Goal: Task Accomplishment & Management: Manage account settings

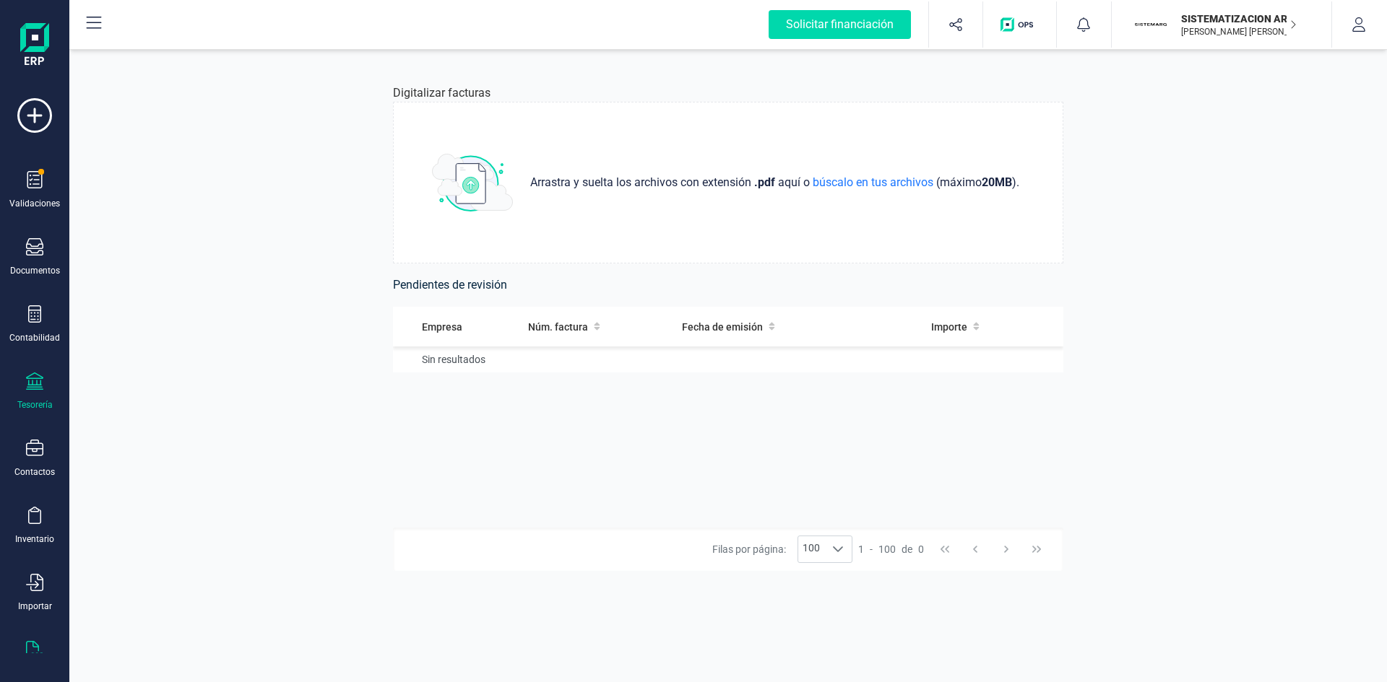
click at [38, 383] on icon at bounding box center [34, 381] width 17 height 17
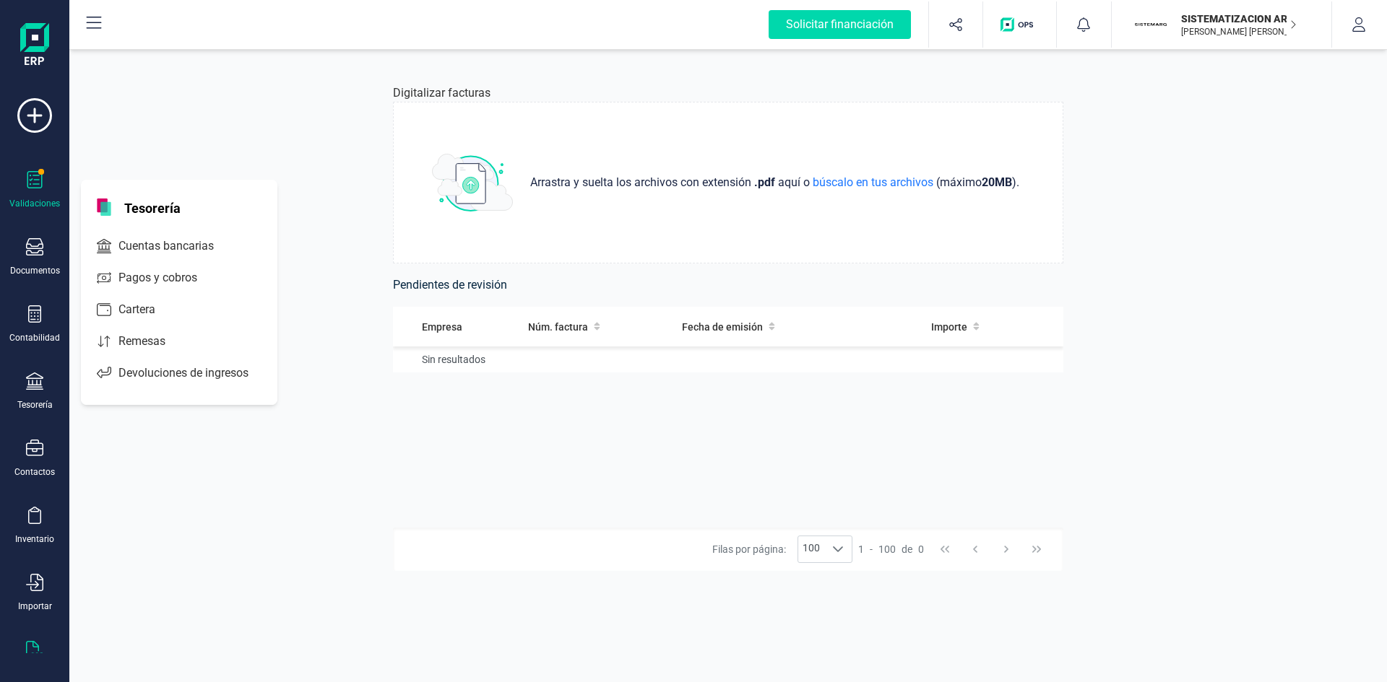
click at [39, 185] on icon at bounding box center [34, 179] width 17 height 17
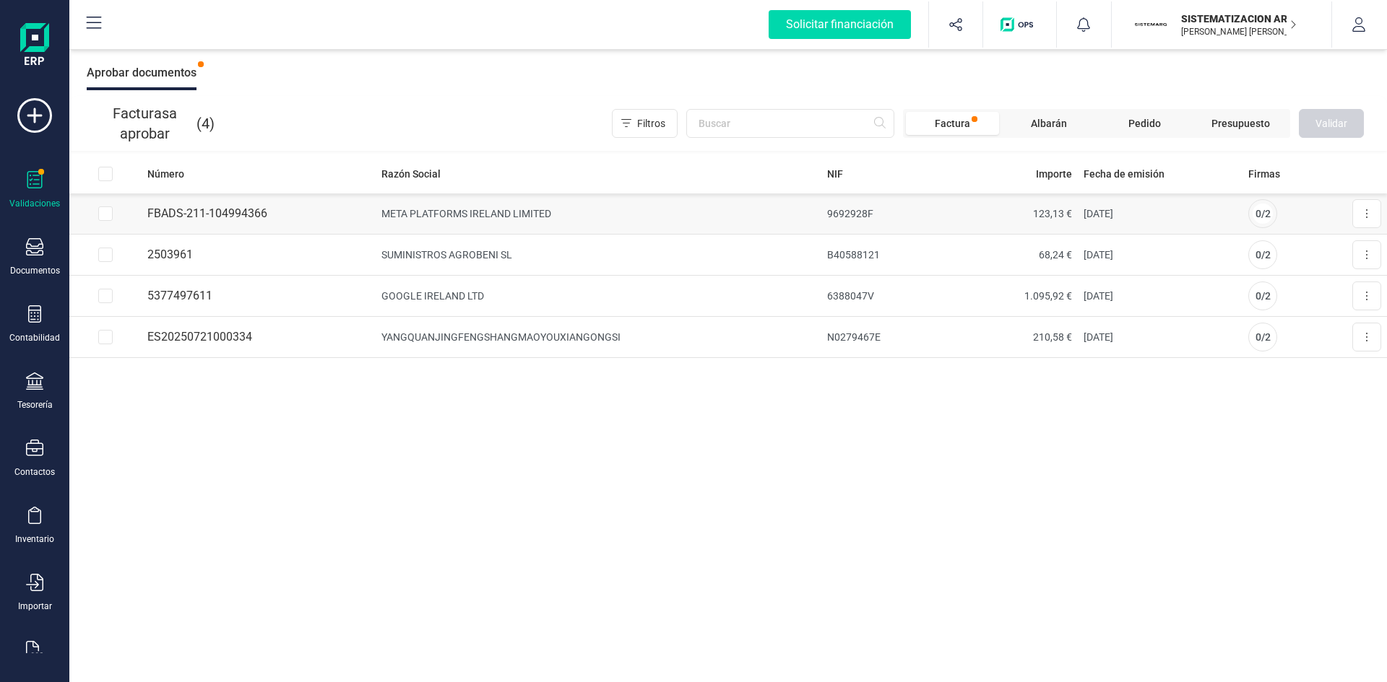
click at [95, 210] on td at bounding box center [105, 214] width 72 height 41
click at [98, 212] on input "Row Selected 7209c8f7-e1eb-4781-ba94-fed477bd9aeb" at bounding box center [105, 214] width 14 height 14
checkbox input "true"
click at [107, 259] on input "Row Selected a26c5b47-d6f6-4d9b-ac31-29d750343dd8" at bounding box center [105, 255] width 14 height 14
checkbox input "true"
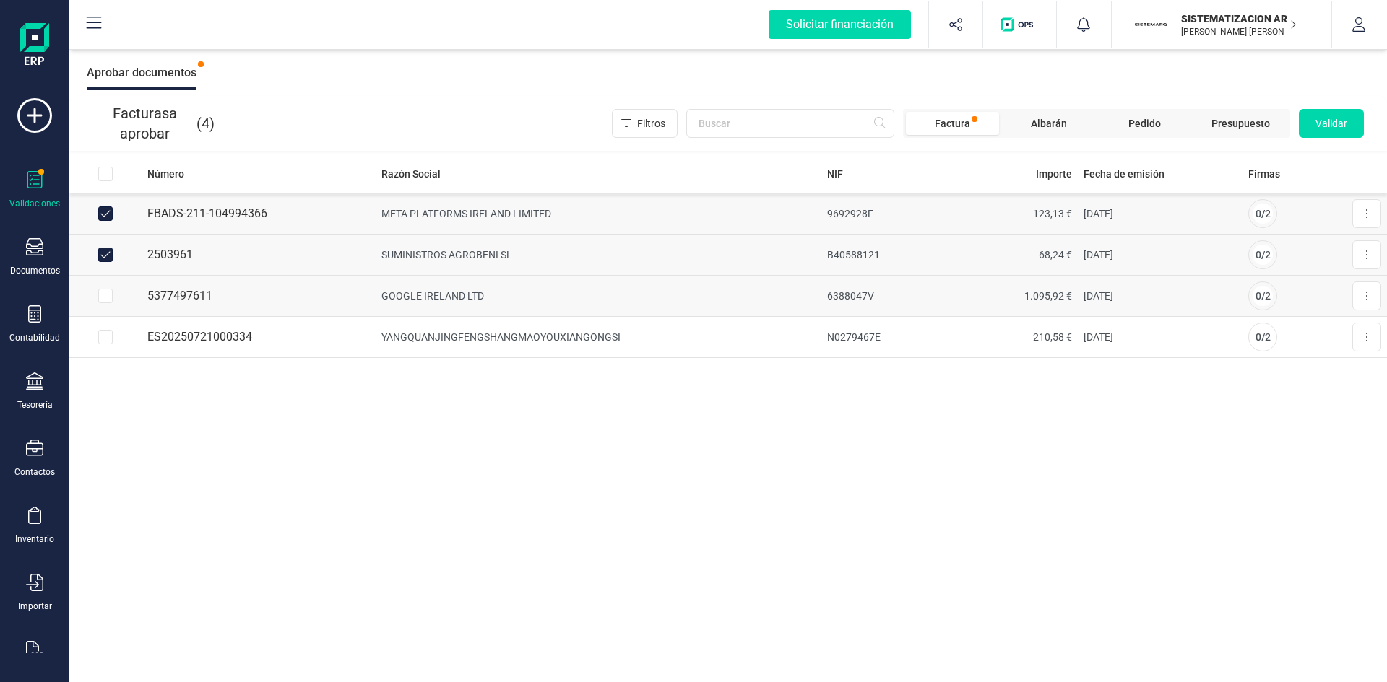
click at [112, 294] on input "Row Selected 94fd608b-27fe-4de2-bee9-16c77e40614c" at bounding box center [105, 296] width 14 height 14
checkbox input "true"
click at [1329, 116] on span "Validar" at bounding box center [1331, 123] width 32 height 14
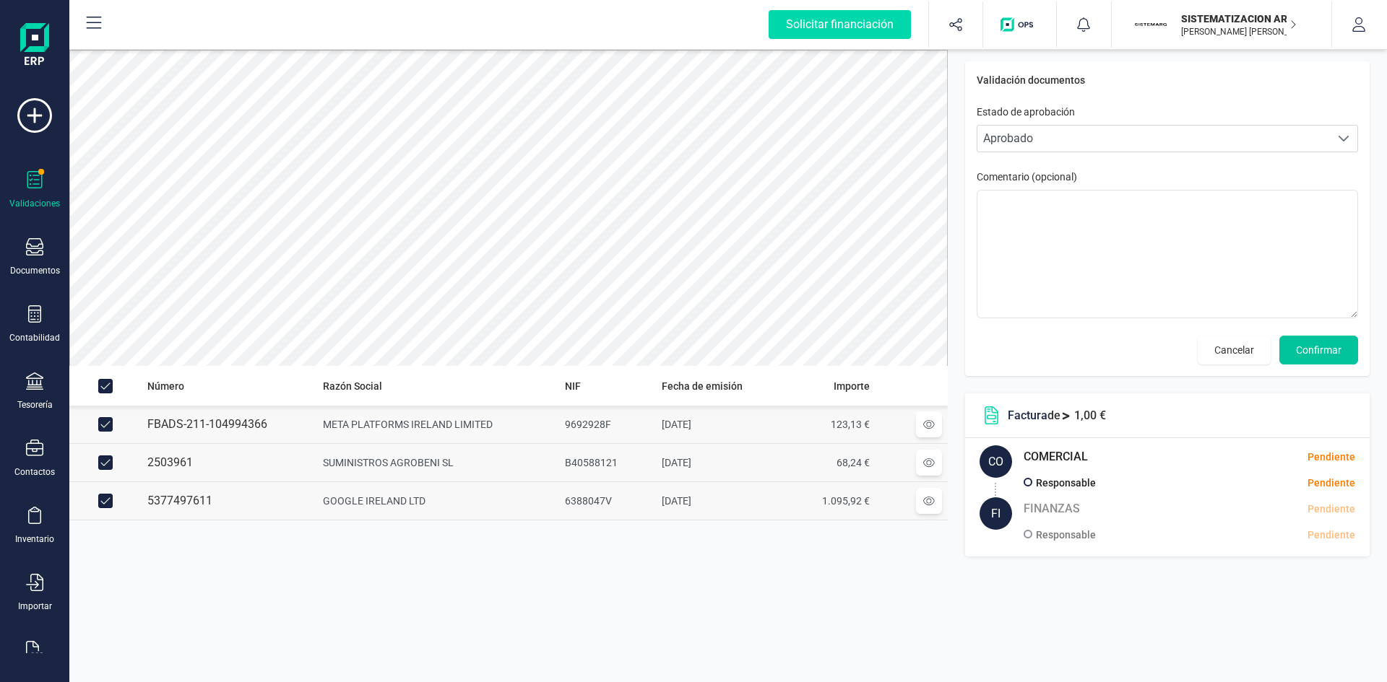
click at [1313, 349] on span "Confirmar" at bounding box center [1318, 350] width 45 height 14
click at [1321, 350] on span "Confirmar" at bounding box center [1318, 350] width 45 height 14
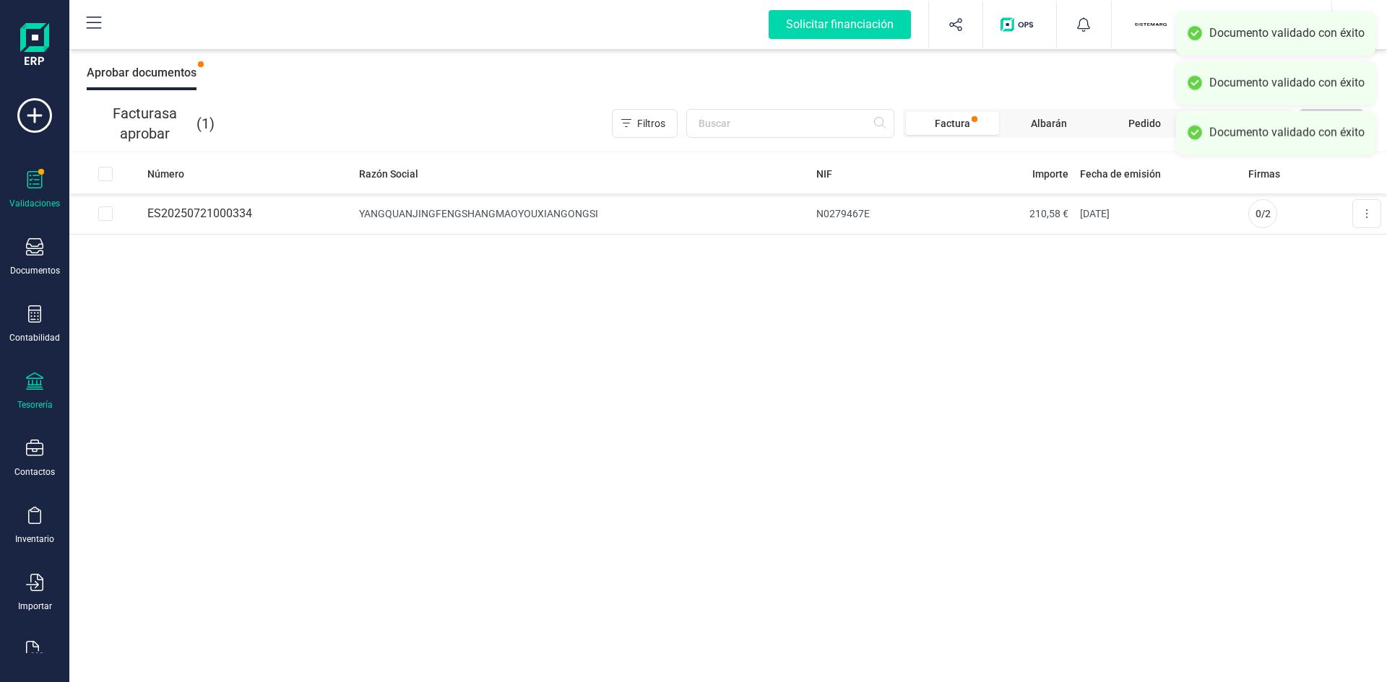
click at [20, 402] on div "Tesorería" at bounding box center [34, 405] width 35 height 12
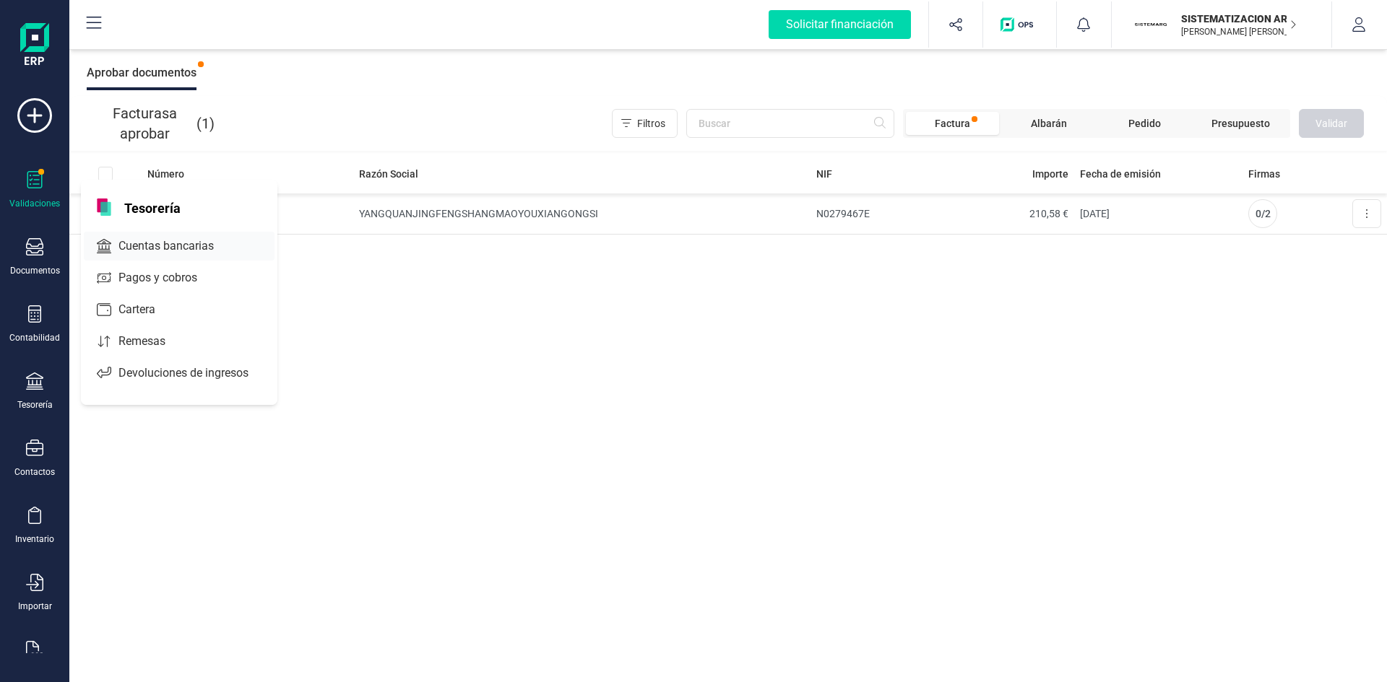
click at [208, 248] on span "Cuentas bancarias" at bounding box center [176, 246] width 127 height 17
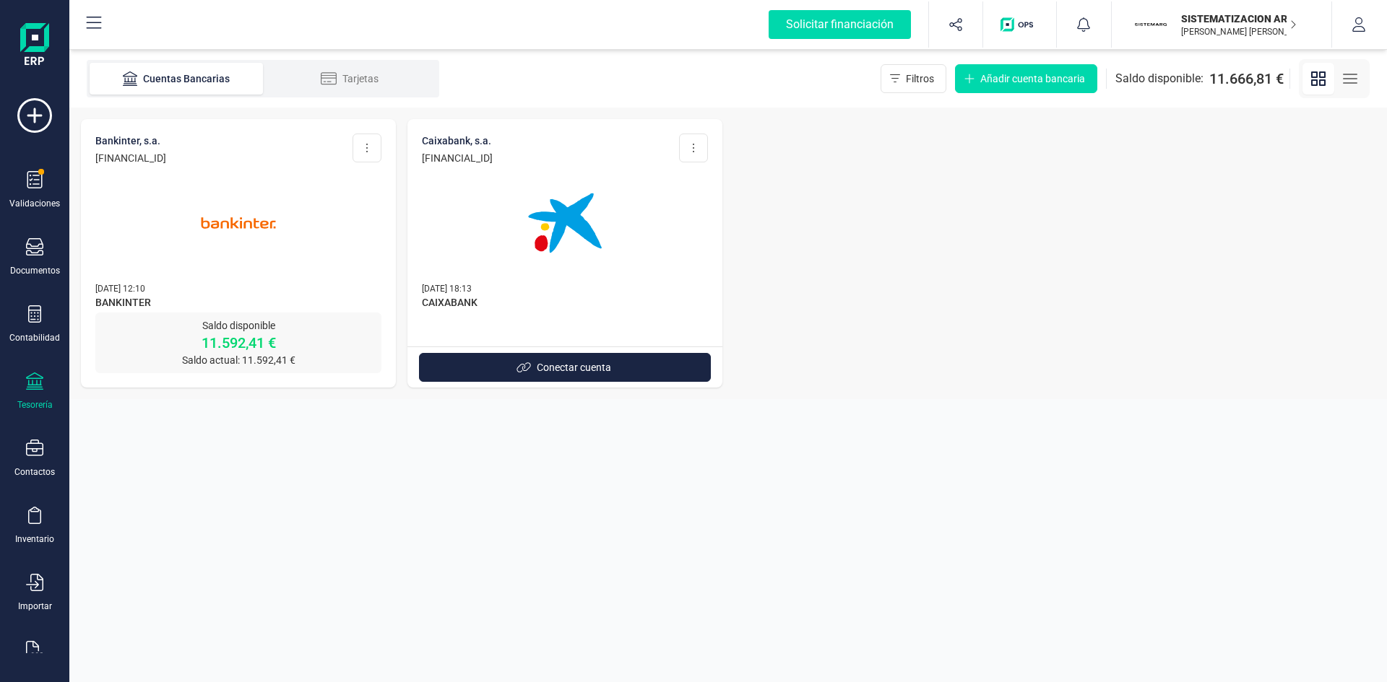
click at [208, 248] on img at bounding box center [238, 222] width 121 height 121
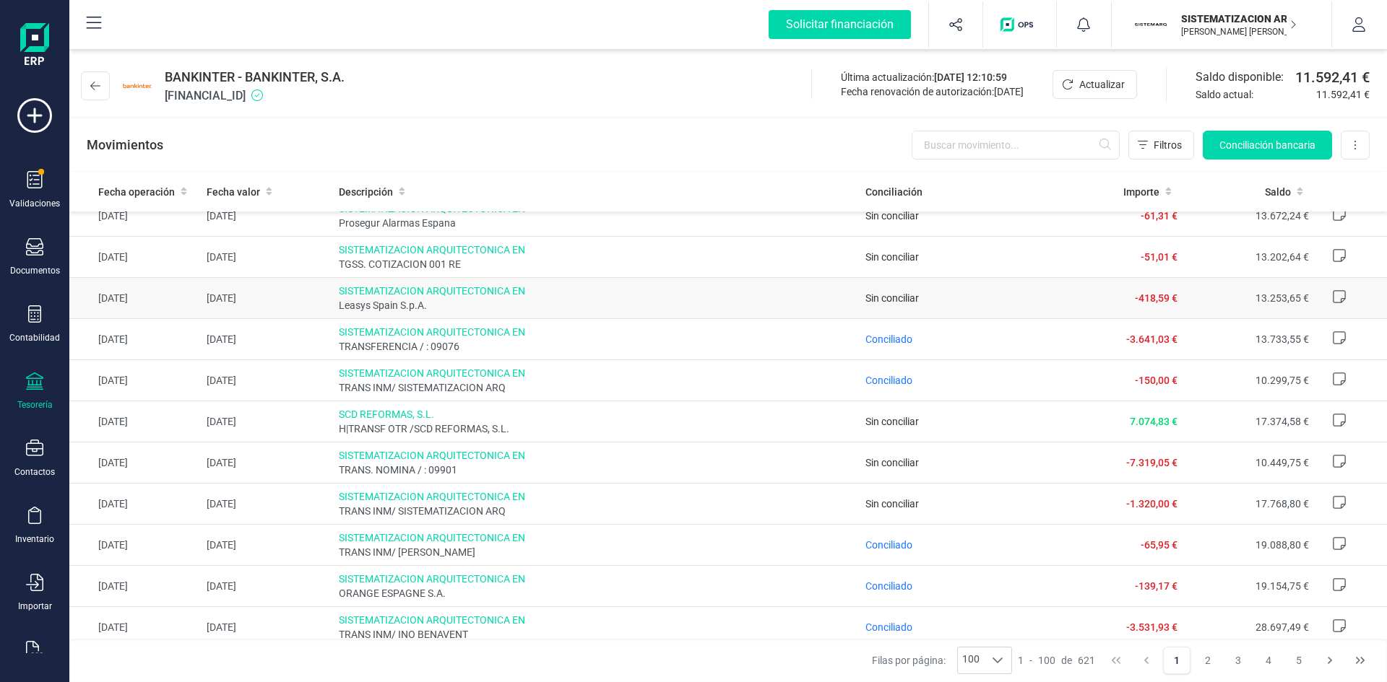
scroll to position [58, 0]
click at [1257, 129] on div "Movimientos Filtros Conciliación bancaria Descargar Excel Eliminar cuenta" at bounding box center [727, 145] width 1317 height 52
click at [1252, 137] on button "Conciliación bancaria" at bounding box center [1266, 145] width 129 height 29
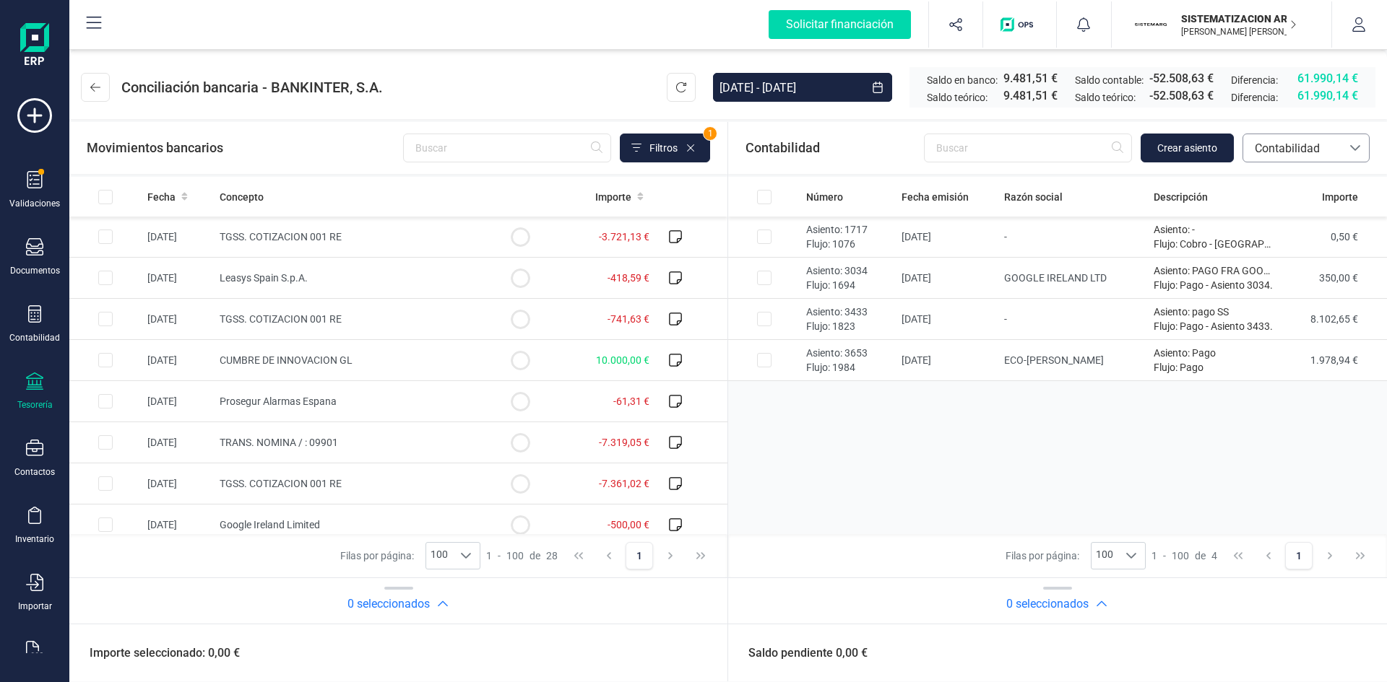
click at [1272, 143] on span "Contabilidad" at bounding box center [1292, 148] width 87 height 17
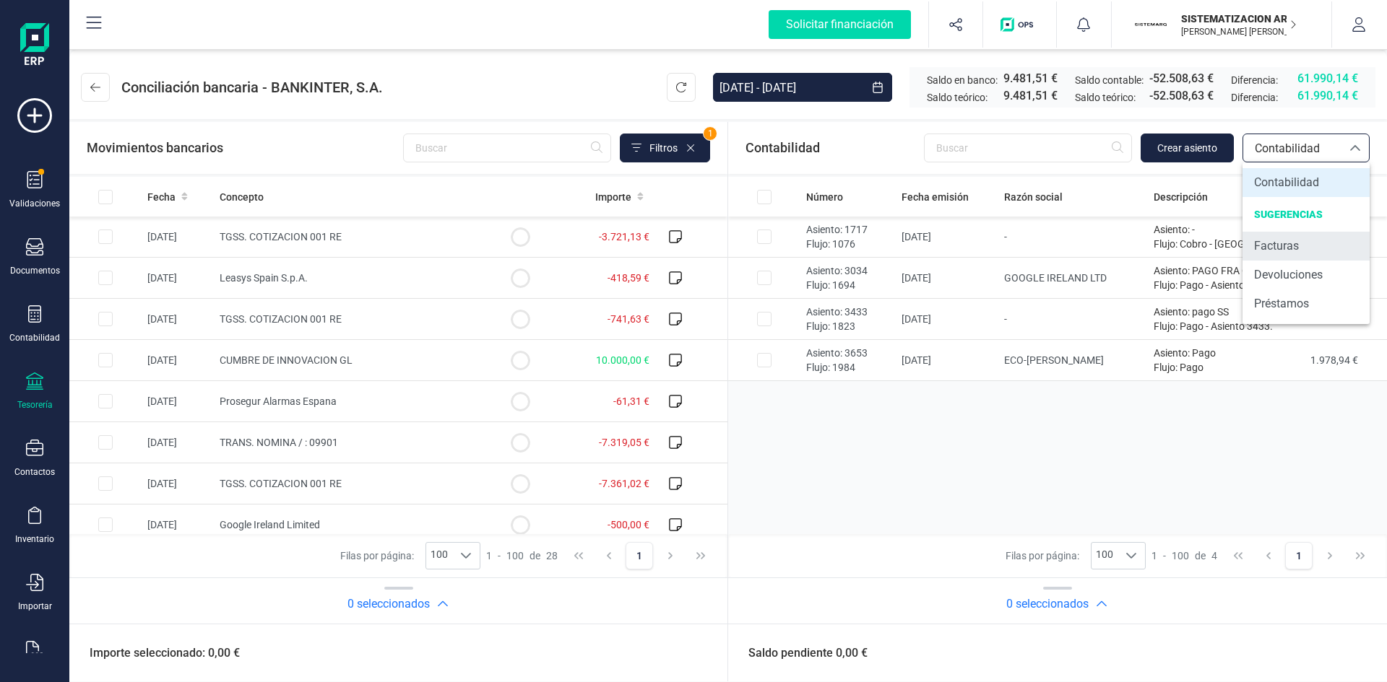
click at [1293, 238] on span "Facturas" at bounding box center [1276, 246] width 45 height 17
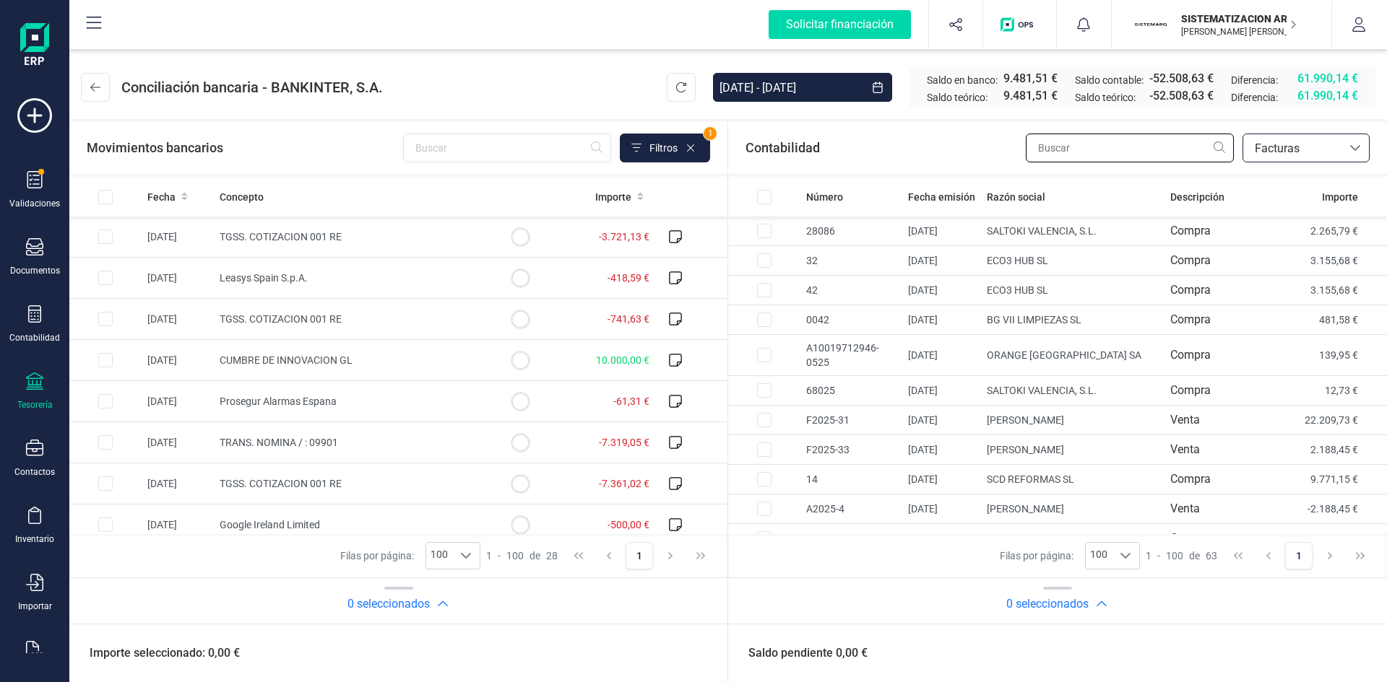
click at [1081, 148] on input "text" at bounding box center [1130, 148] width 208 height 29
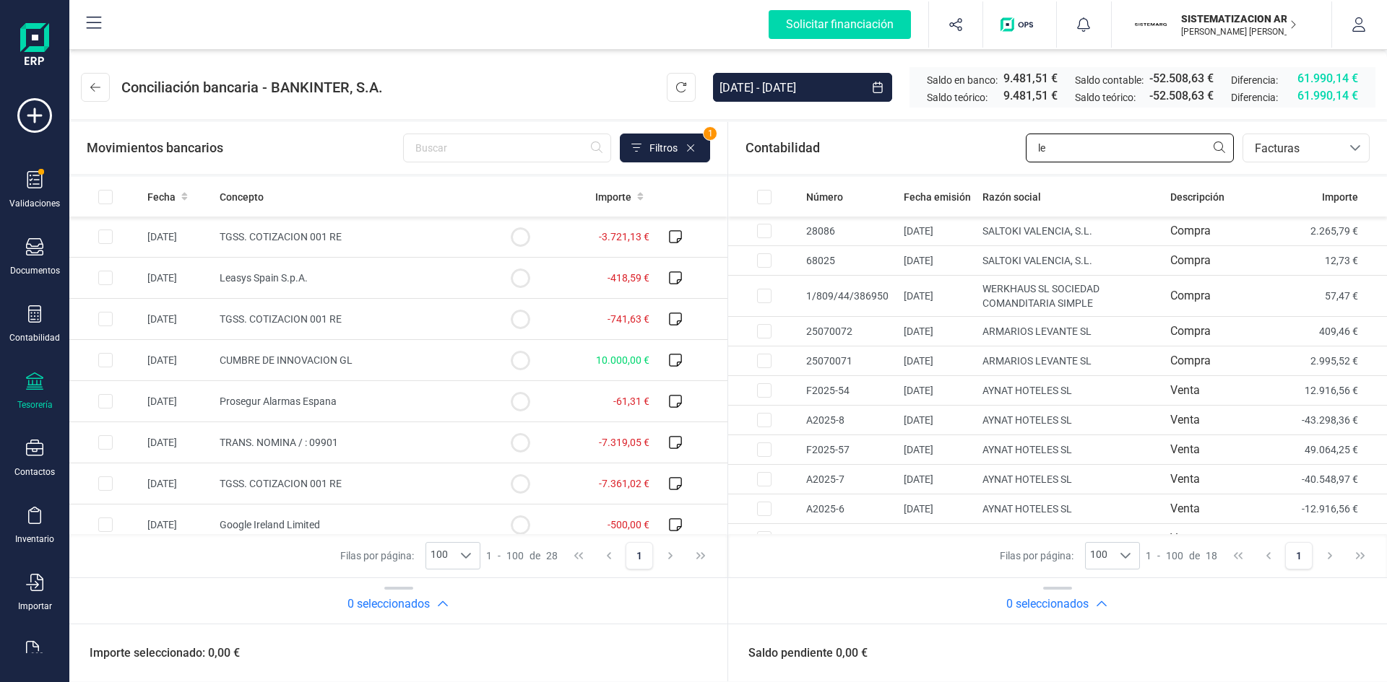
type input "l"
click at [1098, 140] on input "text" at bounding box center [1130, 148] width 208 height 29
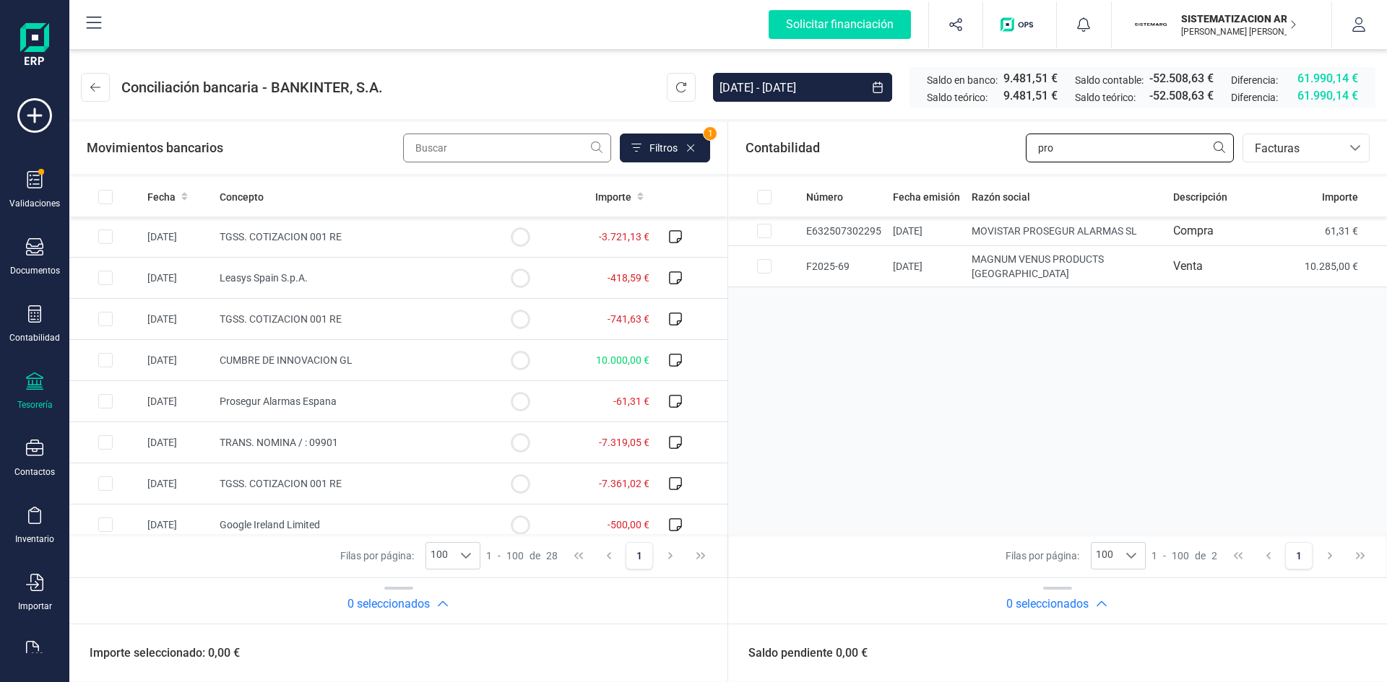
type input "pro"
click at [507, 155] on input "text" at bounding box center [507, 148] width 208 height 29
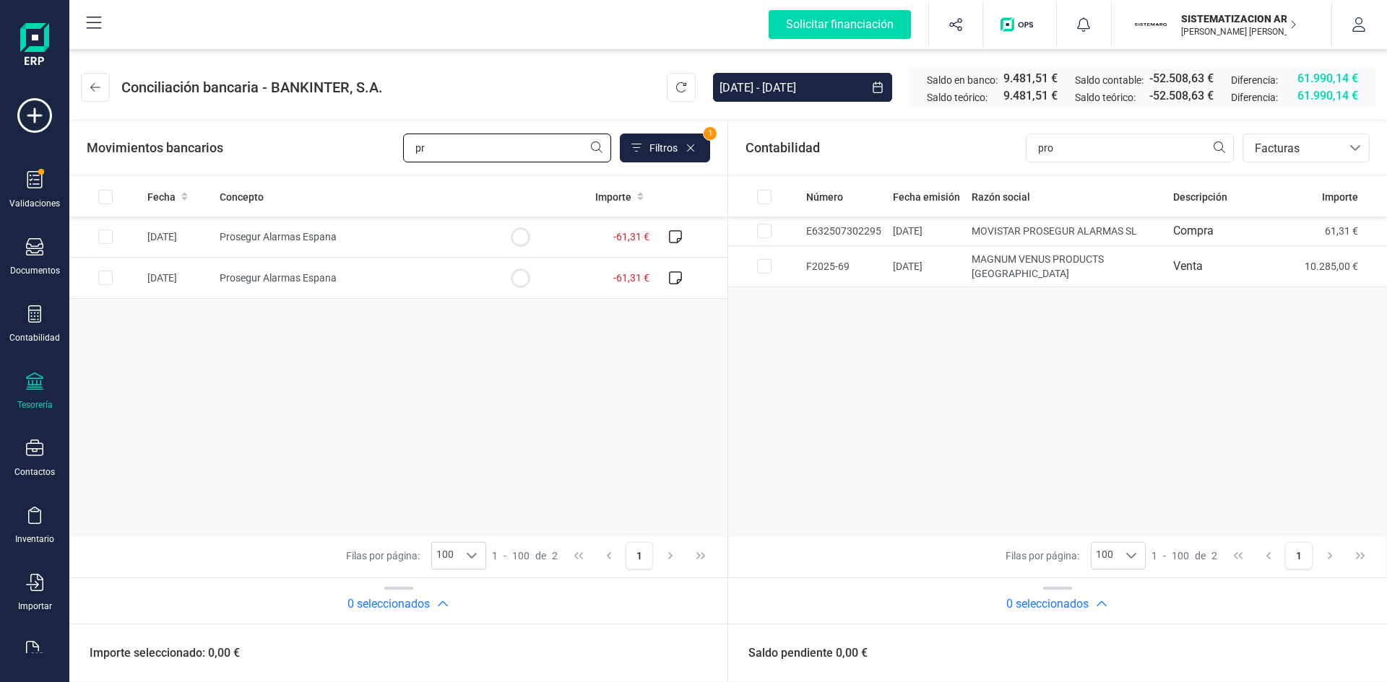
type input "p"
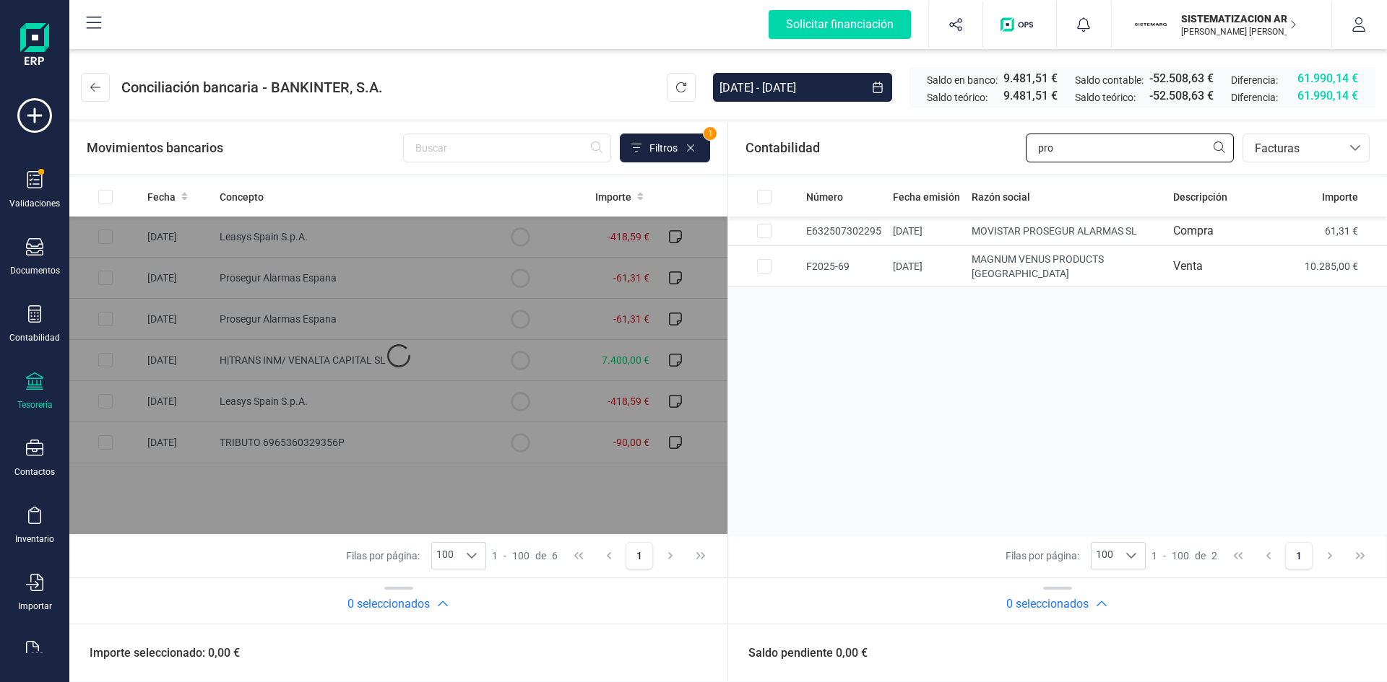
click at [1070, 152] on input "pro" at bounding box center [1130, 148] width 208 height 29
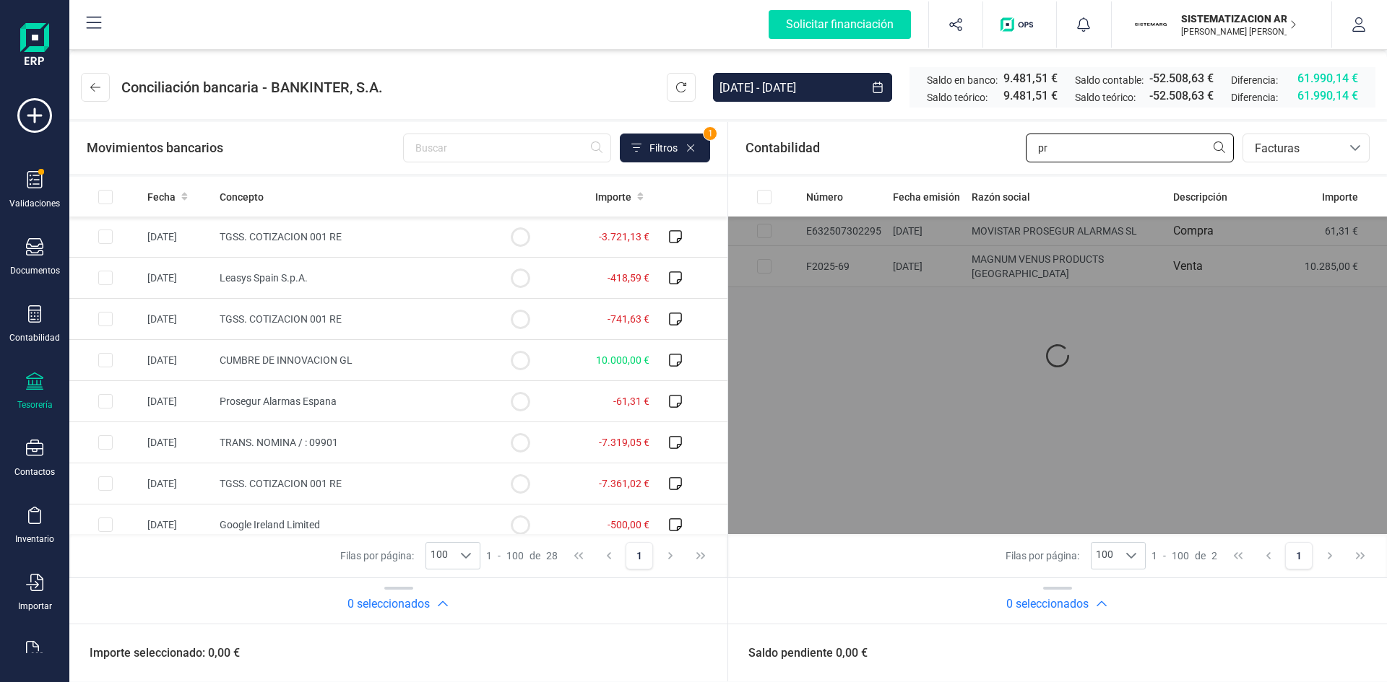
type input "p"
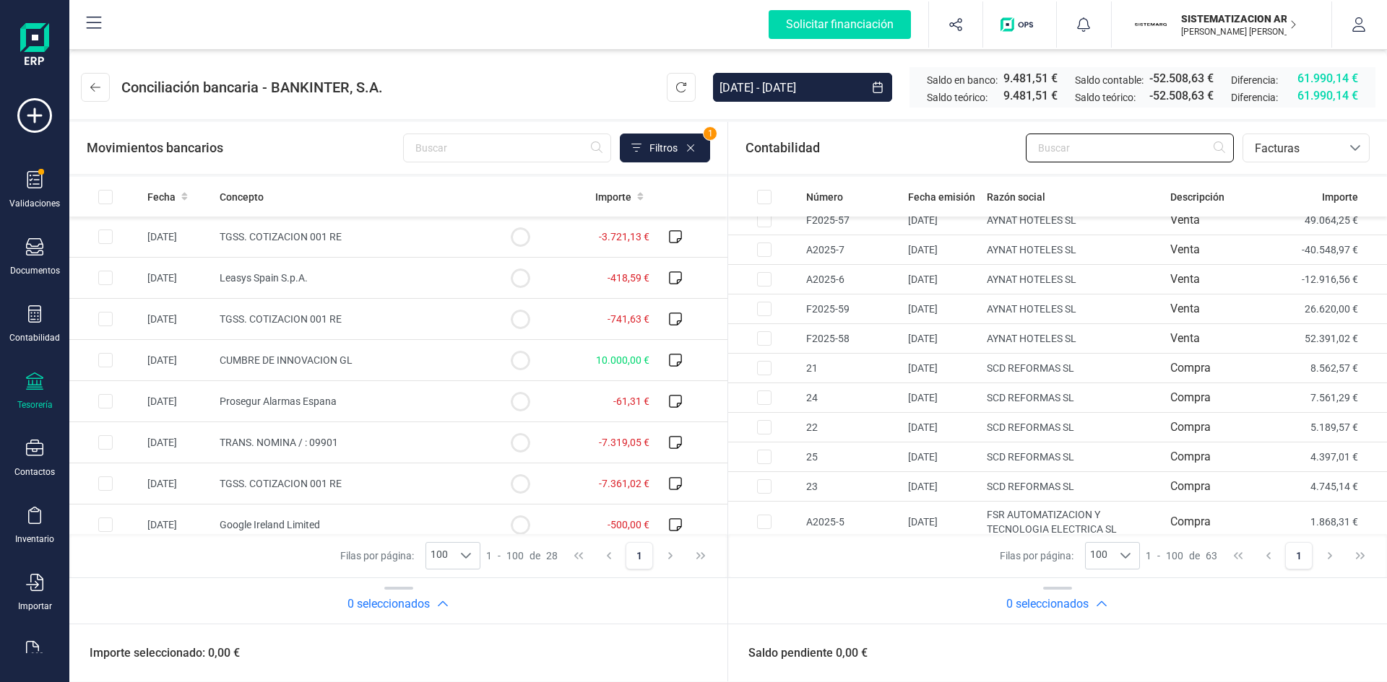
scroll to position [1643, 0]
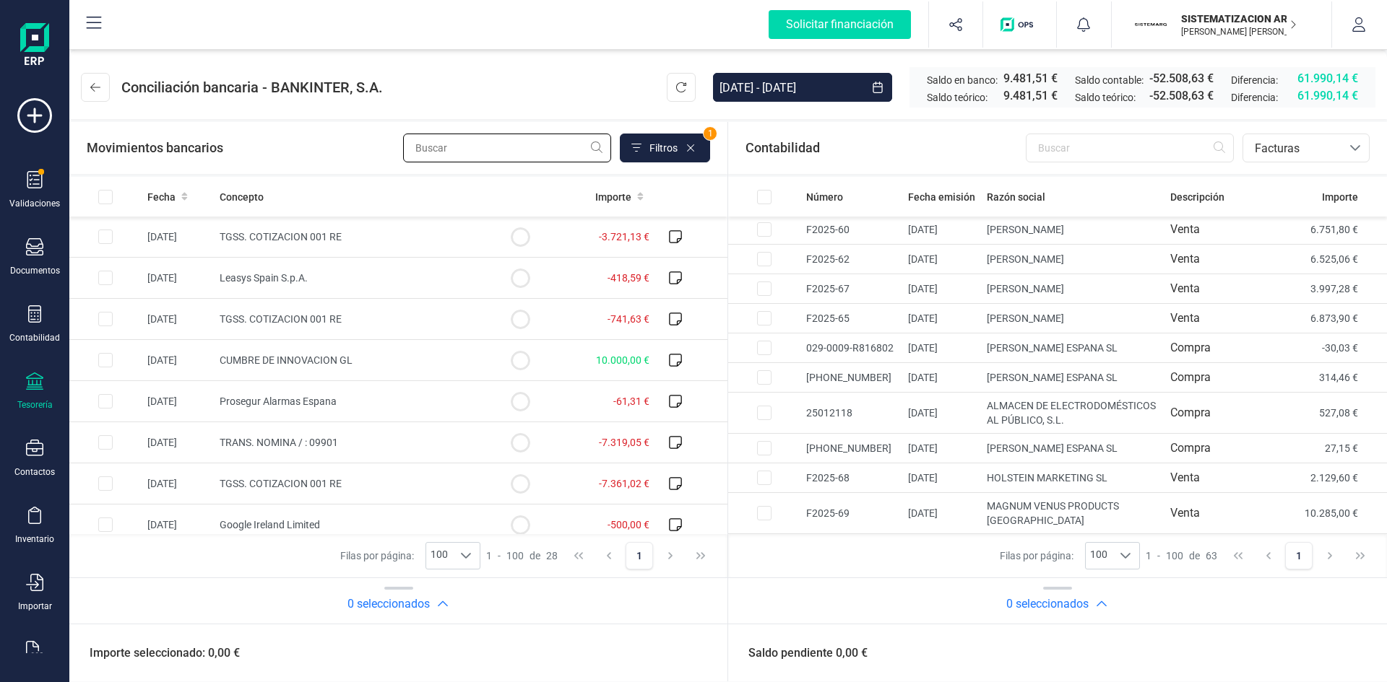
click at [426, 149] on input "text" at bounding box center [507, 148] width 208 height 29
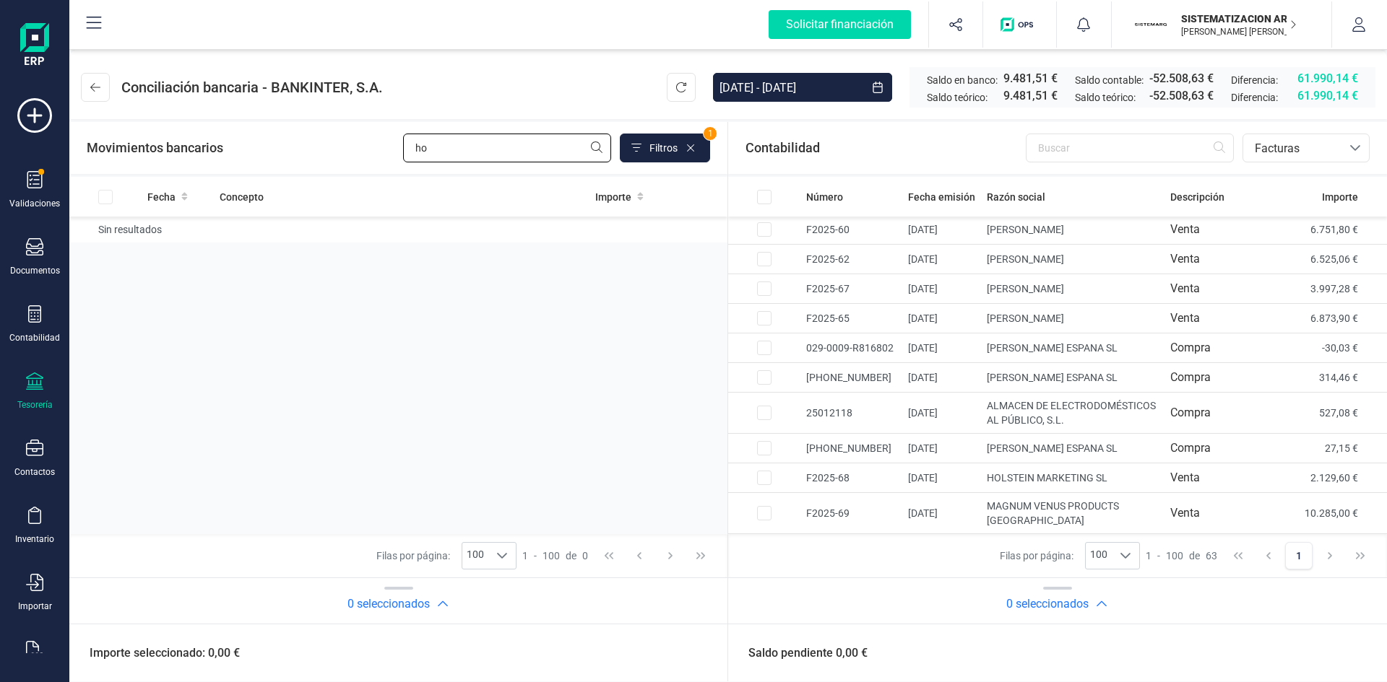
type input "h"
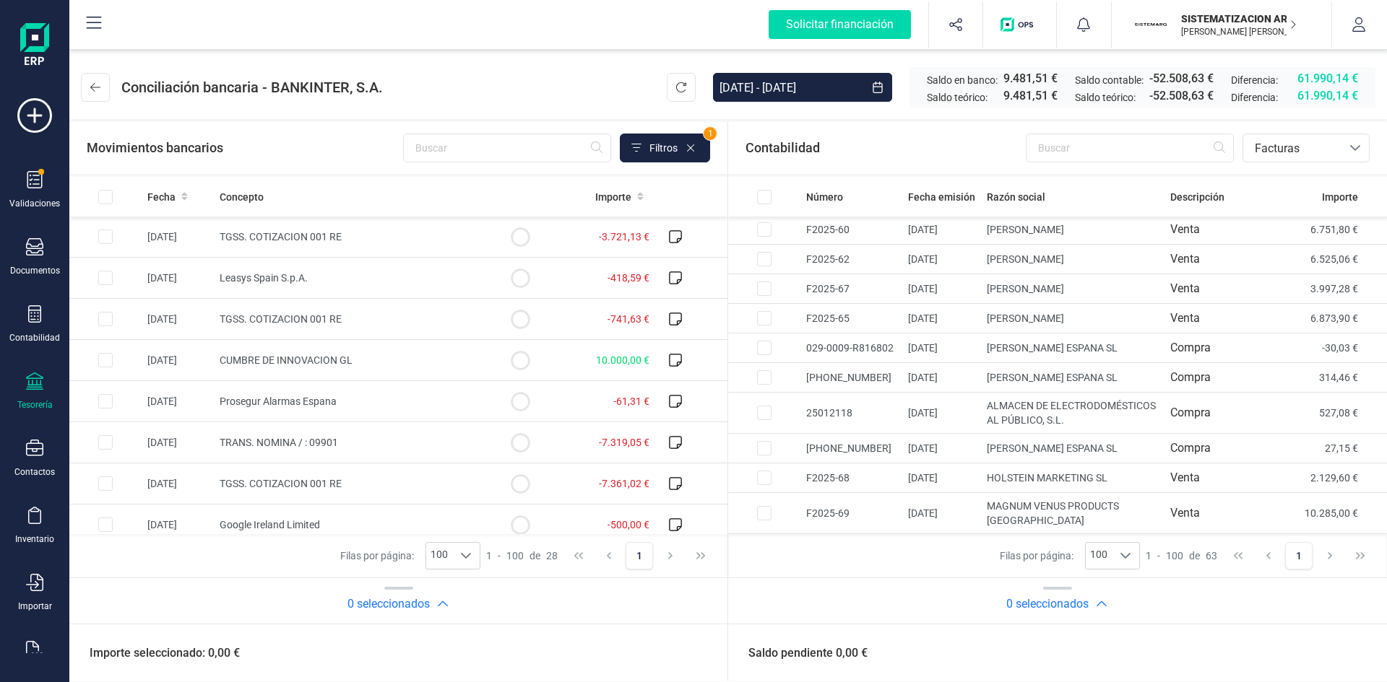
click at [29, 396] on div "Tesorería" at bounding box center [35, 392] width 58 height 38
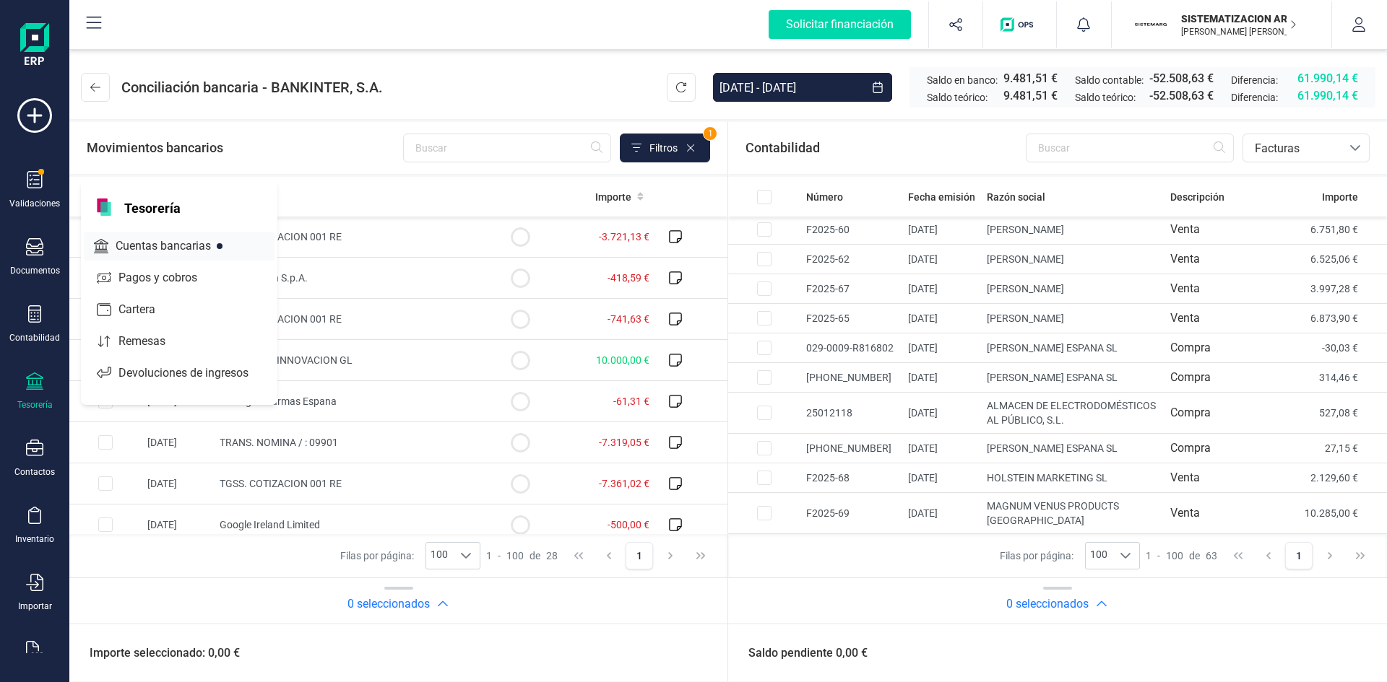
click at [181, 244] on span "Cuentas bancarias" at bounding box center [173, 246] width 127 height 17
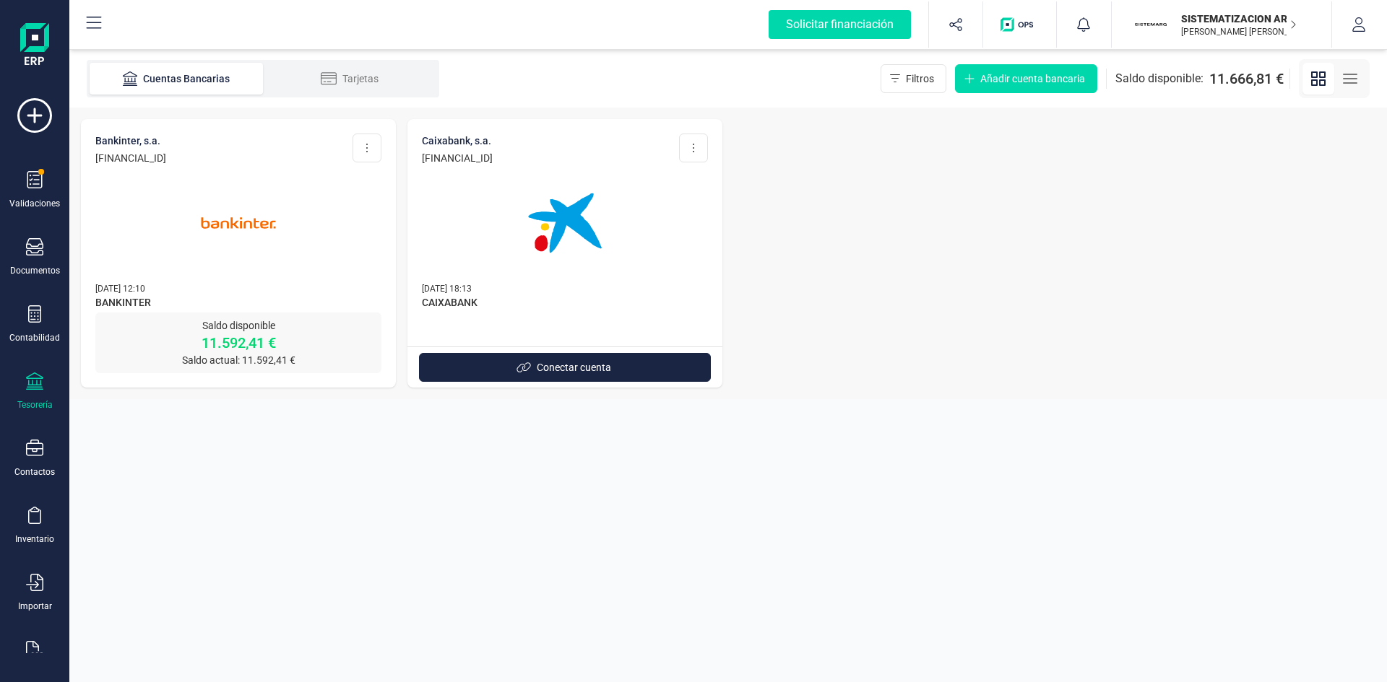
click at [633, 215] on div at bounding box center [565, 214] width 286 height 98
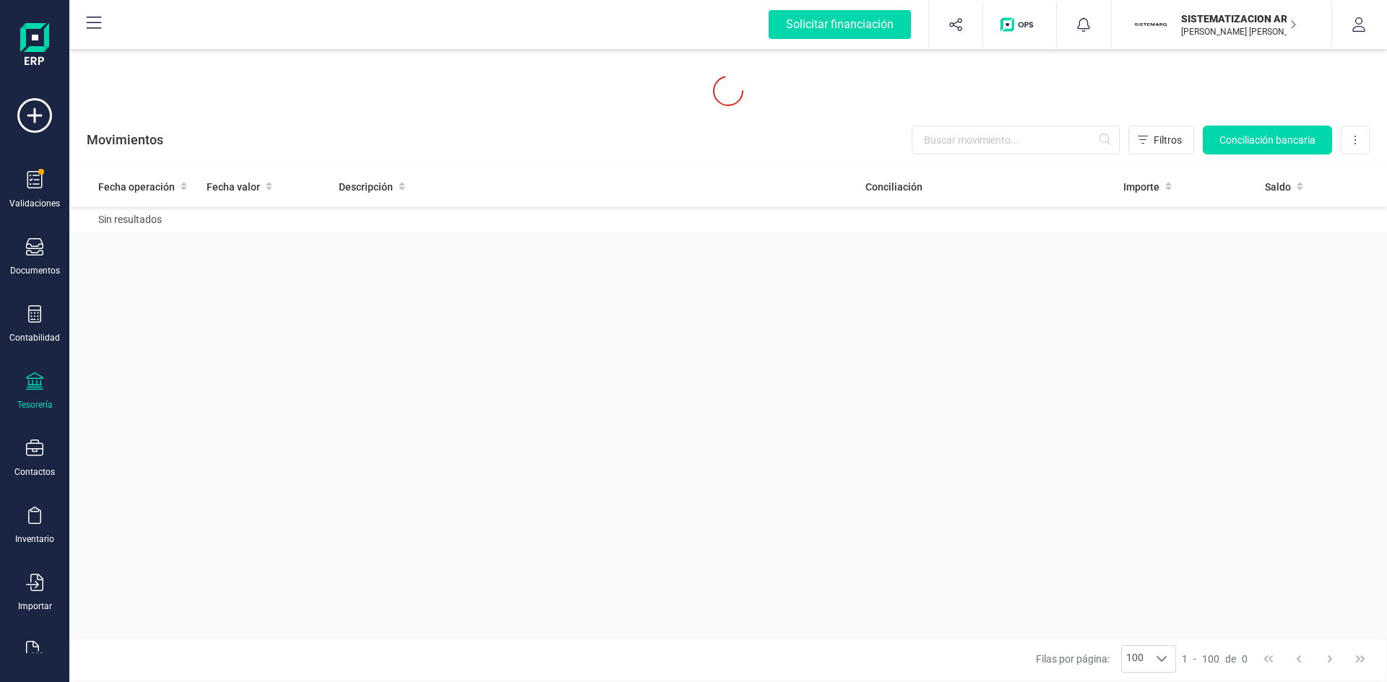
click at [679, 165] on div "Movimientos Filtros Conciliación bancaria Descargar Excel Eliminar cuenta" at bounding box center [727, 140] width 1317 height 52
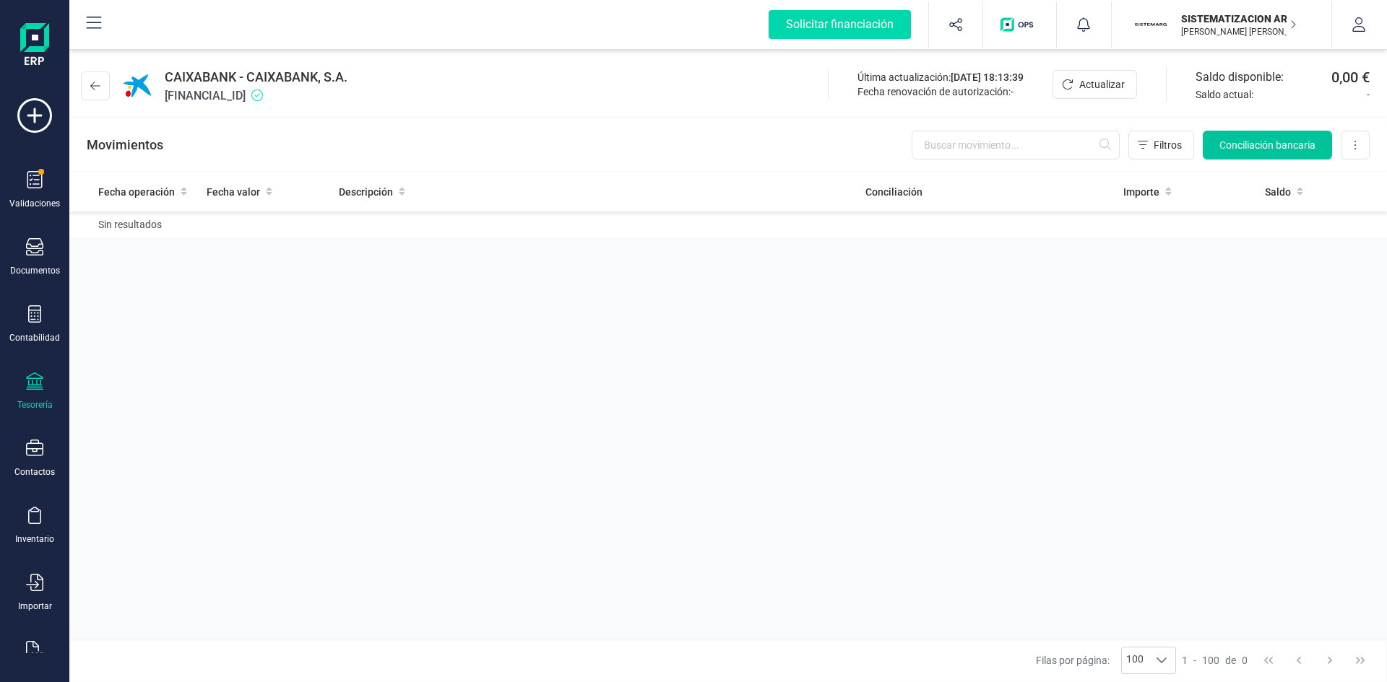
click at [1268, 142] on span "Conciliación bancaria" at bounding box center [1267, 145] width 96 height 14
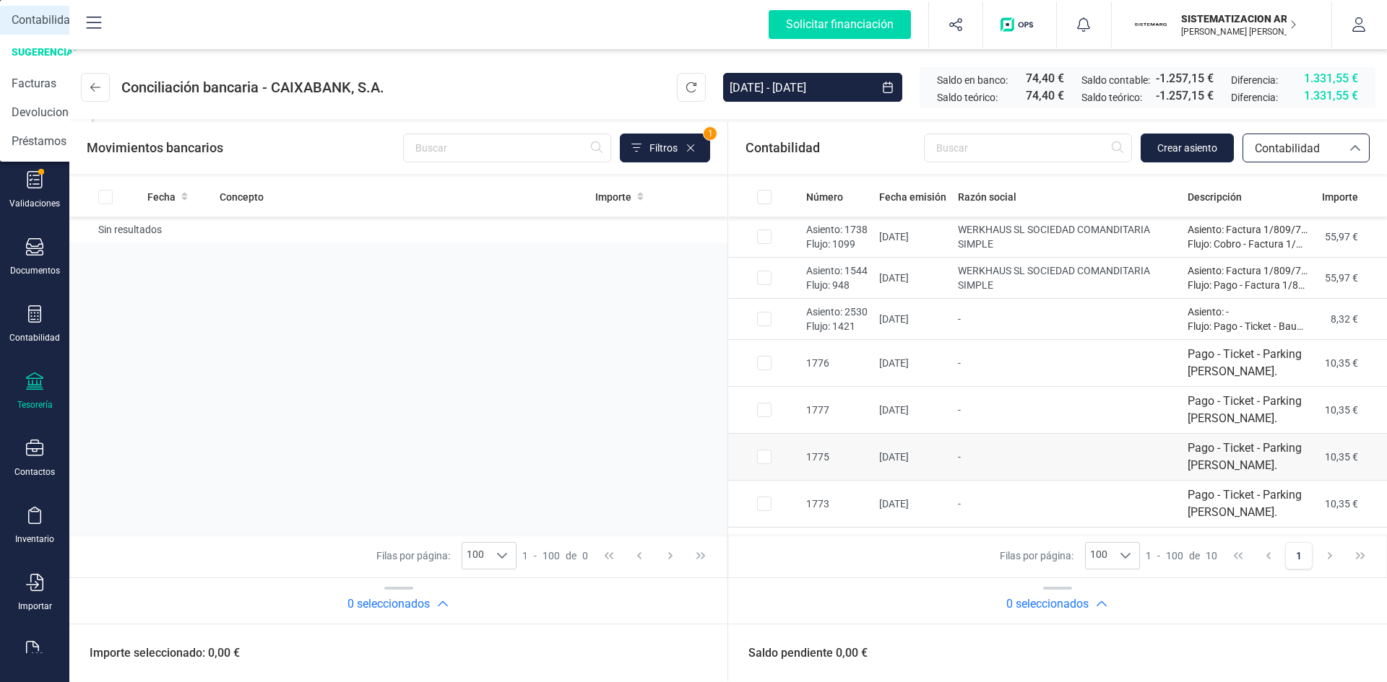
scroll to position [123, 0]
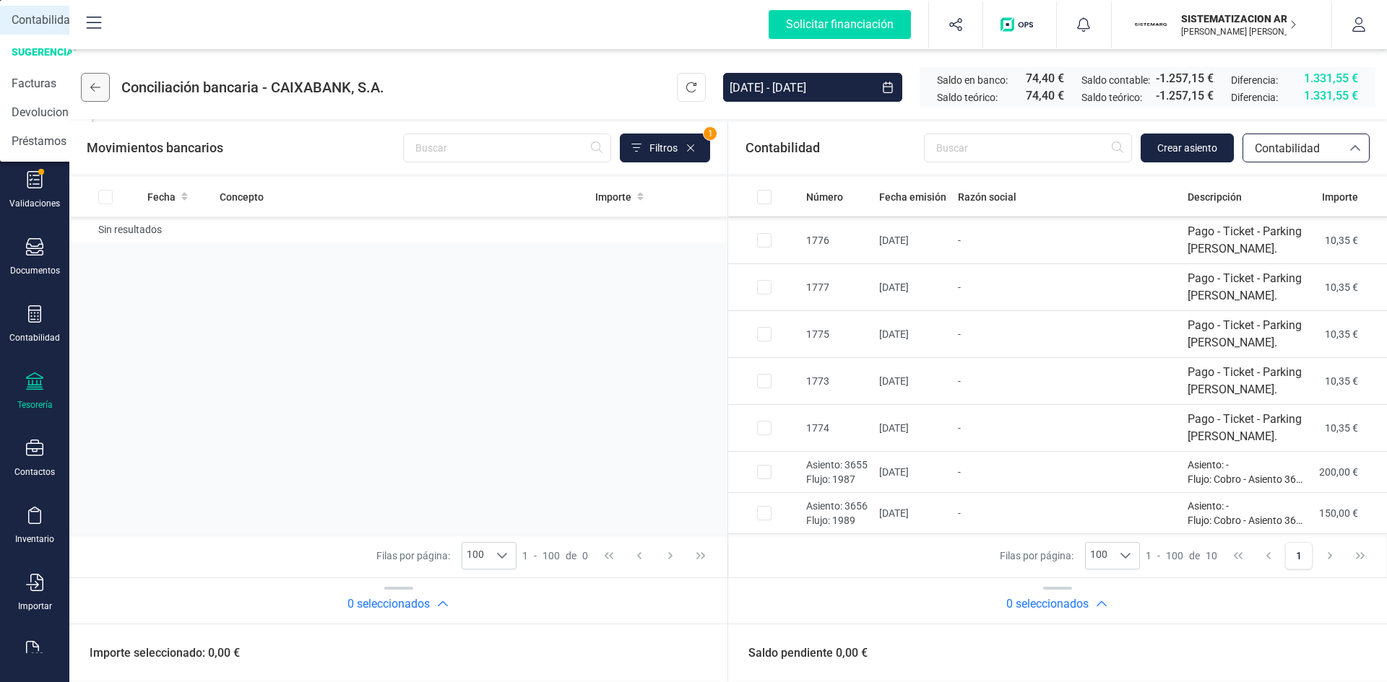
click at [95, 95] on button at bounding box center [95, 87] width 29 height 29
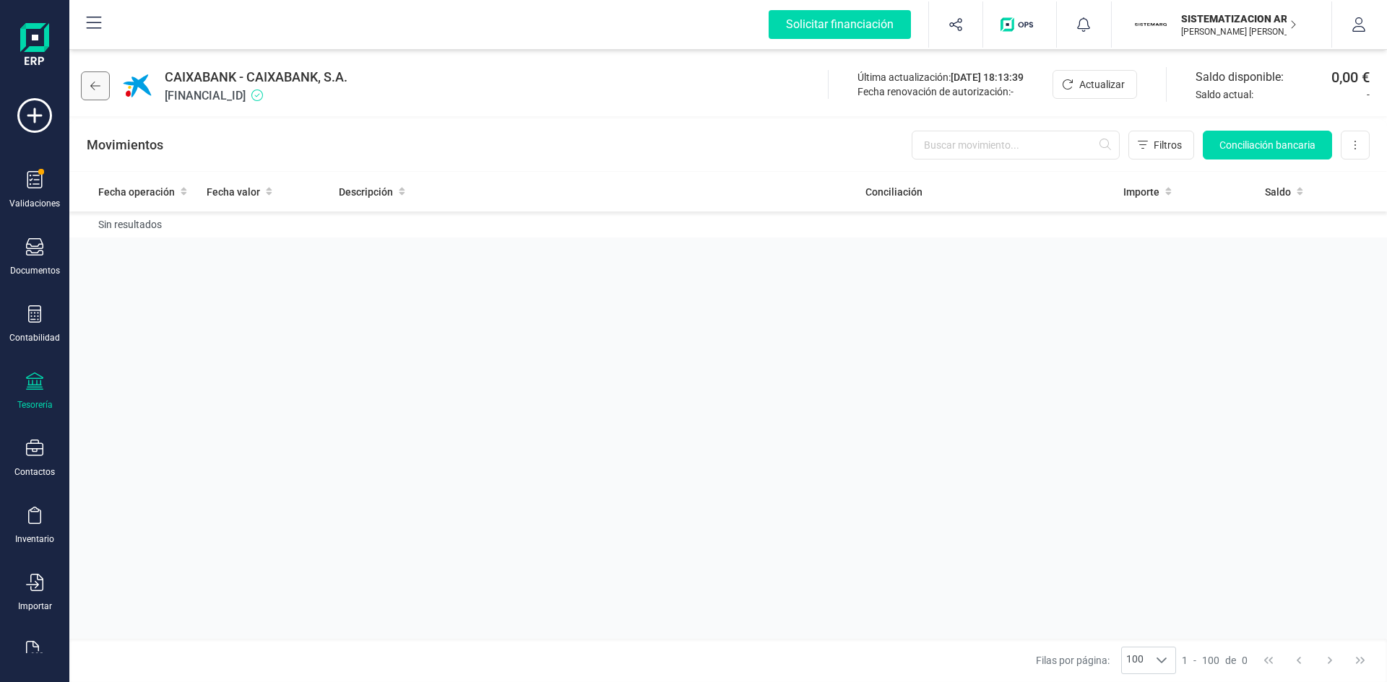
click at [106, 102] on div "CAIXABANK - CAIXABANK, S.A. ES5821005982510200078691" at bounding box center [217, 86] width 272 height 38
click at [93, 88] on icon at bounding box center [95, 86] width 10 height 9
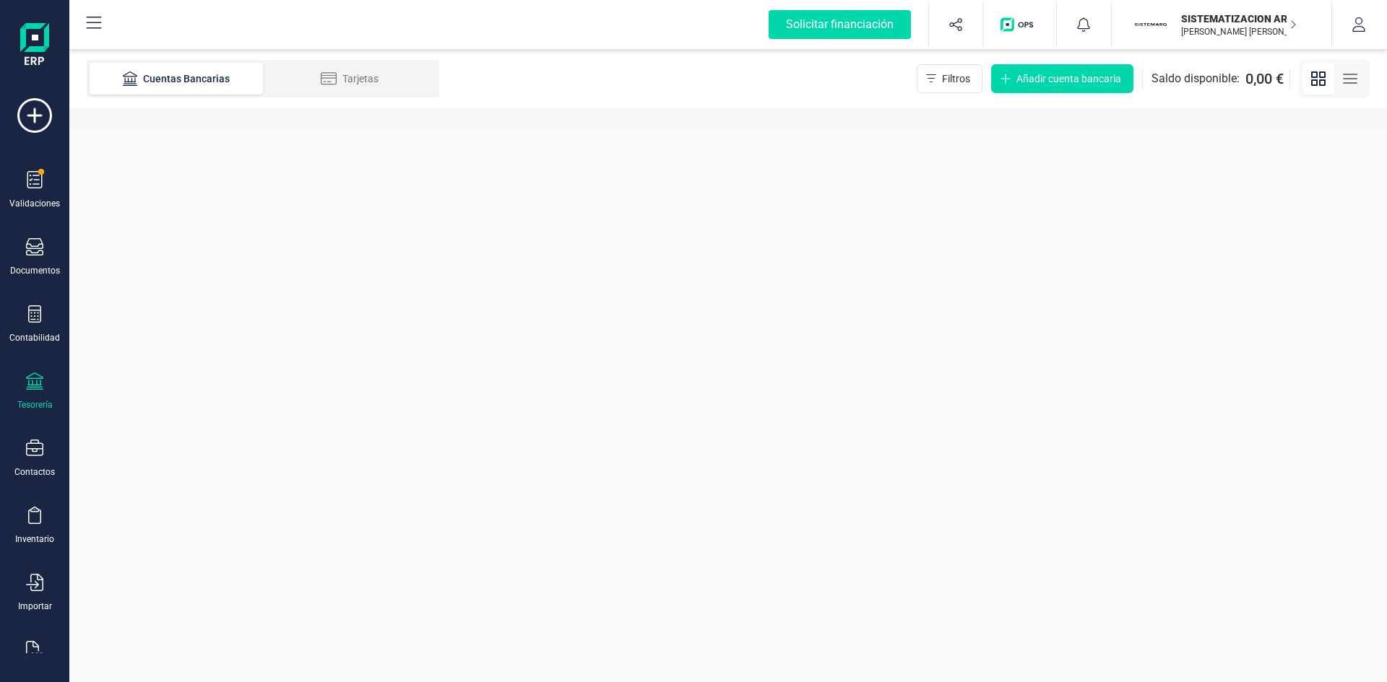
click at [106, 95] on ul "Cuentas Bancarias Tarjetas" at bounding box center [263, 79] width 352 height 38
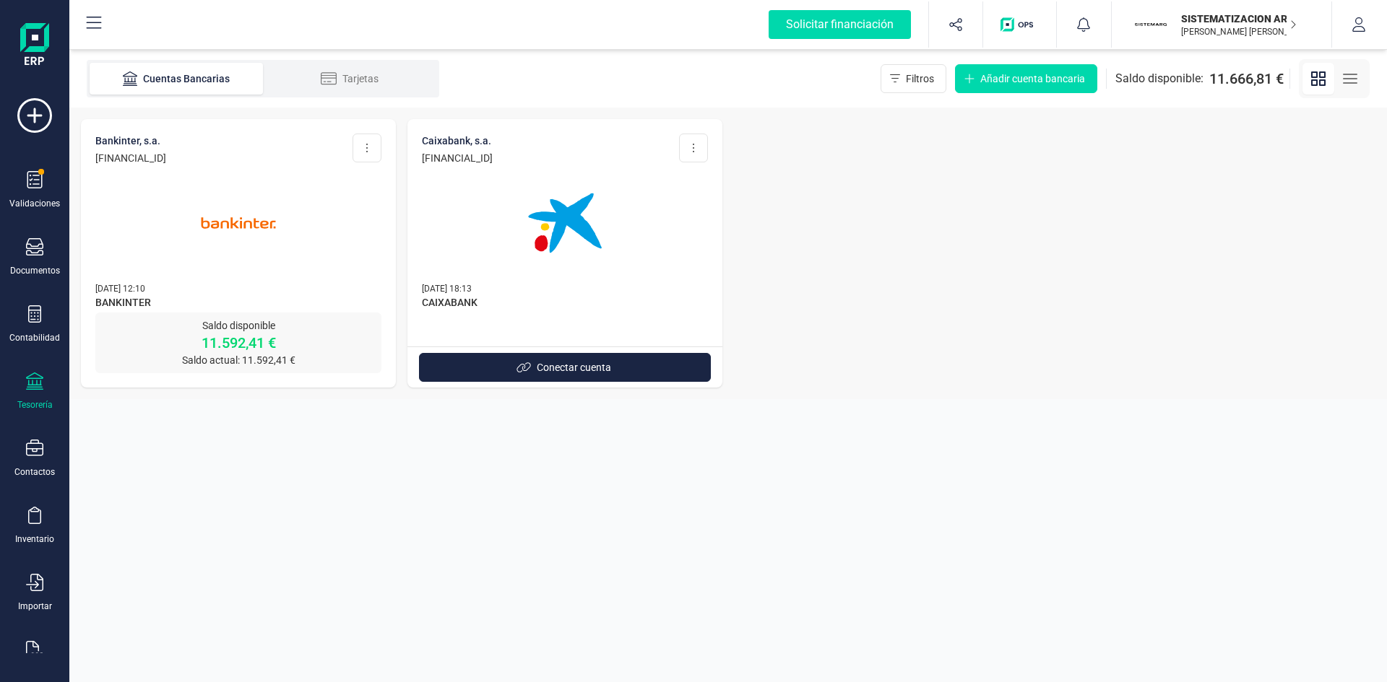
click at [343, 256] on div at bounding box center [238, 214] width 286 height 98
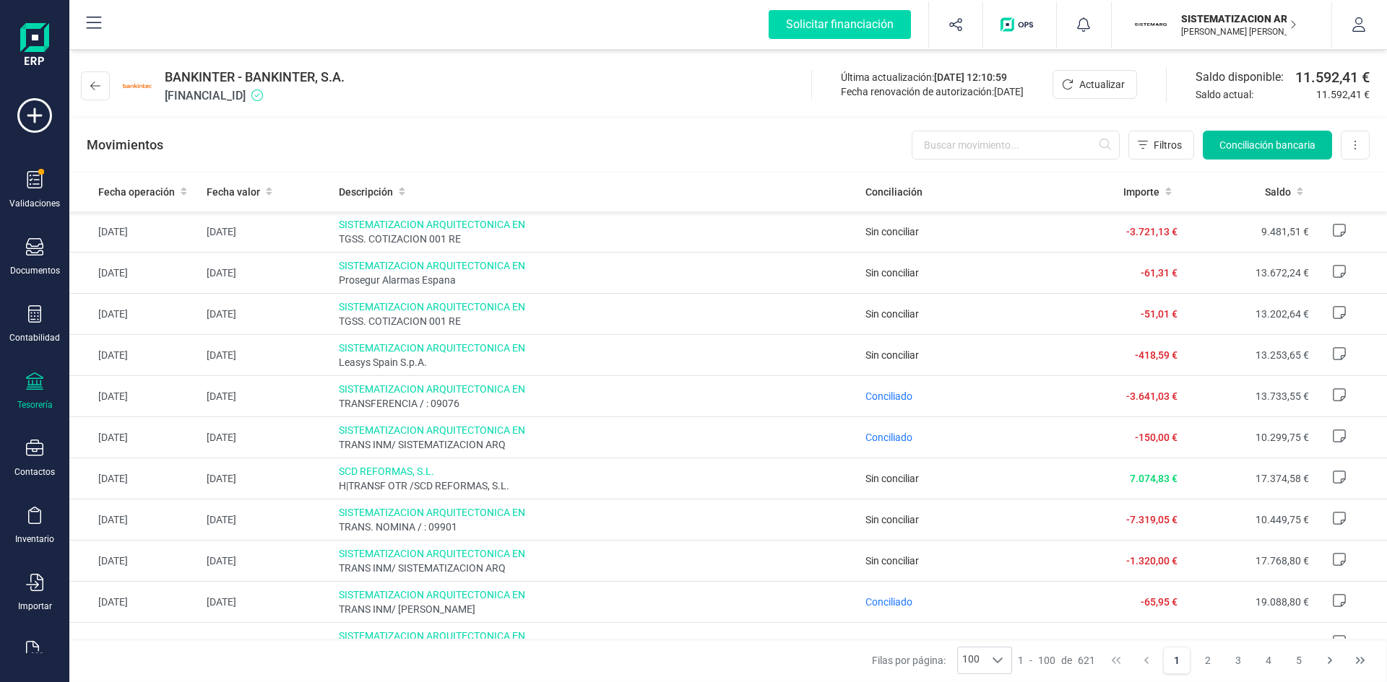
click at [1260, 149] on span "Conciliación bancaria" at bounding box center [1267, 145] width 96 height 14
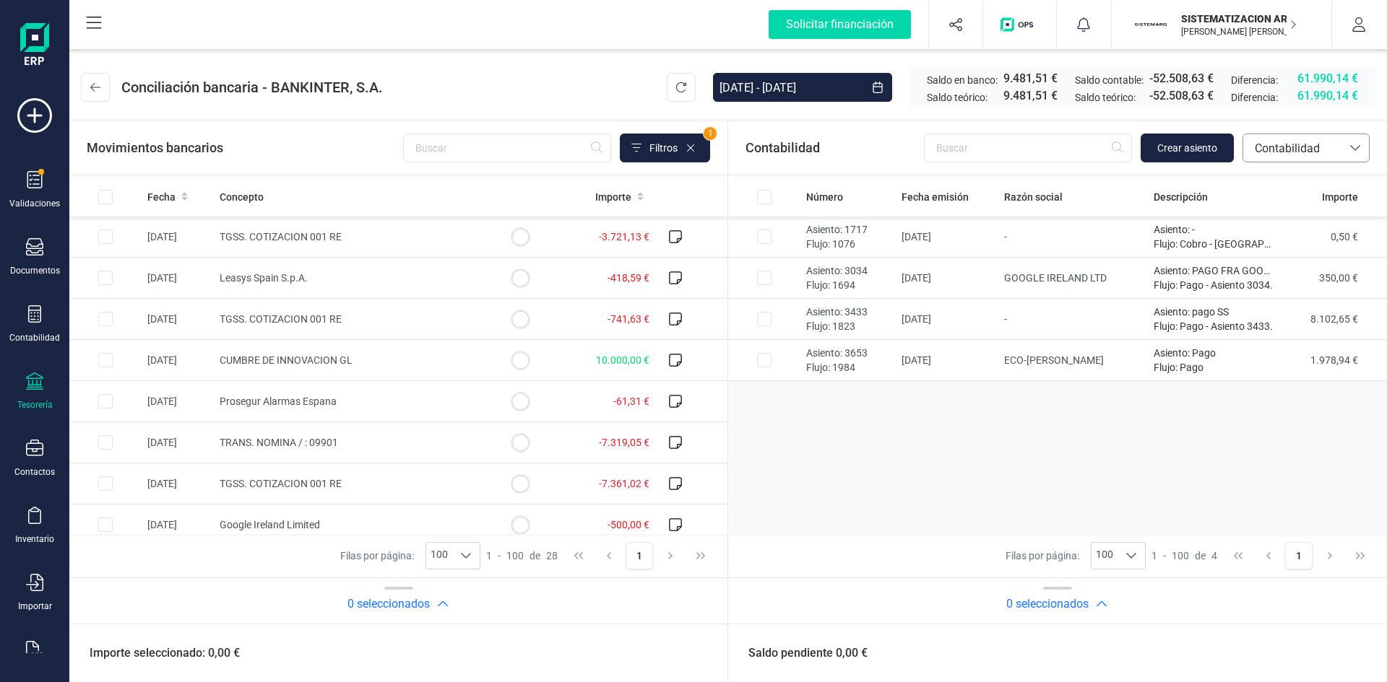
click at [1294, 147] on span "Contabilidad" at bounding box center [1292, 148] width 87 height 17
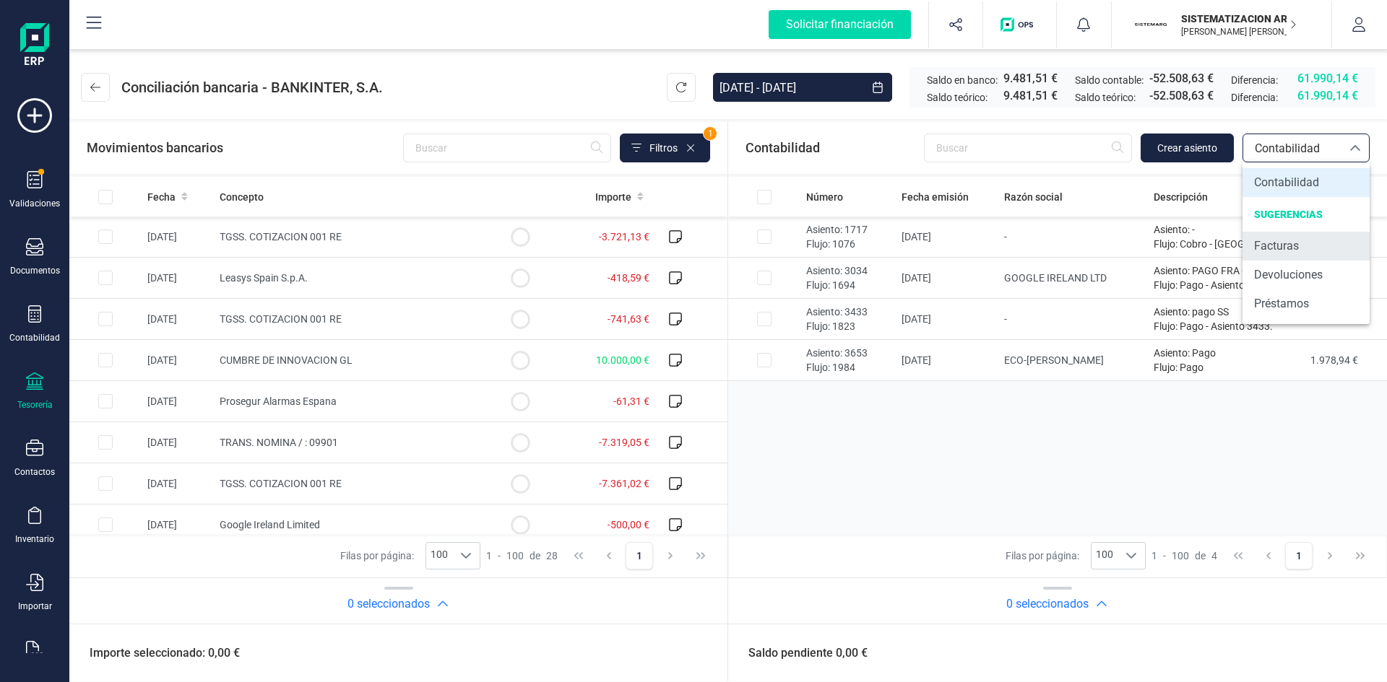
click at [1278, 243] on span "Facturas" at bounding box center [1276, 246] width 45 height 17
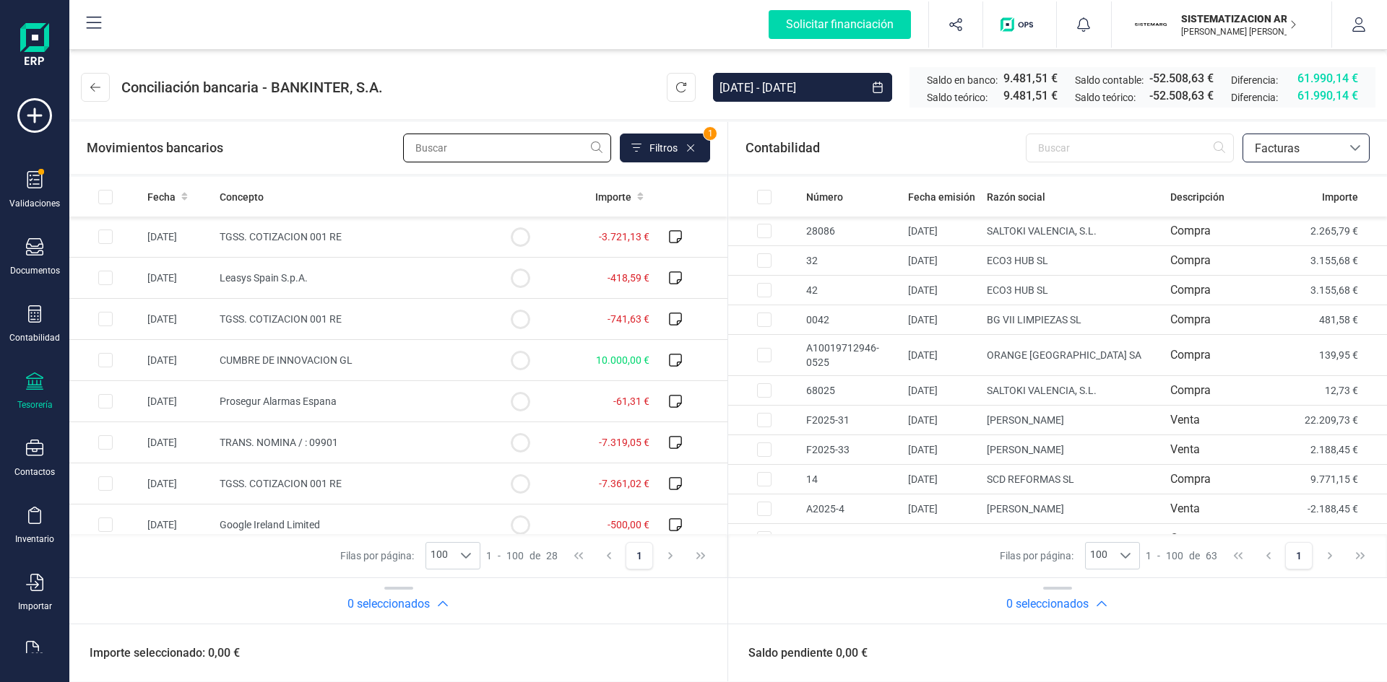
click at [512, 154] on input "text" at bounding box center [507, 148] width 208 height 29
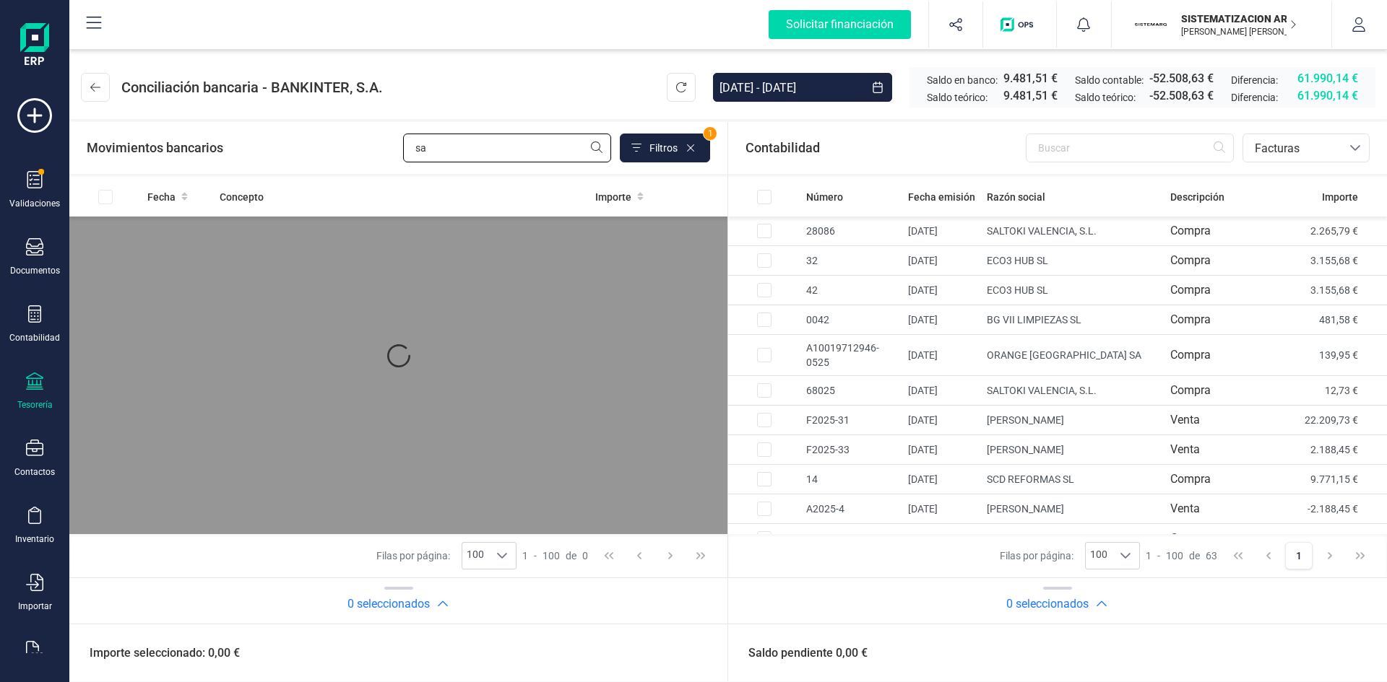
type input "s"
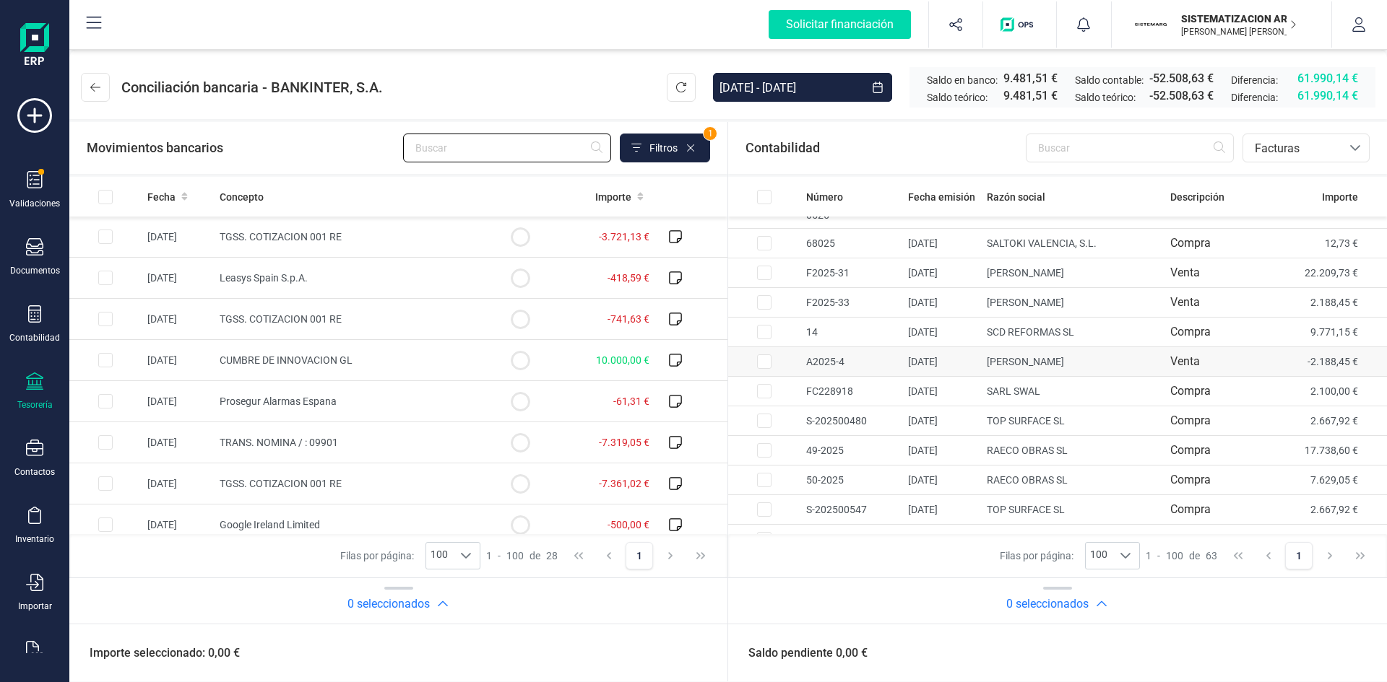
scroll to position [152, 0]
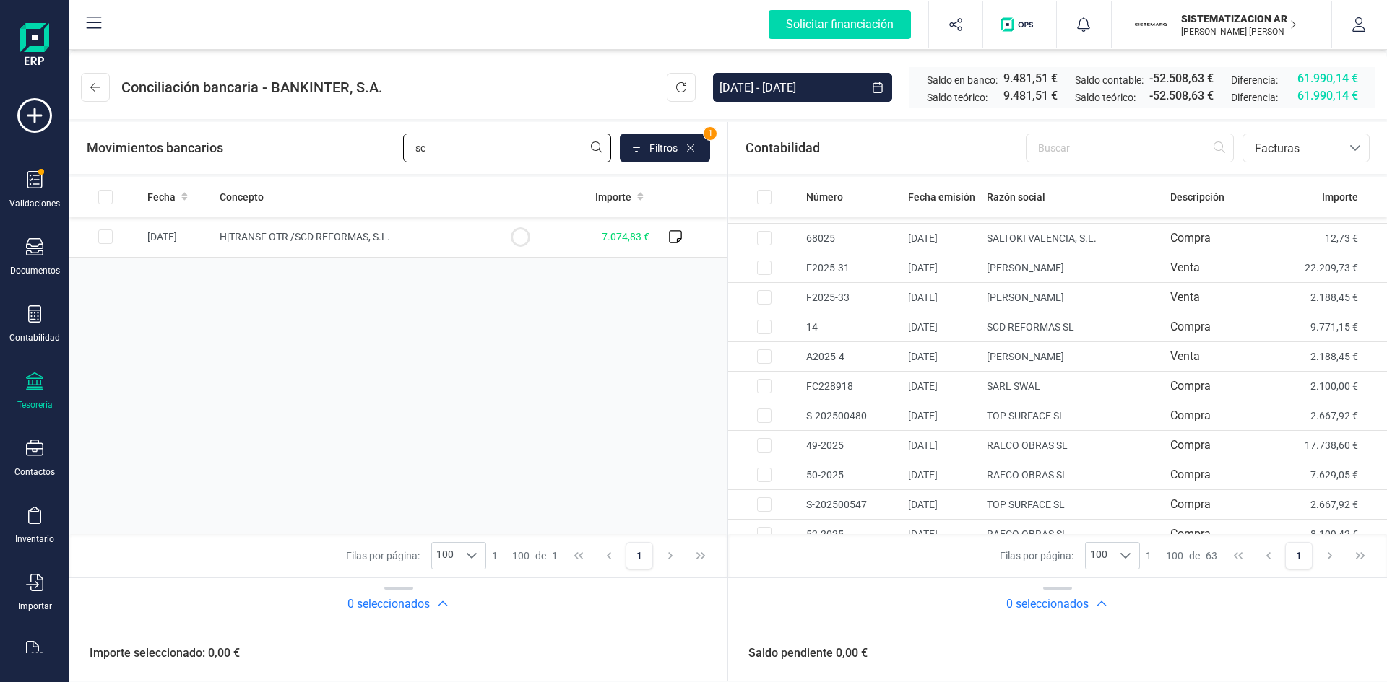
type input "s"
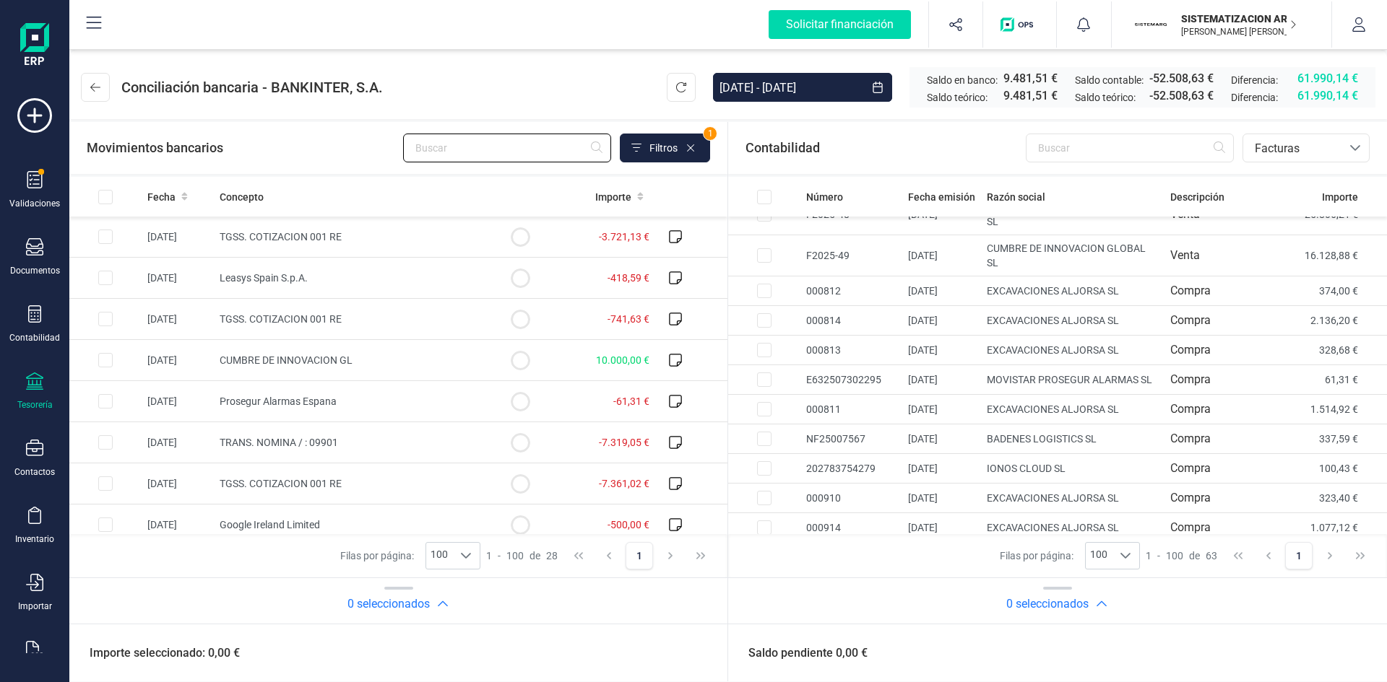
scroll to position [787, 0]
click at [966, 400] on td "[DATE]" at bounding box center [941, 409] width 79 height 30
checkbox input "true"
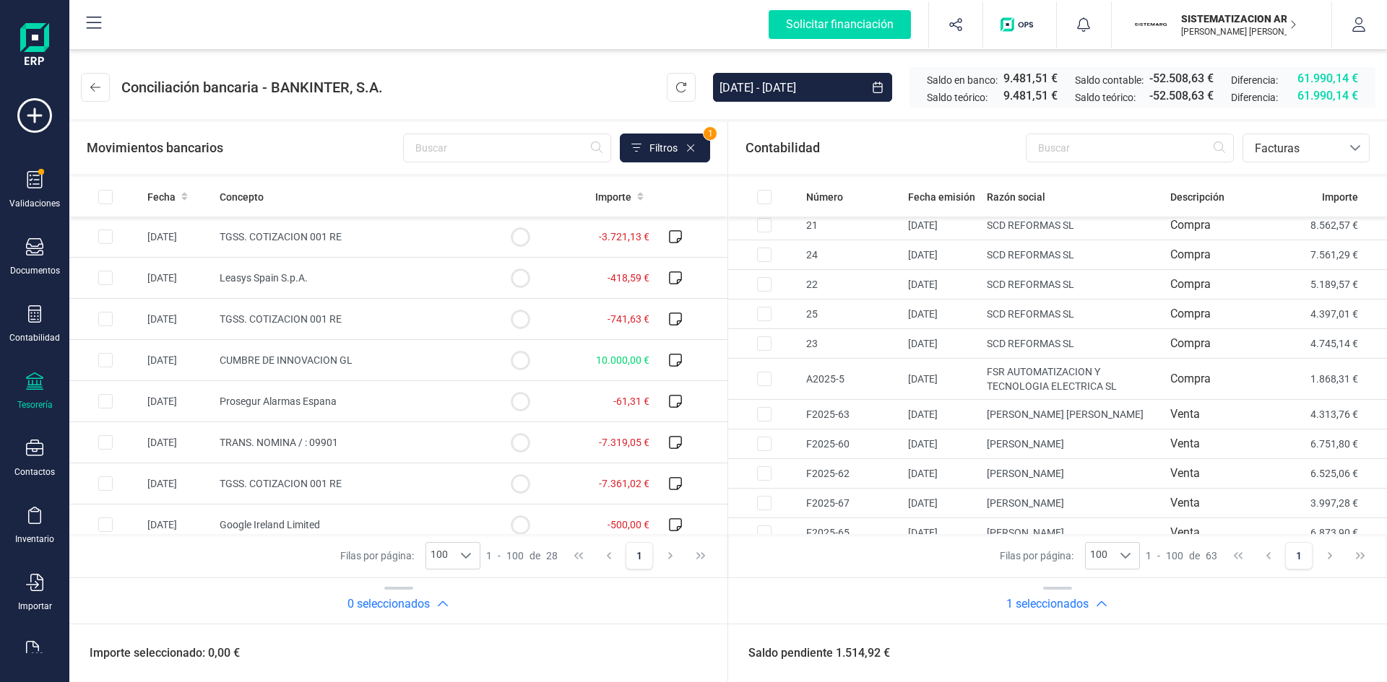
scroll to position [1418, 0]
click at [542, 152] on input "text" at bounding box center [507, 148] width 208 height 29
click at [183, 197] on icon at bounding box center [184, 197] width 6 height 8
click at [183, 191] on icon at bounding box center [184, 196] width 6 height 10
click at [186, 194] on icon at bounding box center [184, 196] width 6 height 10
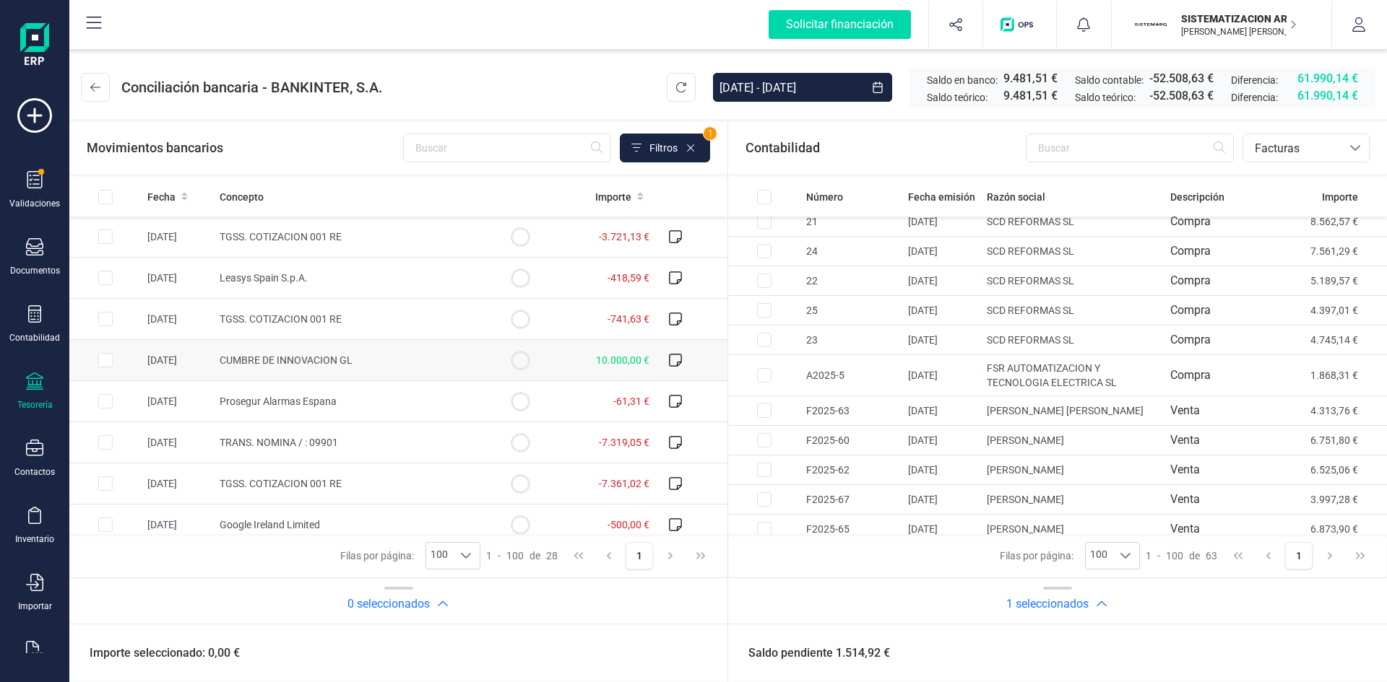
click at [181, 198] on icon at bounding box center [184, 196] width 6 height 10
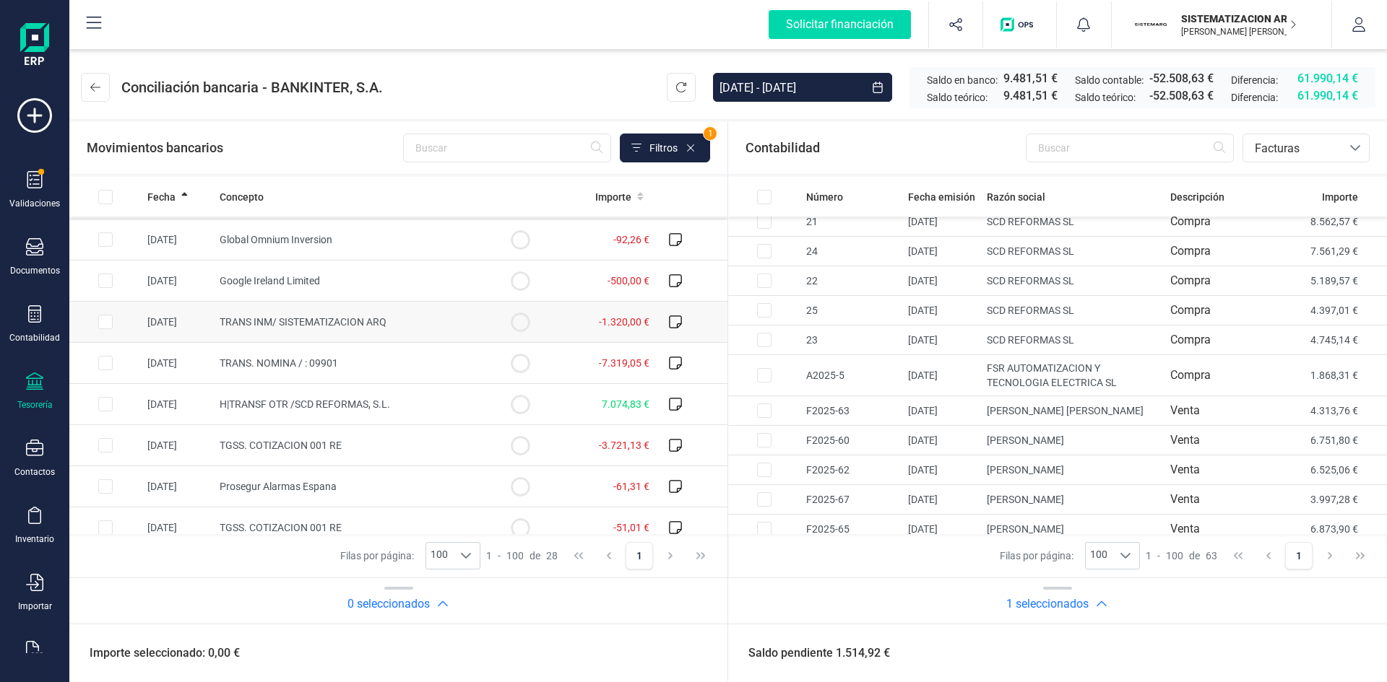
click at [425, 319] on td "TRANS INM/ SISTEMATIZACION ARQ" at bounding box center [349, 322] width 270 height 41
checkbox input "true"
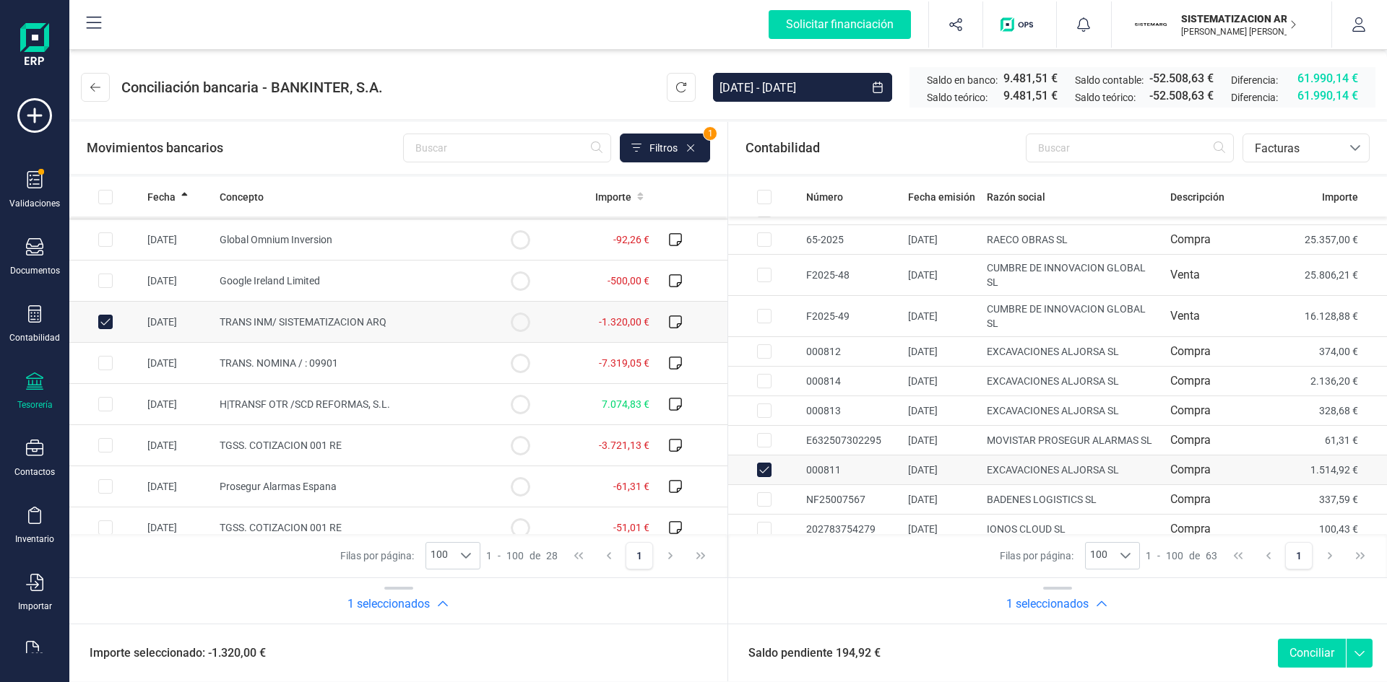
scroll to position [726, 0]
click at [756, 472] on td at bounding box center [764, 470] width 72 height 30
checkbox input "false"
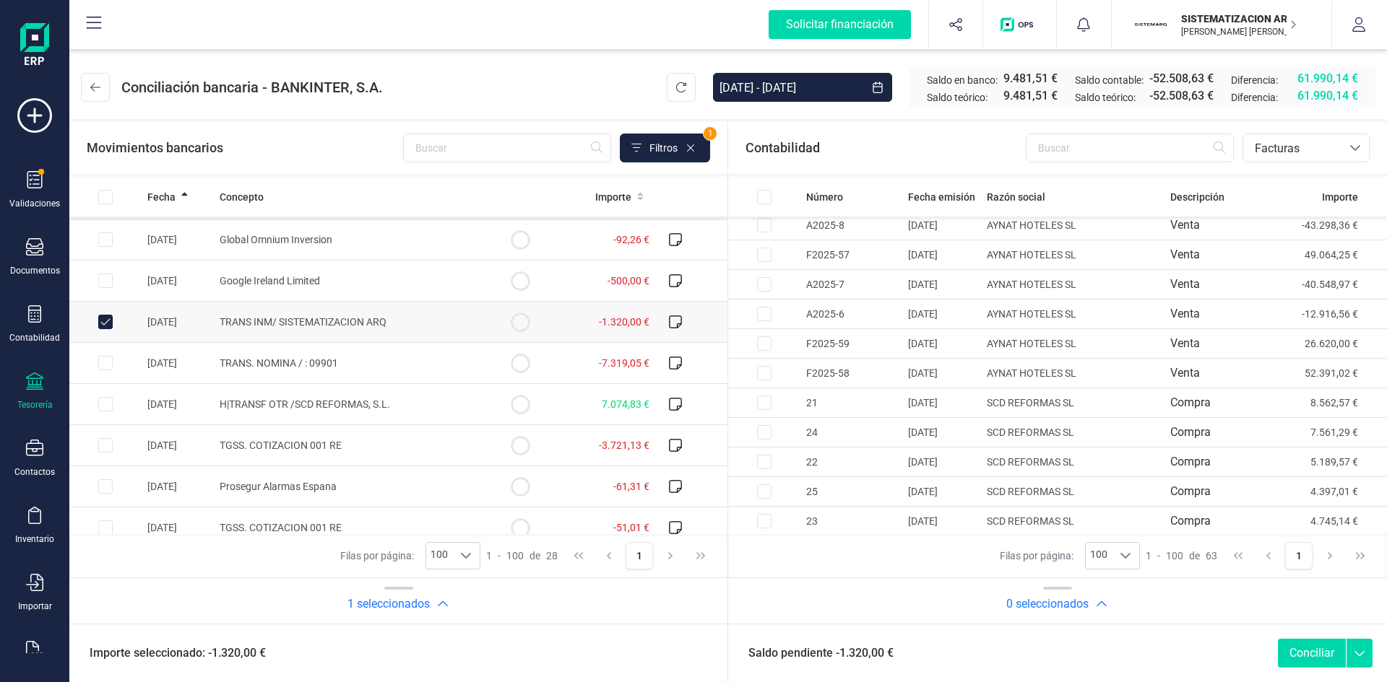
scroll to position [1237, 0]
click at [1296, 649] on button "Conciliar" at bounding box center [1312, 653] width 68 height 29
click at [1290, 657] on button "Conciliar" at bounding box center [1312, 653] width 68 height 29
click at [1311, 656] on button "Conciliar" at bounding box center [1312, 653] width 68 height 29
click at [1334, 138] on span "Facturas" at bounding box center [1292, 147] width 98 height 27
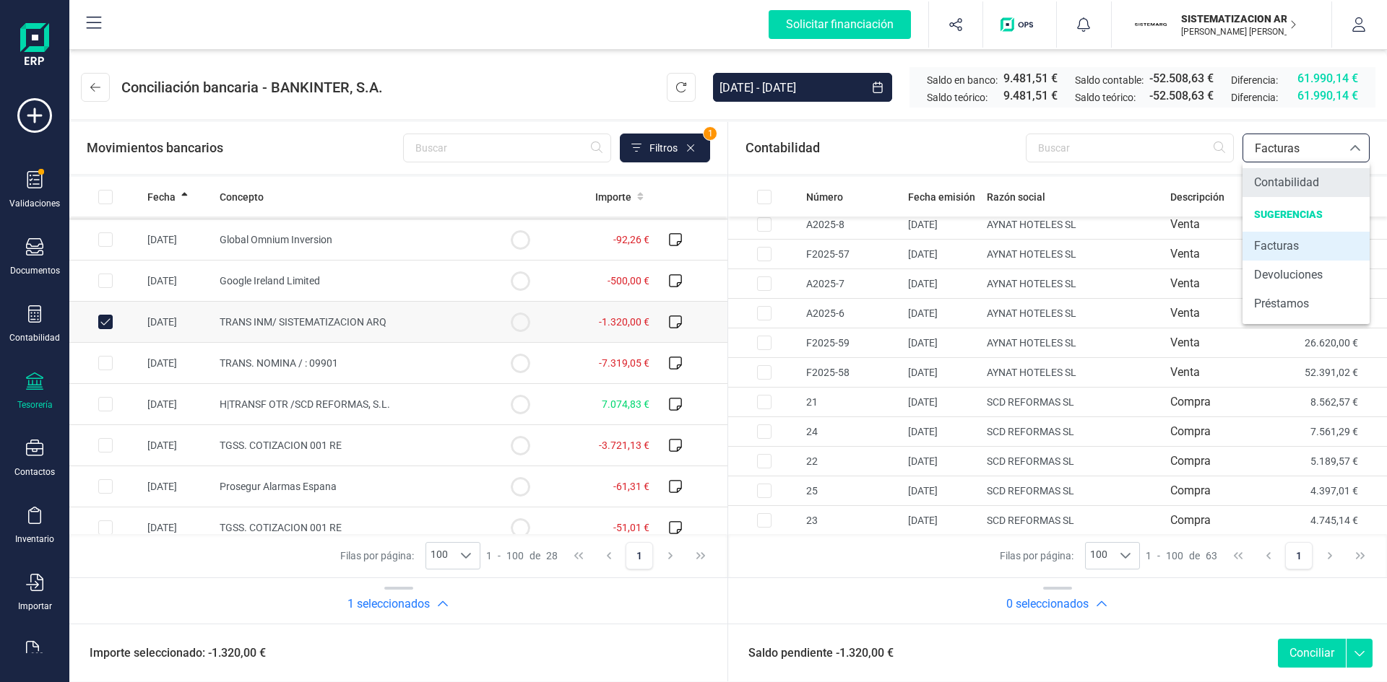
click at [1304, 173] on li "Contabilidad" at bounding box center [1305, 182] width 127 height 29
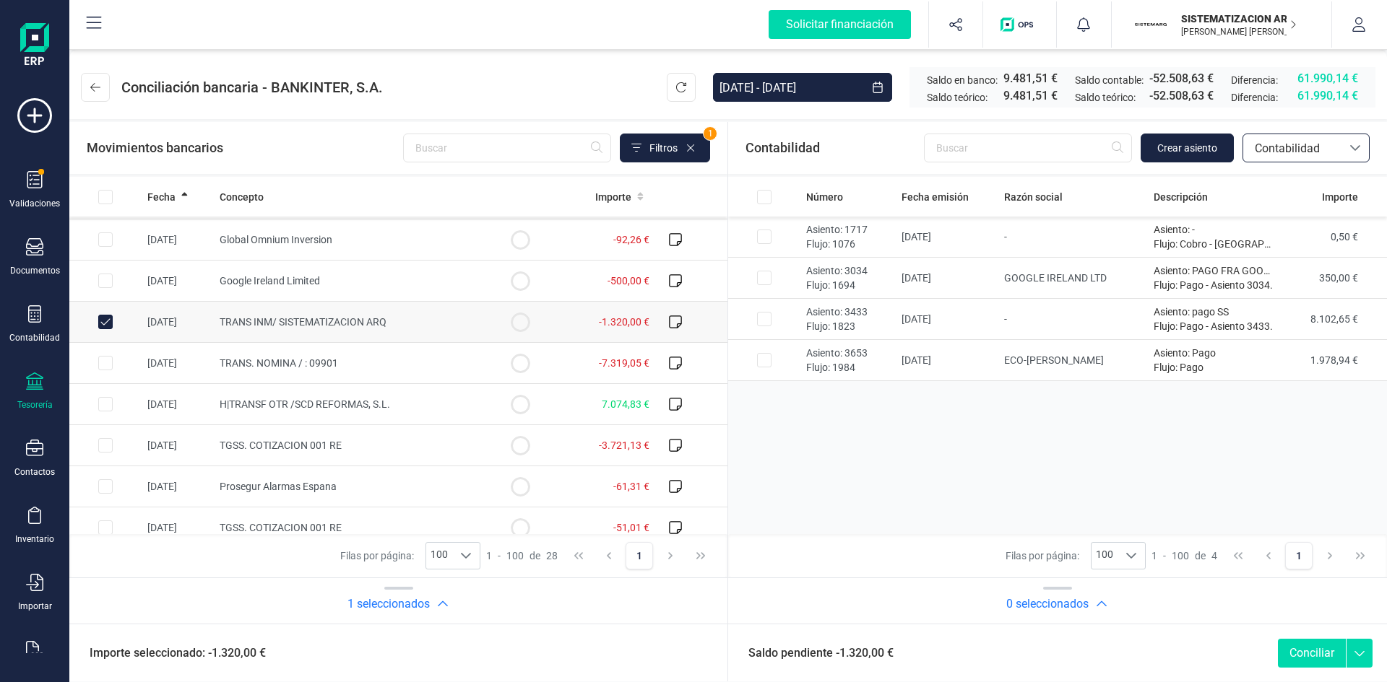
scroll to position [0, 0]
click at [1178, 139] on button "Crear asiento" at bounding box center [1186, 148] width 93 height 29
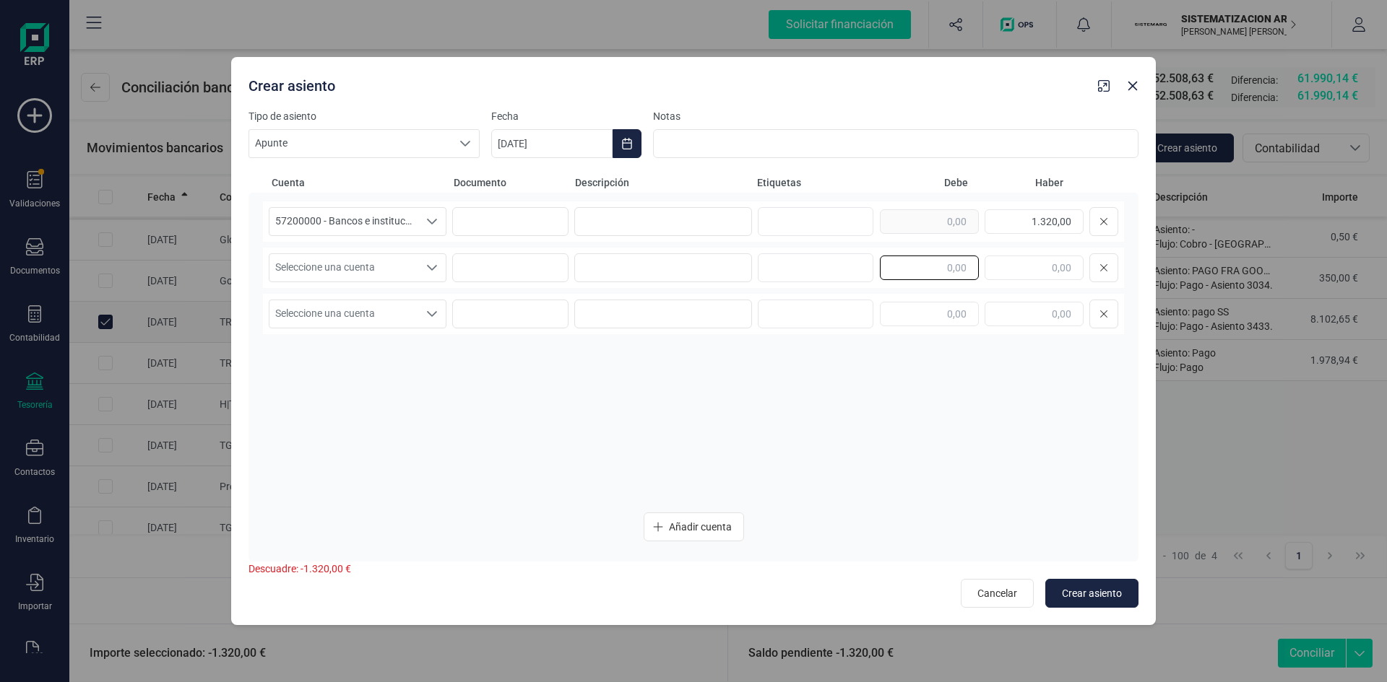
click at [911, 259] on input "text" at bounding box center [929, 268] width 99 height 25
drag, startPoint x: 911, startPoint y: 259, endPoint x: 1059, endPoint y: 259, distance: 148.1
click at [1059, 259] on div at bounding box center [999, 267] width 238 height 29
drag, startPoint x: 973, startPoint y: 269, endPoint x: 919, endPoint y: 269, distance: 53.4
click at [919, 269] on input "text" at bounding box center [929, 268] width 99 height 25
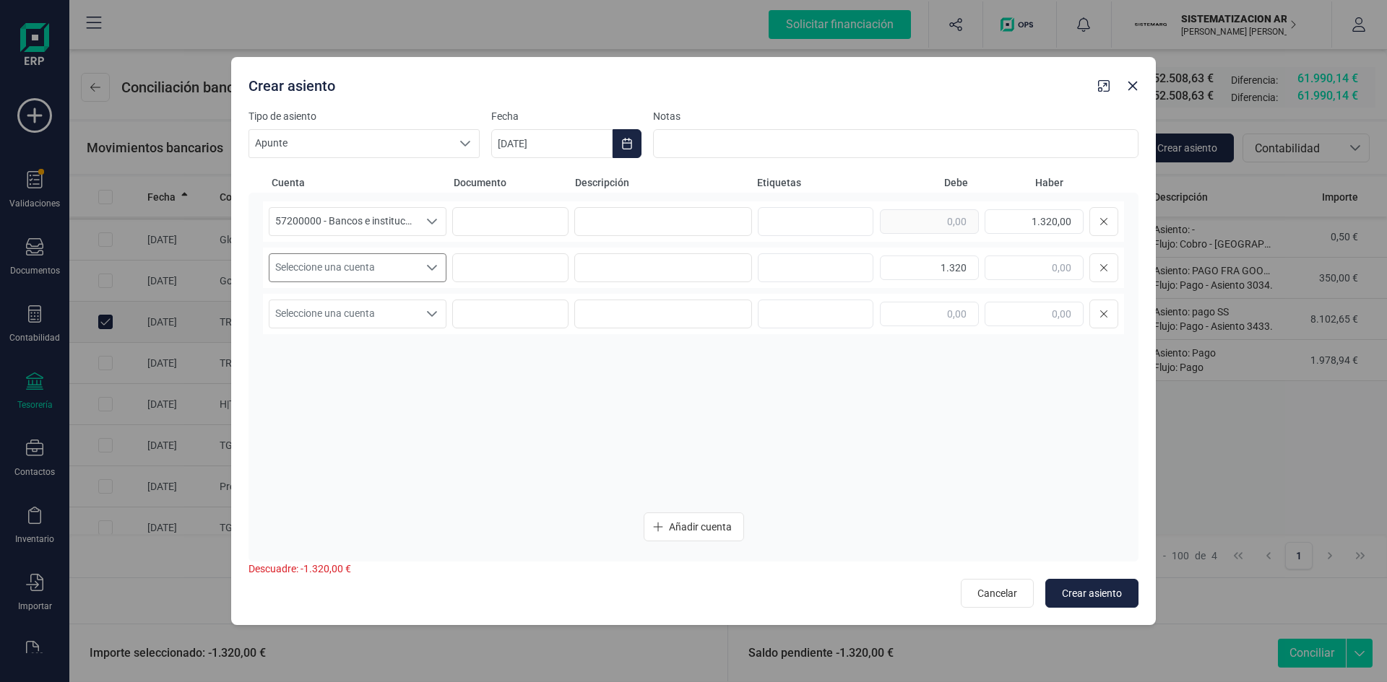
type input "1.320,00"
click at [433, 262] on icon "Seleccione una cuenta" at bounding box center [432, 268] width 12 height 12
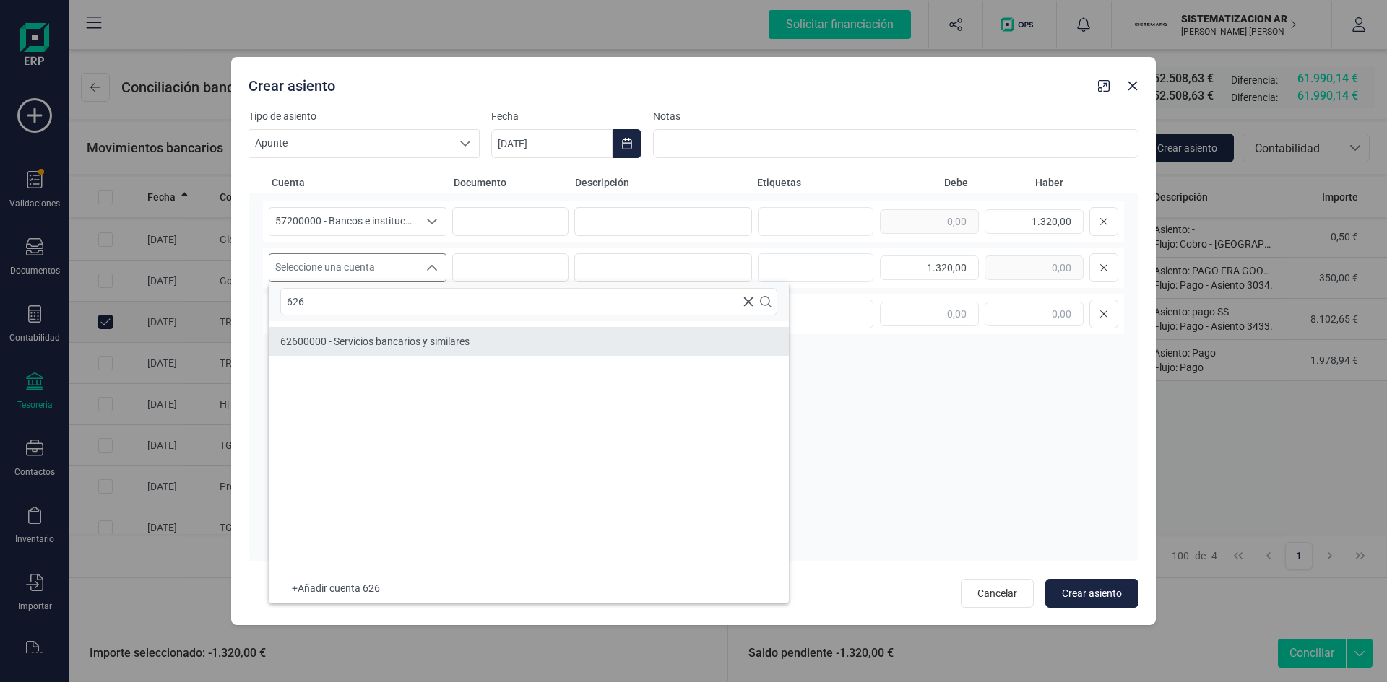
type input "626"
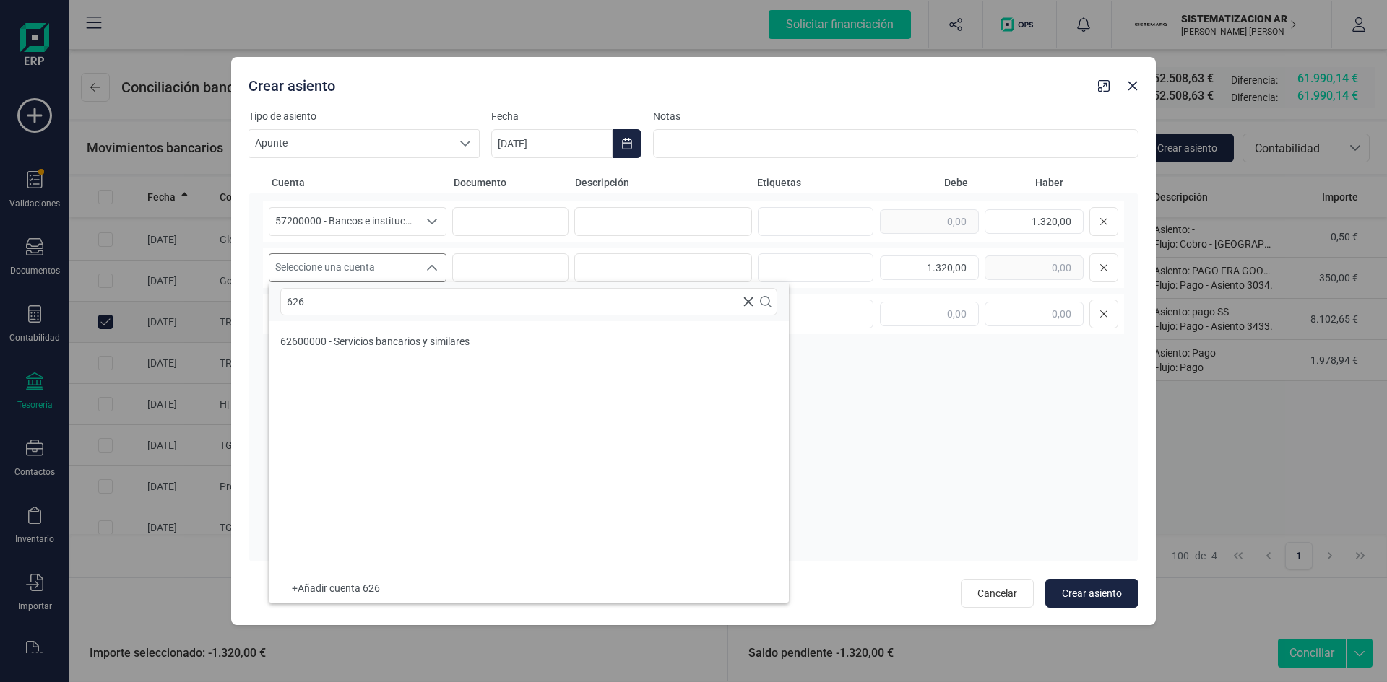
click at [350, 261] on span "Seleccione una cuenta" at bounding box center [343, 267] width 149 height 27
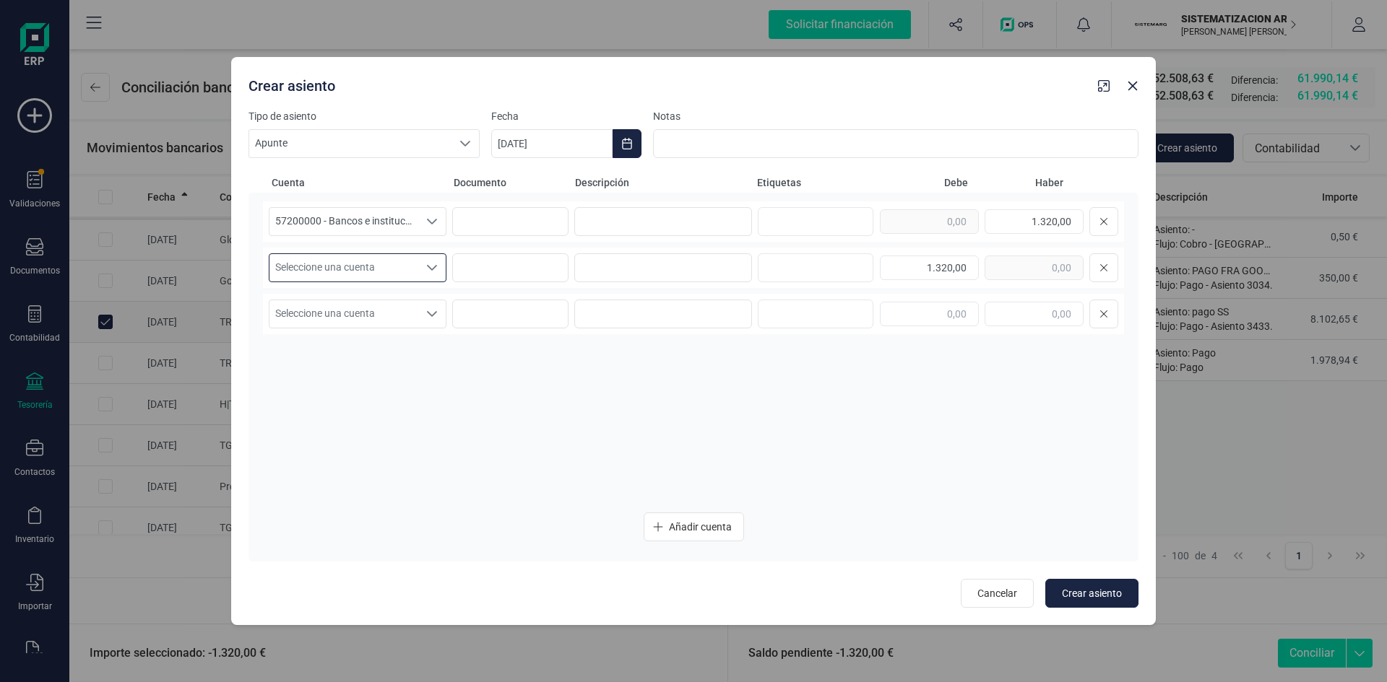
click at [367, 270] on span "Seleccione una cuenta" at bounding box center [343, 267] width 149 height 27
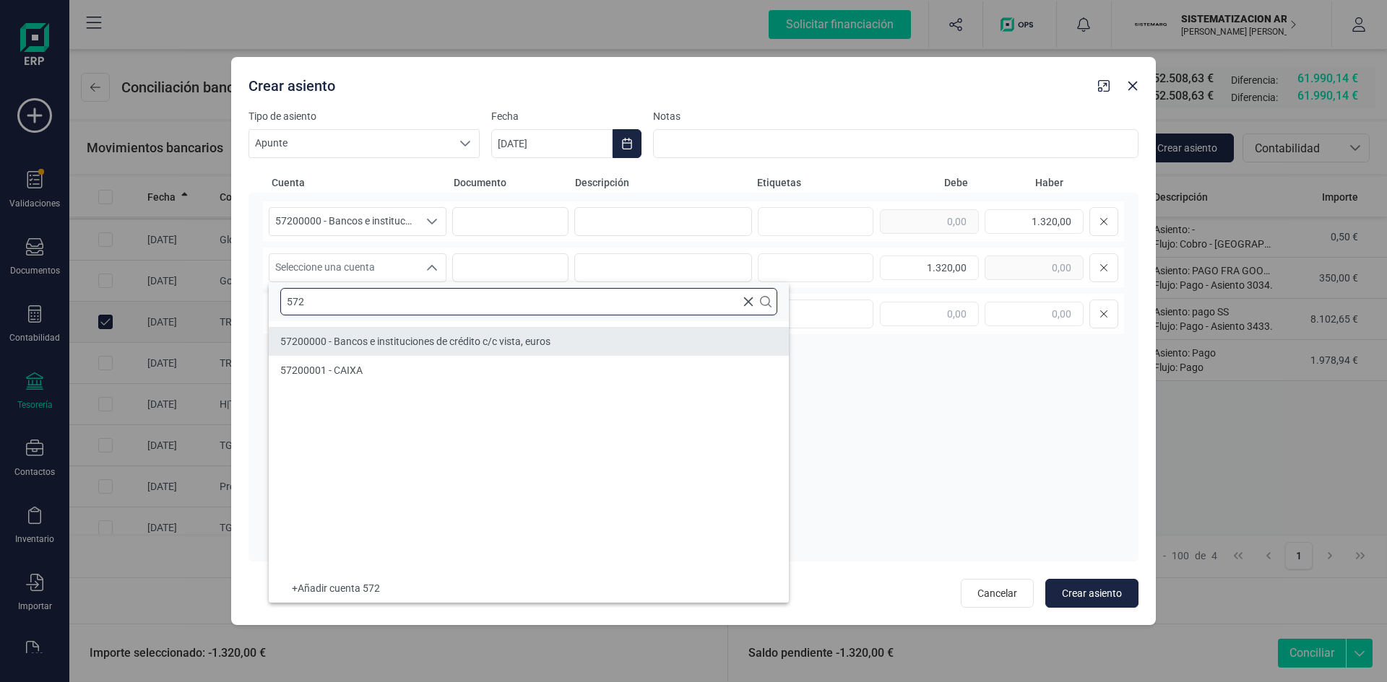
type input "572"
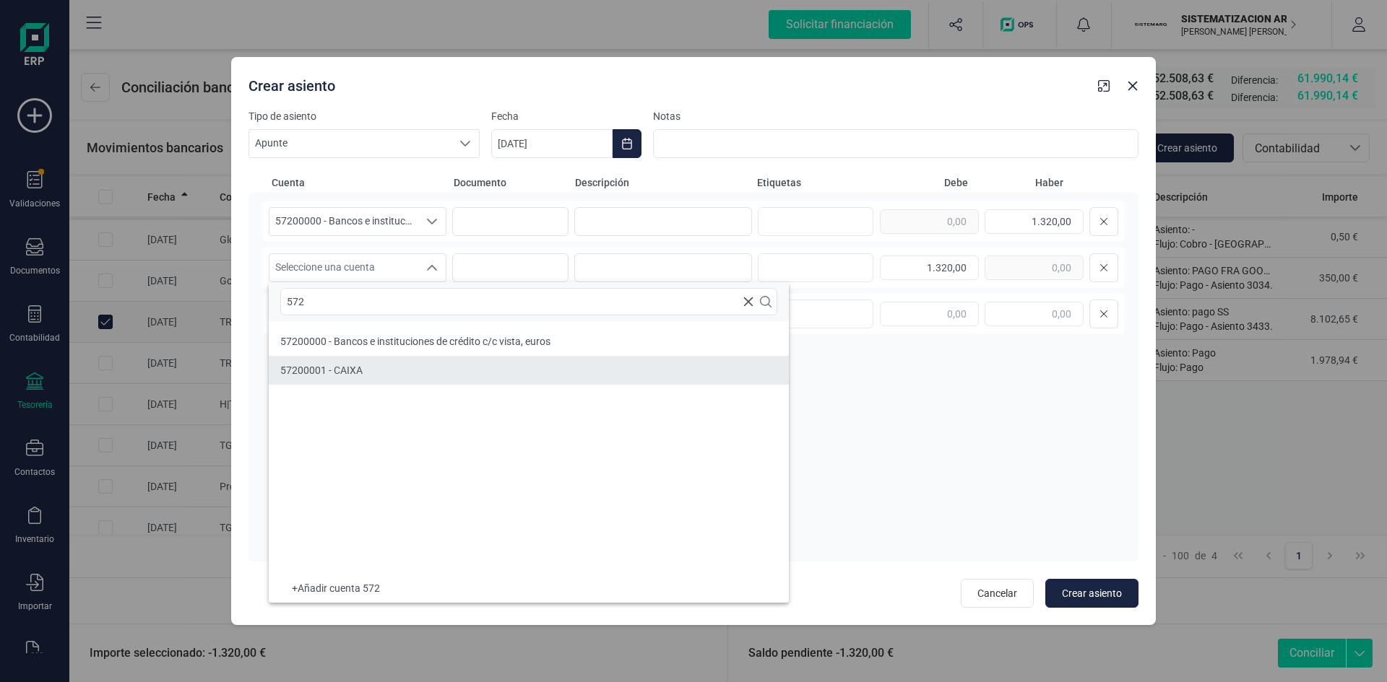
click at [370, 371] on li "57200001 - CAIXA" at bounding box center [529, 370] width 520 height 29
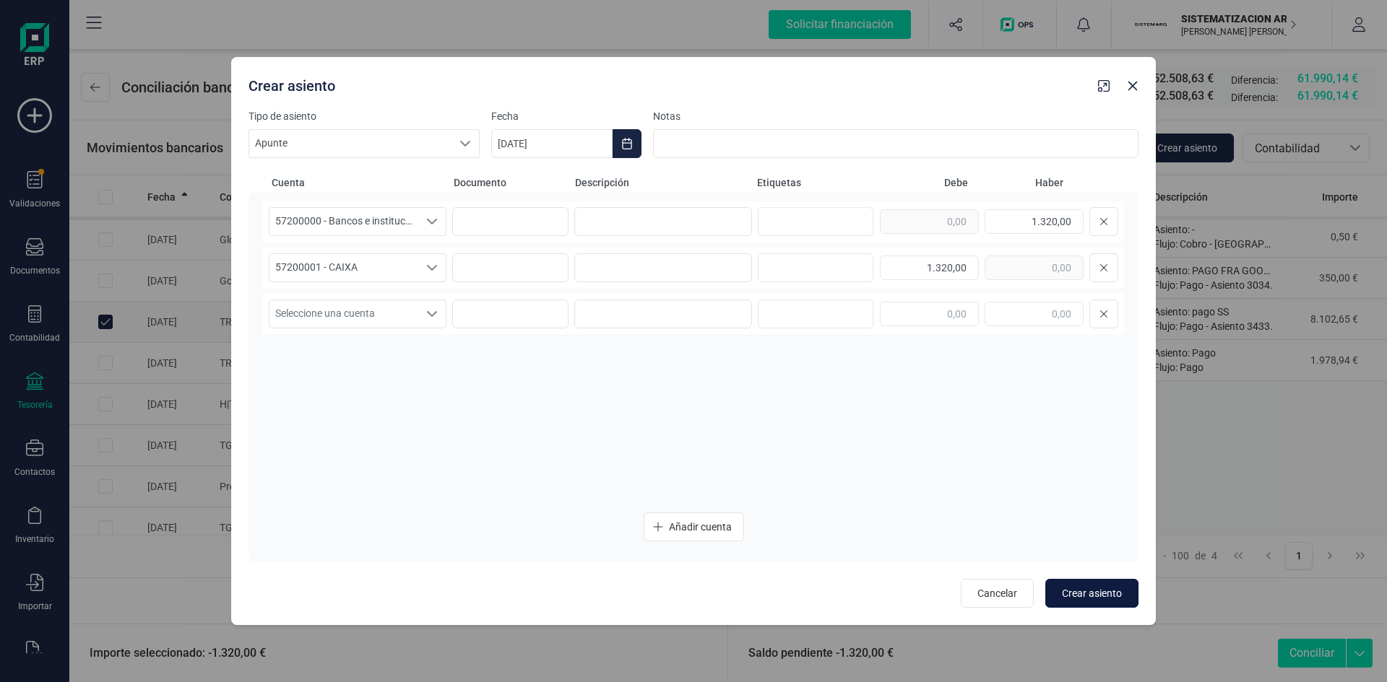
click at [1083, 584] on button "Crear asiento" at bounding box center [1091, 593] width 93 height 29
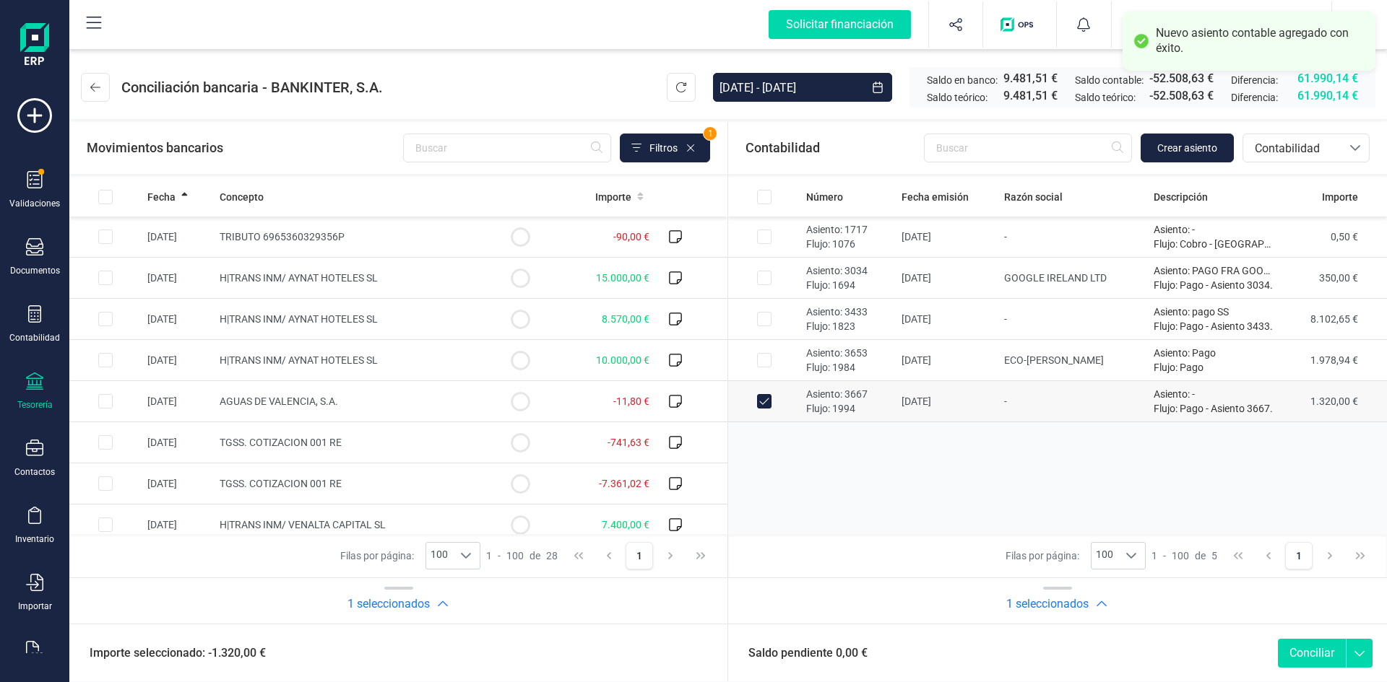
click at [1316, 662] on button "Conciliar" at bounding box center [1312, 653] width 68 height 29
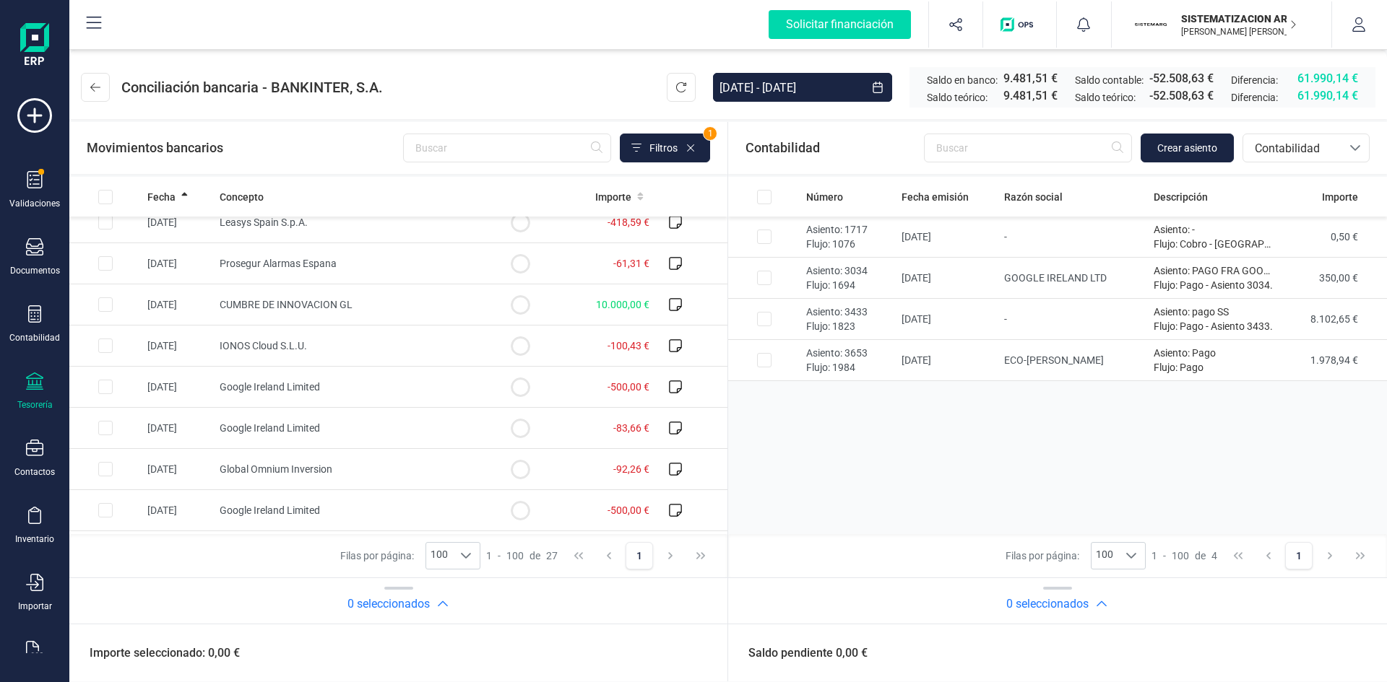
scroll to position [565, 0]
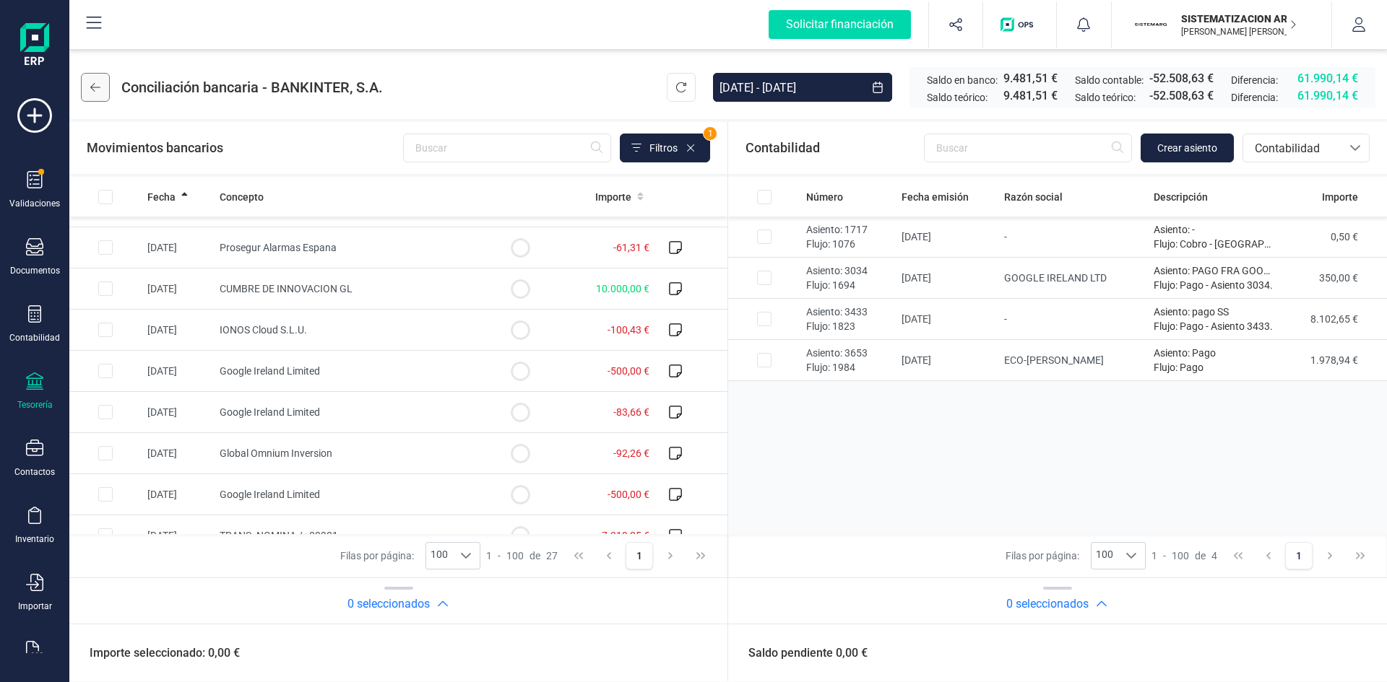
click at [100, 79] on button at bounding box center [95, 87] width 29 height 29
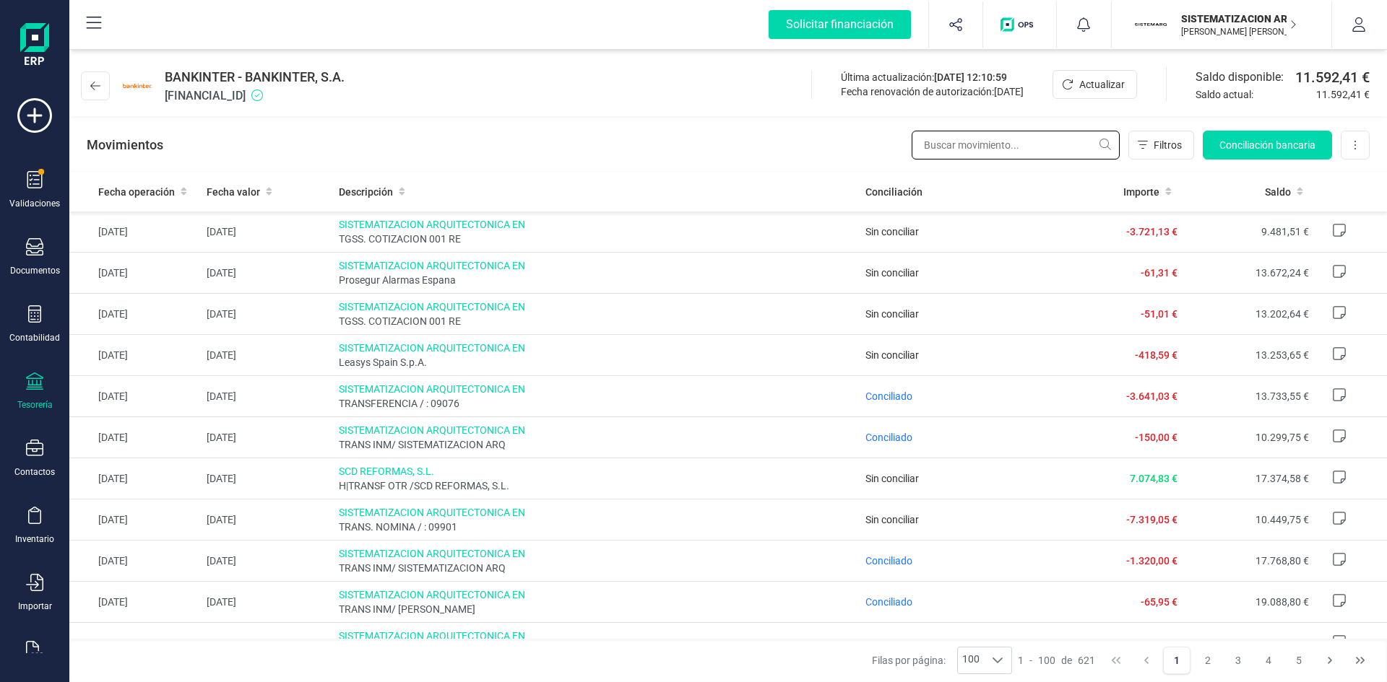
click at [937, 148] on input "text" at bounding box center [1015, 145] width 208 height 29
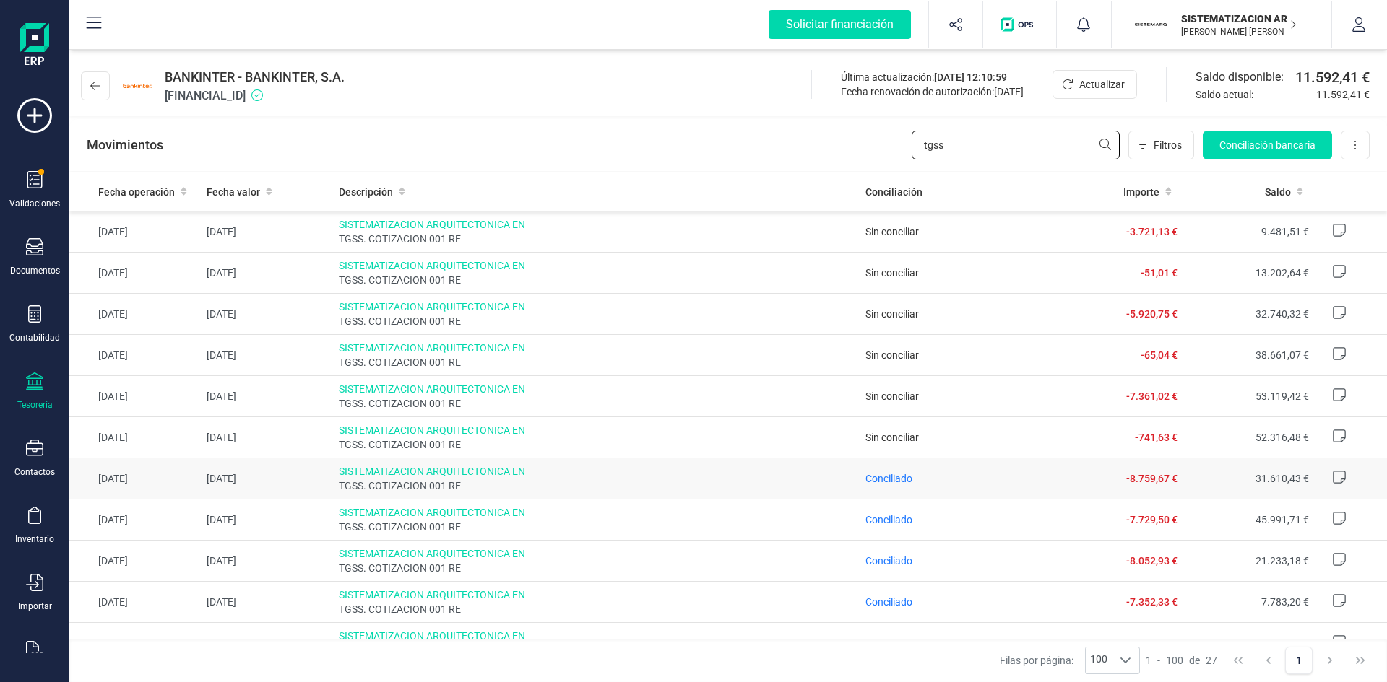
type input "tgss"
click at [902, 472] on span "Conciliado" at bounding box center [888, 479] width 47 height 14
click at [896, 477] on span "Conciliado" at bounding box center [888, 479] width 47 height 12
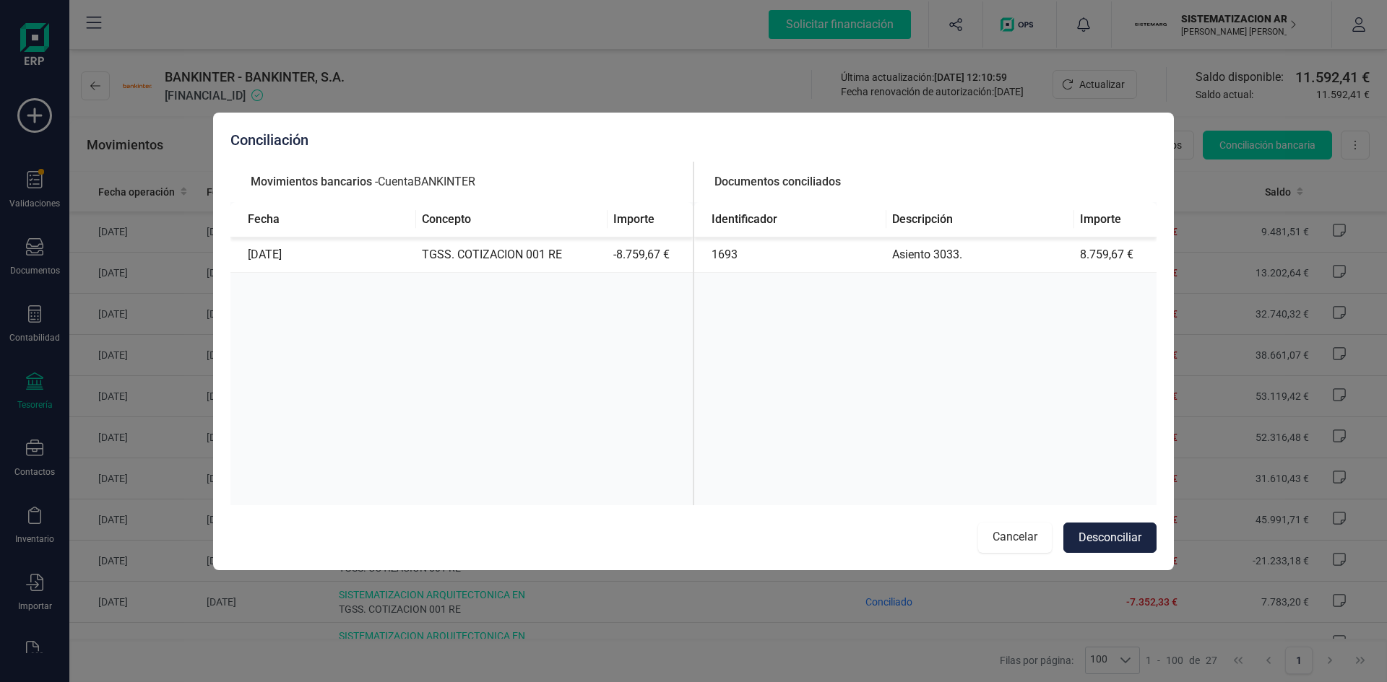
click at [1003, 529] on button "Cancelar" at bounding box center [1015, 538] width 74 height 30
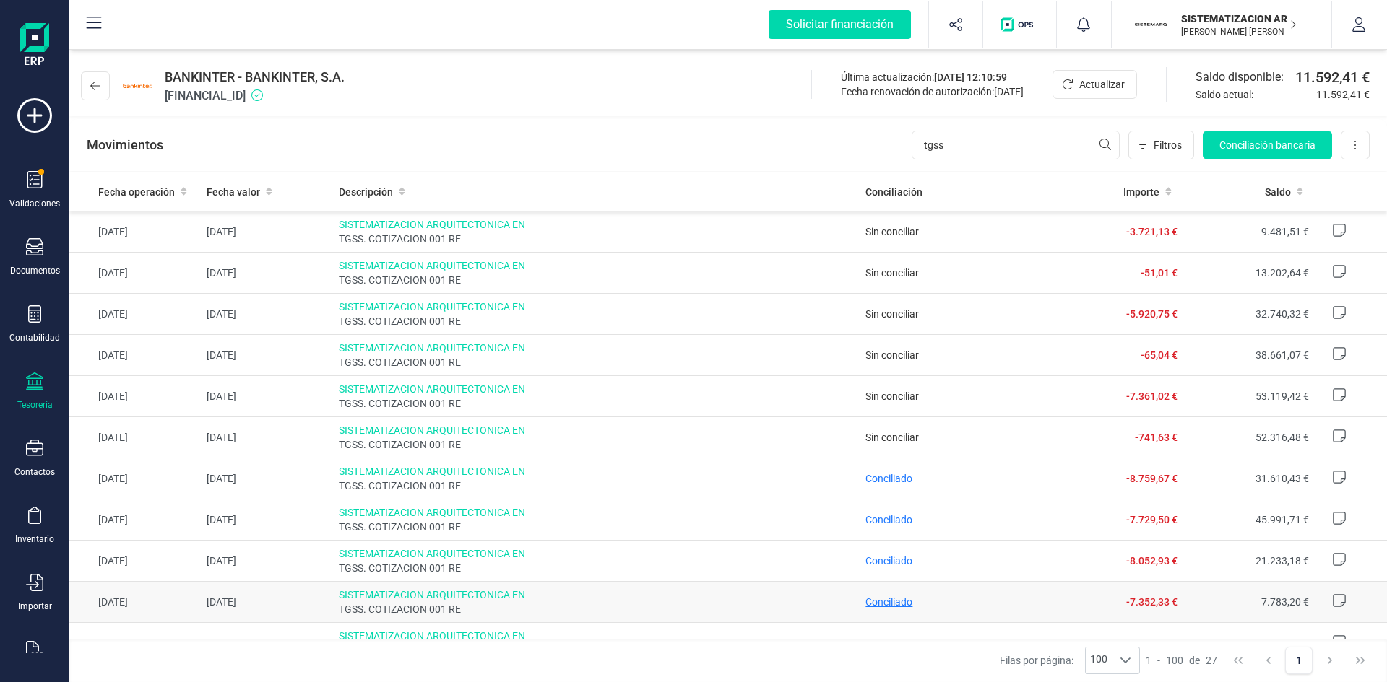
click at [890, 598] on span "Conciliado" at bounding box center [888, 603] width 47 height 12
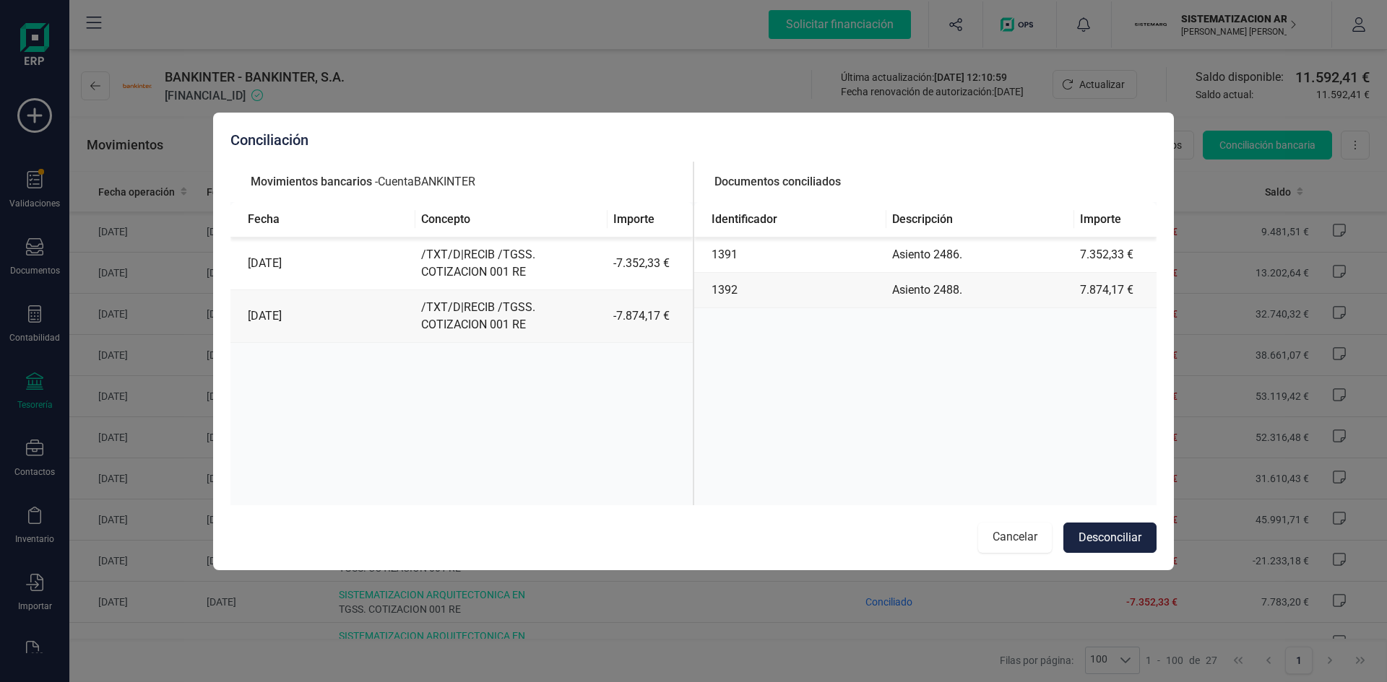
click at [1026, 536] on button "Cancelar" at bounding box center [1015, 538] width 74 height 30
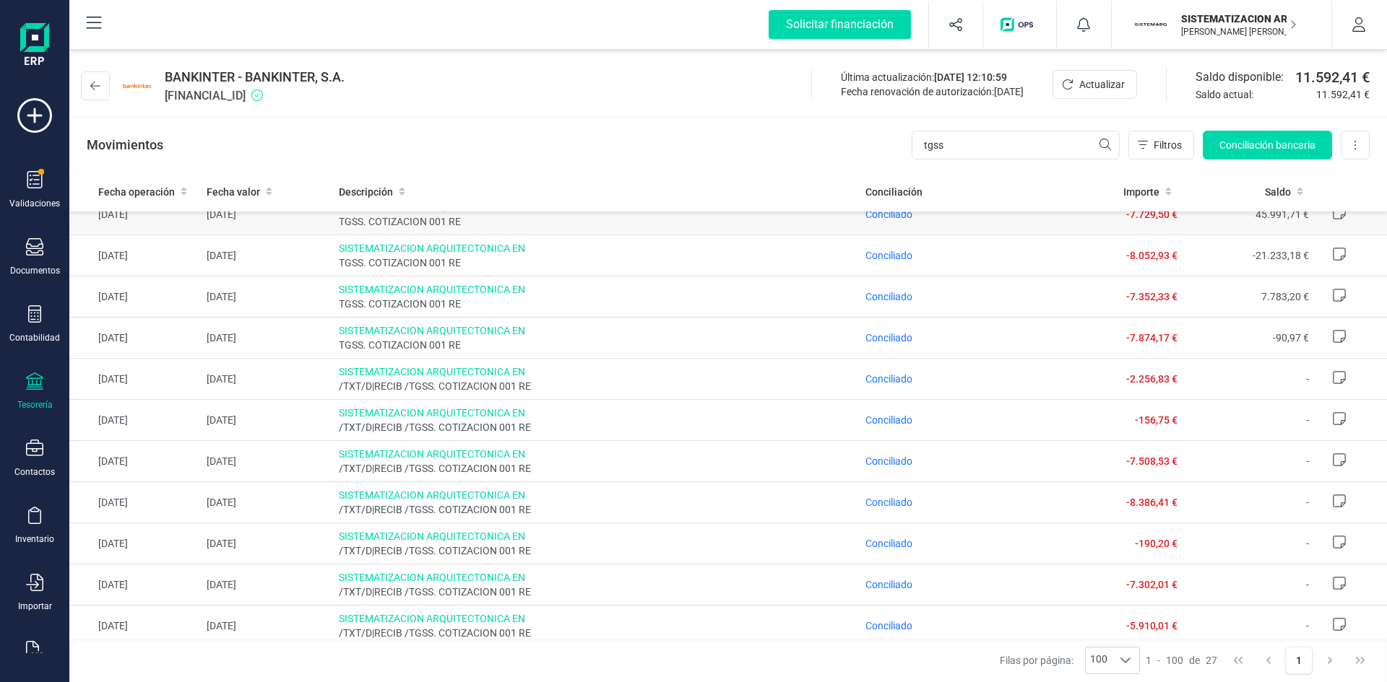
scroll to position [308, 0]
click at [874, 498] on span "Conciliado" at bounding box center [888, 501] width 47 height 12
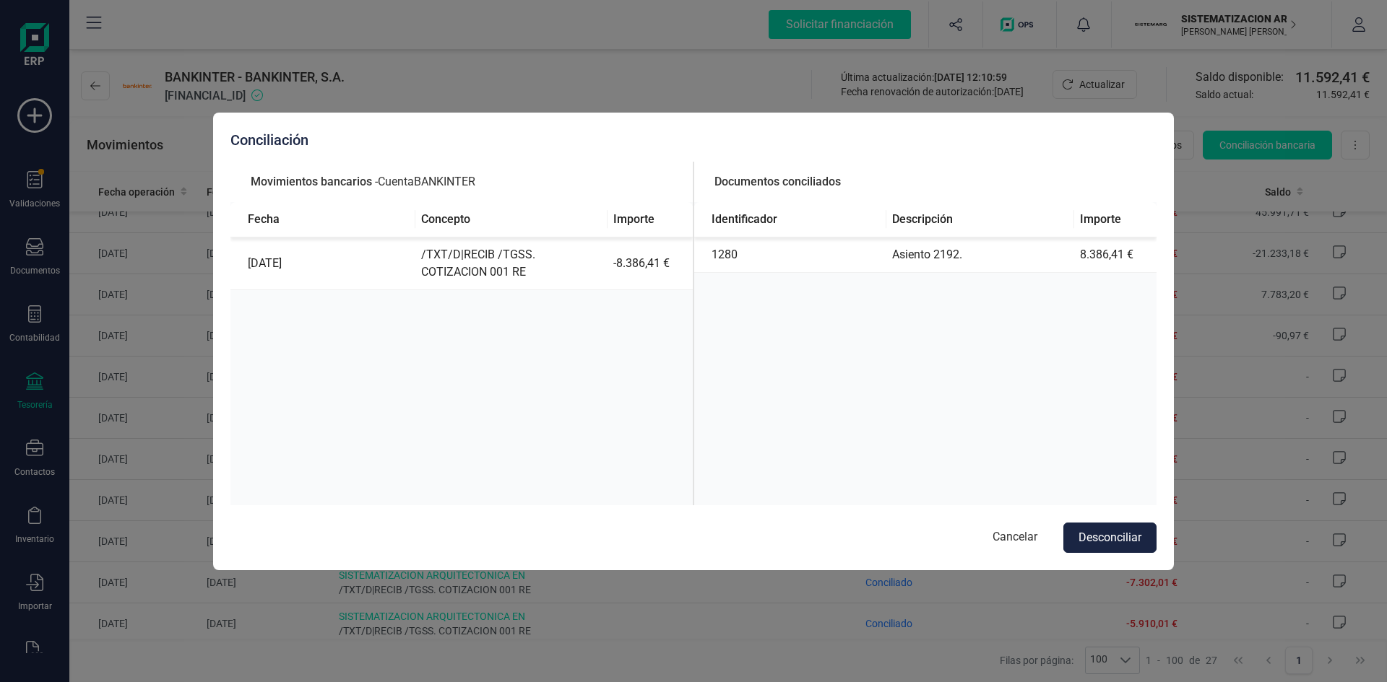
click at [754, 103] on div "Conciliación Movimientos bancarios - Cuenta BANKINTER Fecha Concepto Importe 31…" at bounding box center [693, 341] width 1387 height 682
click at [1010, 542] on button "Cancelar" at bounding box center [1015, 538] width 74 height 30
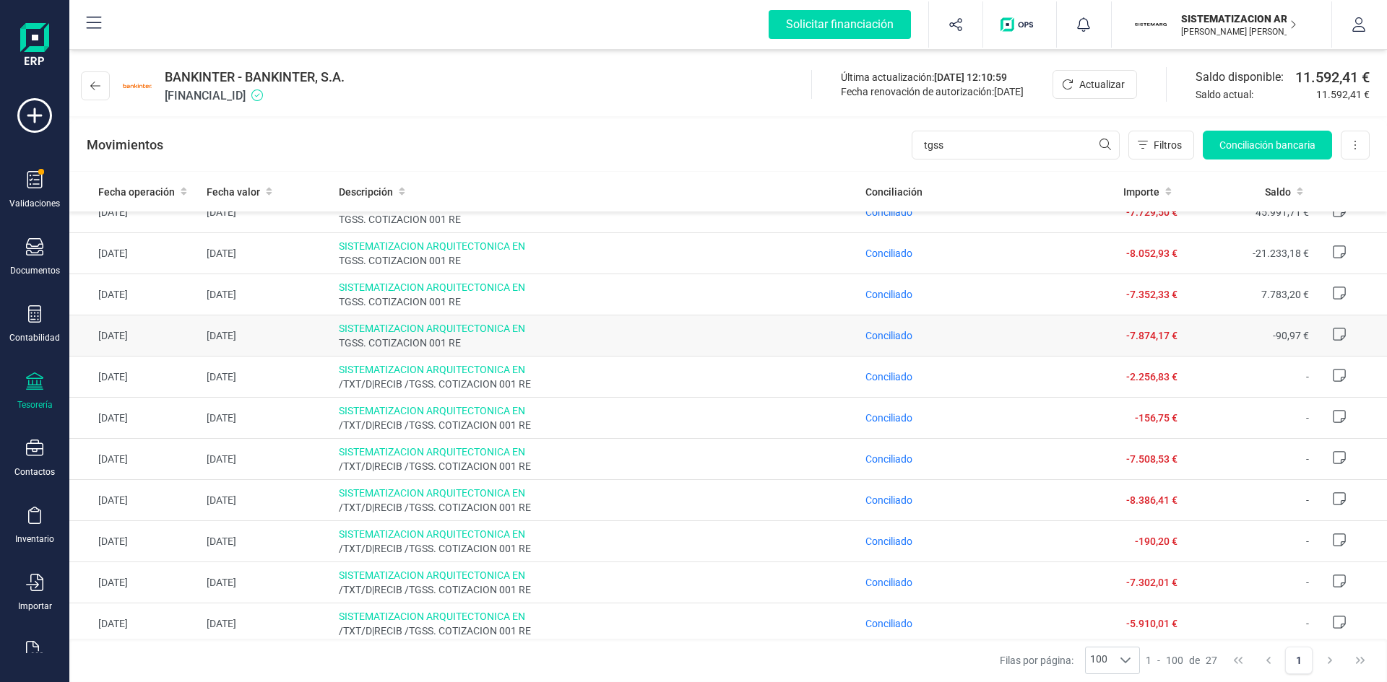
scroll to position [0, 0]
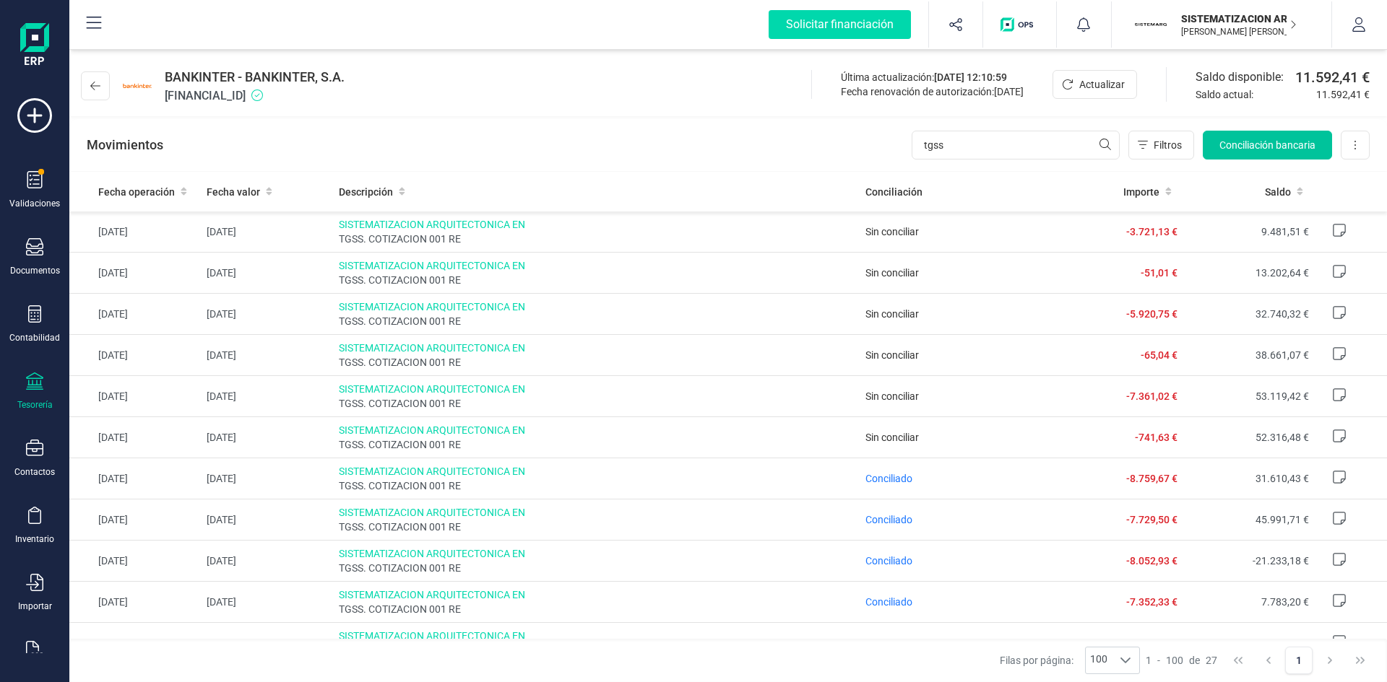
click at [1265, 151] on span "Conciliación bancaria" at bounding box center [1267, 145] width 96 height 14
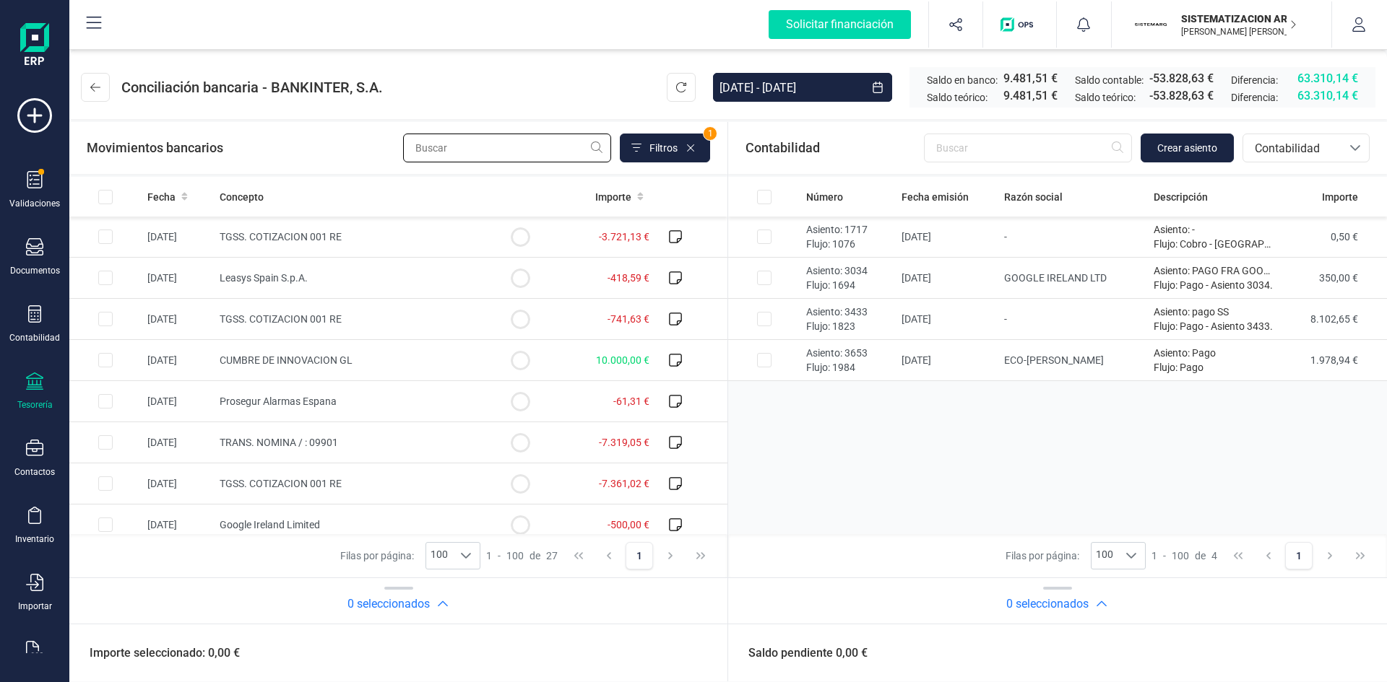
click at [467, 142] on input "text" at bounding box center [507, 148] width 208 height 29
type input "tgss"
click at [1190, 149] on span "Crear asiento" at bounding box center [1187, 148] width 60 height 14
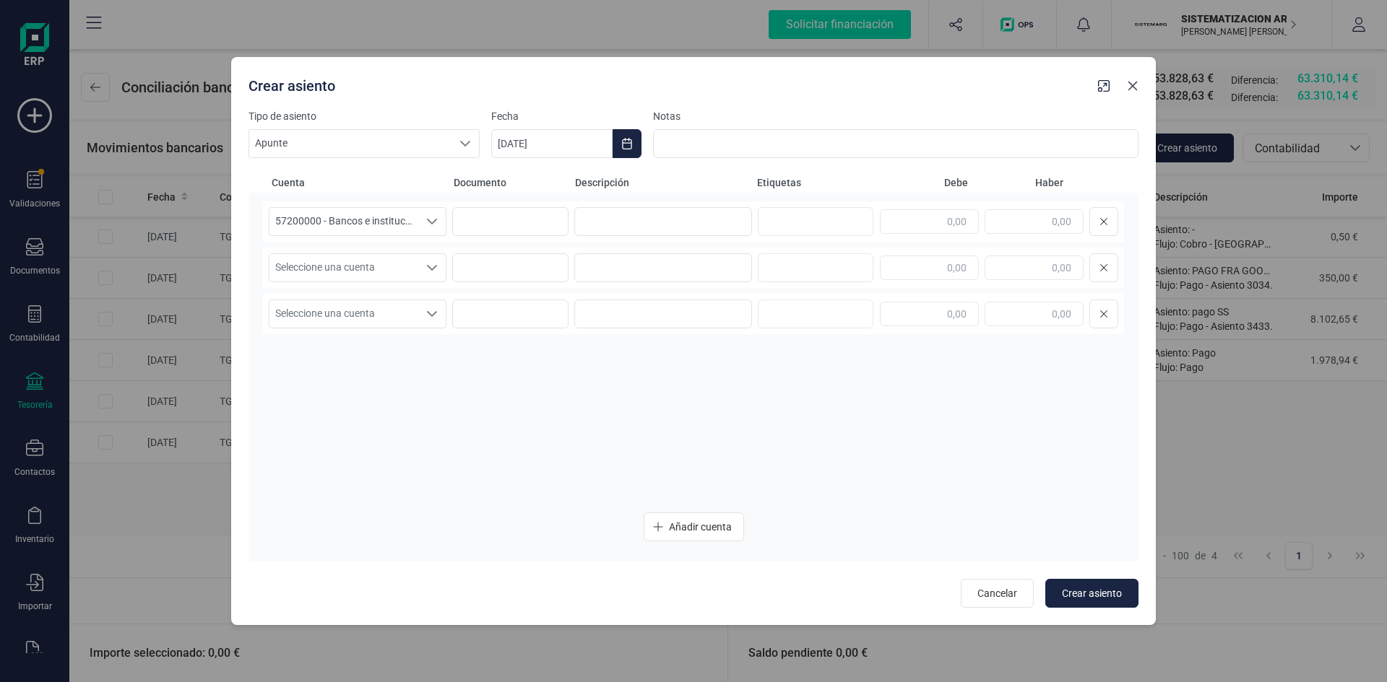
click at [1135, 84] on icon "Close" at bounding box center [1132, 85] width 9 height 9
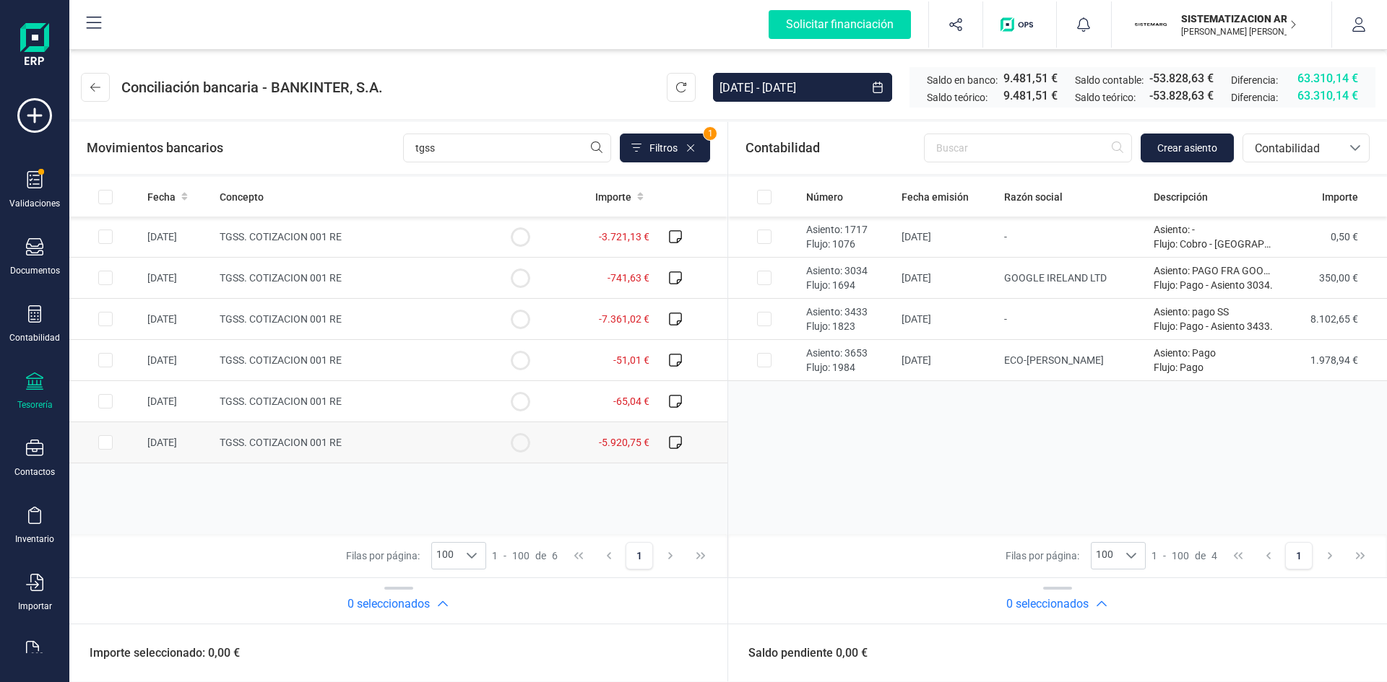
click at [88, 446] on td at bounding box center [105, 442] width 72 height 41
checkbox input "true"
click at [1211, 154] on span "Crear asiento" at bounding box center [1187, 148] width 60 height 14
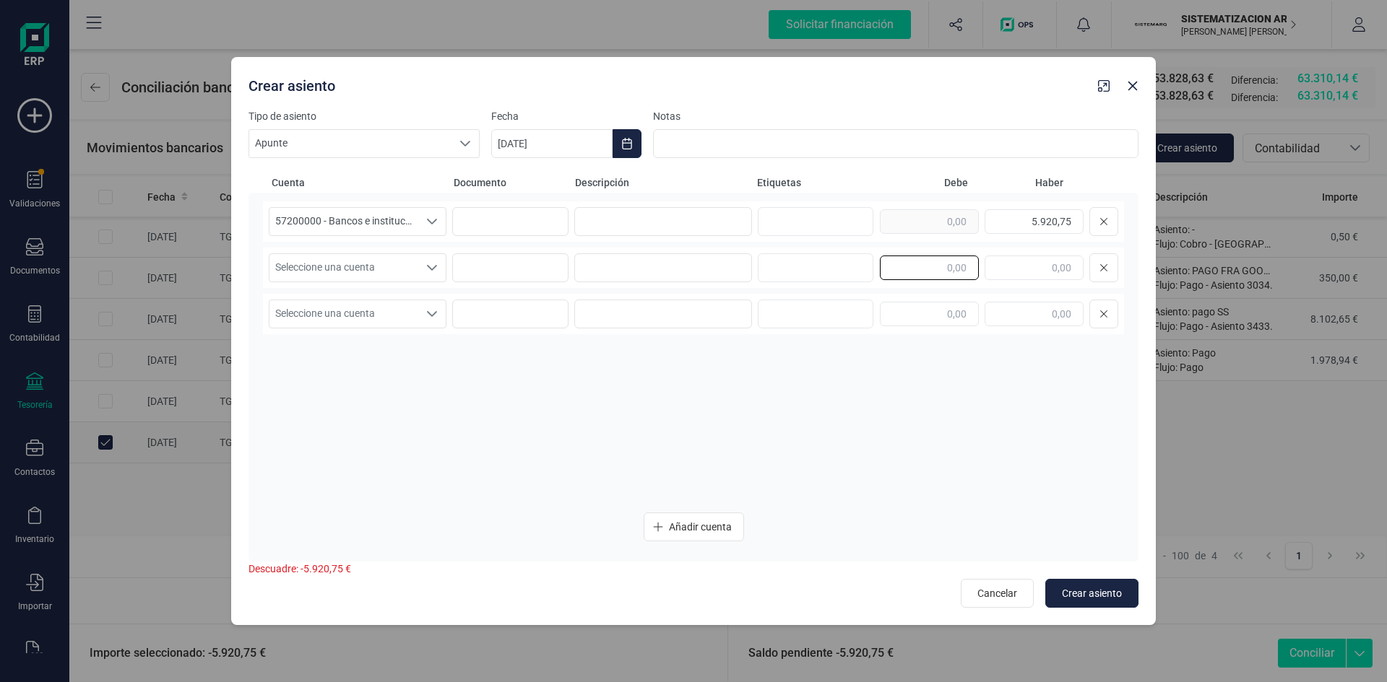
click at [896, 272] on input "text" at bounding box center [929, 268] width 99 height 25
type input "5.920,75"
click at [435, 272] on icon "Seleccione una cuenta" at bounding box center [432, 268] width 12 height 12
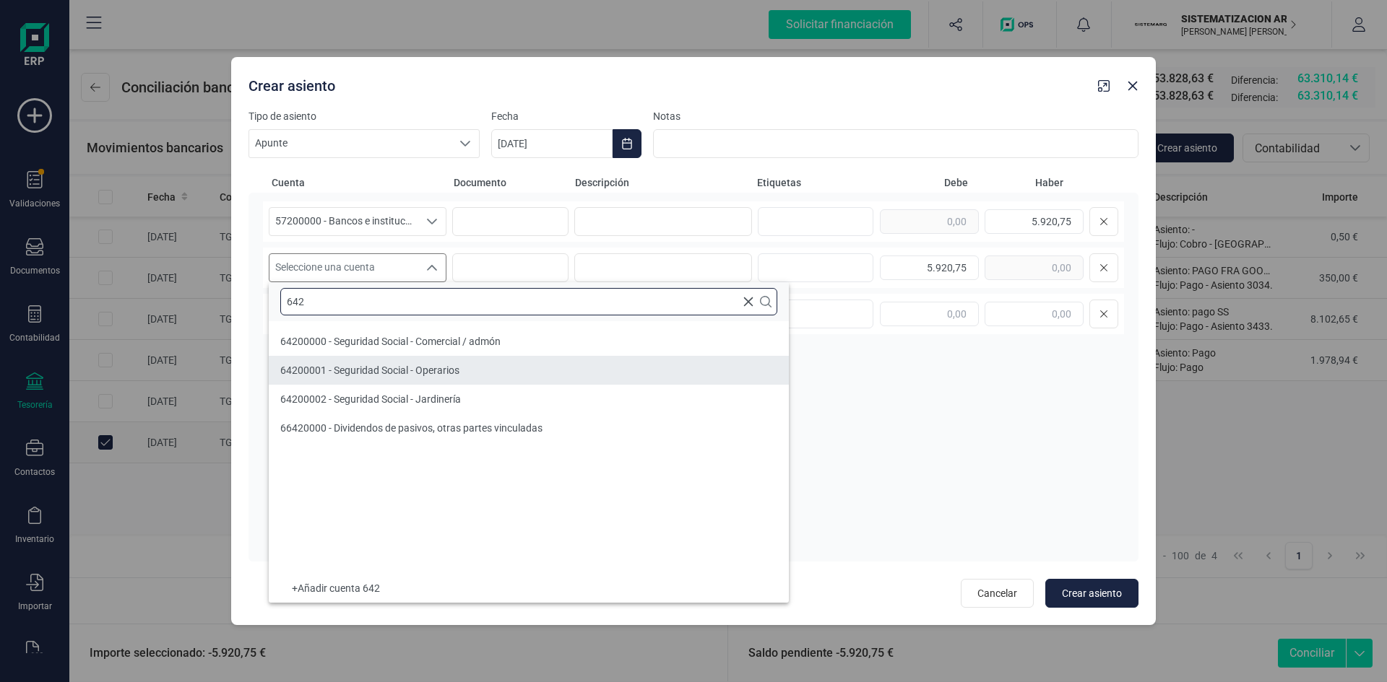
type input "642"
click at [471, 374] on li "64200001 - Seguridad Social - Operarios" at bounding box center [529, 370] width 520 height 29
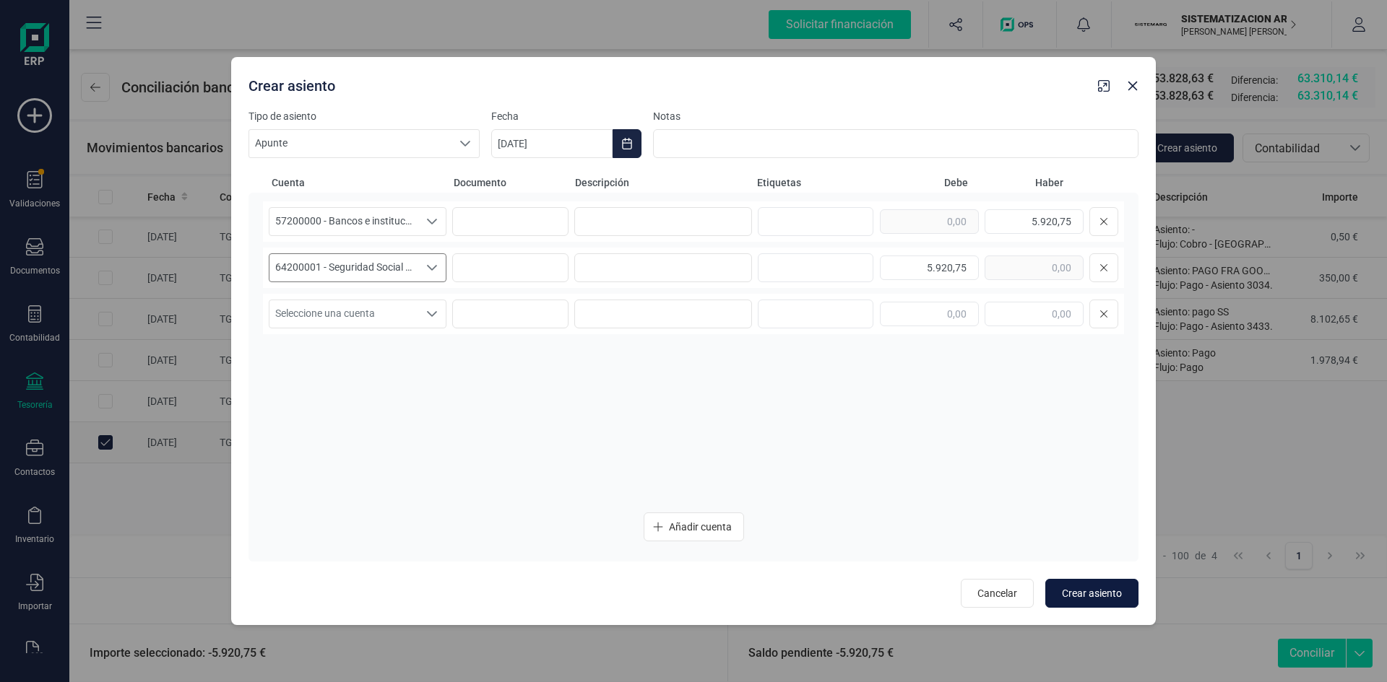
click at [1085, 585] on button "Crear asiento" at bounding box center [1091, 593] width 93 height 29
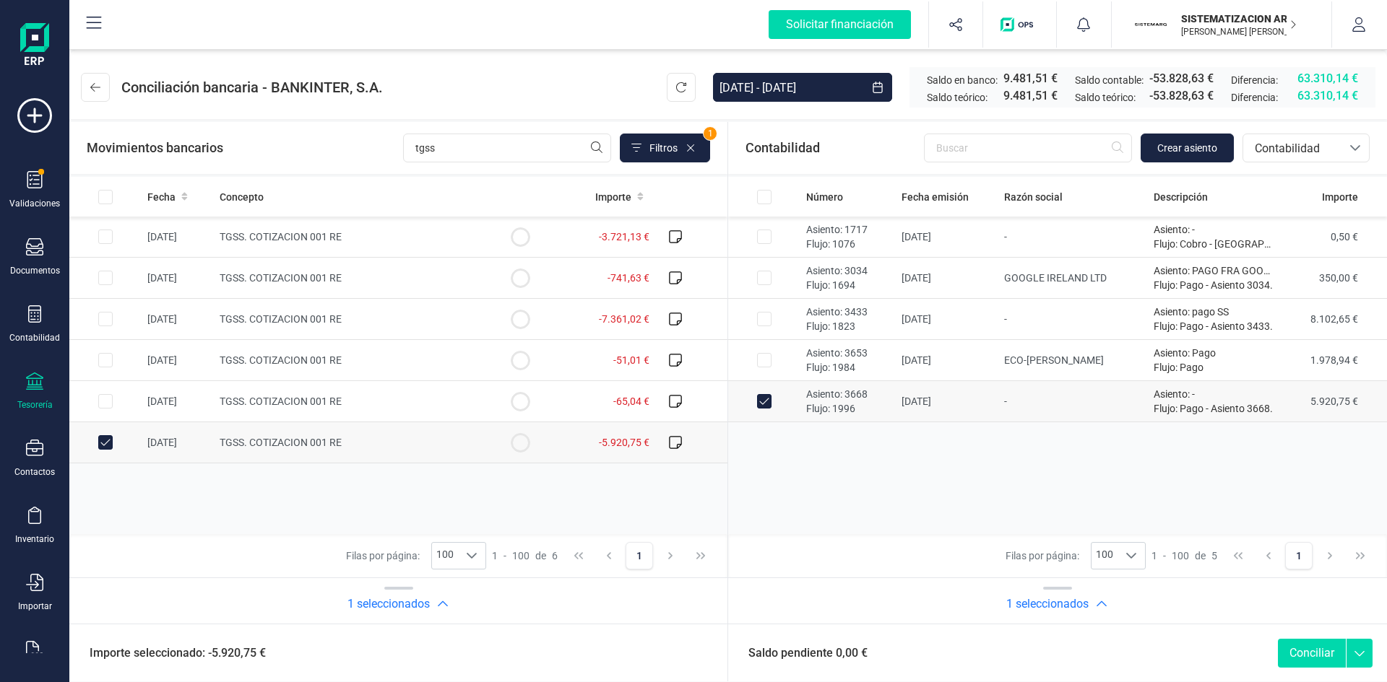
click at [1296, 651] on button "Conciliar" at bounding box center [1312, 653] width 68 height 29
checkbox input "false"
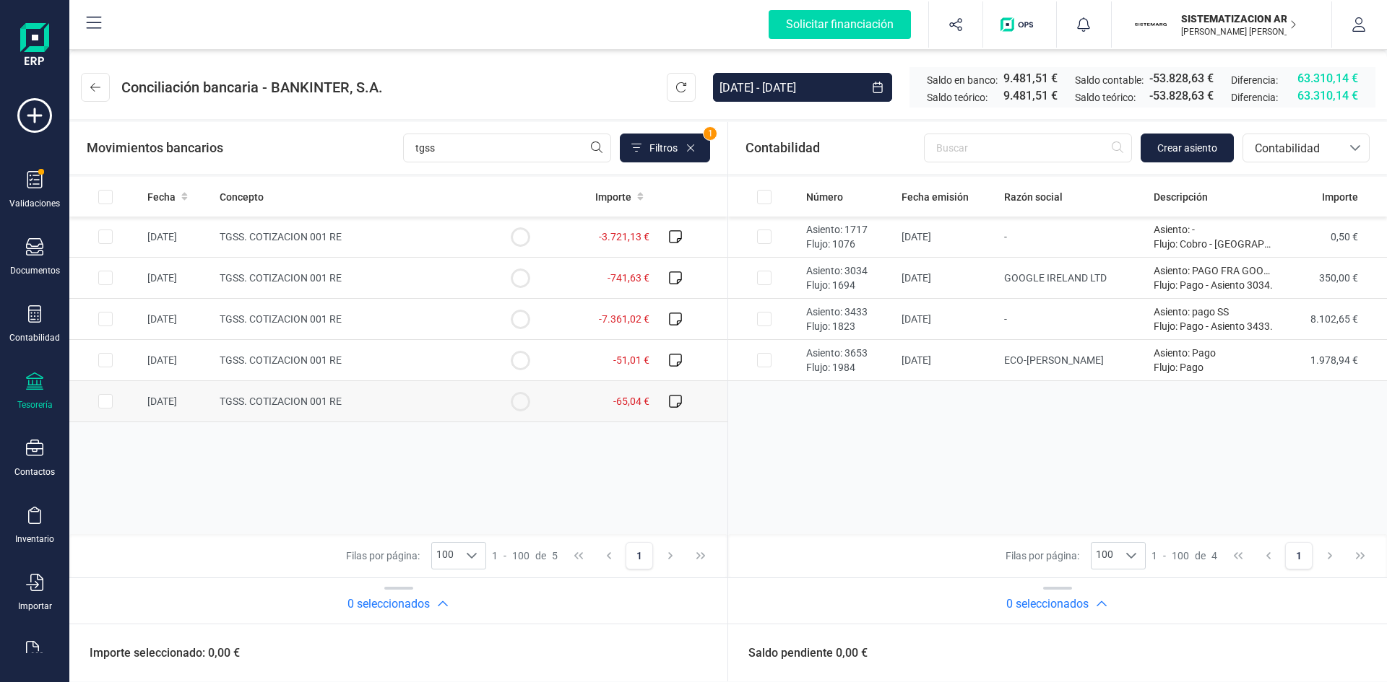
click at [109, 408] on input "Row Selected cc72bd1b-f4c1-445f-8b6e-c70581e57839" at bounding box center [105, 401] width 14 height 14
checkbox input "true"
click at [1208, 152] on span "Crear asiento" at bounding box center [1187, 148] width 60 height 14
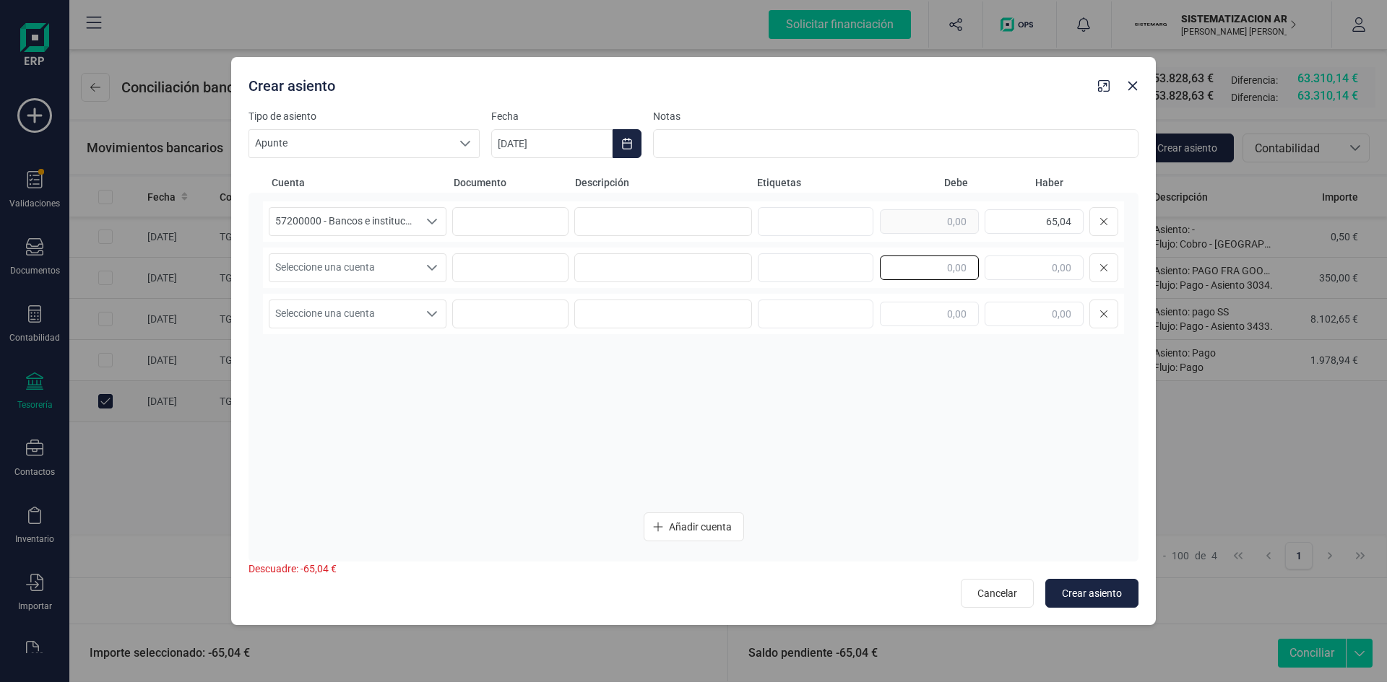
click at [952, 277] on input "text" at bounding box center [929, 268] width 99 height 25
type input "65,04"
click at [441, 279] on div "Seleccione una cuenta" at bounding box center [431, 267] width 27 height 27
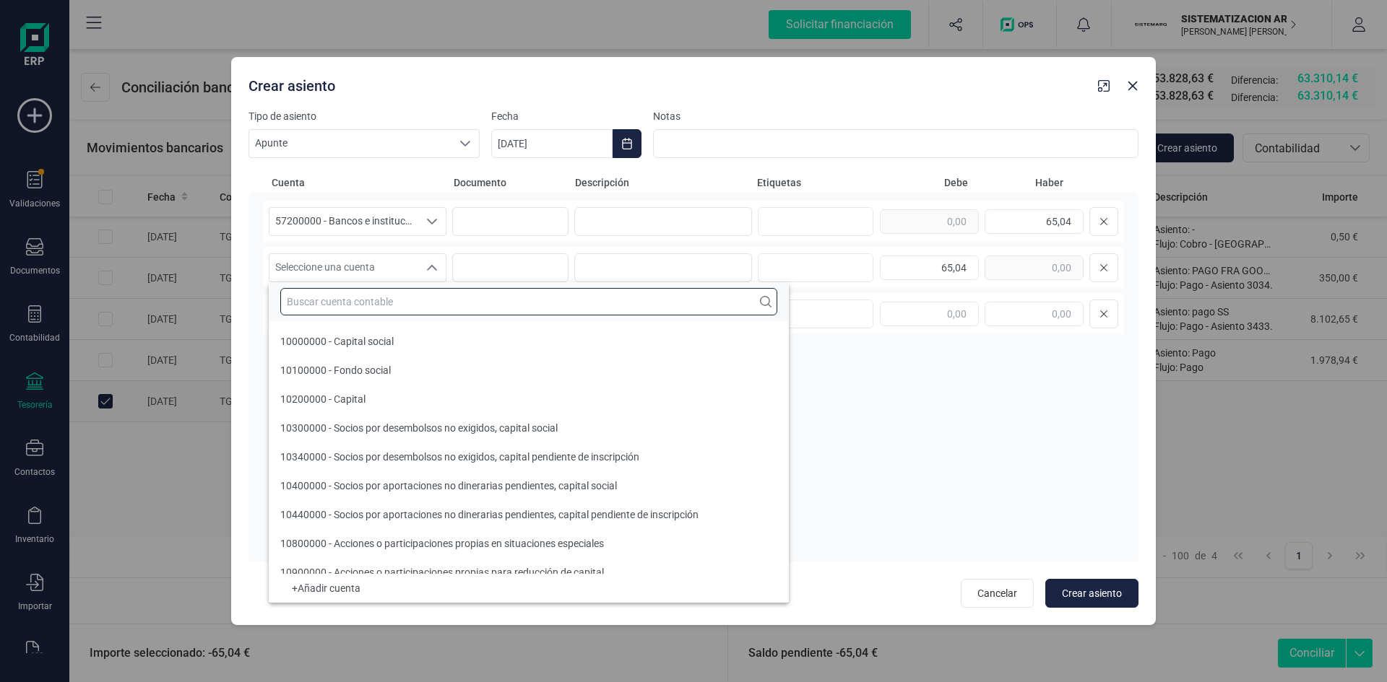
click at [378, 303] on input "text" at bounding box center [528, 301] width 497 height 27
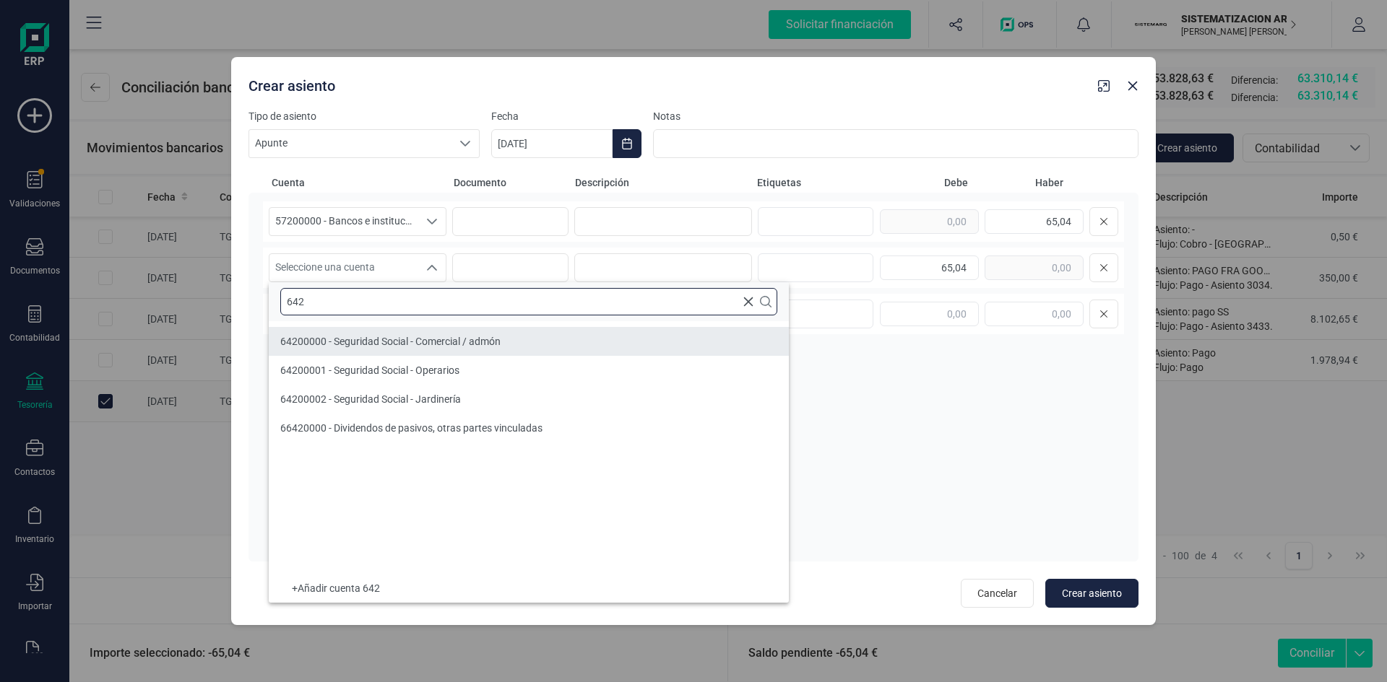
type input "642"
click at [461, 337] on span "64200000 - Seguridad Social - Comercial / admón" at bounding box center [390, 342] width 220 height 12
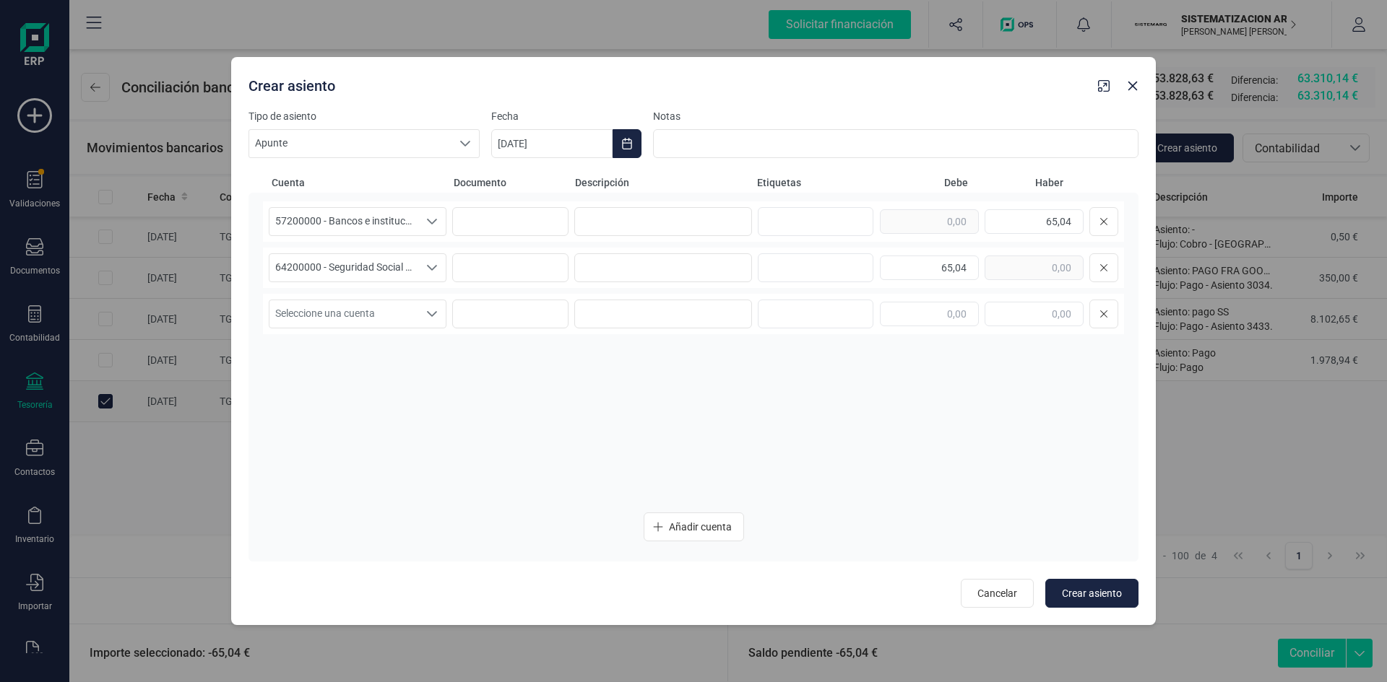
drag, startPoint x: 1101, startPoint y: 591, endPoint x: 862, endPoint y: 480, distance: 264.3
click at [862, 480] on div "Cuenta Documento Descripción Etiquetas Debe Haber 57200000 - Bancos e instituci…" at bounding box center [693, 383] width 890 height 451
click at [429, 269] on icon "Seleccione una cuenta" at bounding box center [432, 268] width 12 height 12
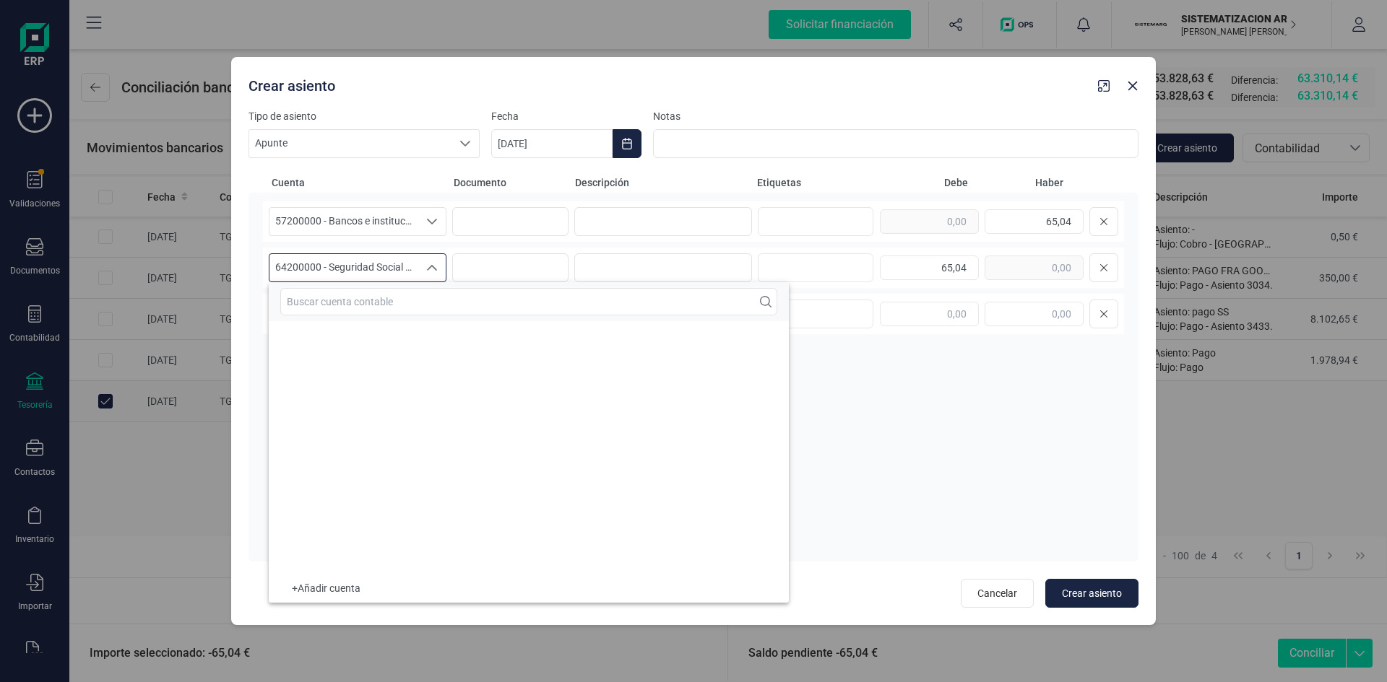
scroll to position [28259, 0]
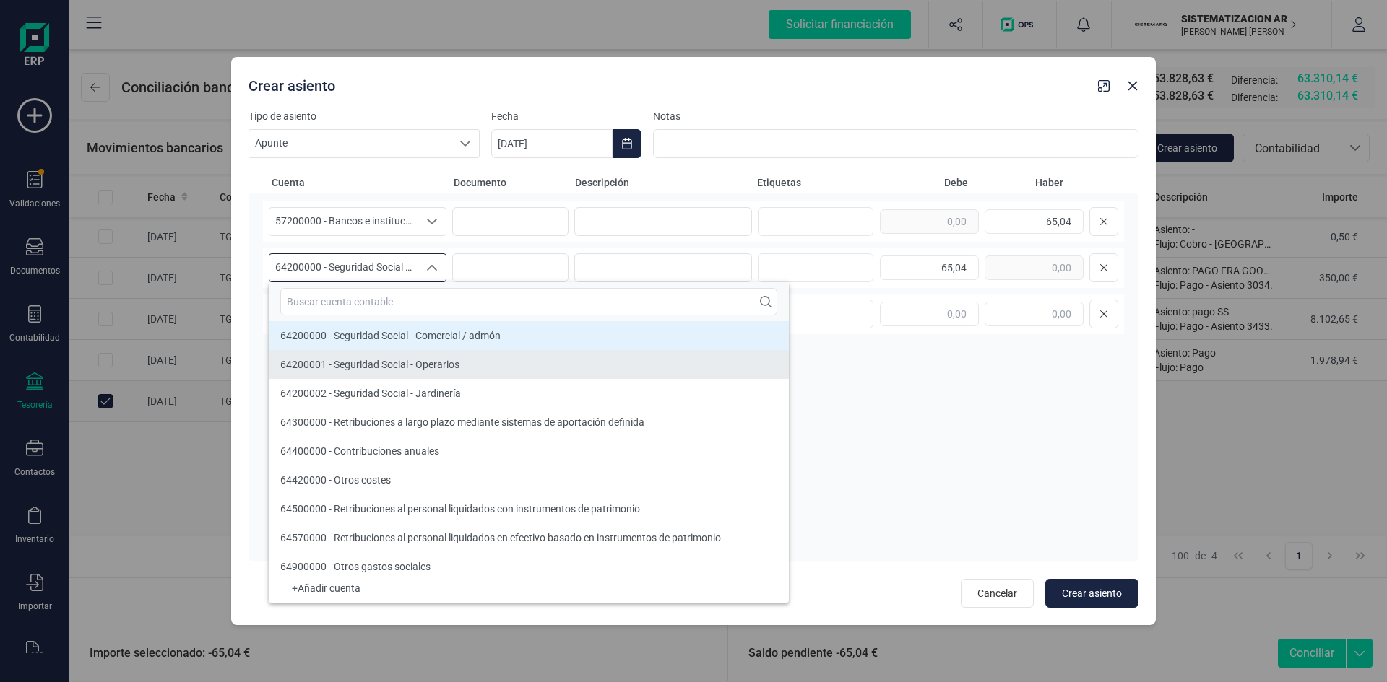
click at [446, 374] on li "64200001 - Seguridad Social - Operarios" at bounding box center [529, 364] width 520 height 29
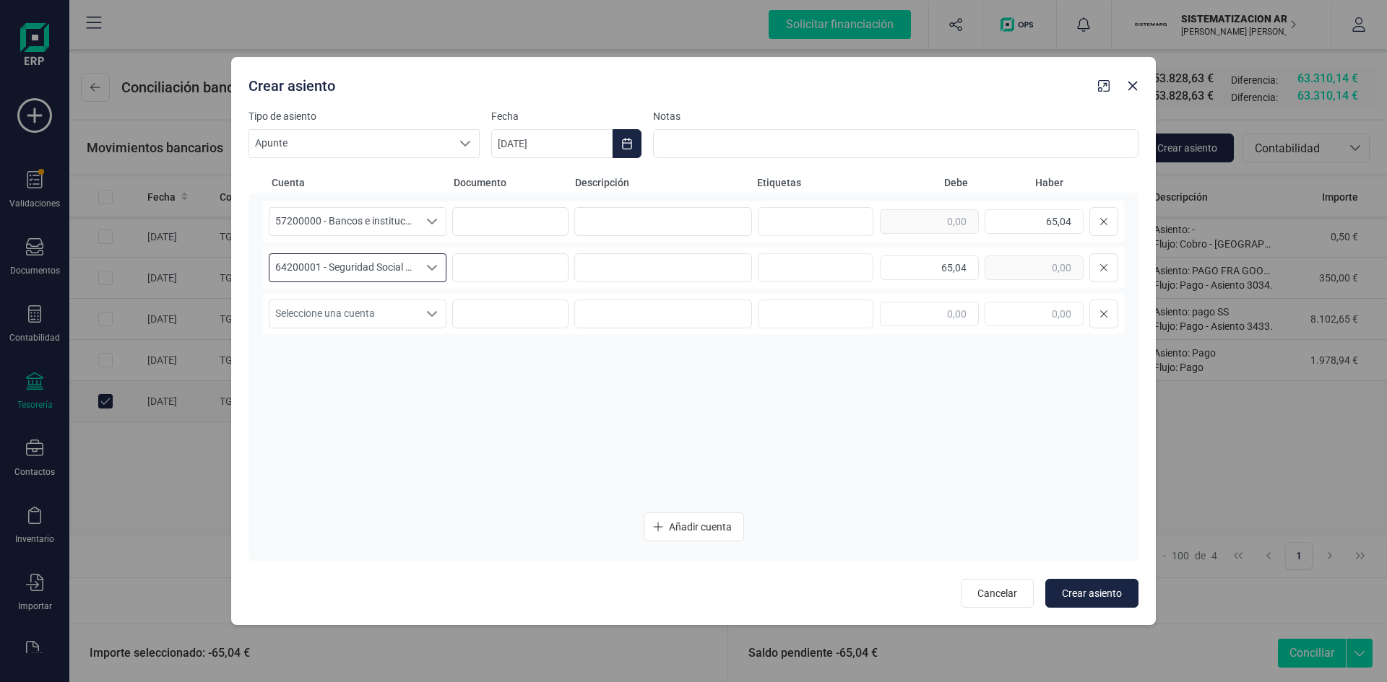
click at [1139, 598] on div "Tipo de asiento Apunte Apunte Apunte Fecha 06/10/2025 Notas Cuenta Documento De…" at bounding box center [693, 367] width 924 height 517
click at [1092, 597] on span "Crear asiento" at bounding box center [1092, 593] width 60 height 14
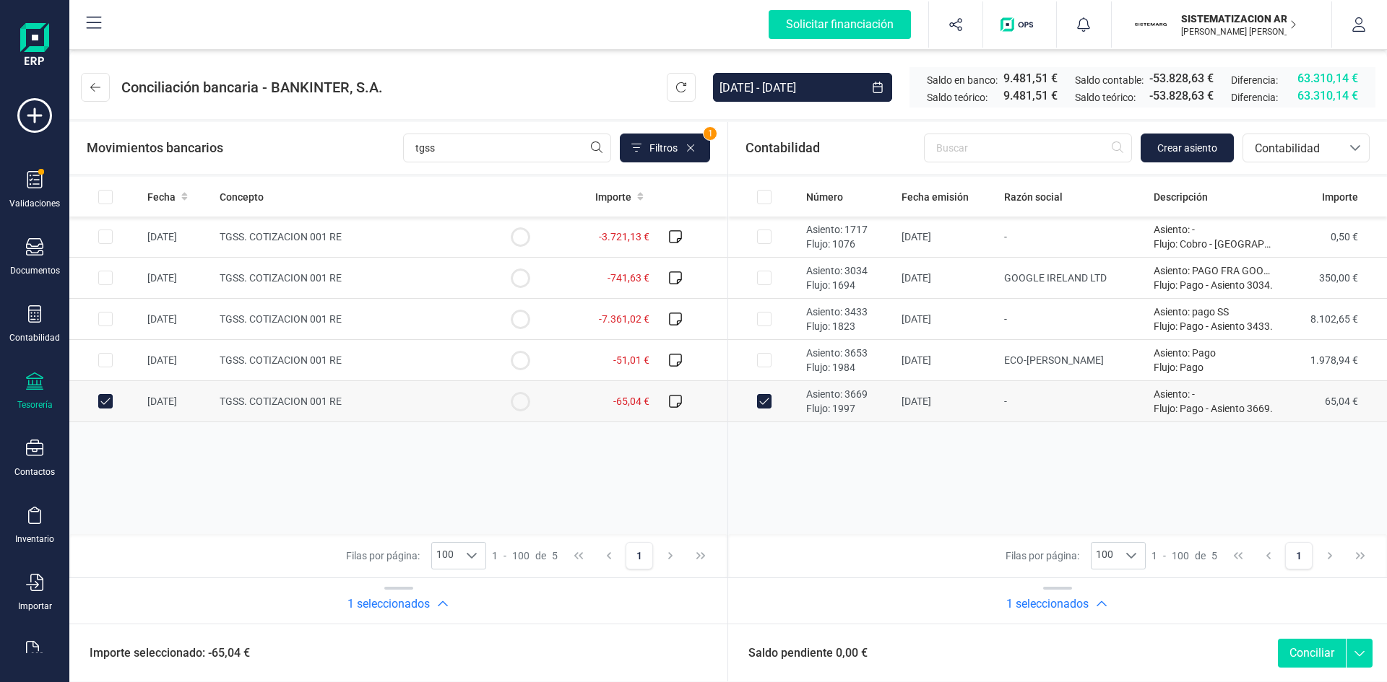
click at [1306, 659] on button "Conciliar" at bounding box center [1312, 653] width 68 height 29
checkbox input "false"
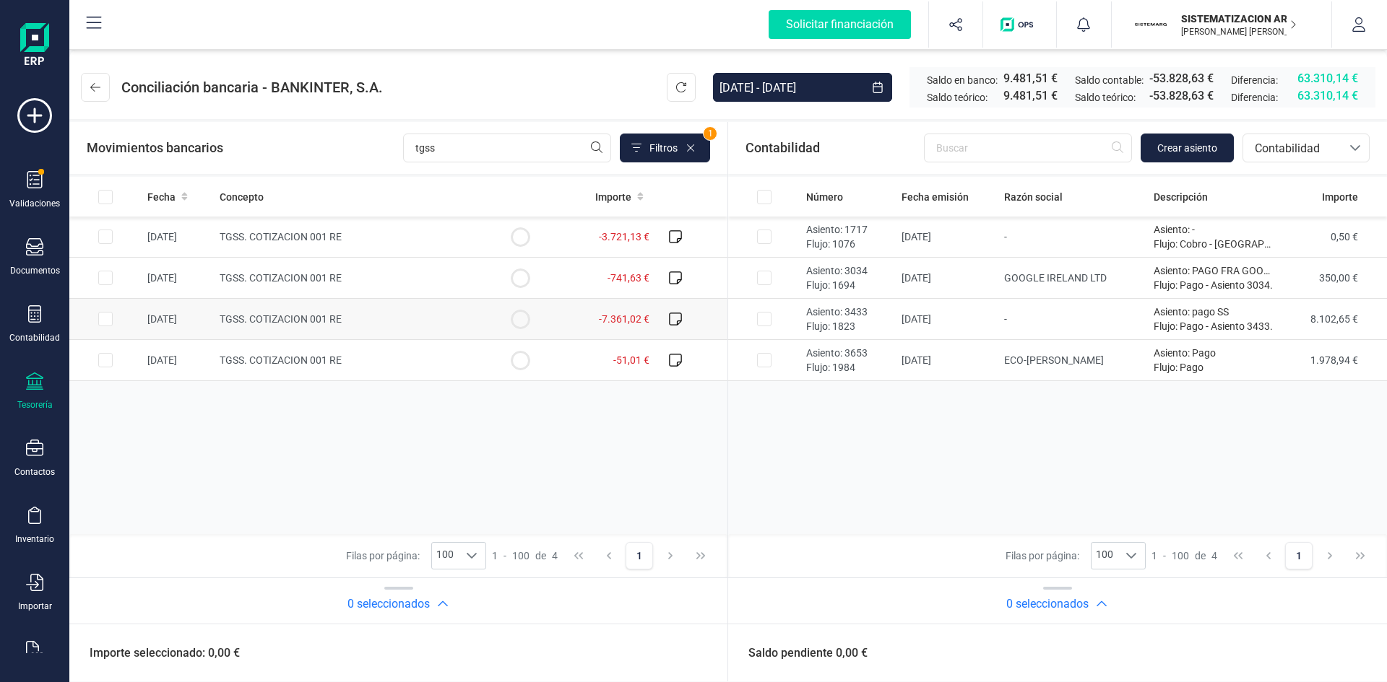
click at [473, 327] on td "TGSS. COTIZACION 001 RE" at bounding box center [349, 319] width 270 height 41
checkbox input "true"
click at [1199, 146] on span "Crear asiento" at bounding box center [1187, 148] width 60 height 14
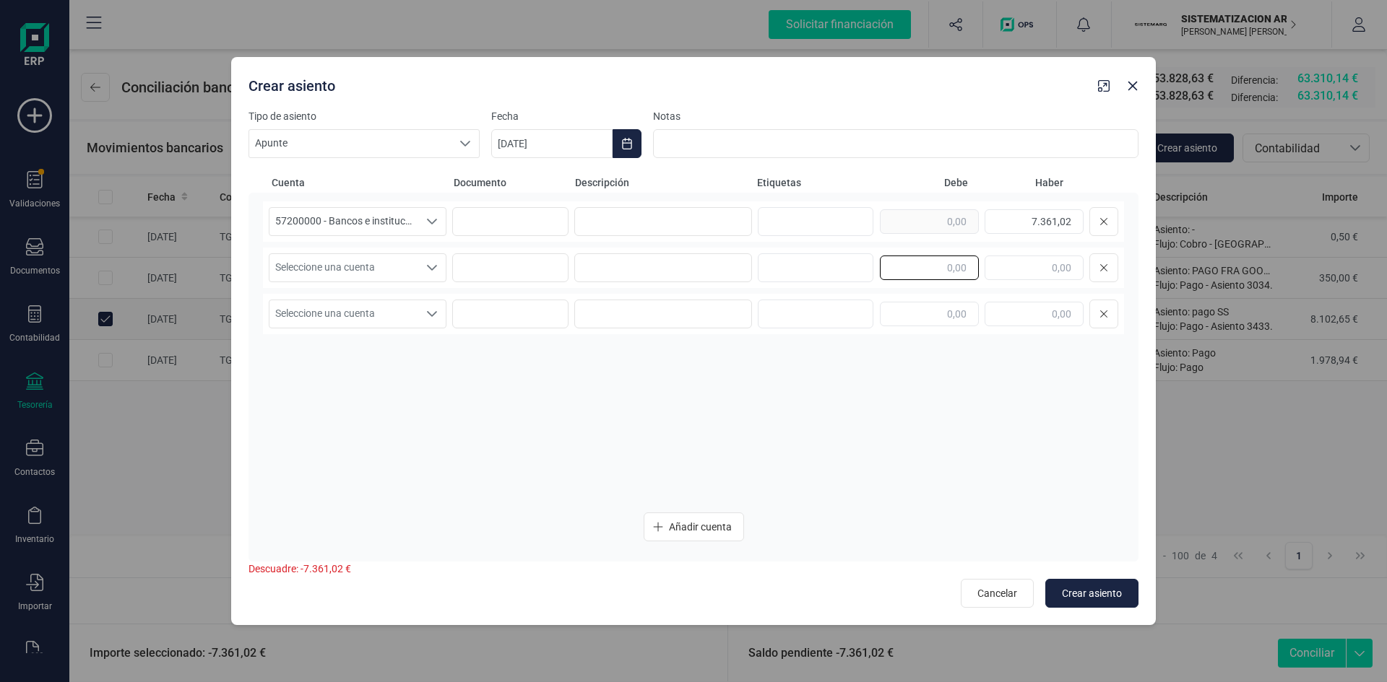
click at [963, 265] on input "text" at bounding box center [929, 268] width 99 height 25
type input "7.361,02"
click at [425, 266] on div "Seleccione una cuenta" at bounding box center [431, 267] width 27 height 27
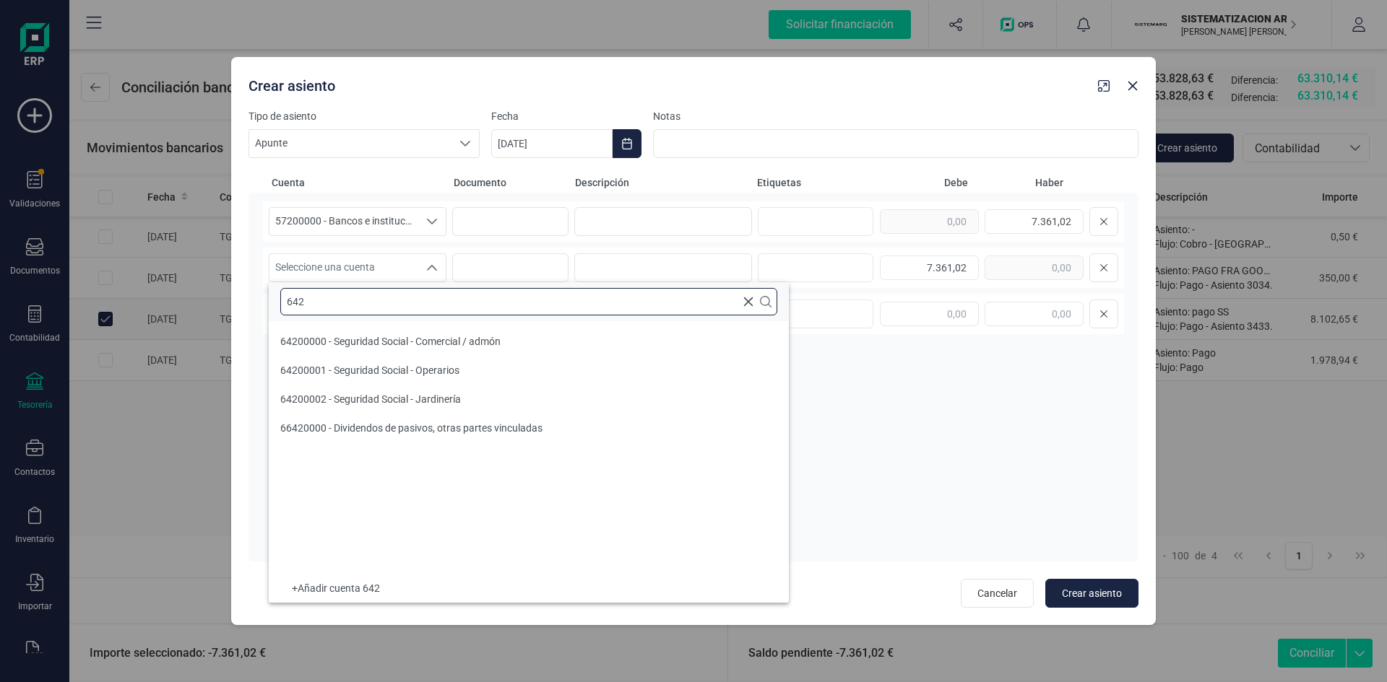
scroll to position [0, 0]
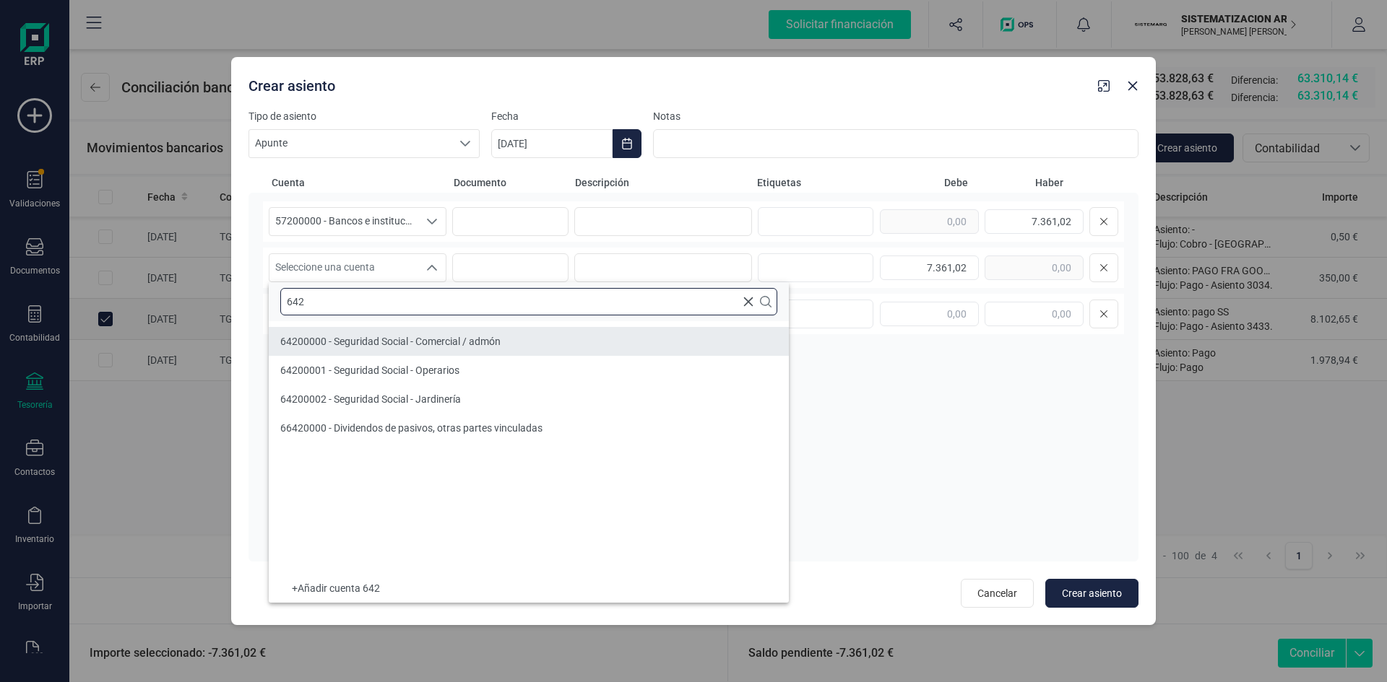
type input "642"
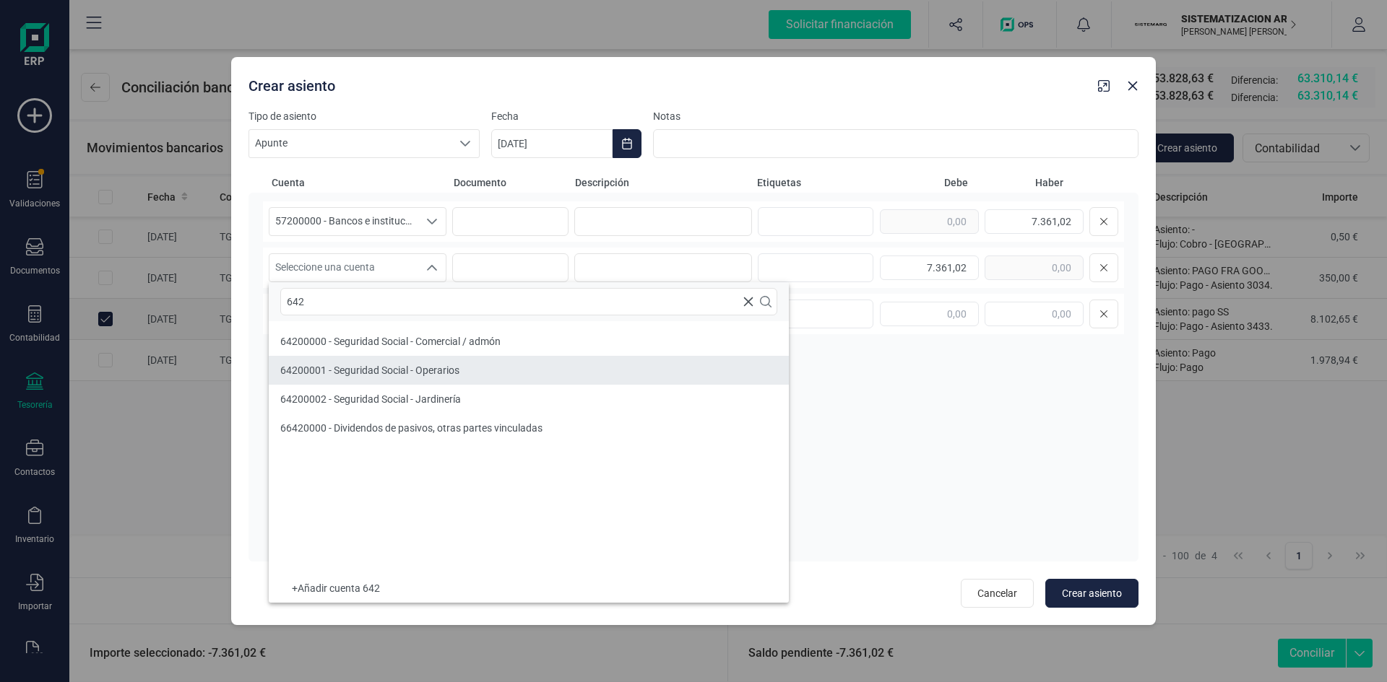
click at [451, 378] on li "64200001 - Seguridad Social - Operarios" at bounding box center [529, 370] width 520 height 29
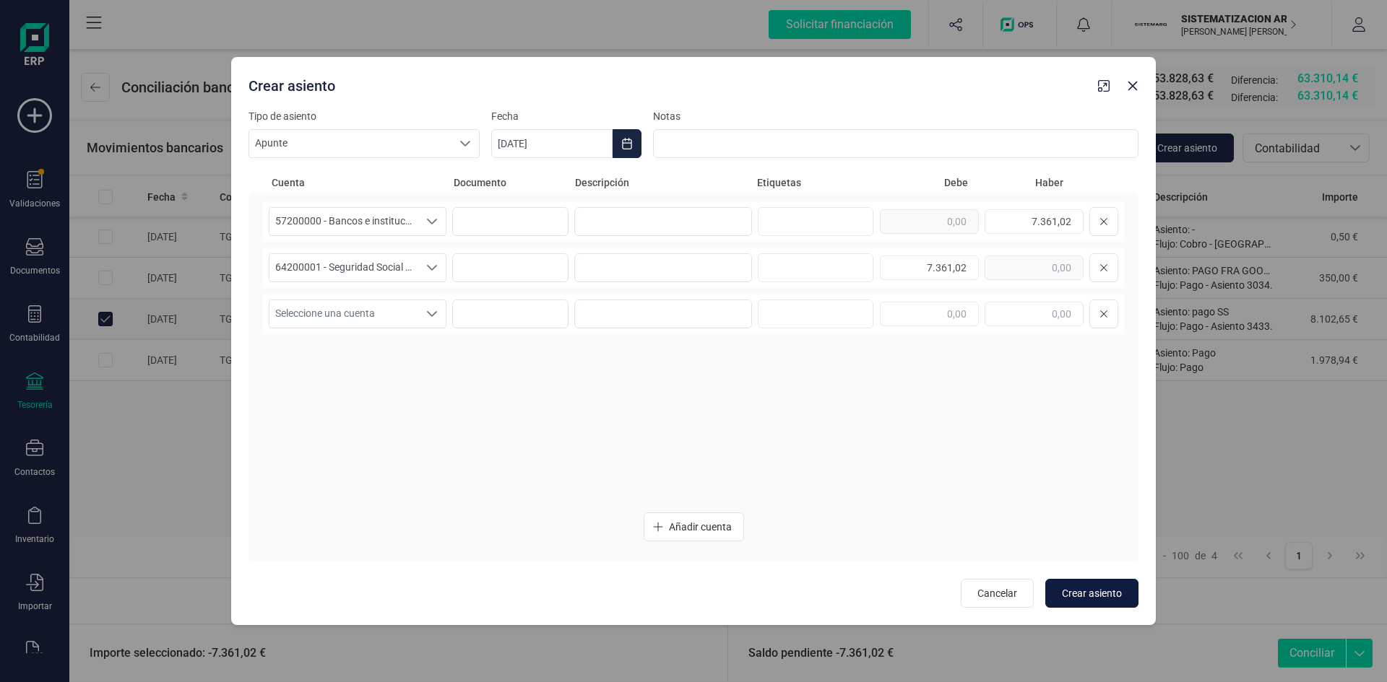
click at [1088, 591] on span "Crear asiento" at bounding box center [1092, 593] width 60 height 14
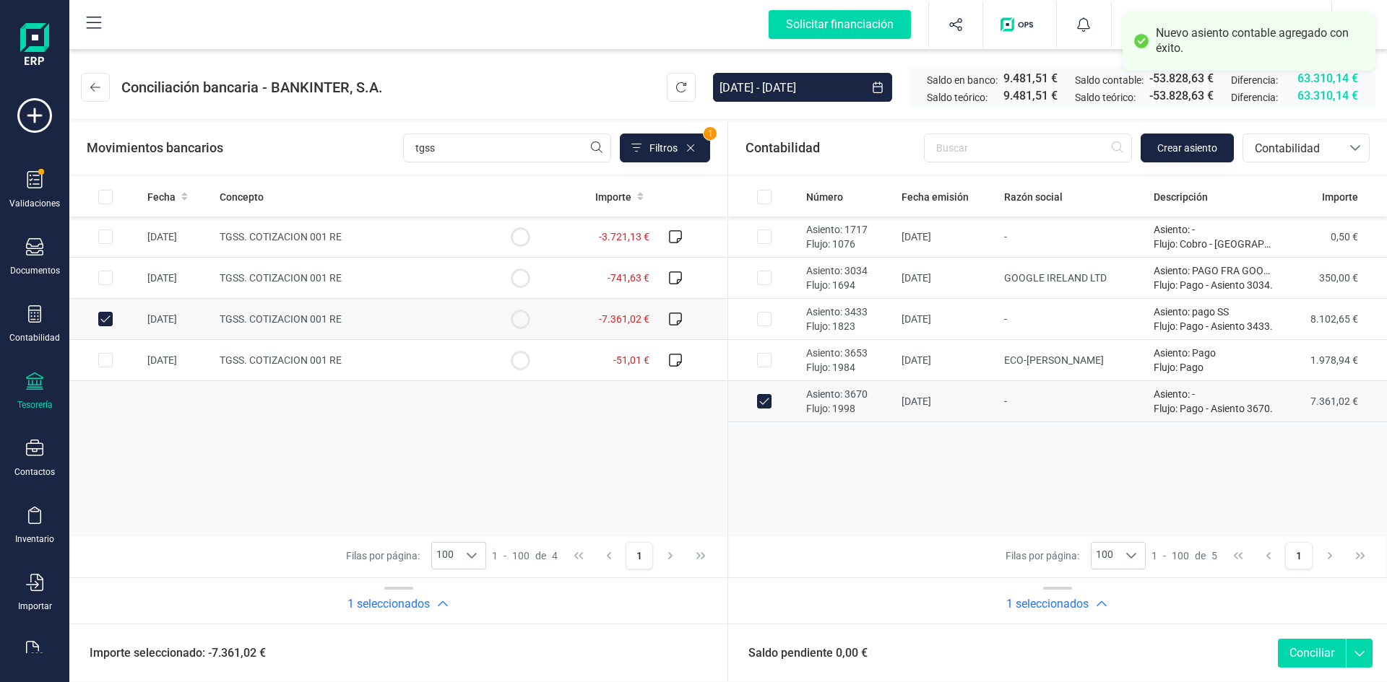
click at [1301, 654] on button "Conciliar" at bounding box center [1312, 653] width 68 height 29
checkbox input "false"
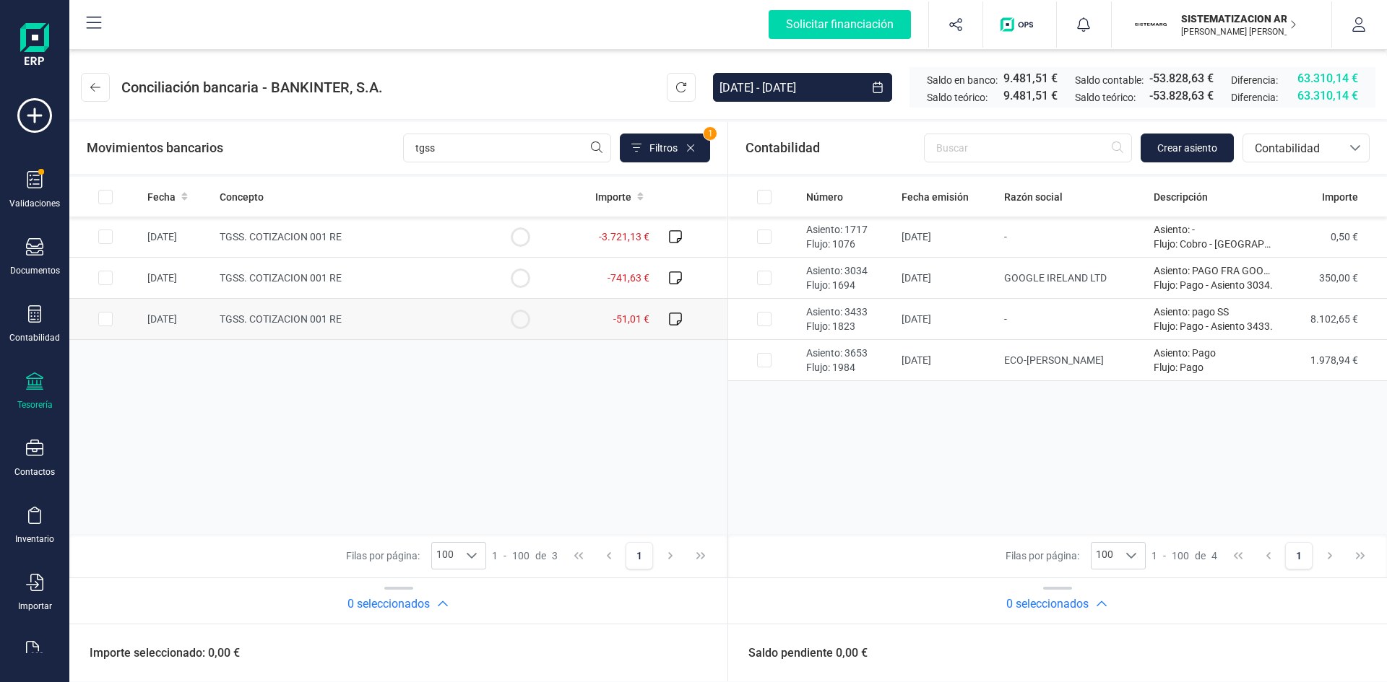
click at [102, 324] on input "Row Selected a8c99cb5-248c-4390-8074-7c0faa34d1d8" at bounding box center [105, 319] width 14 height 14
checkbox input "true"
click at [1184, 152] on span "Crear asiento" at bounding box center [1187, 148] width 60 height 14
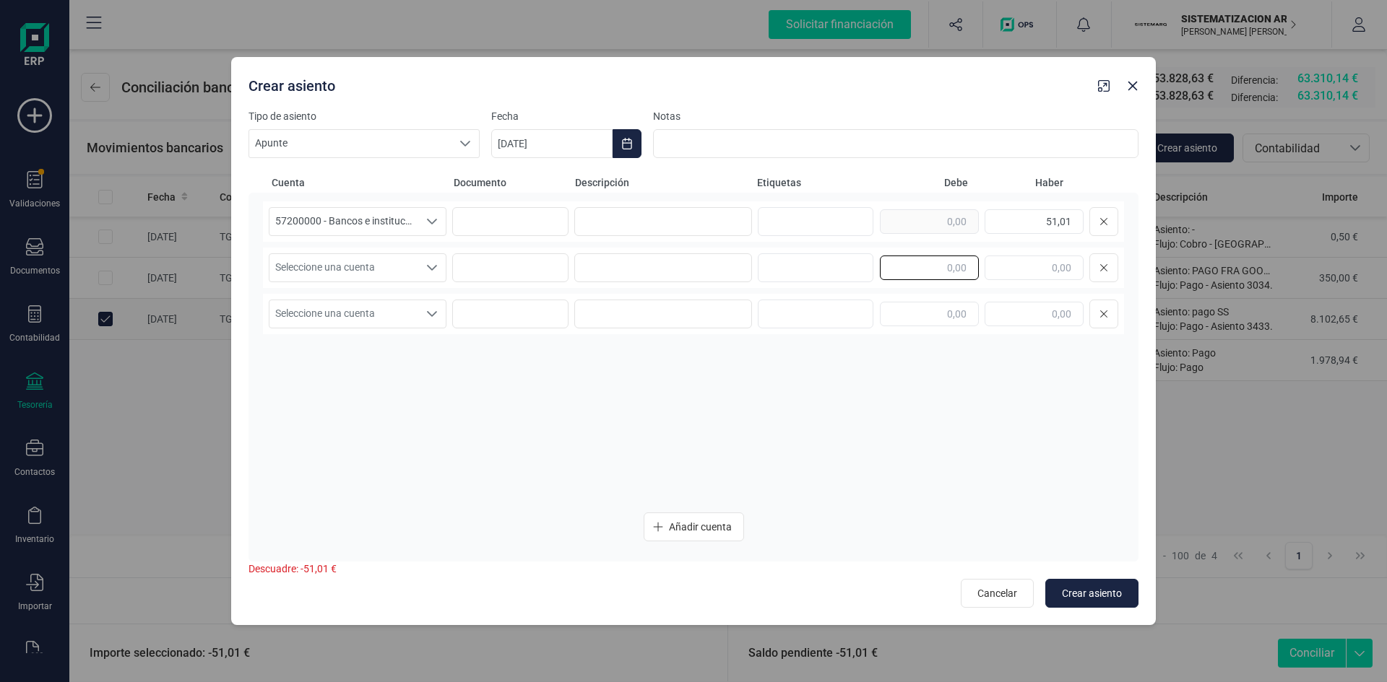
click at [924, 271] on input "text" at bounding box center [929, 268] width 99 height 25
type input "51,01"
click at [420, 273] on div "Seleccione una cuenta" at bounding box center [431, 267] width 27 height 27
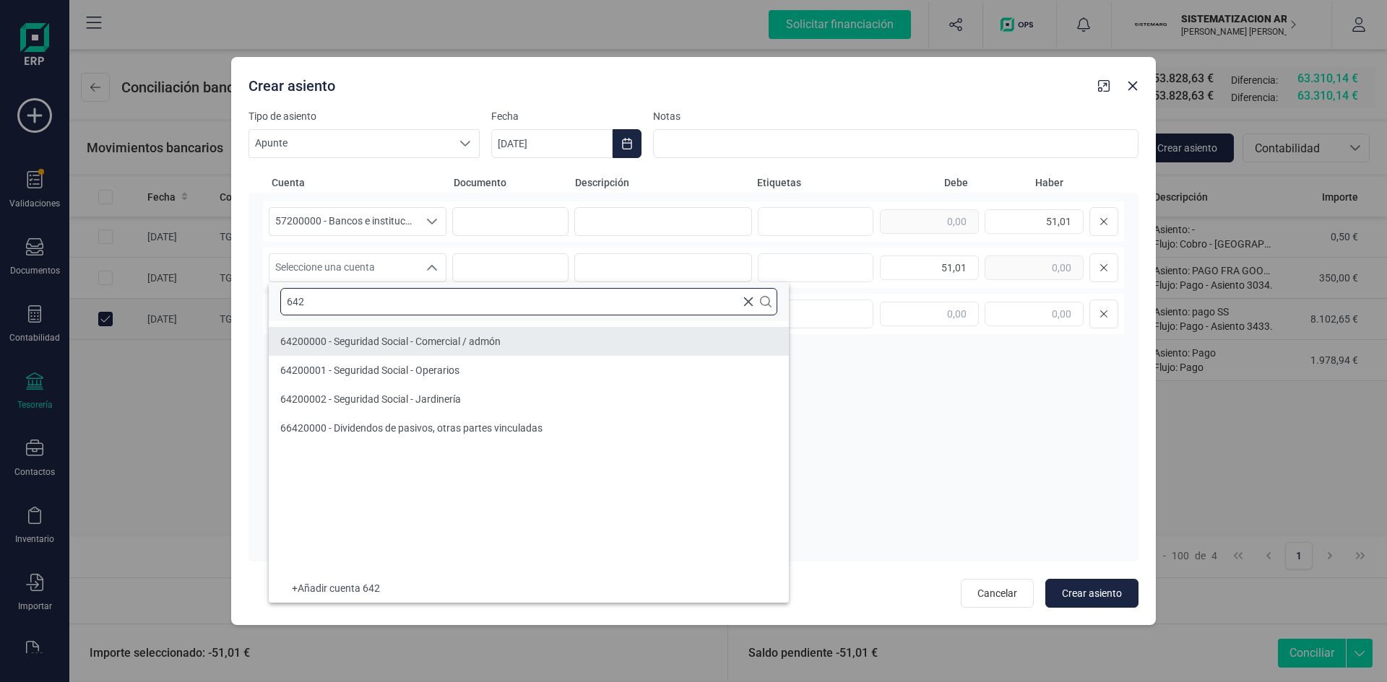
type input "642"
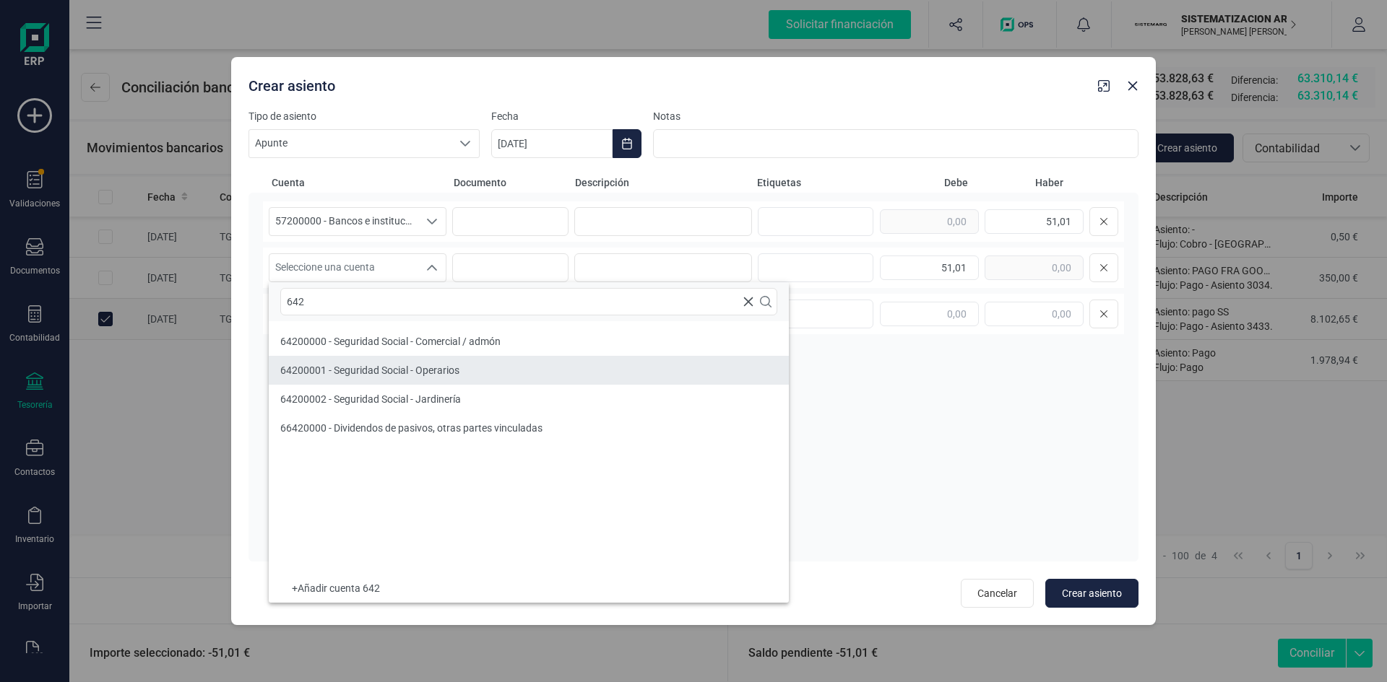
click at [490, 359] on li "64200001 - Seguridad Social - Operarios" at bounding box center [529, 370] width 520 height 29
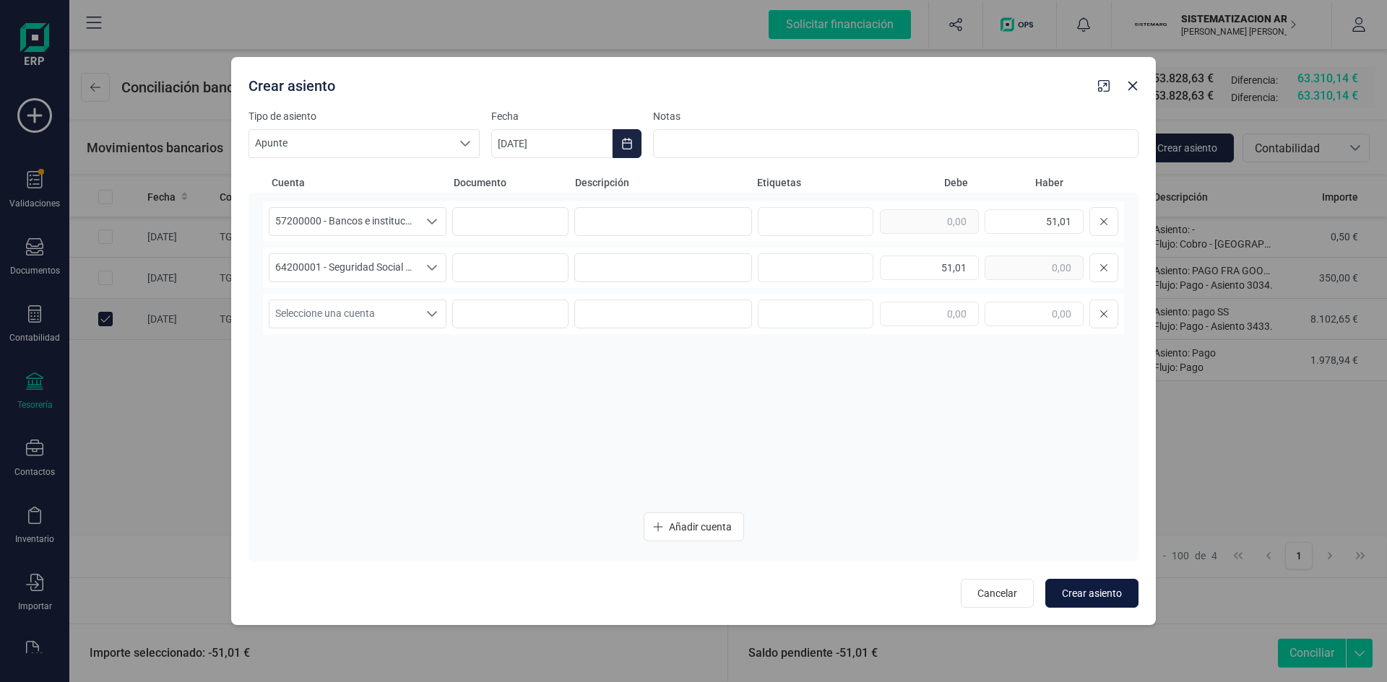
click at [1092, 591] on span "Crear asiento" at bounding box center [1092, 593] width 60 height 14
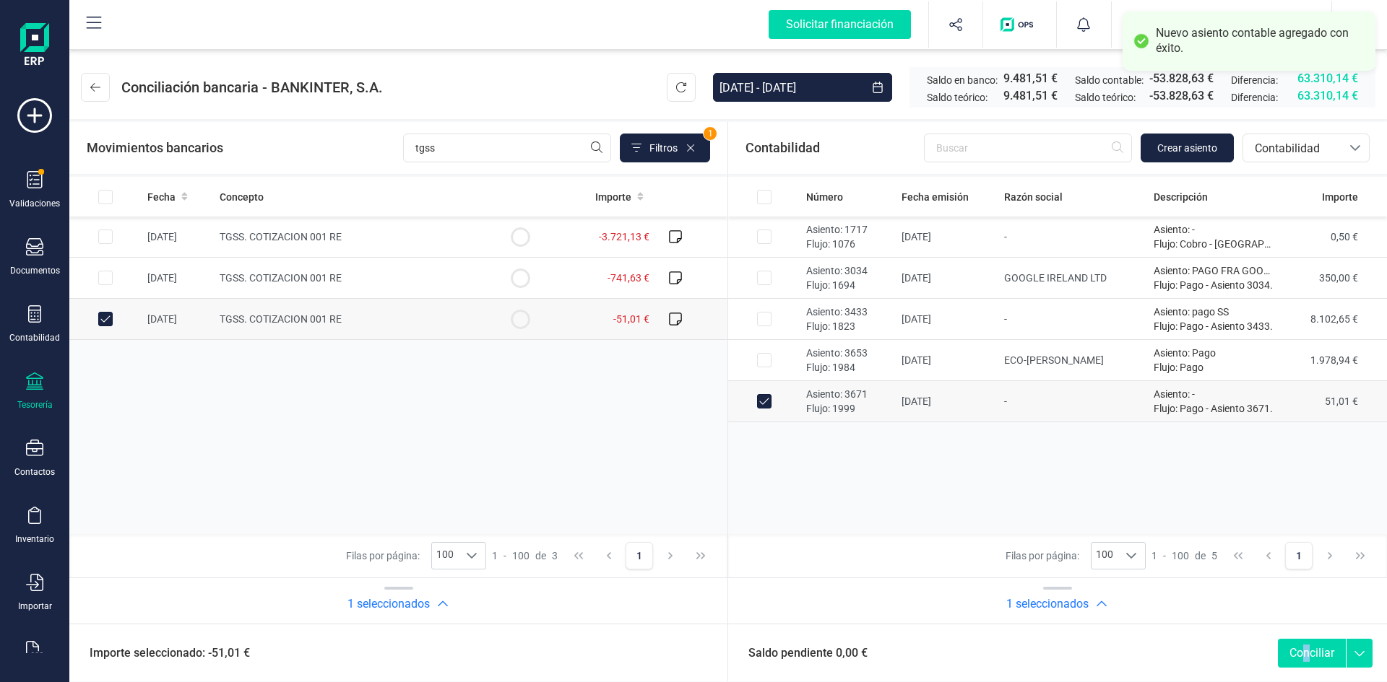
drag, startPoint x: 1310, startPoint y: 679, endPoint x: 1303, endPoint y: 656, distance: 23.5
click at [1303, 656] on div "Saldo pendiente 0,00 € Conciliar" at bounding box center [1057, 653] width 659 height 58
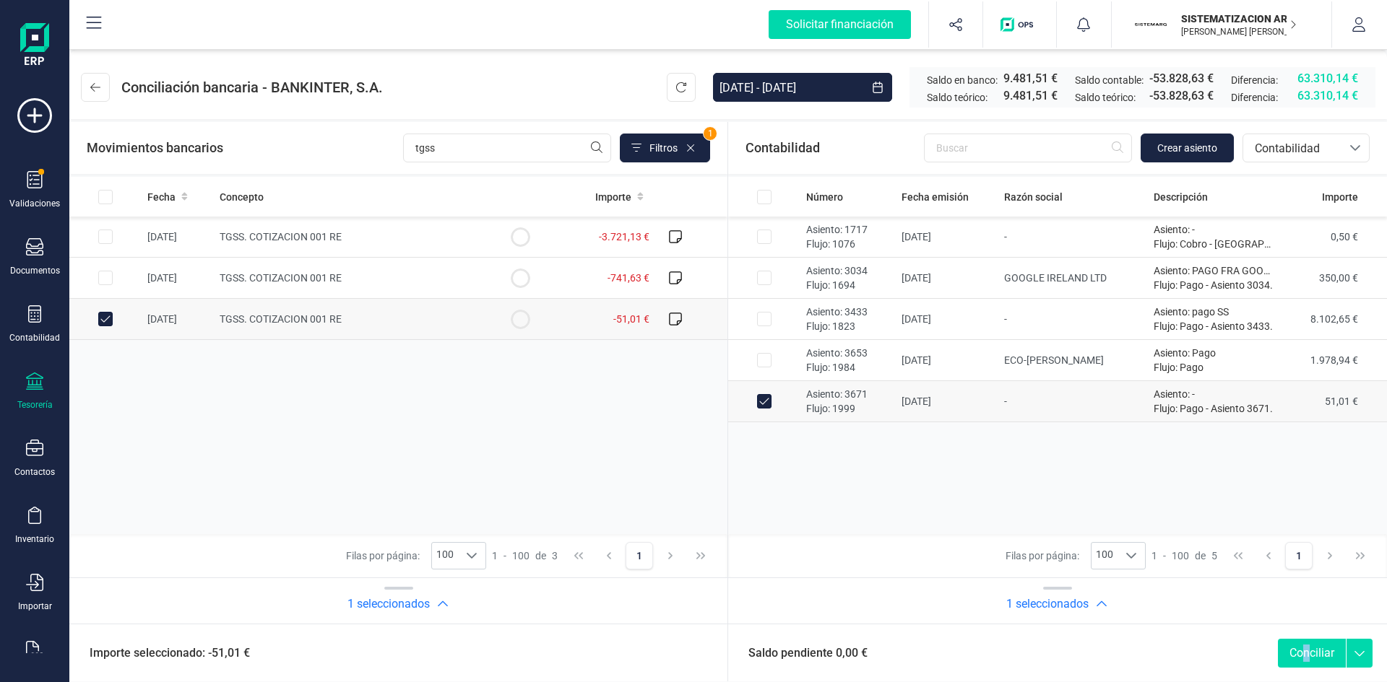
click at [1303, 656] on button "Conciliar" at bounding box center [1312, 653] width 68 height 29
checkbox input "false"
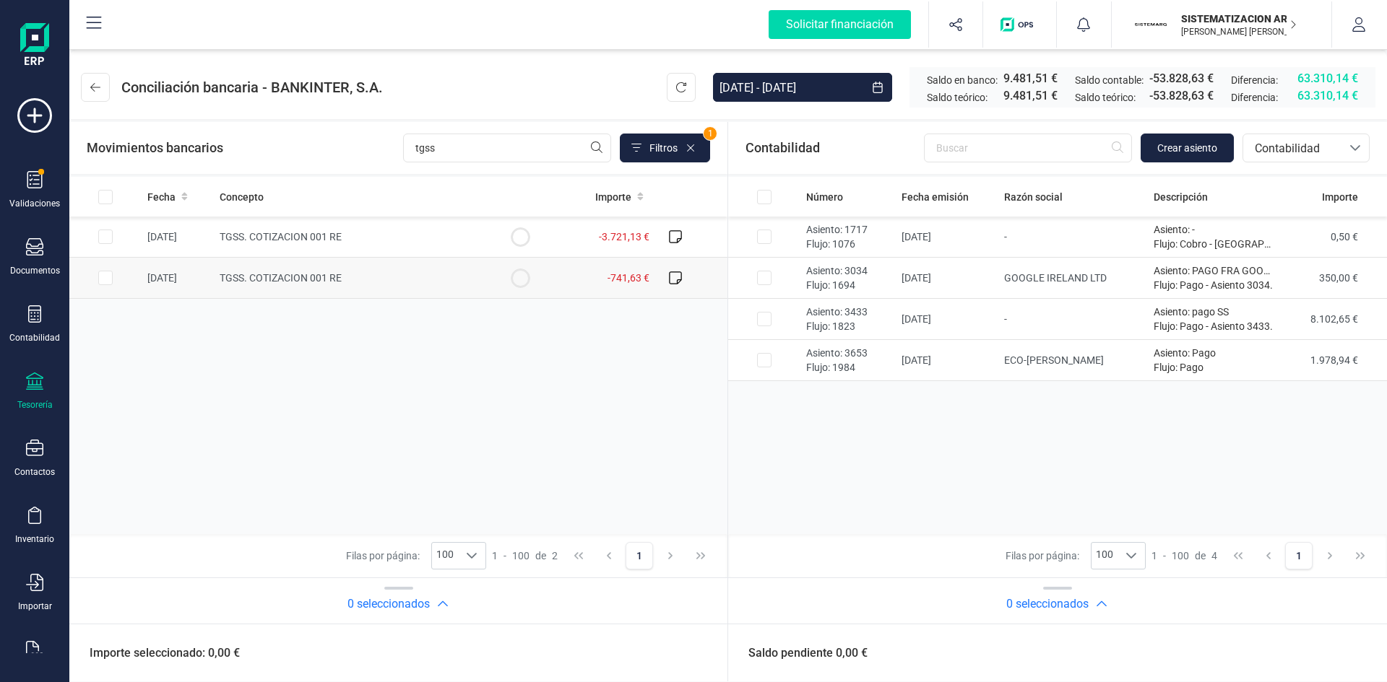
click at [328, 282] on span "TGSS. COTIZACION 001 RE" at bounding box center [281, 278] width 122 height 12
checkbox input "true"
click at [1193, 142] on span "Crear asiento" at bounding box center [1187, 148] width 60 height 14
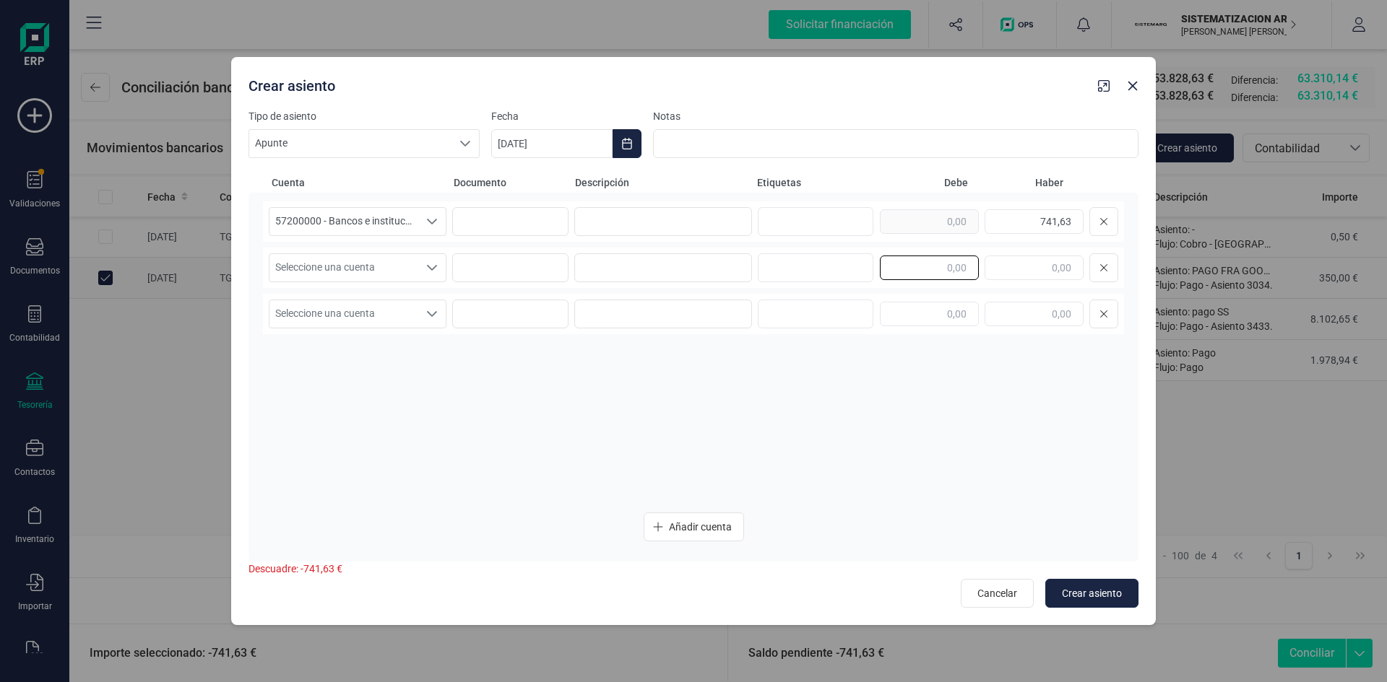
click at [964, 273] on input "text" at bounding box center [929, 268] width 99 height 25
type input "741,63"
click at [428, 274] on div "Seleccione una cuenta" at bounding box center [431, 267] width 27 height 27
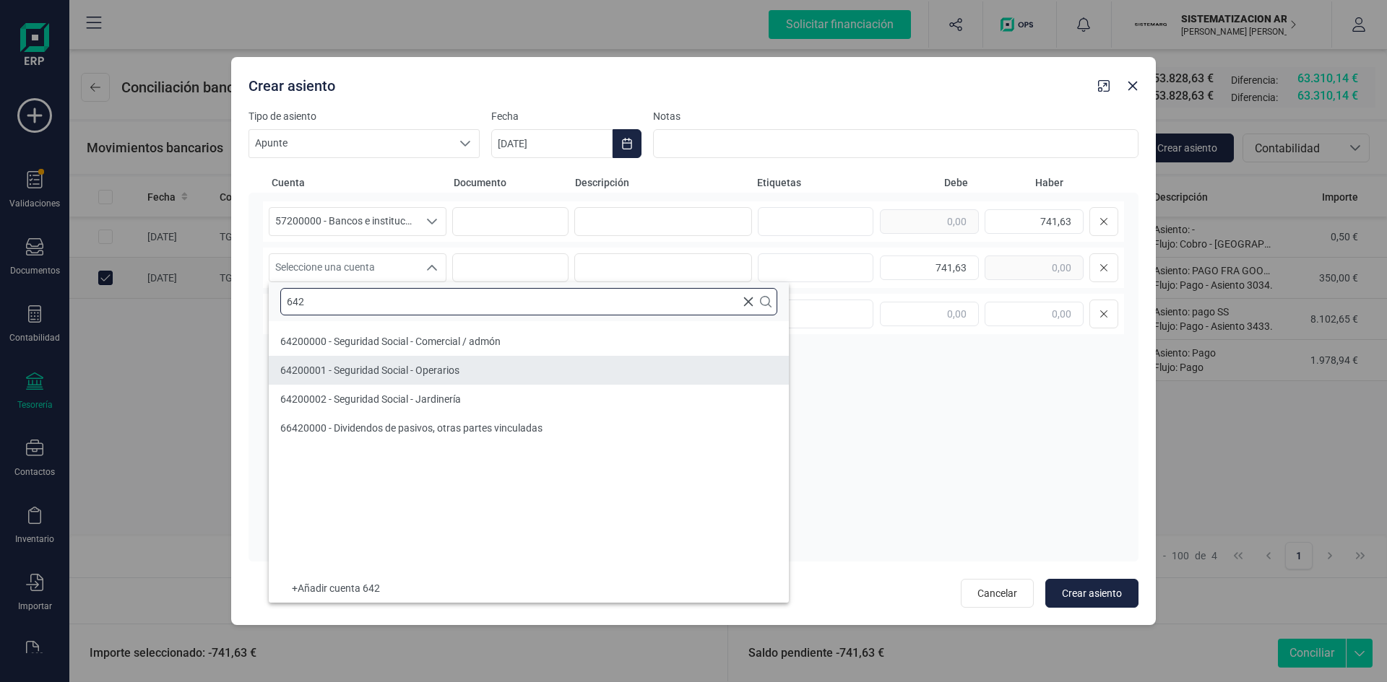
type input "642"
click at [480, 359] on li "64200001 - Seguridad Social - Operarios" at bounding box center [529, 370] width 520 height 29
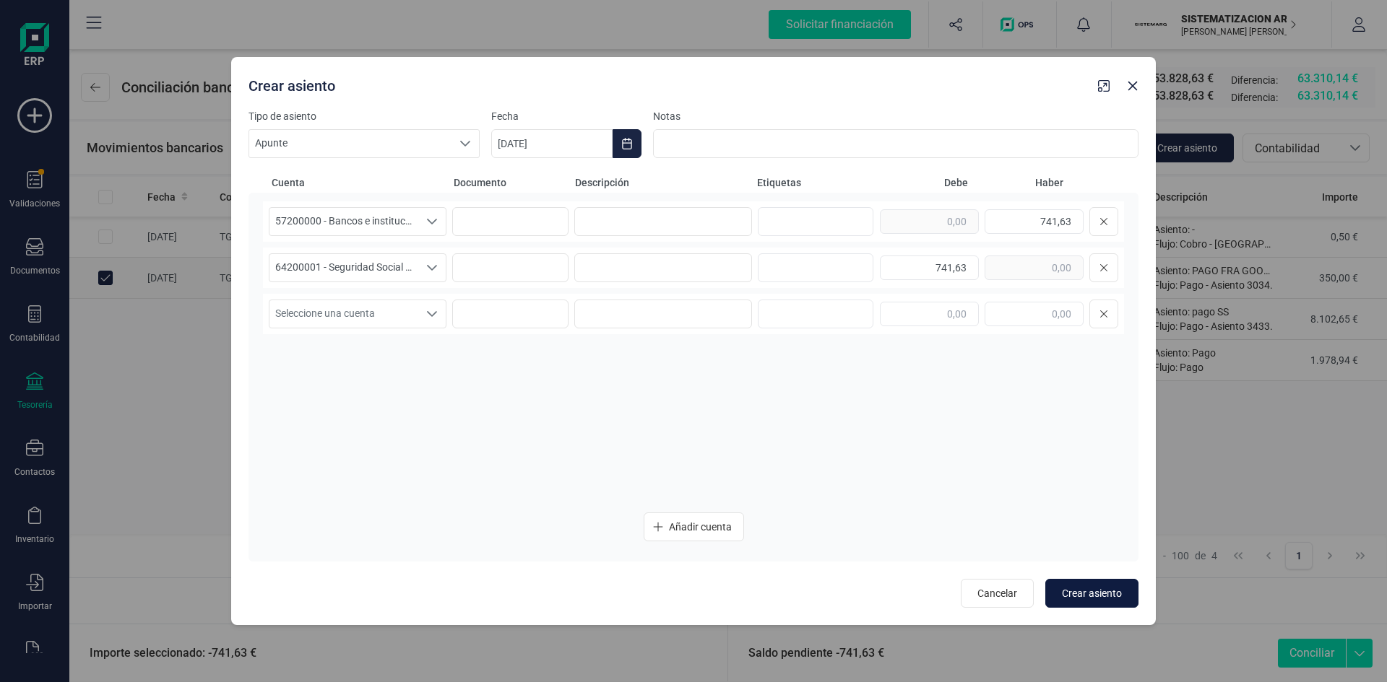
click at [1083, 596] on span "Crear asiento" at bounding box center [1092, 593] width 60 height 14
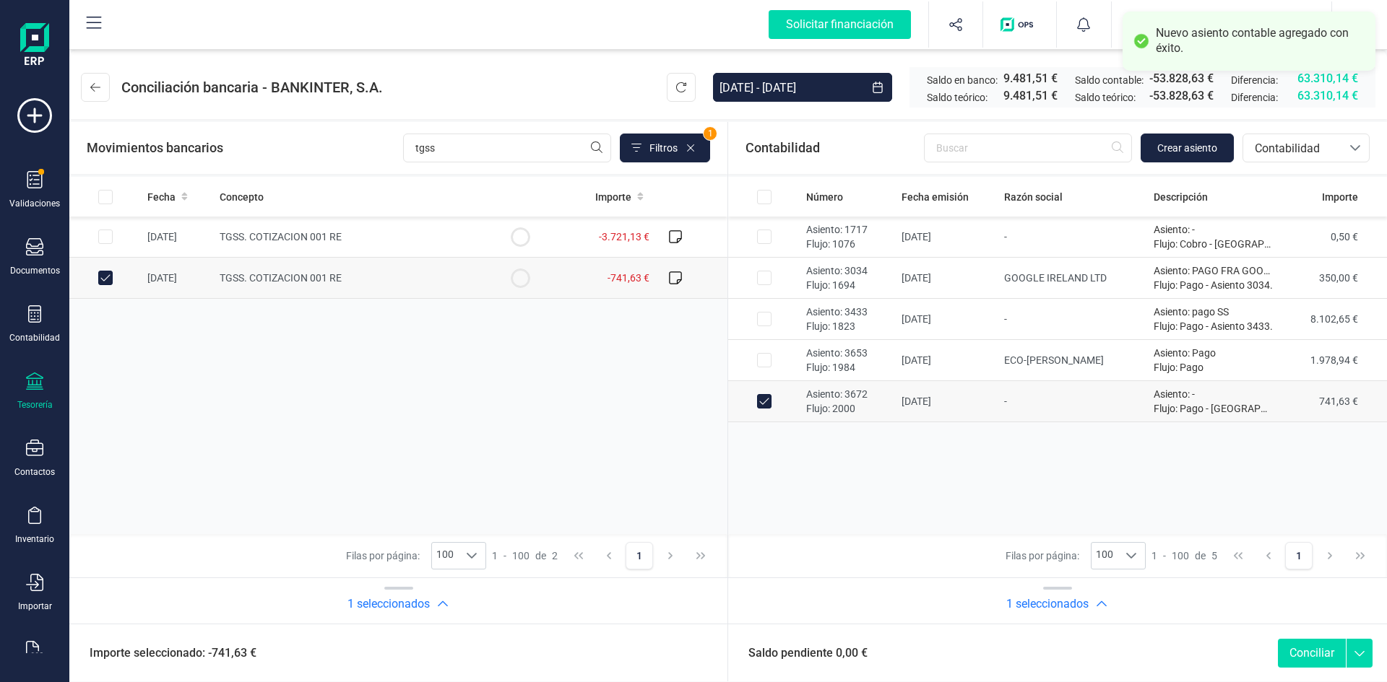
click at [1311, 654] on button "Conciliar" at bounding box center [1312, 653] width 68 height 29
checkbox input "false"
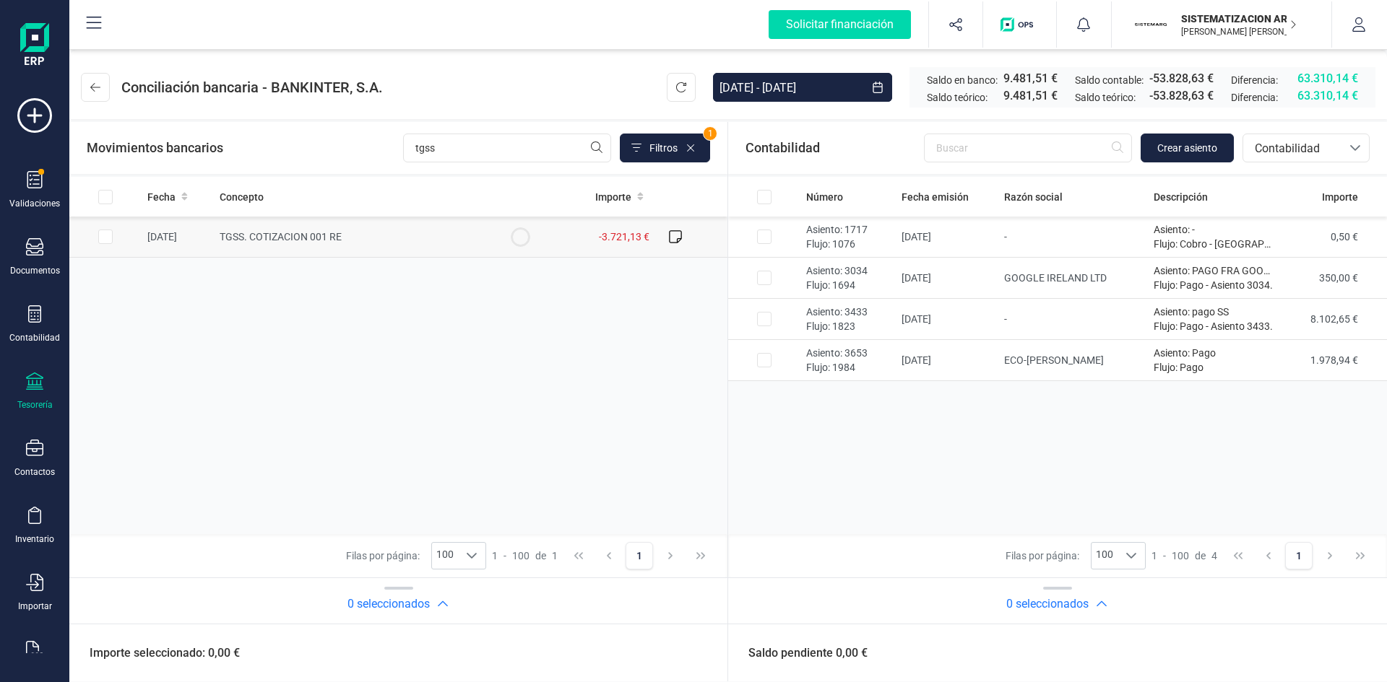
click at [115, 238] on td at bounding box center [105, 237] width 72 height 41
checkbox input "true"
click at [1182, 157] on button "Crear asiento" at bounding box center [1186, 148] width 93 height 29
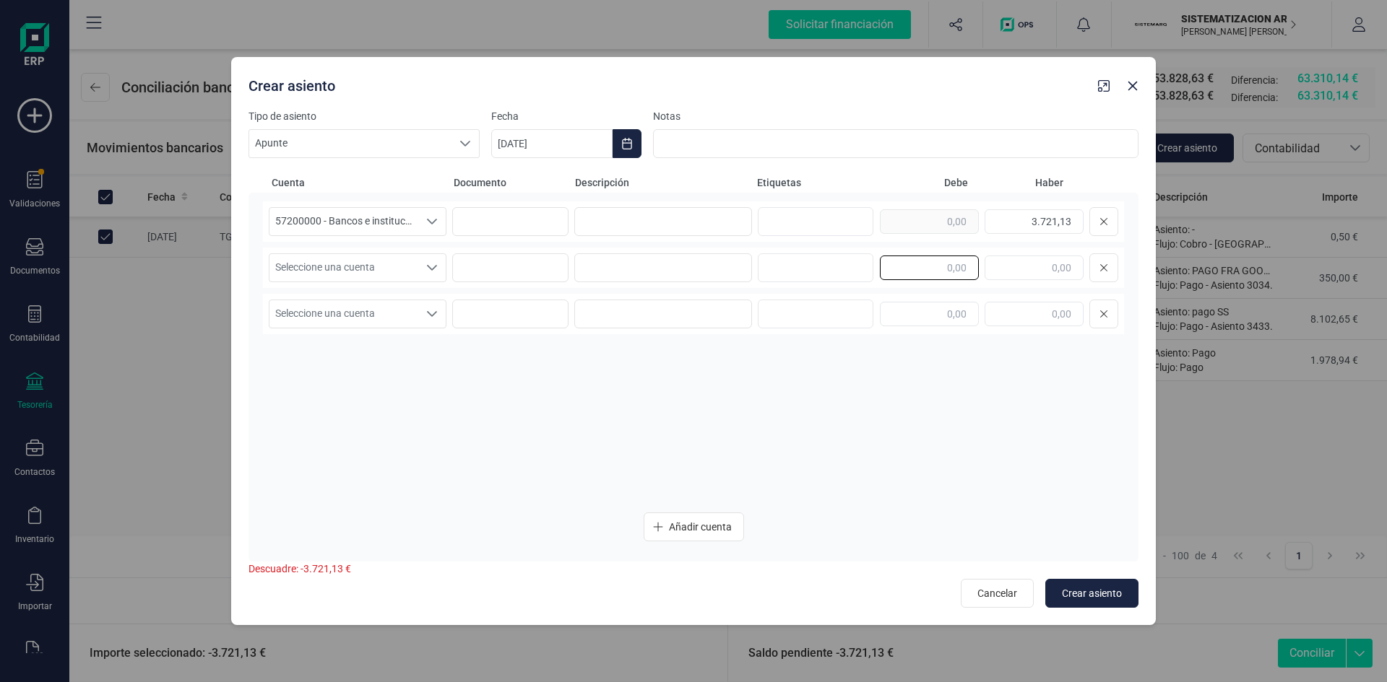
click at [932, 273] on input "text" at bounding box center [929, 268] width 99 height 25
type input "3.721,13"
click at [428, 263] on icon "Seleccione una cuenta" at bounding box center [432, 268] width 12 height 12
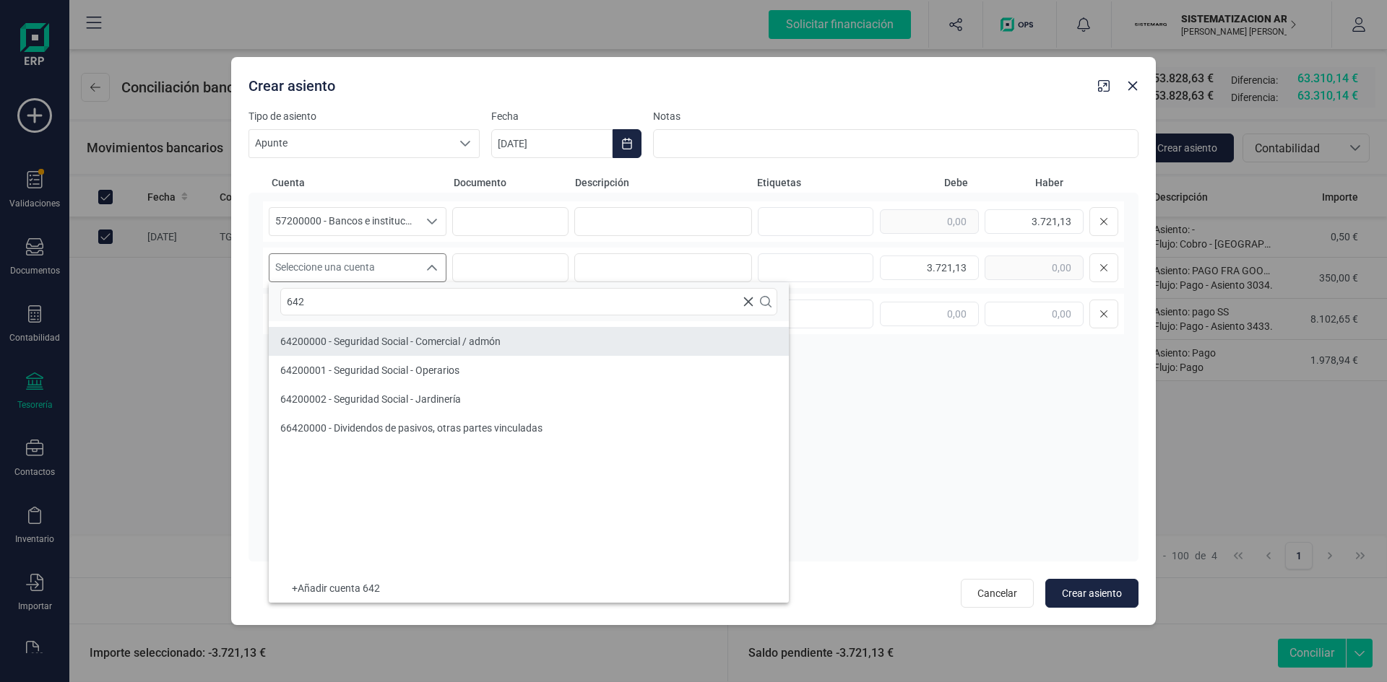
type input "642"
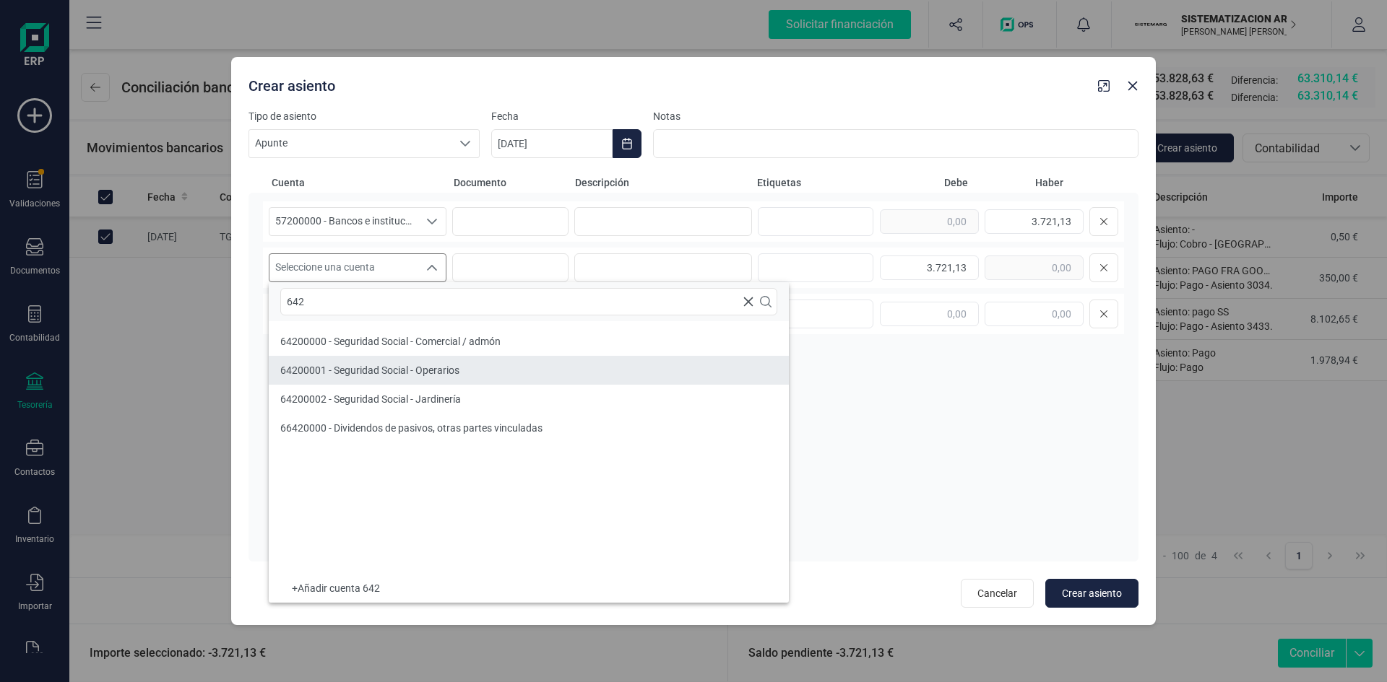
click at [477, 368] on li "64200001 - Seguridad Social - Operarios" at bounding box center [529, 370] width 520 height 29
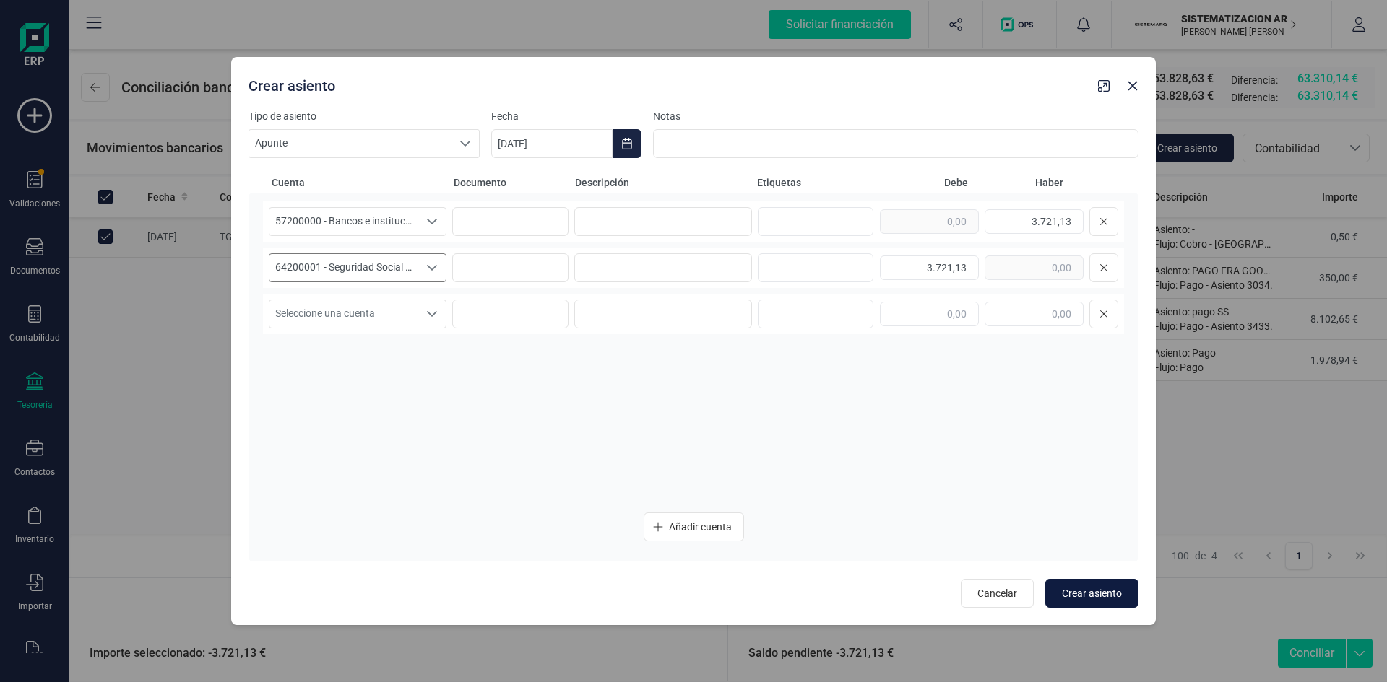
click at [1100, 598] on span "Crear asiento" at bounding box center [1092, 593] width 60 height 14
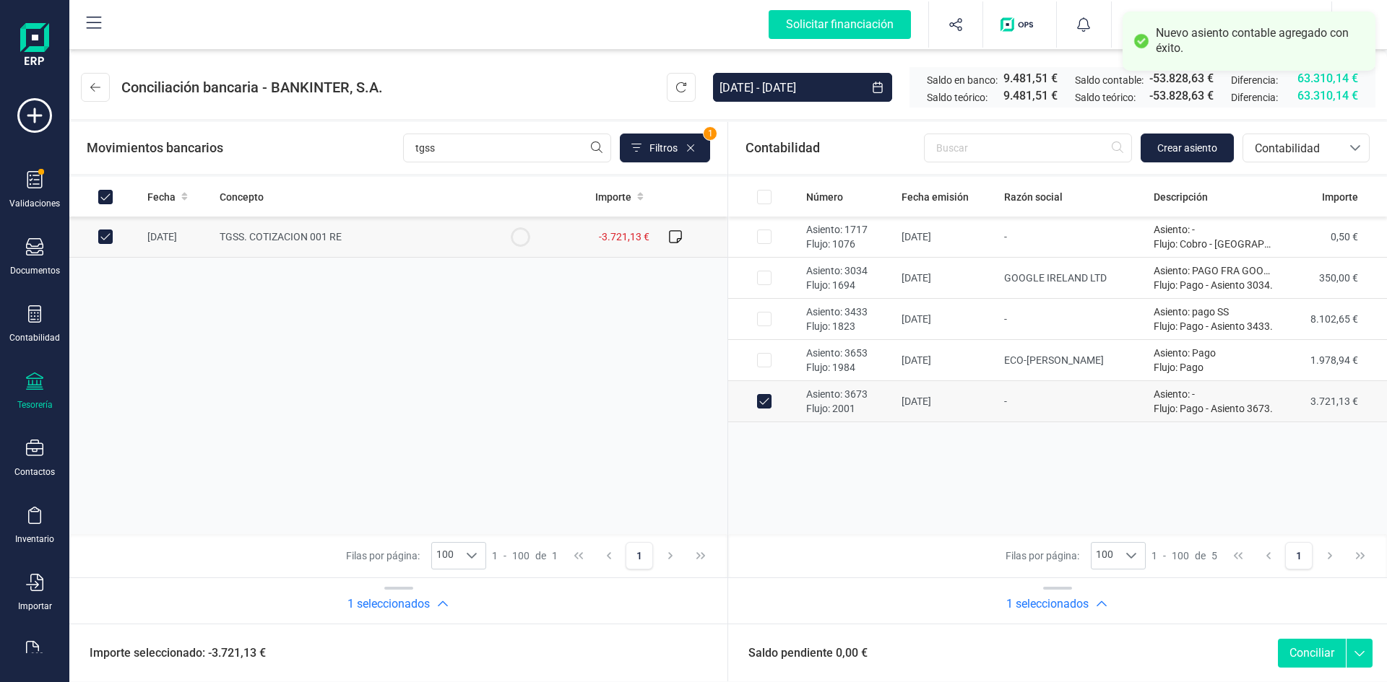
click at [1301, 644] on button "Conciliar" at bounding box center [1312, 653] width 68 height 29
checkbox input "false"
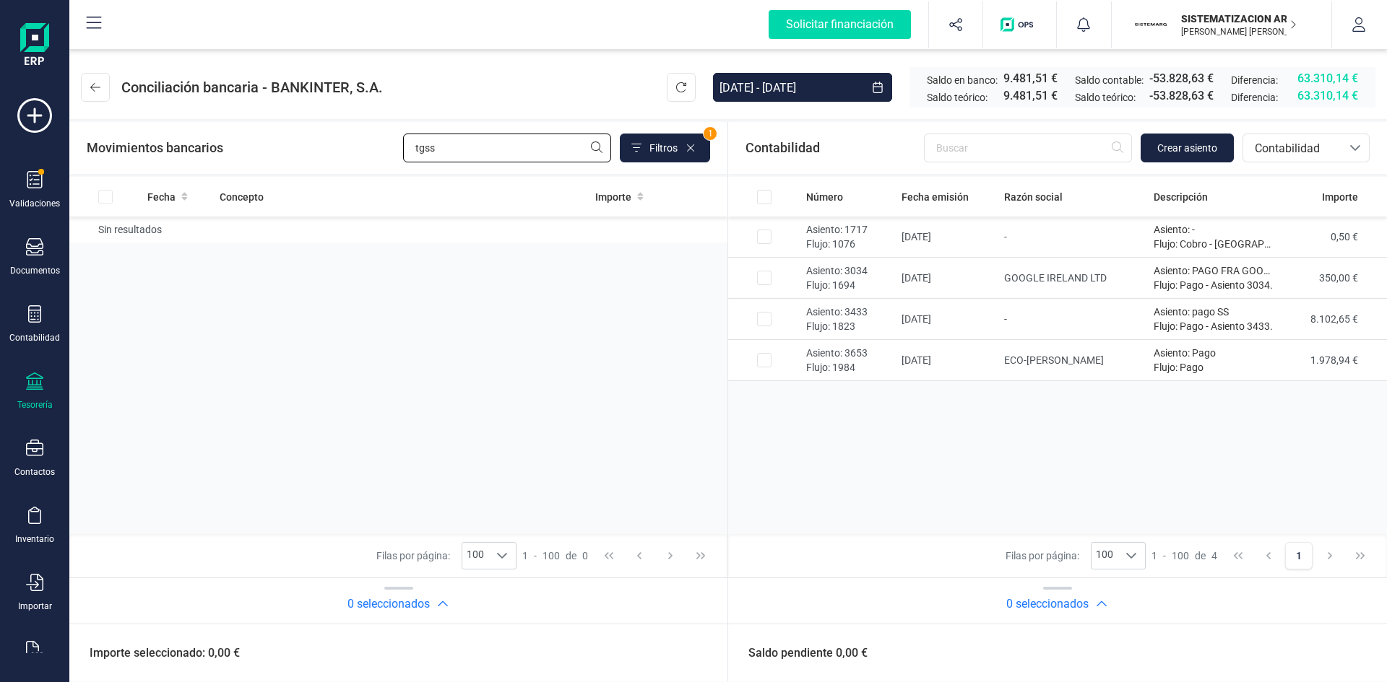
click at [481, 142] on input "tgss" at bounding box center [507, 148] width 208 height 29
type input "t"
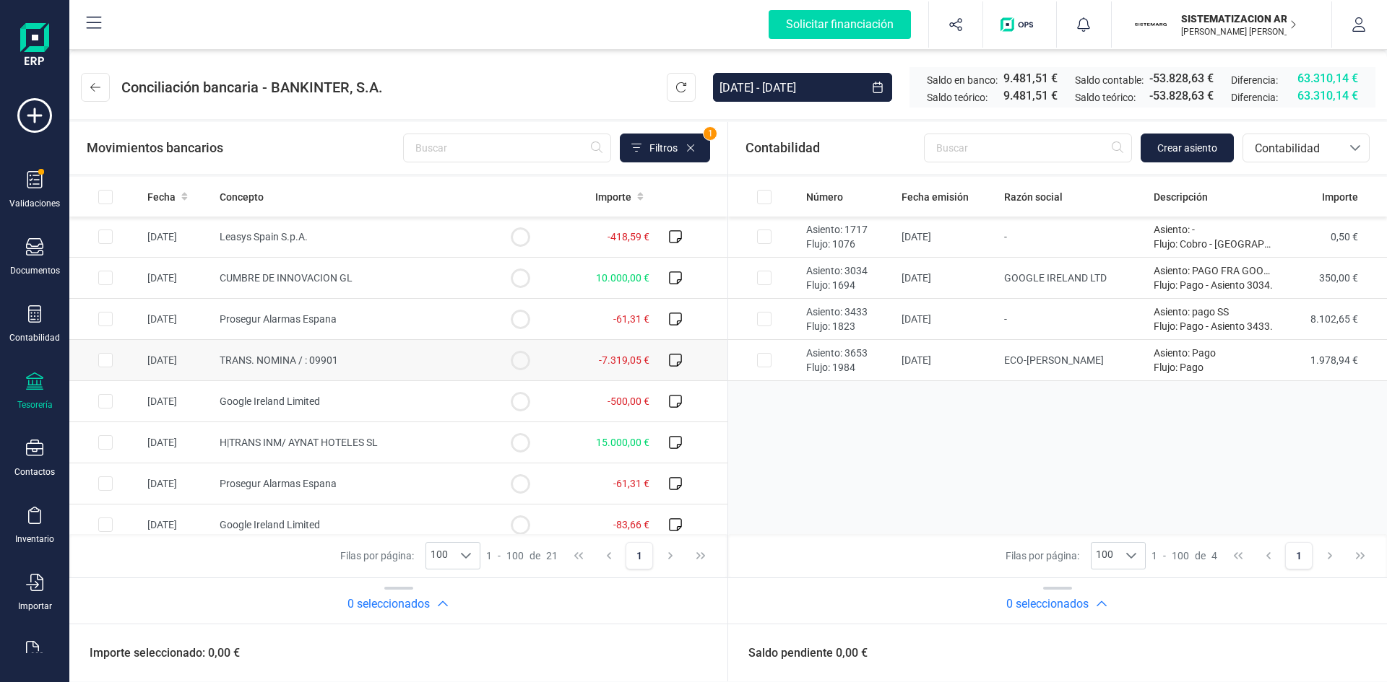
click at [435, 360] on td "TRANS. NOMINA / : 09901" at bounding box center [349, 360] width 270 height 41
checkbox input "true"
click at [1195, 144] on span "Crear asiento" at bounding box center [1187, 148] width 60 height 14
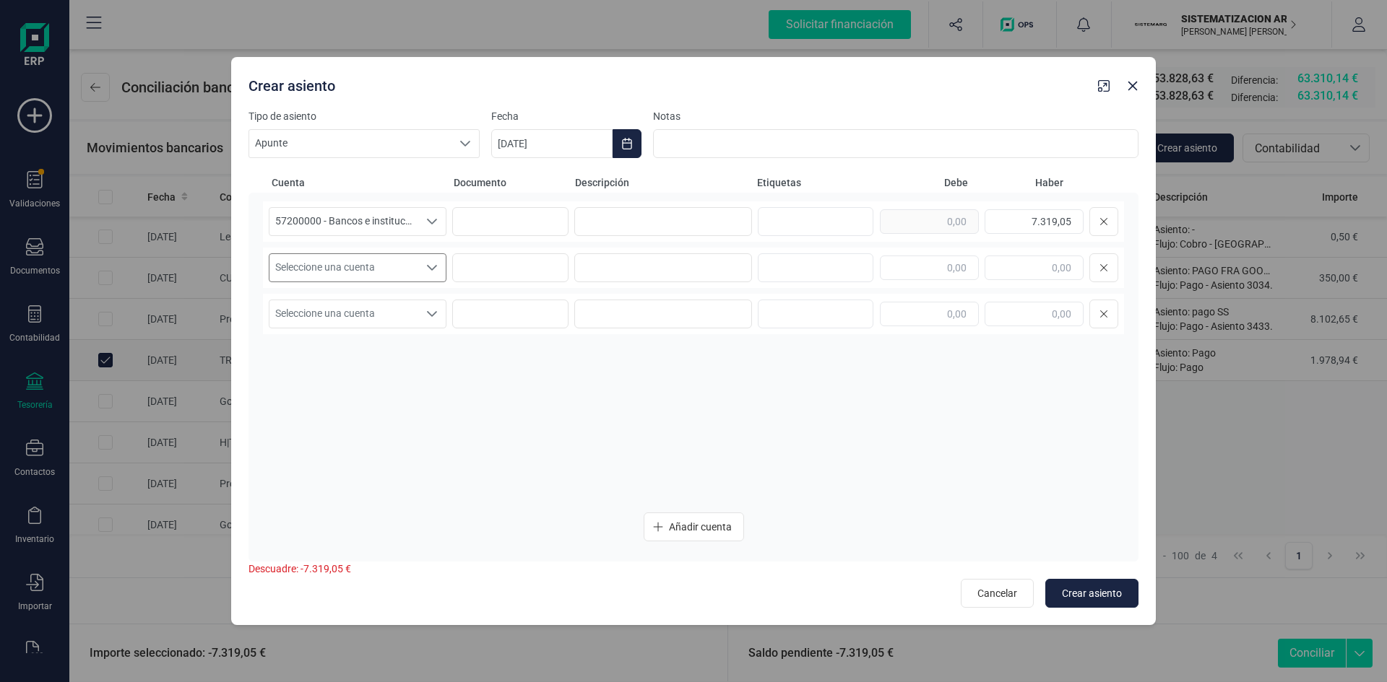
click at [430, 266] on icon "Seleccione una cuenta" at bounding box center [432, 268] width 12 height 12
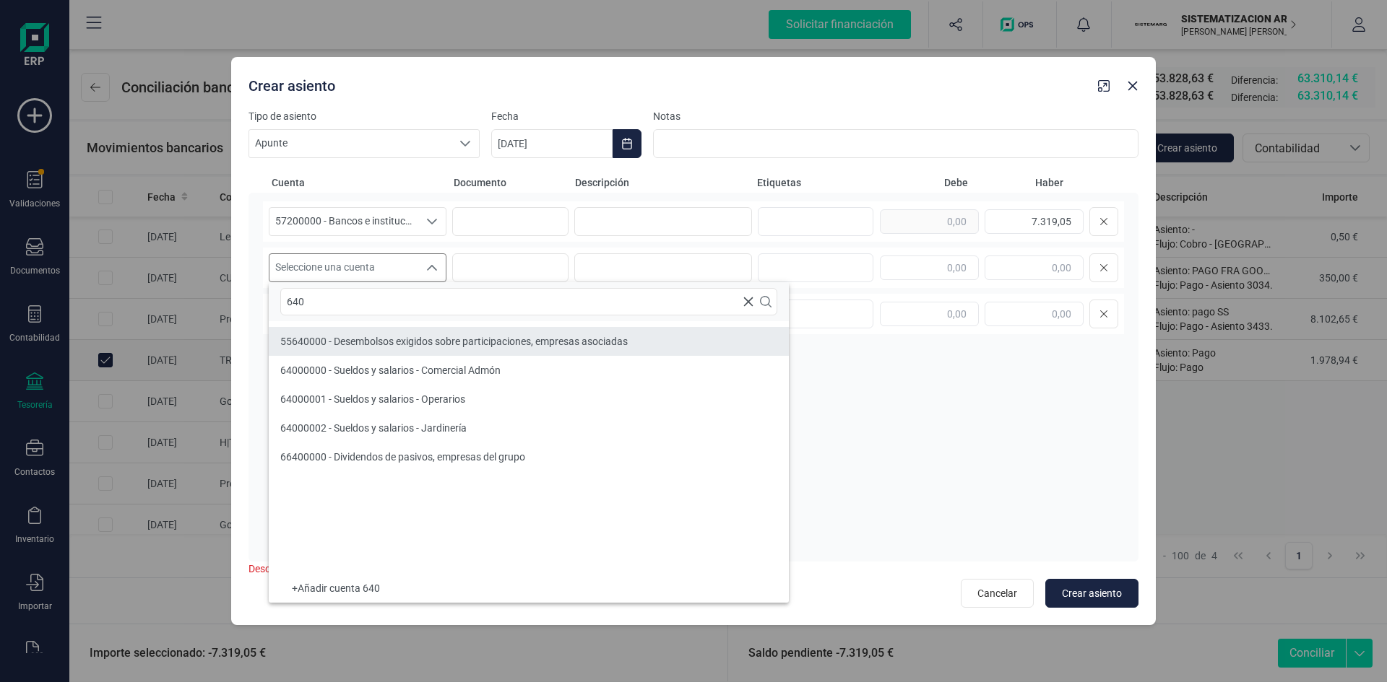
type input "640"
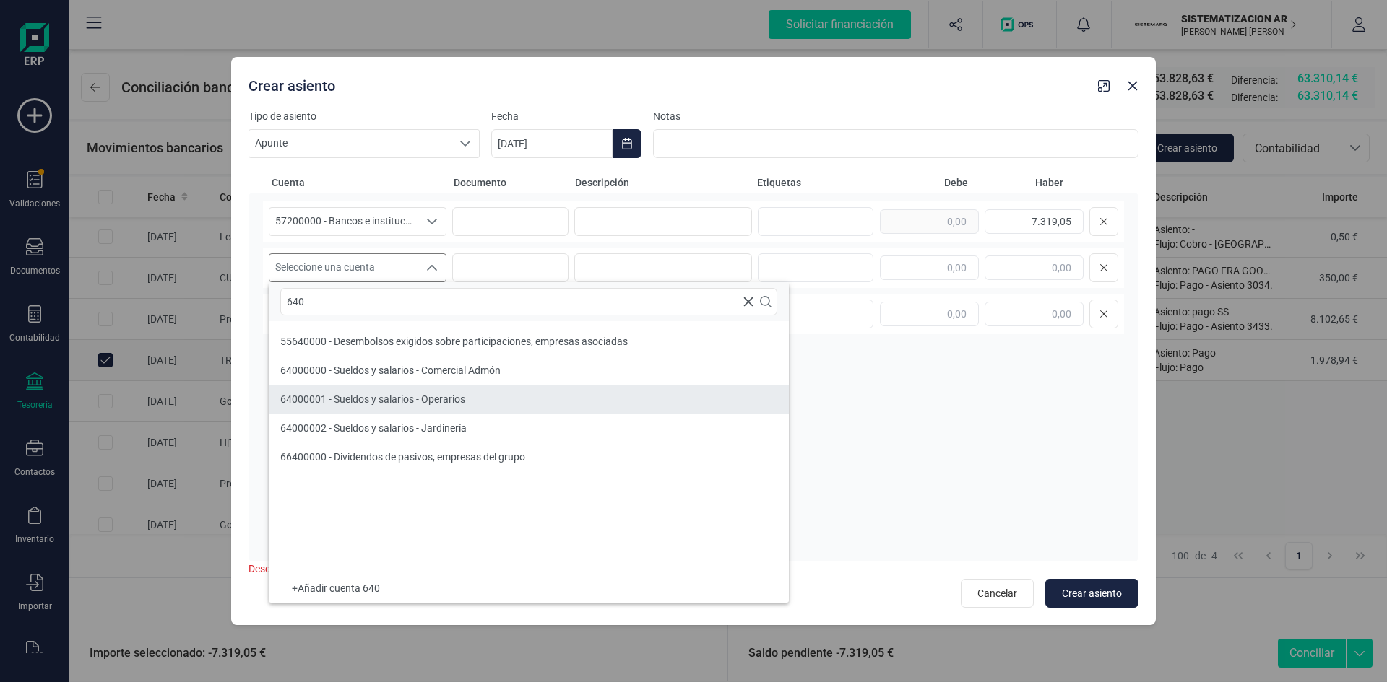
click at [497, 393] on li "64000001 - Sueldos y salarios - Operarios" at bounding box center [529, 399] width 520 height 29
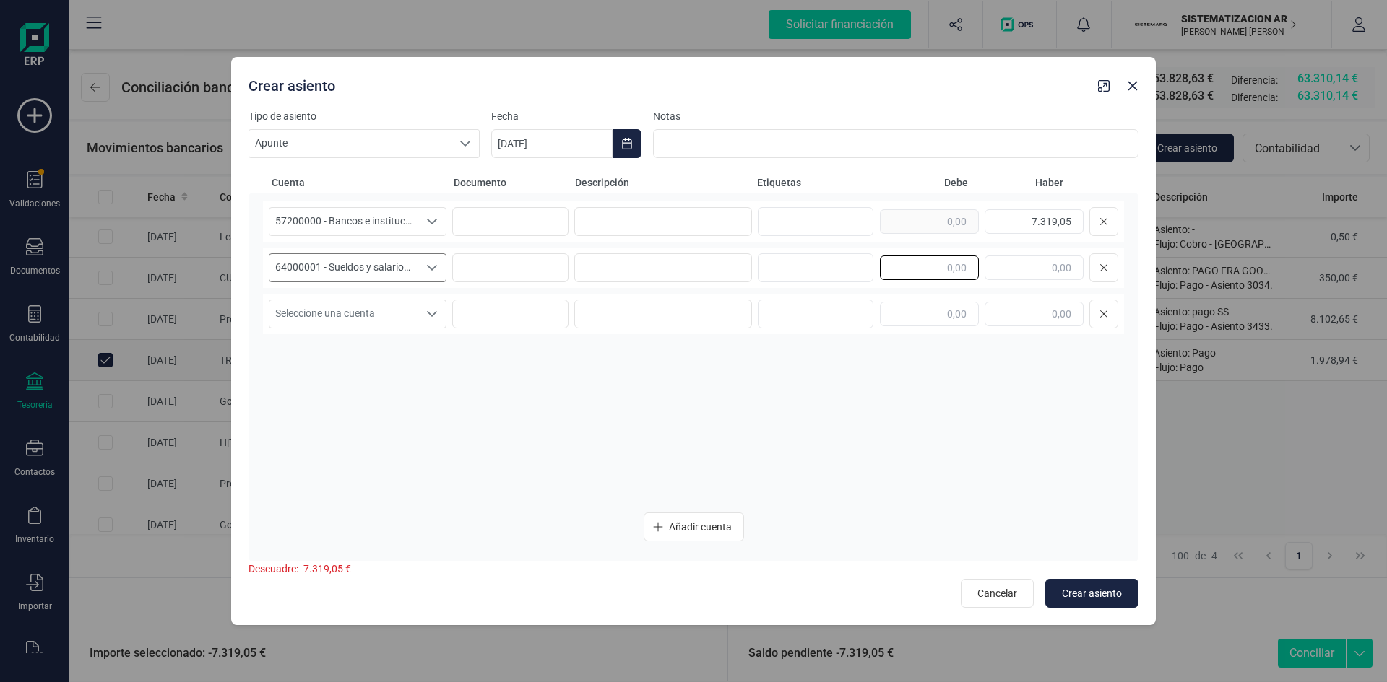
click at [925, 264] on input "text" at bounding box center [929, 268] width 99 height 25
type input "7.319,05"
click at [1067, 601] on span "Crear asiento" at bounding box center [1092, 593] width 60 height 14
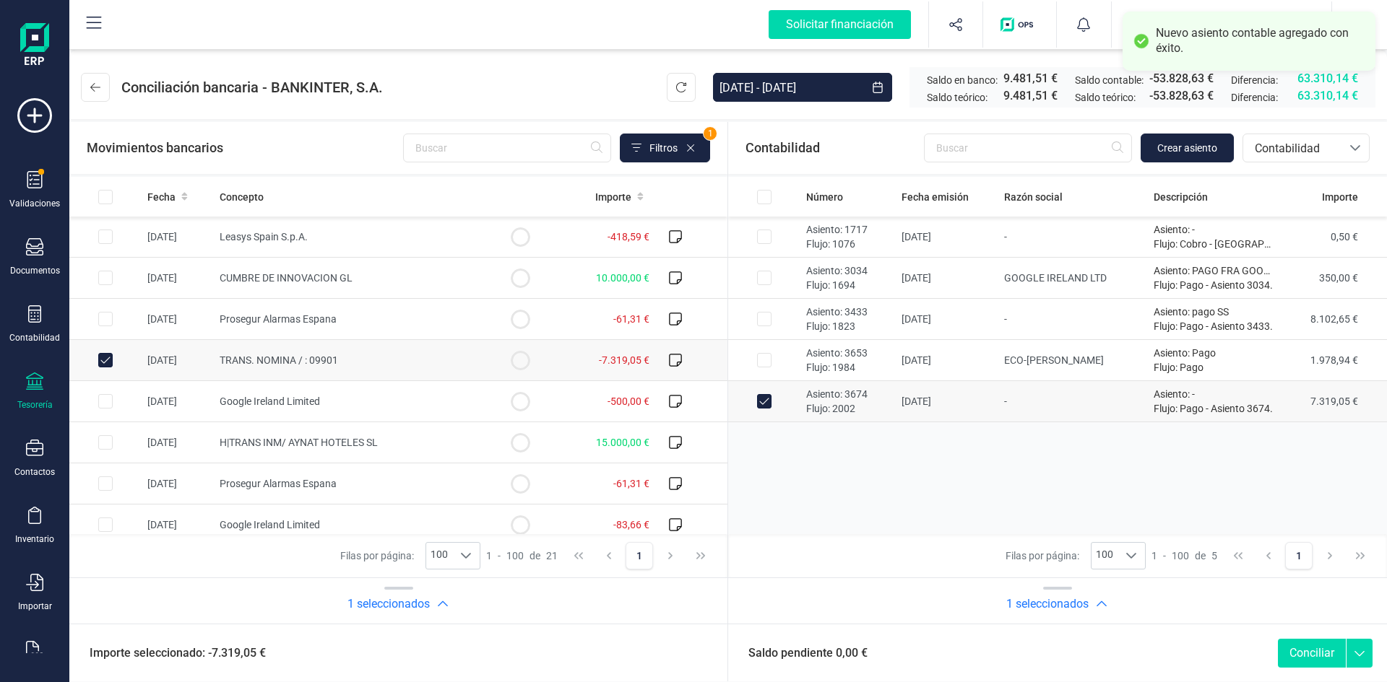
click at [1329, 653] on button "Conciliar" at bounding box center [1312, 653] width 68 height 29
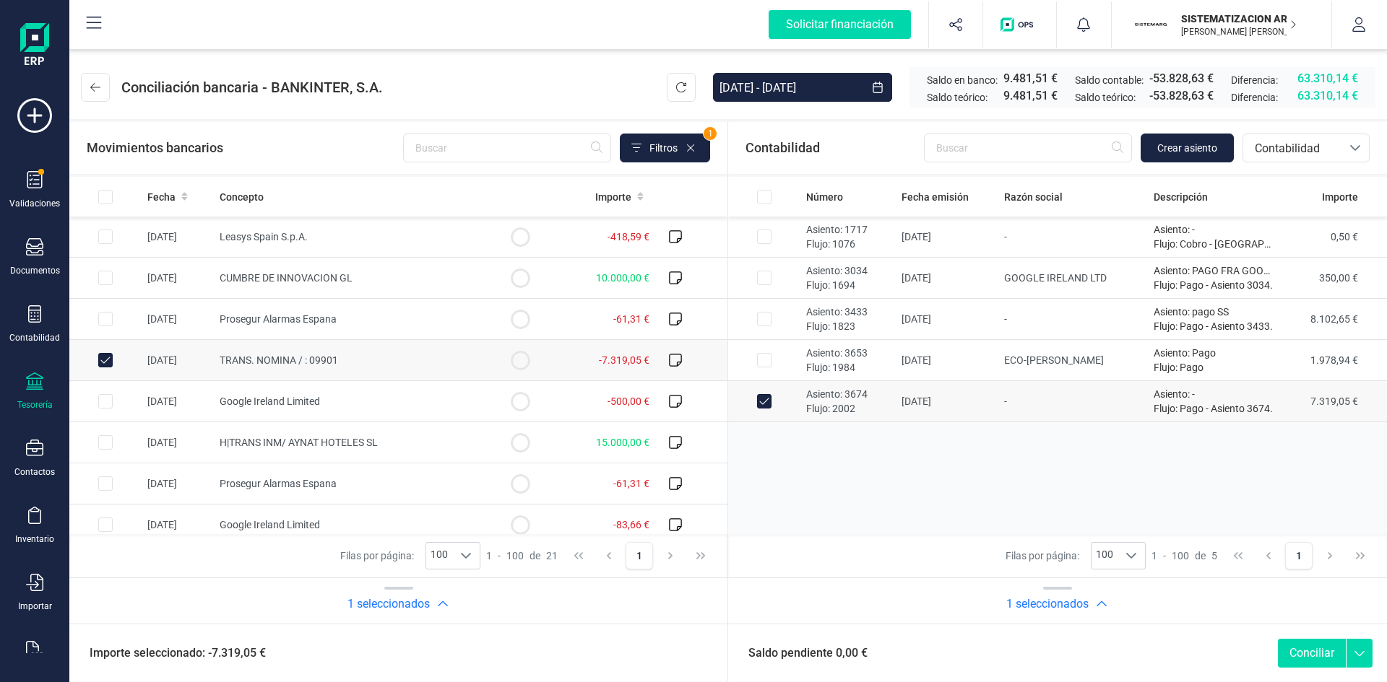
checkbox input "false"
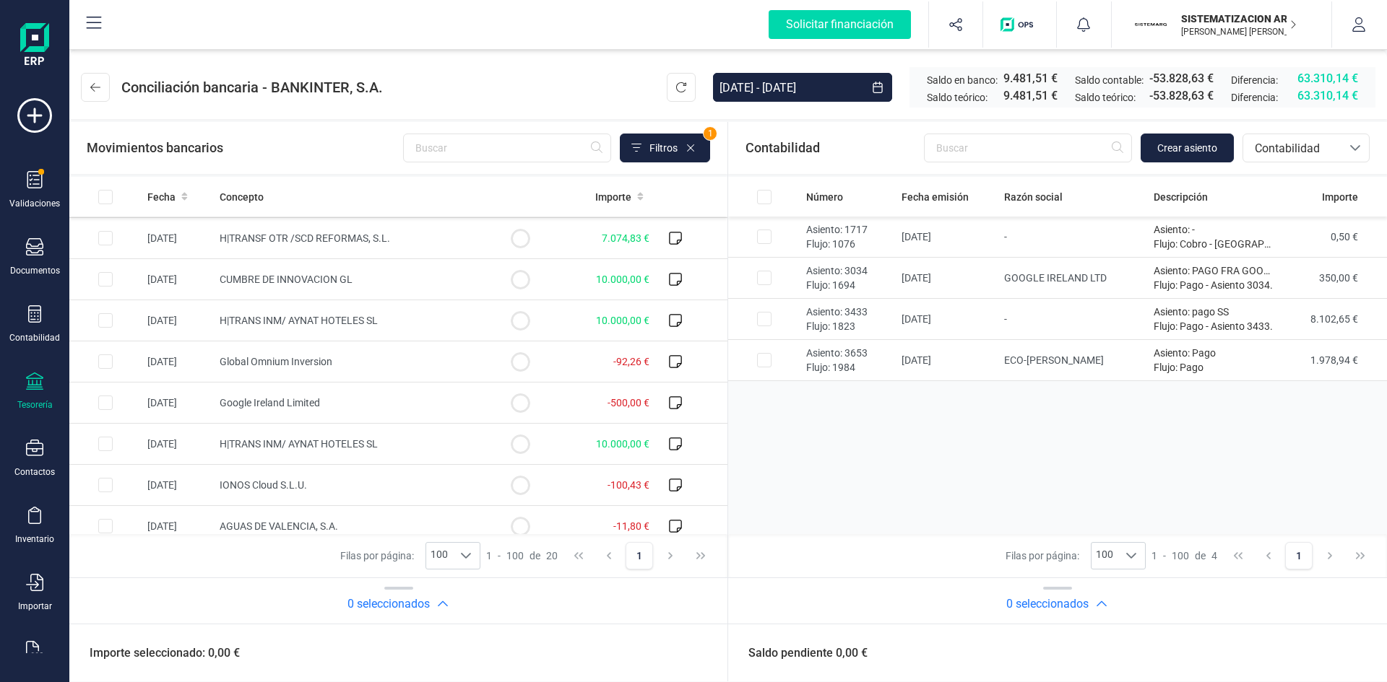
scroll to position [506, 0]
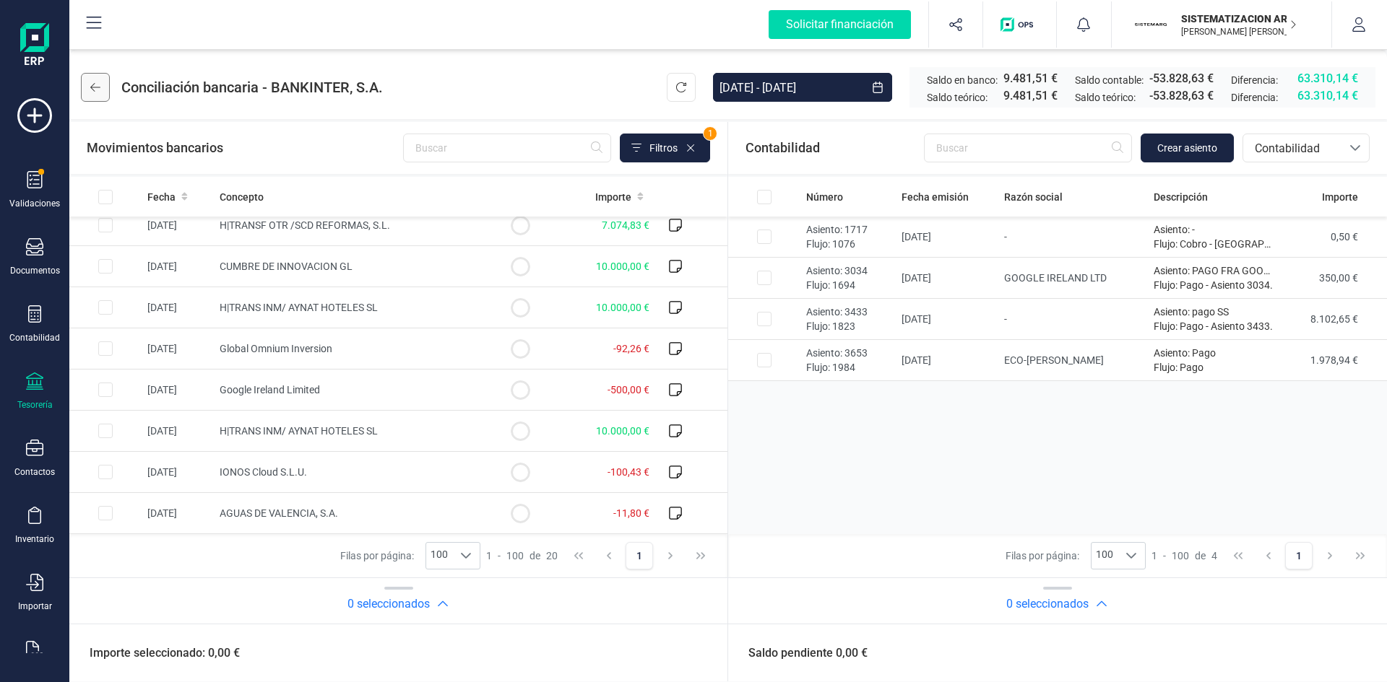
click at [107, 90] on button at bounding box center [95, 87] width 29 height 29
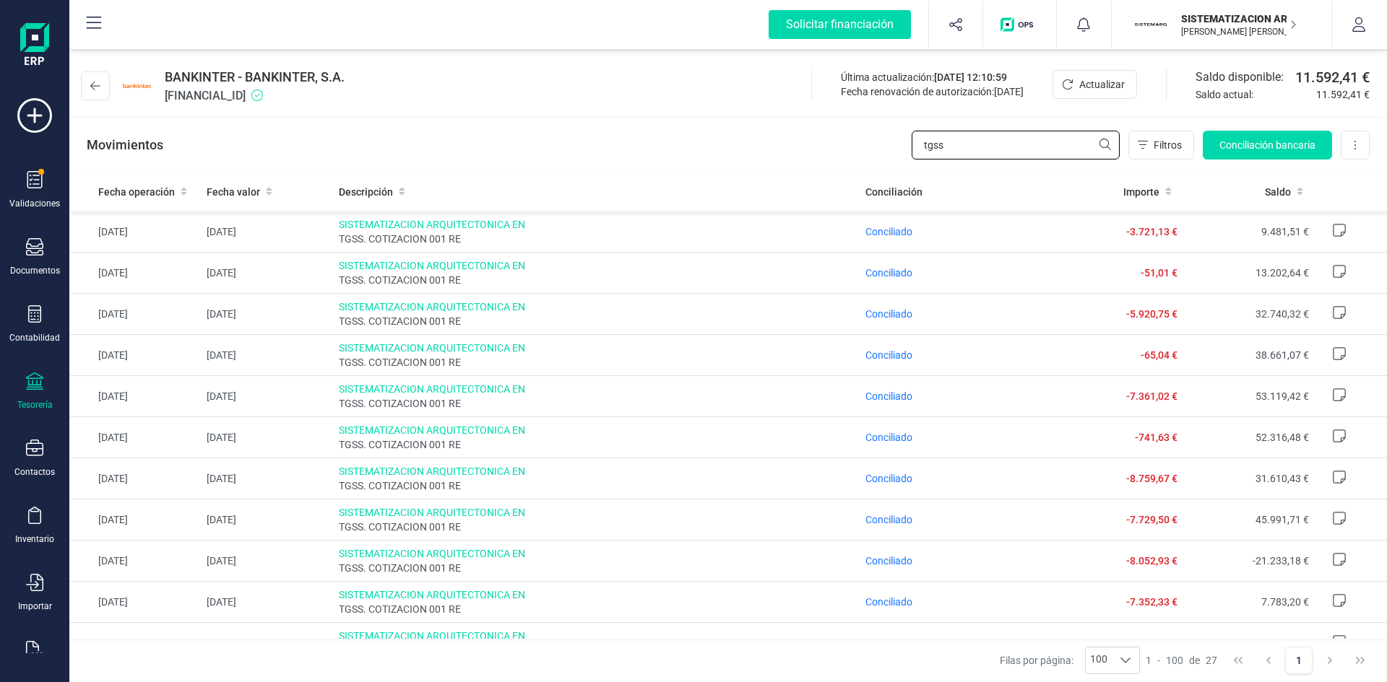
drag, startPoint x: 901, startPoint y: 156, endPoint x: 802, endPoint y: 134, distance: 100.7
click at [802, 134] on div "Movimientos tgss Filtros Conciliación bancaria Descargar Excel Eliminar cuenta" at bounding box center [727, 145] width 1317 height 52
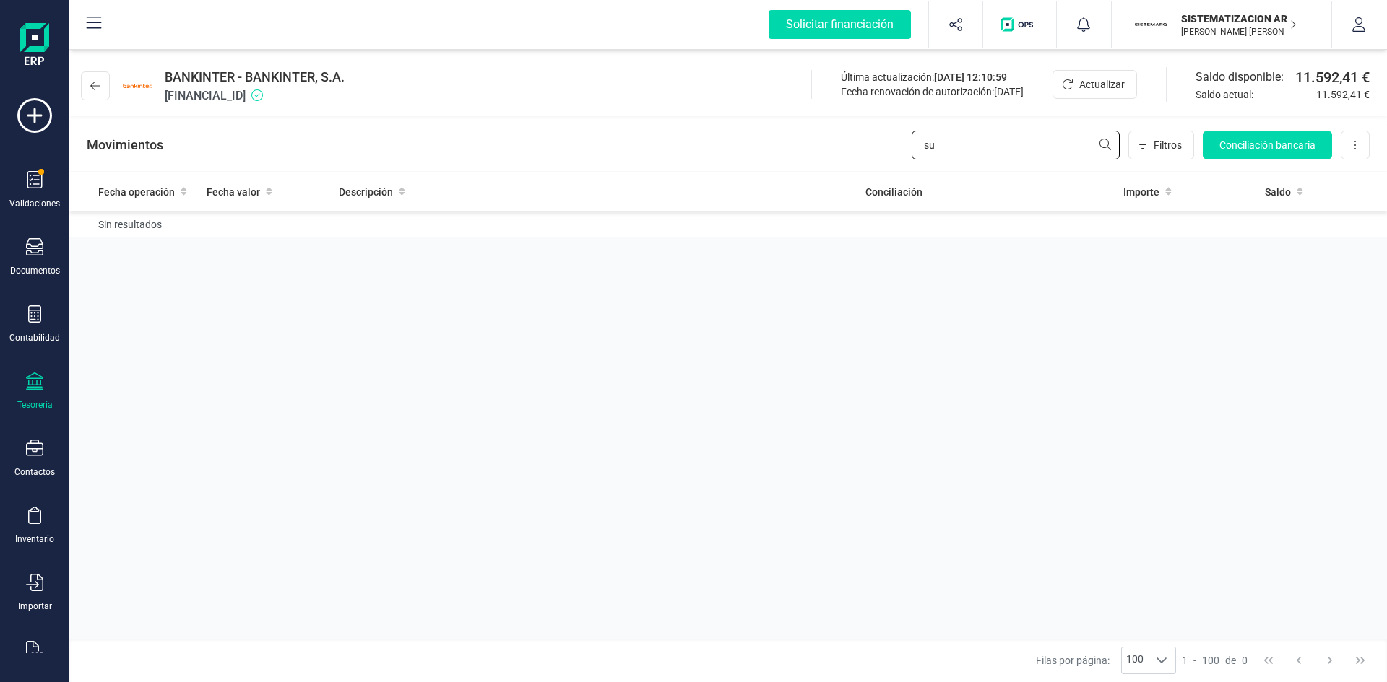
type input "s"
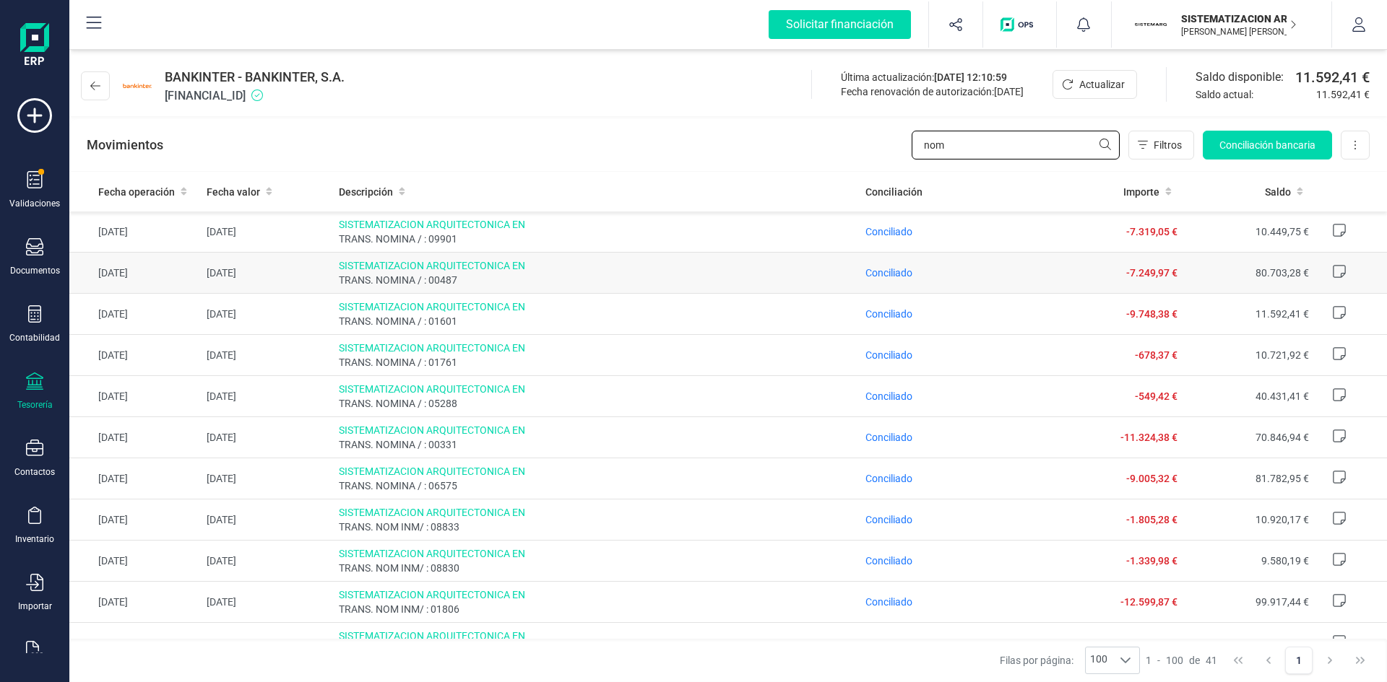
type input "nom"
click at [609, 277] on span "TRANS. NOMINA / : 00487" at bounding box center [597, 280] width 516 height 14
click at [597, 303] on span "SISTEMATIZACION ARQUITECTONICA EN" at bounding box center [597, 307] width 516 height 14
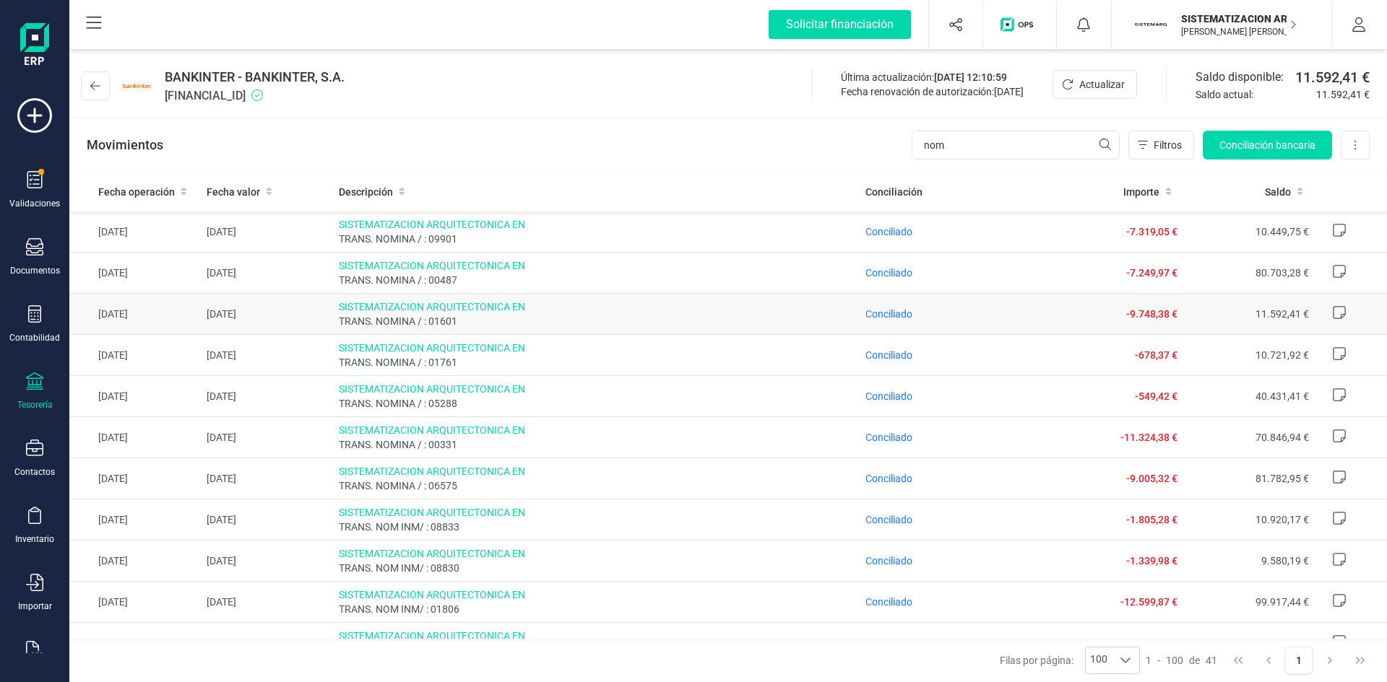
click at [891, 320] on span "Conciliado" at bounding box center [888, 314] width 47 height 14
click at [887, 314] on span "Conciliado" at bounding box center [888, 314] width 47 height 12
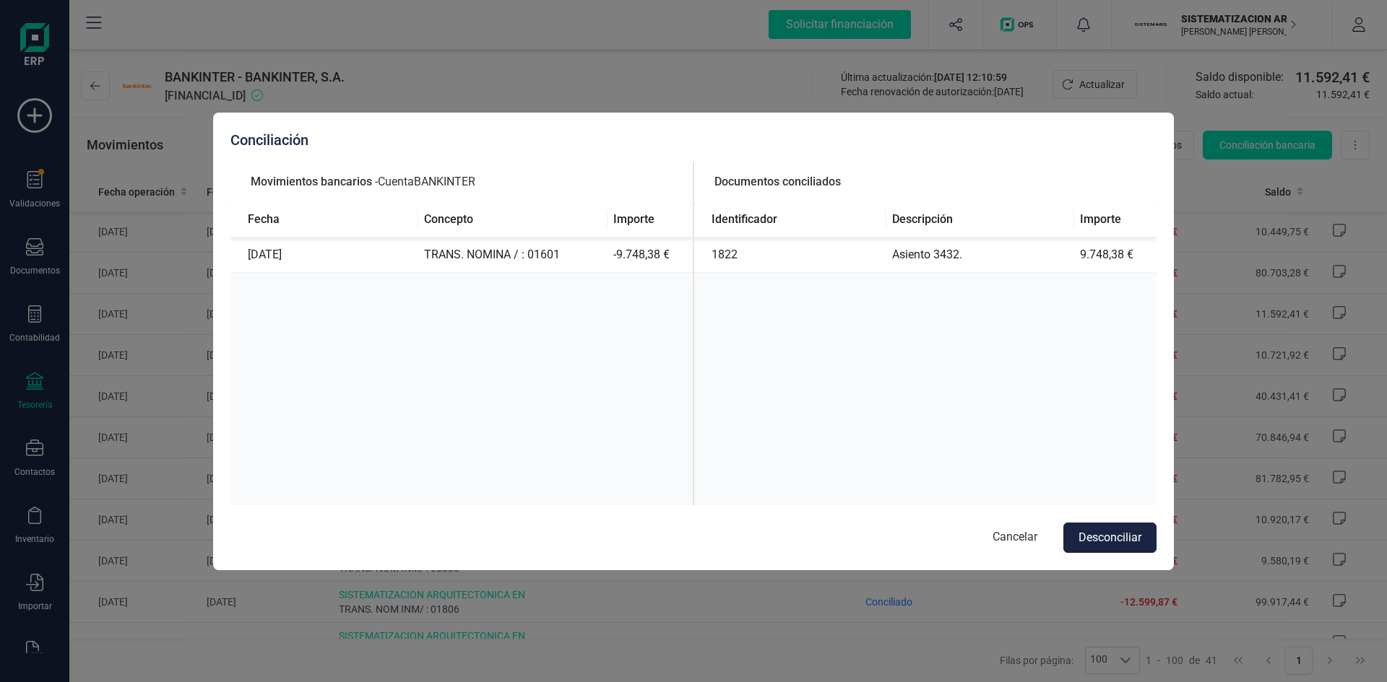
click at [958, 240] on td "Asiento 3432." at bounding box center [980, 255] width 188 height 35
click at [877, 341] on div "Identificador Descripción Importe 1822 Asiento 3432. 9.748,38 €" at bounding box center [925, 374] width 462 height 344
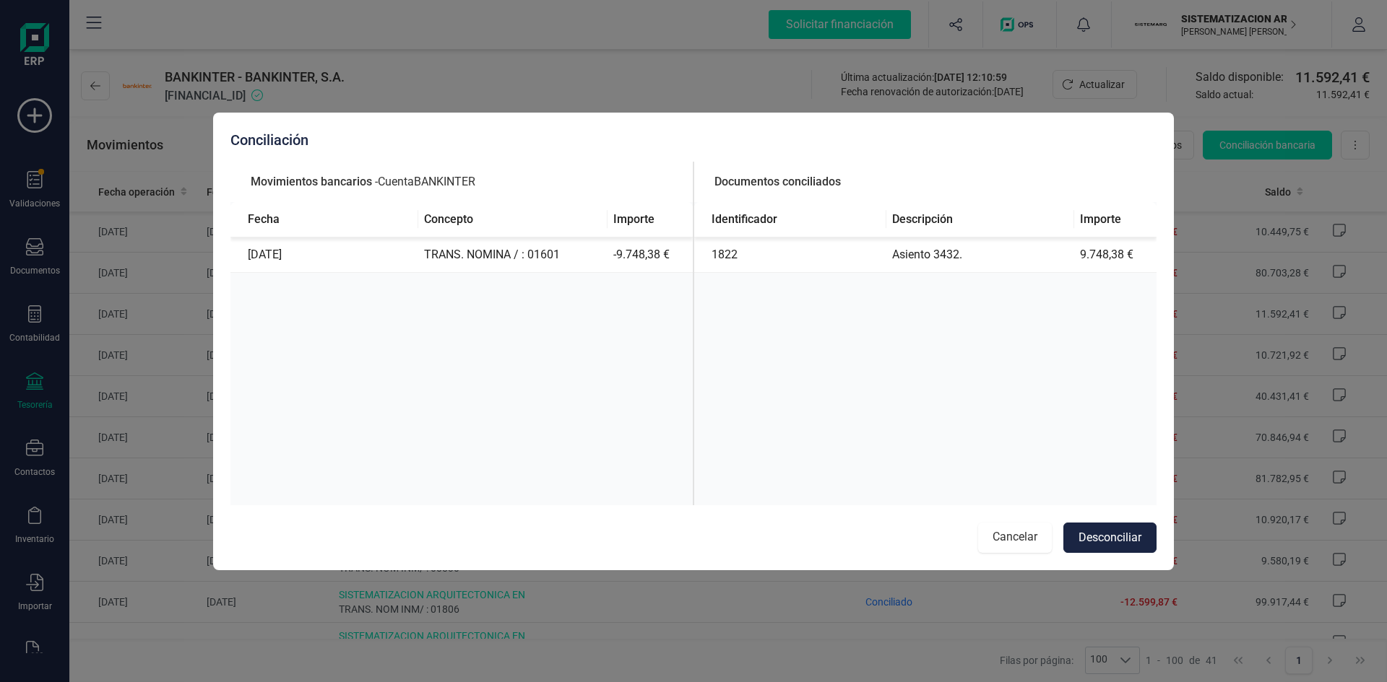
click at [994, 539] on button "Cancelar" at bounding box center [1015, 538] width 74 height 30
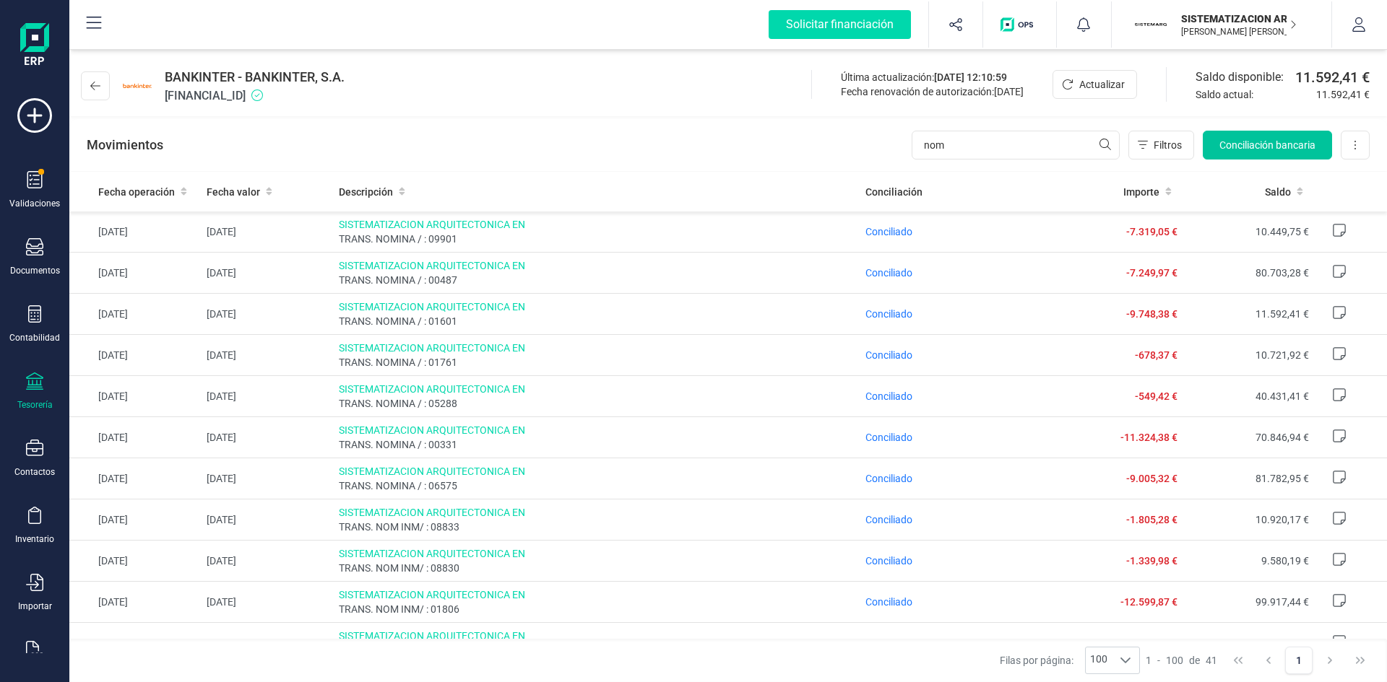
click at [1242, 139] on span "Conciliación bancaria" at bounding box center [1267, 145] width 96 height 14
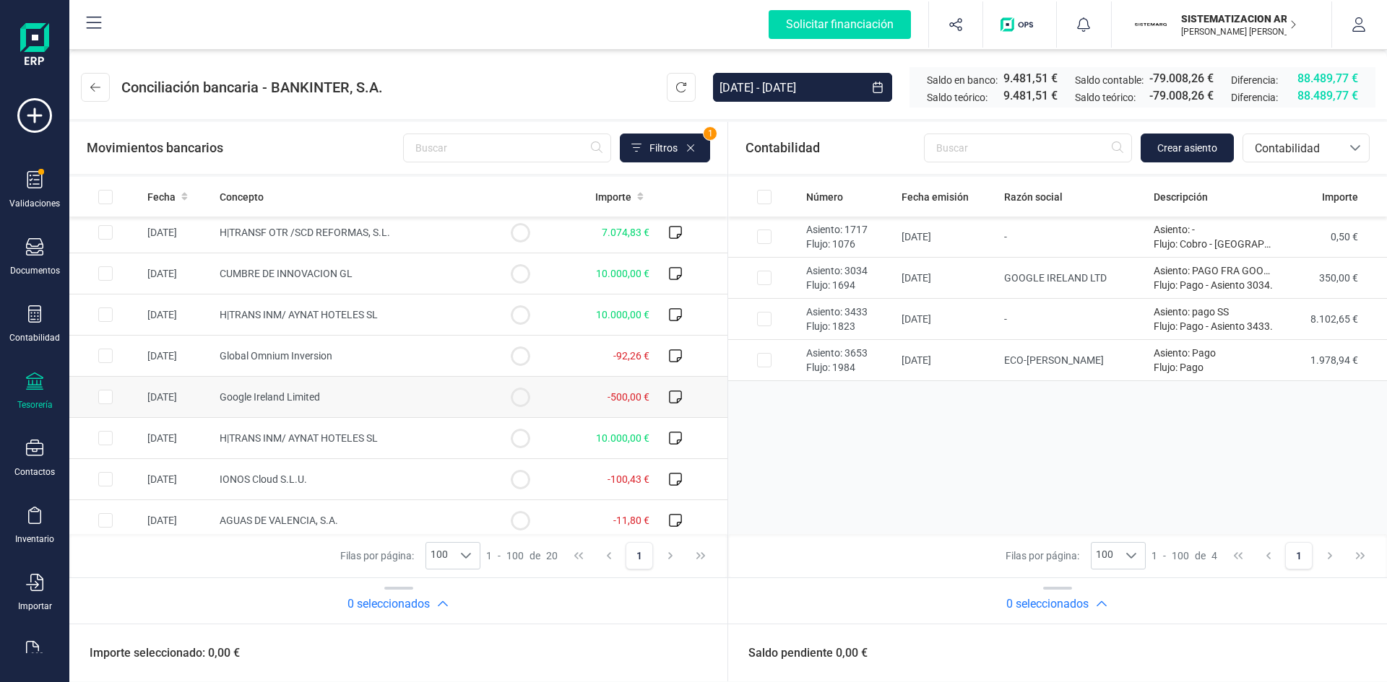
scroll to position [506, 0]
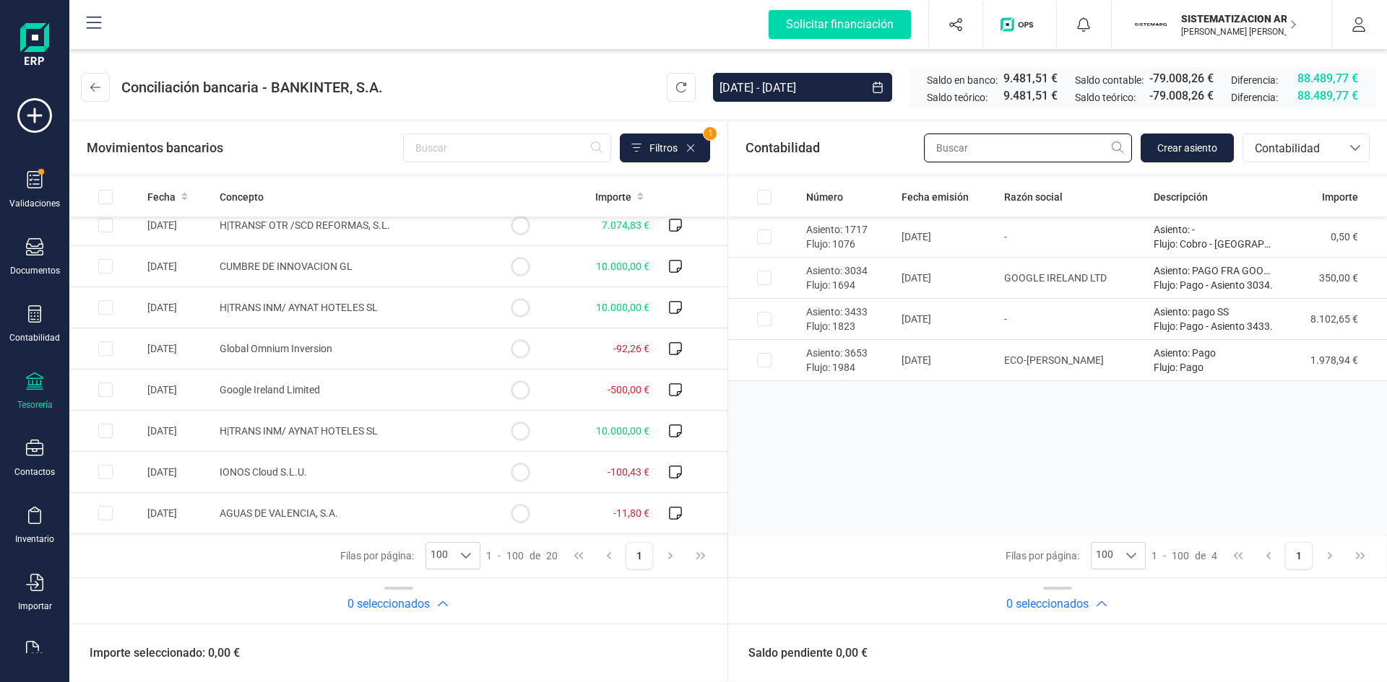
click at [1003, 139] on input "text" at bounding box center [1028, 148] width 208 height 29
click at [1327, 148] on span "Contabilidad" at bounding box center [1292, 148] width 87 height 17
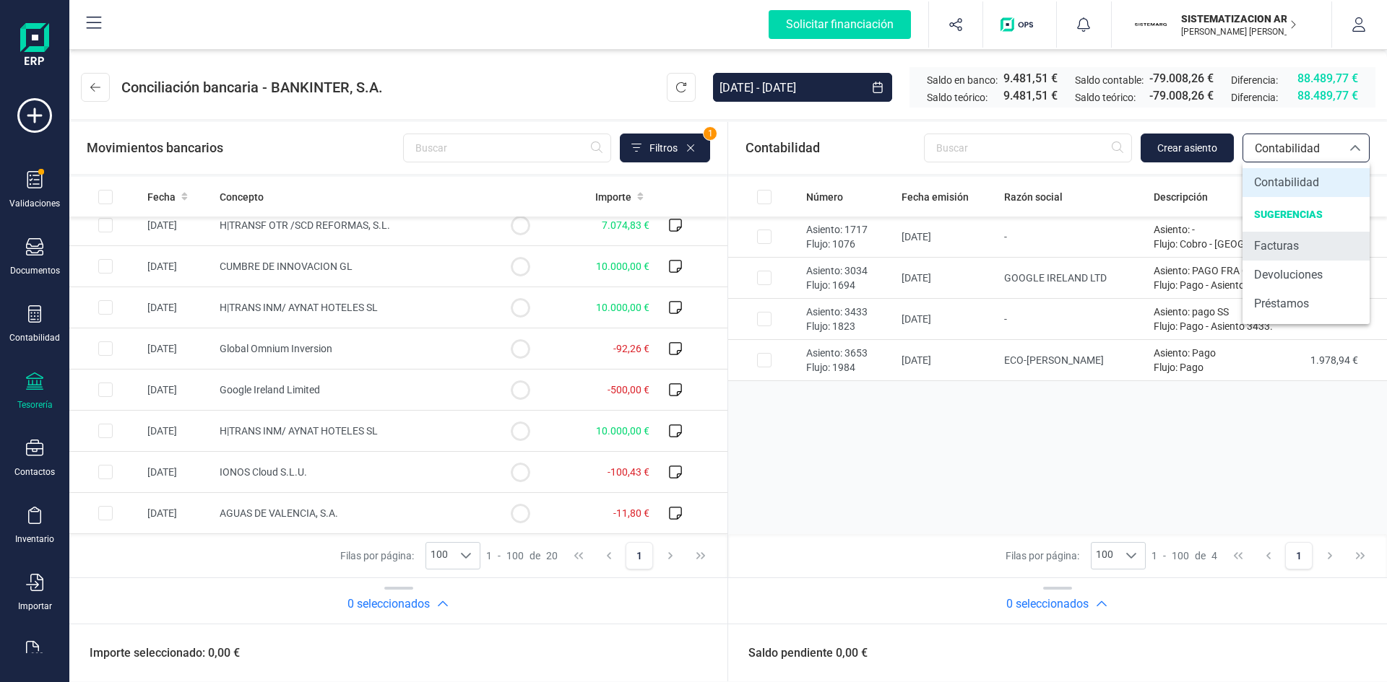
click at [1283, 248] on span "Facturas" at bounding box center [1276, 246] width 45 height 17
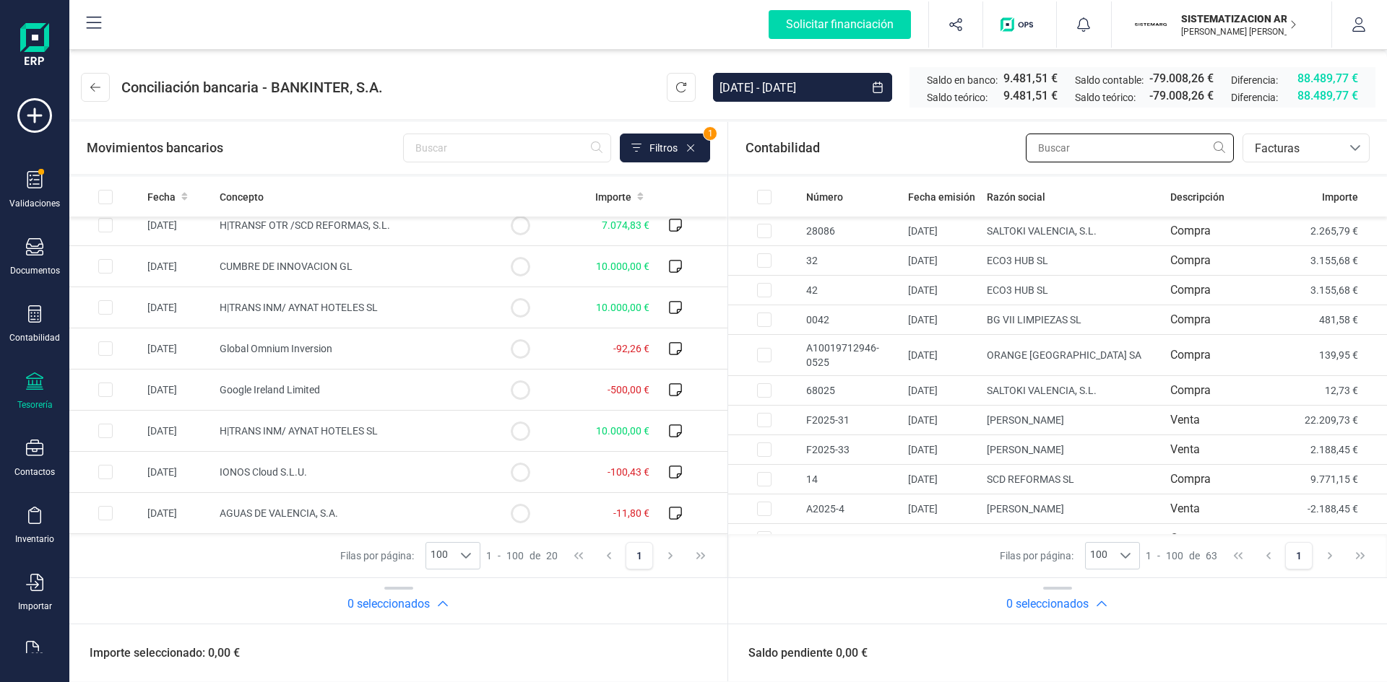
click at [1108, 151] on input "text" at bounding box center [1130, 148] width 208 height 29
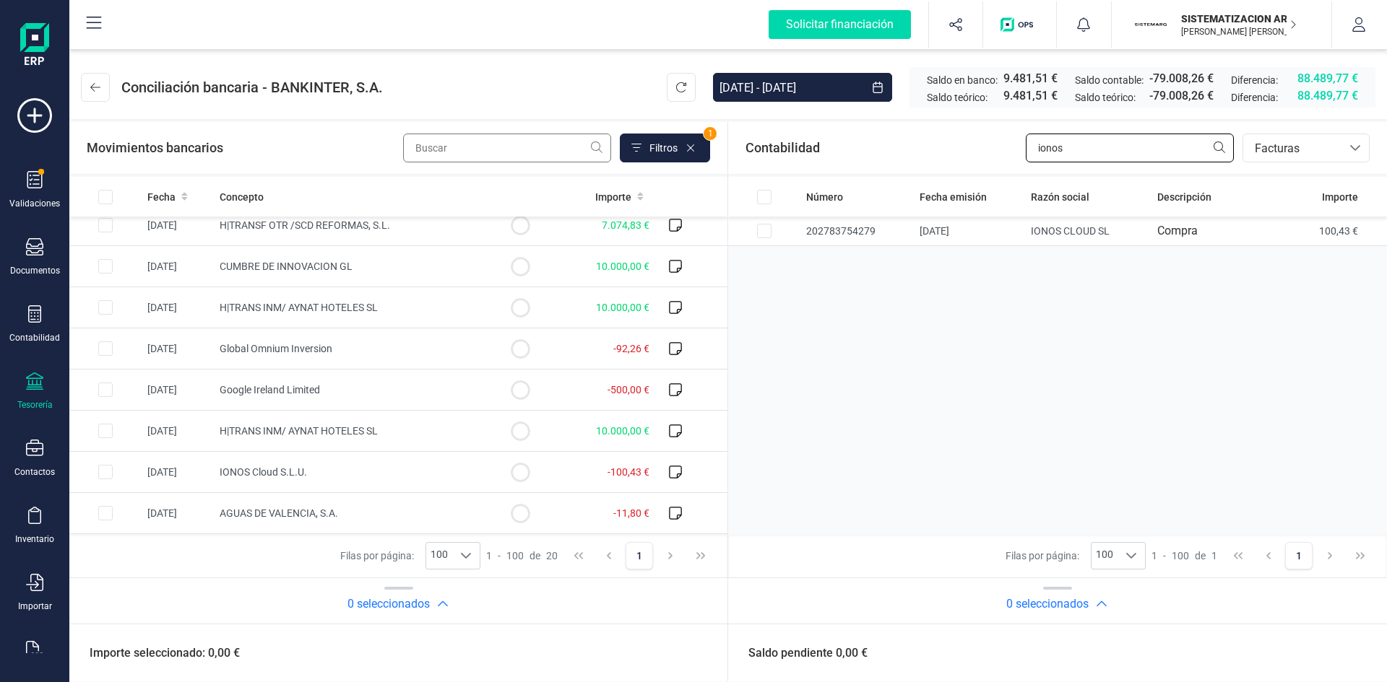
type input "ionos"
click at [492, 144] on input "text" at bounding box center [507, 148] width 208 height 29
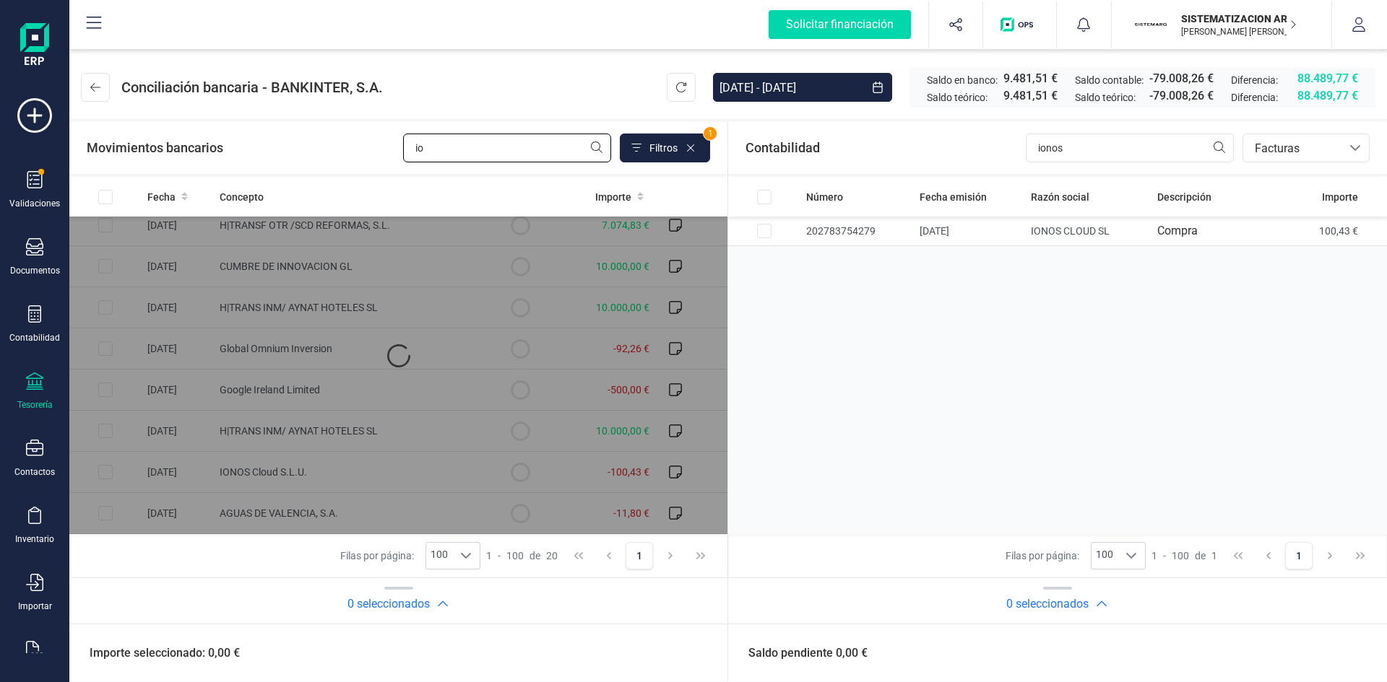
scroll to position [0, 0]
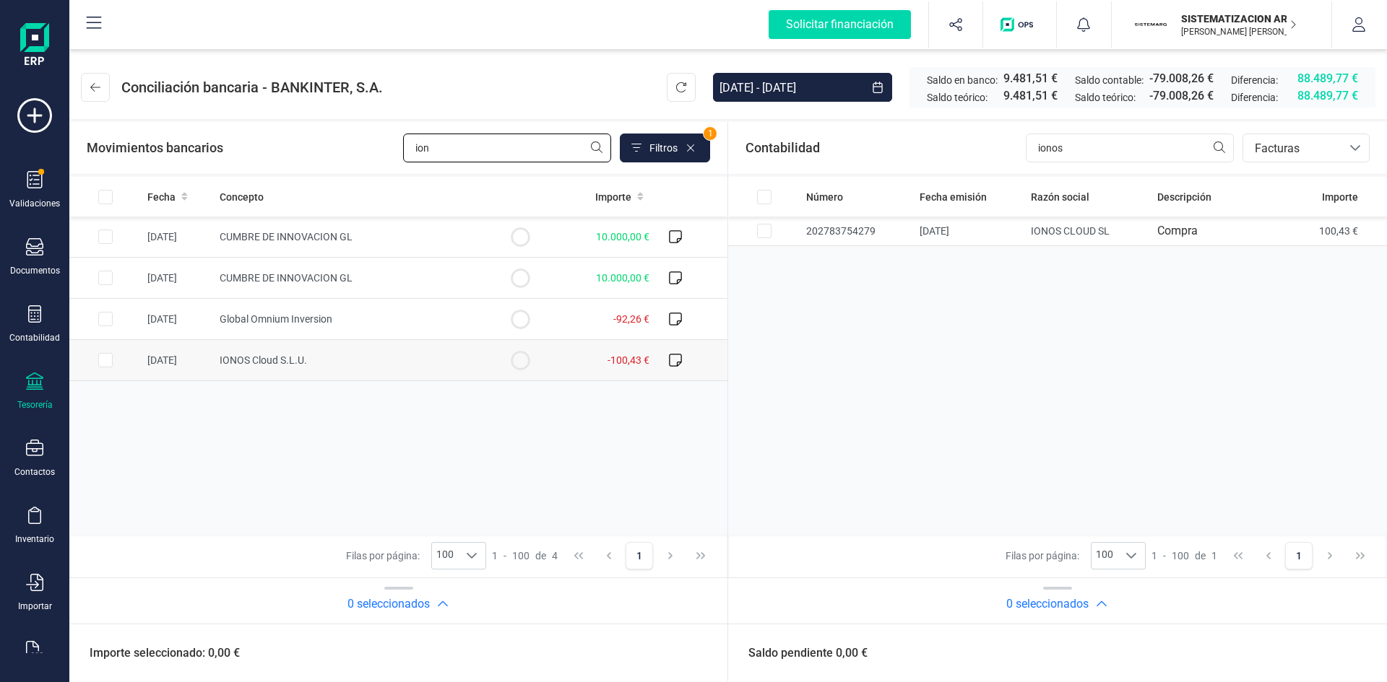
type input "ion"
click at [104, 362] on input "Row Selected eb3642df-0535-4b0b-82ca-cc6f9a45ae1a" at bounding box center [105, 360] width 14 height 14
checkbox input "true"
click at [767, 230] on input "Row Selected f6abe787-53f4-419a-8eb2-8f0aa3e3dc2d" at bounding box center [764, 231] width 14 height 14
checkbox input "true"
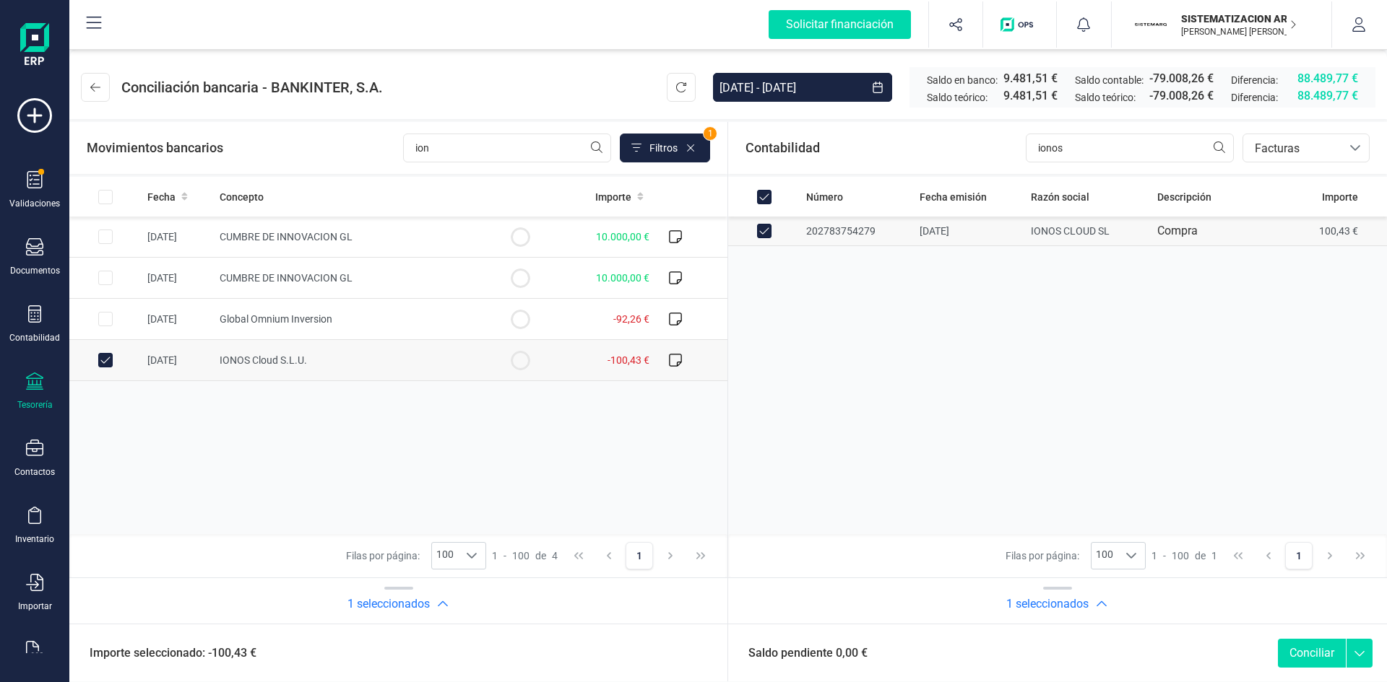
click at [1318, 661] on button "Conciliar" at bounding box center [1312, 653] width 68 height 29
checkbox input "false"
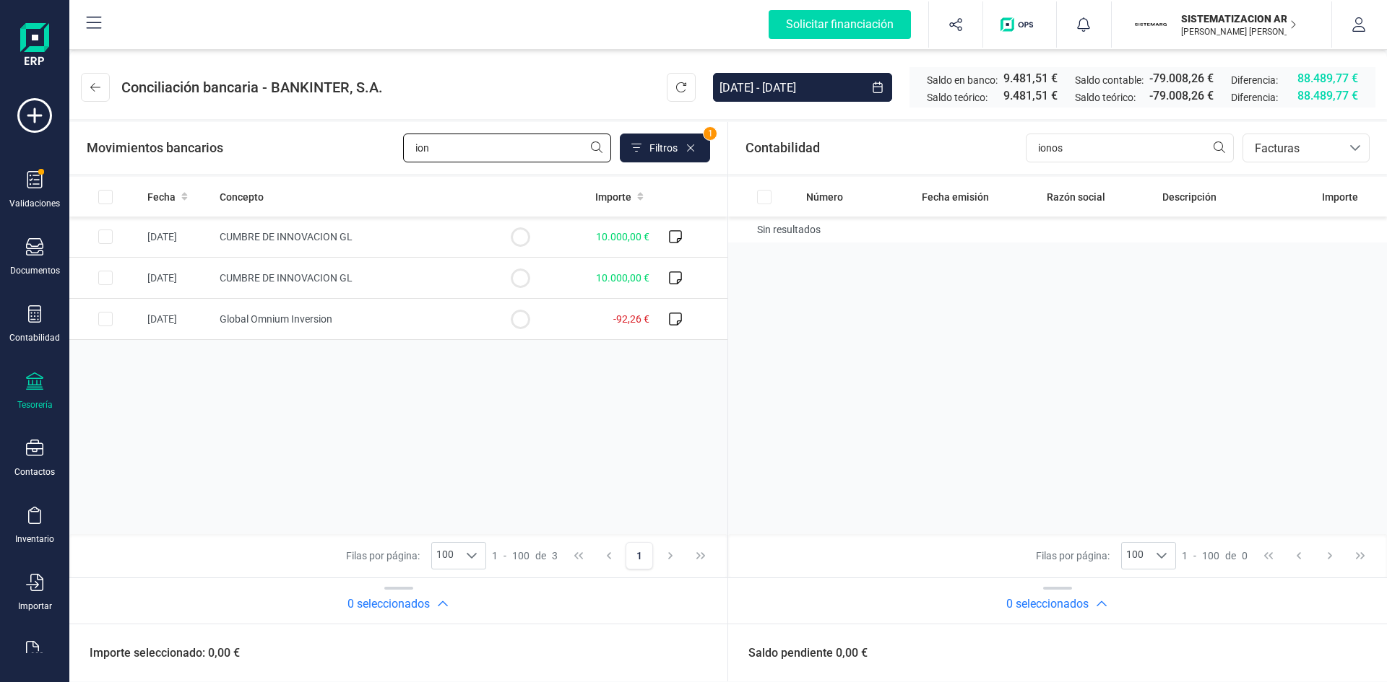
click at [440, 156] on input "ion" at bounding box center [507, 148] width 208 height 29
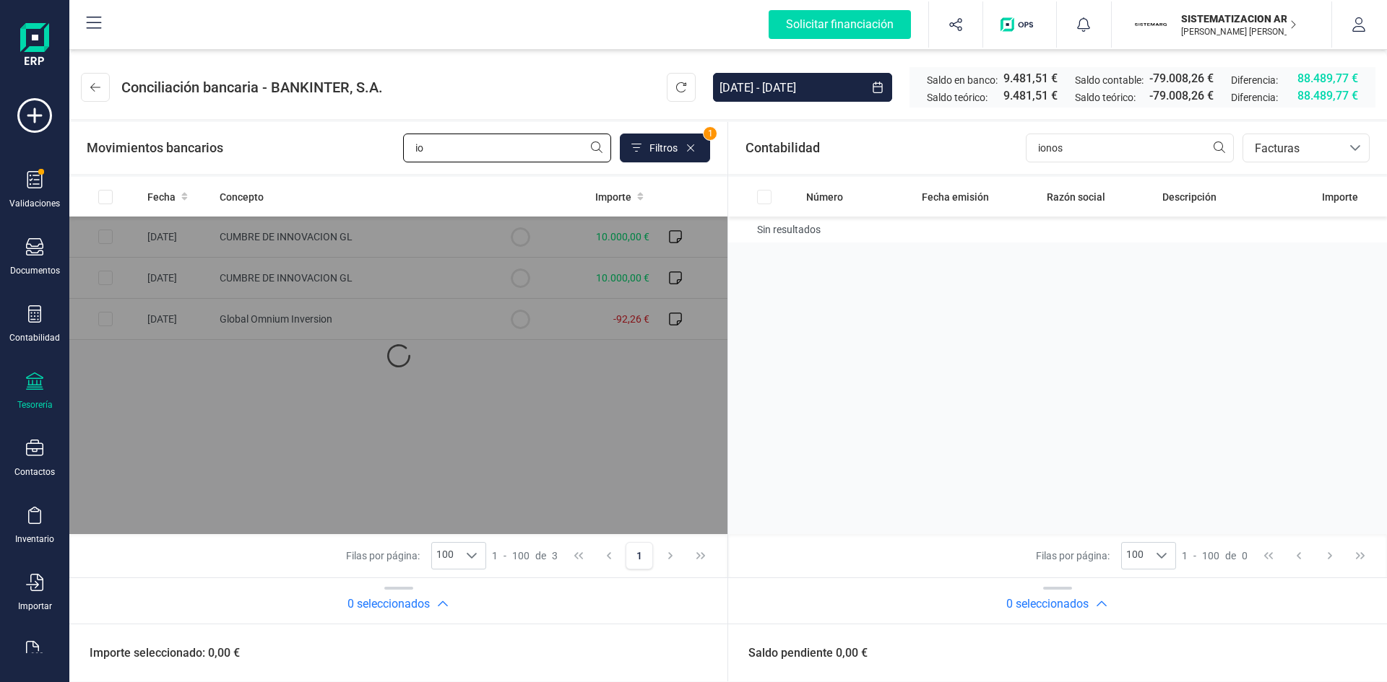
type input "i"
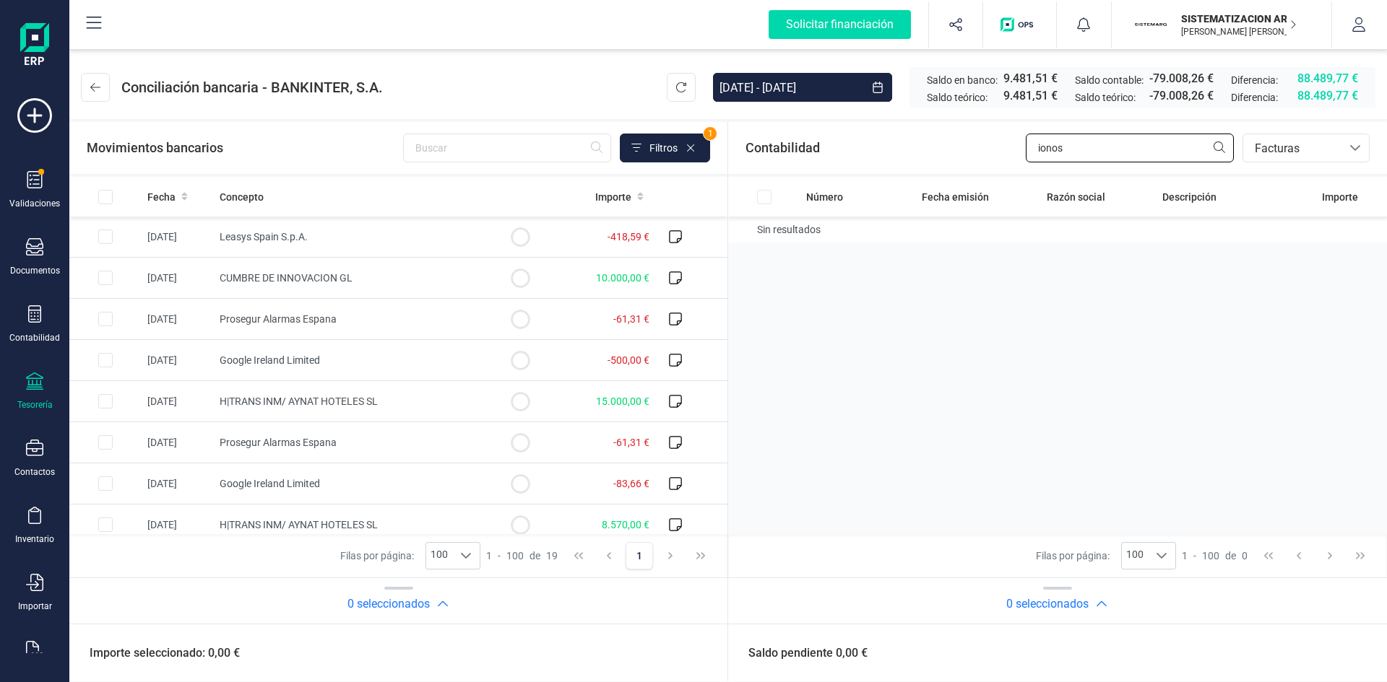
click at [1087, 159] on input "ionos" at bounding box center [1130, 148] width 208 height 29
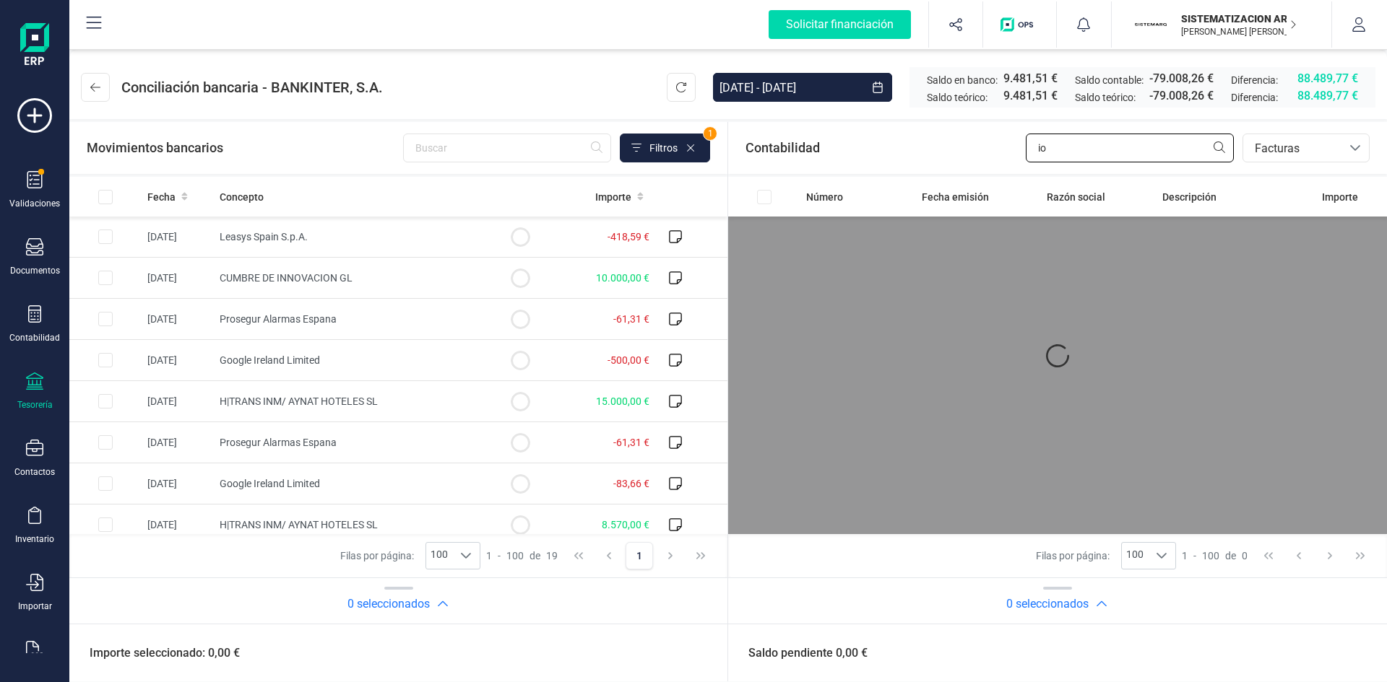
type input "i"
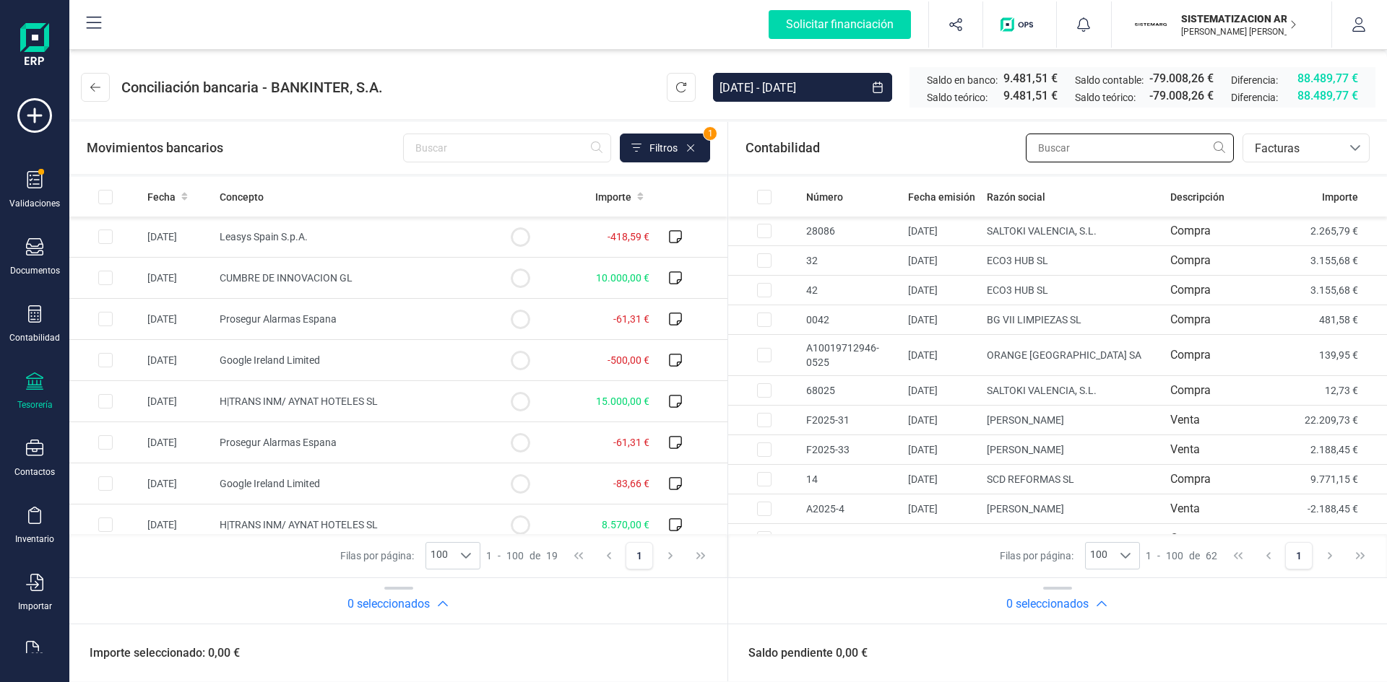
type input "n"
click at [1080, 152] on input "n" at bounding box center [1130, 148] width 208 height 29
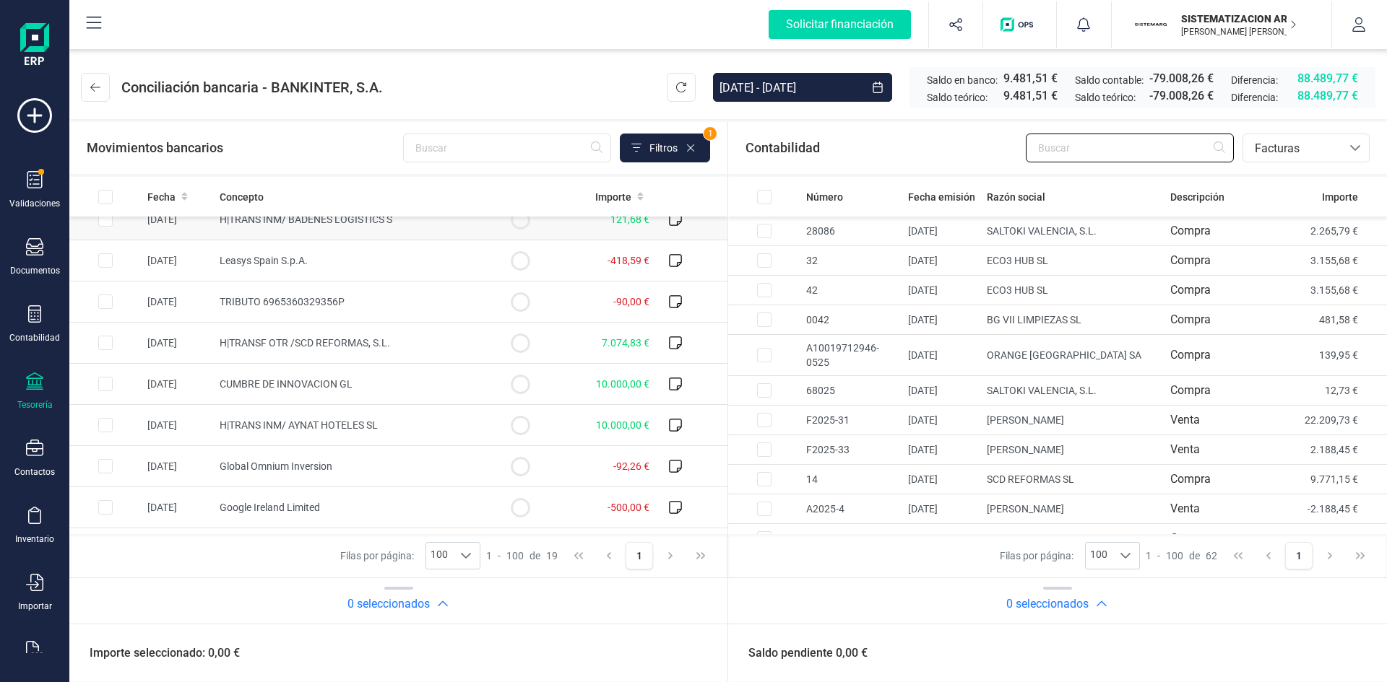
scroll to position [389, 0]
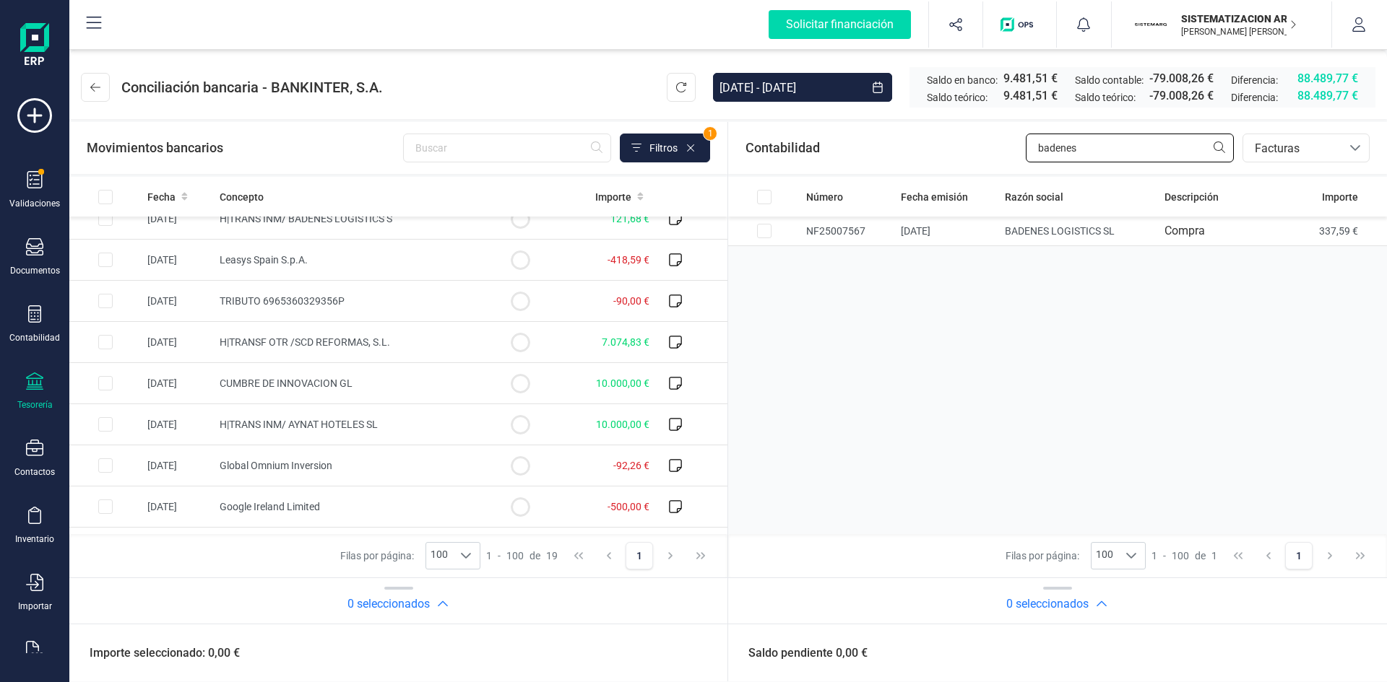
type input "badenes"
click at [441, 152] on input "text" at bounding box center [507, 148] width 208 height 29
type input "a"
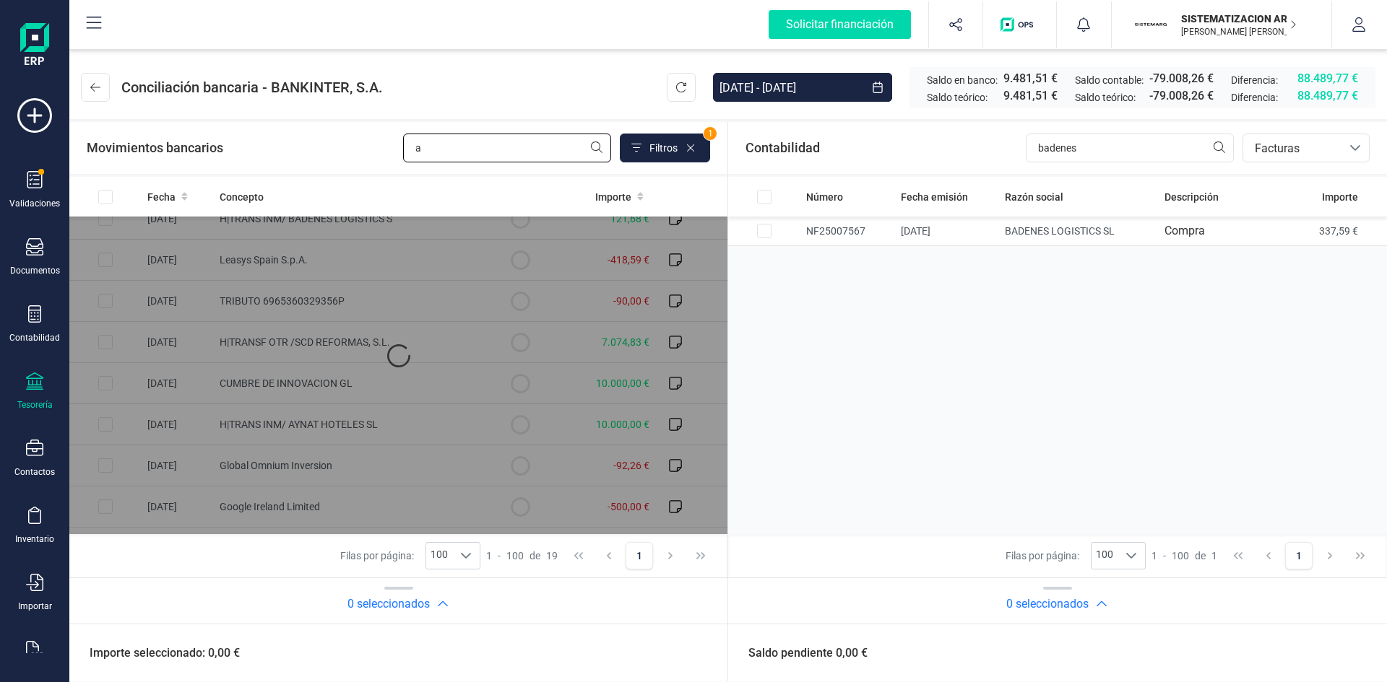
scroll to position [0, 0]
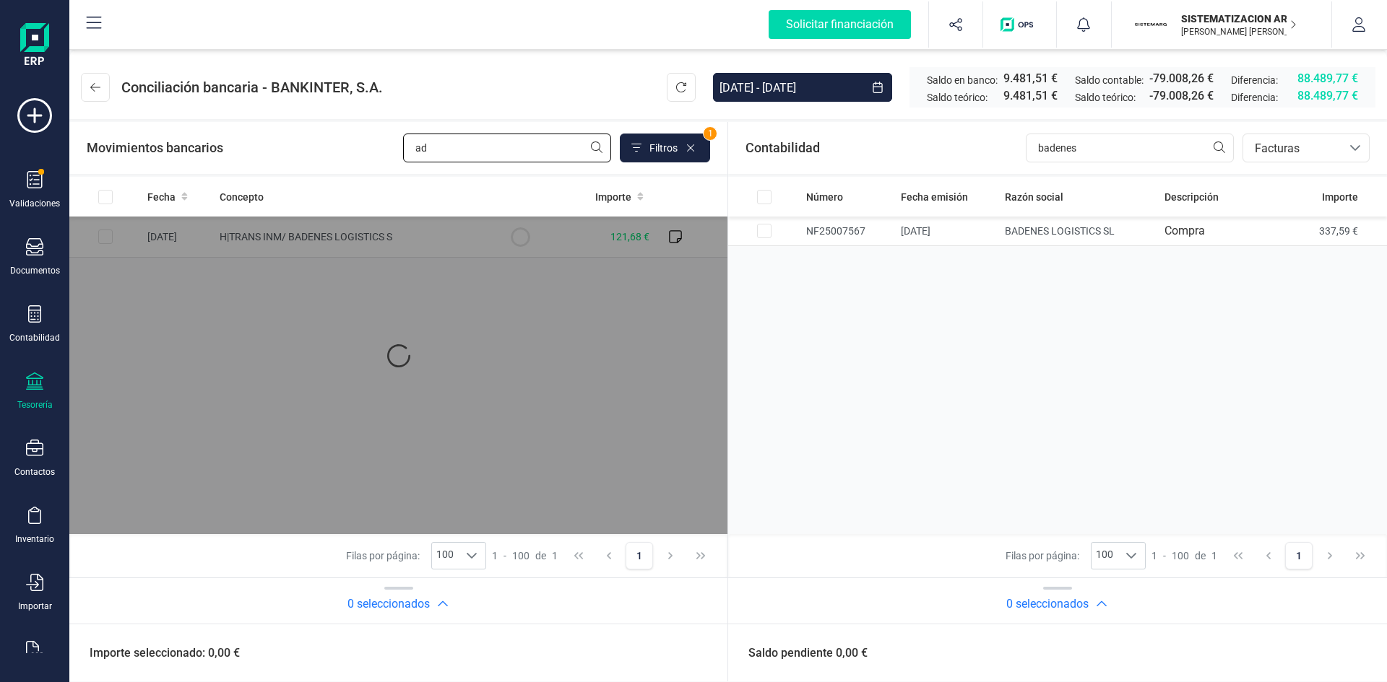
type input "a"
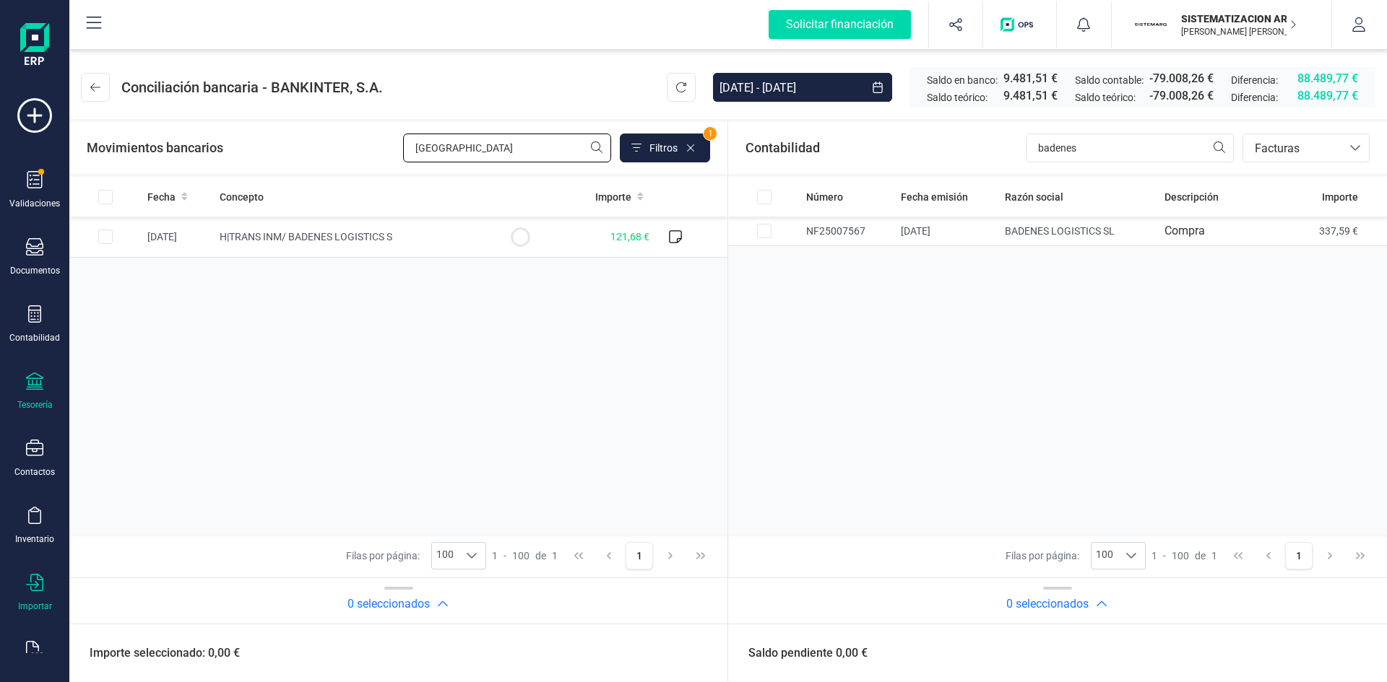
scroll to position [38, 0]
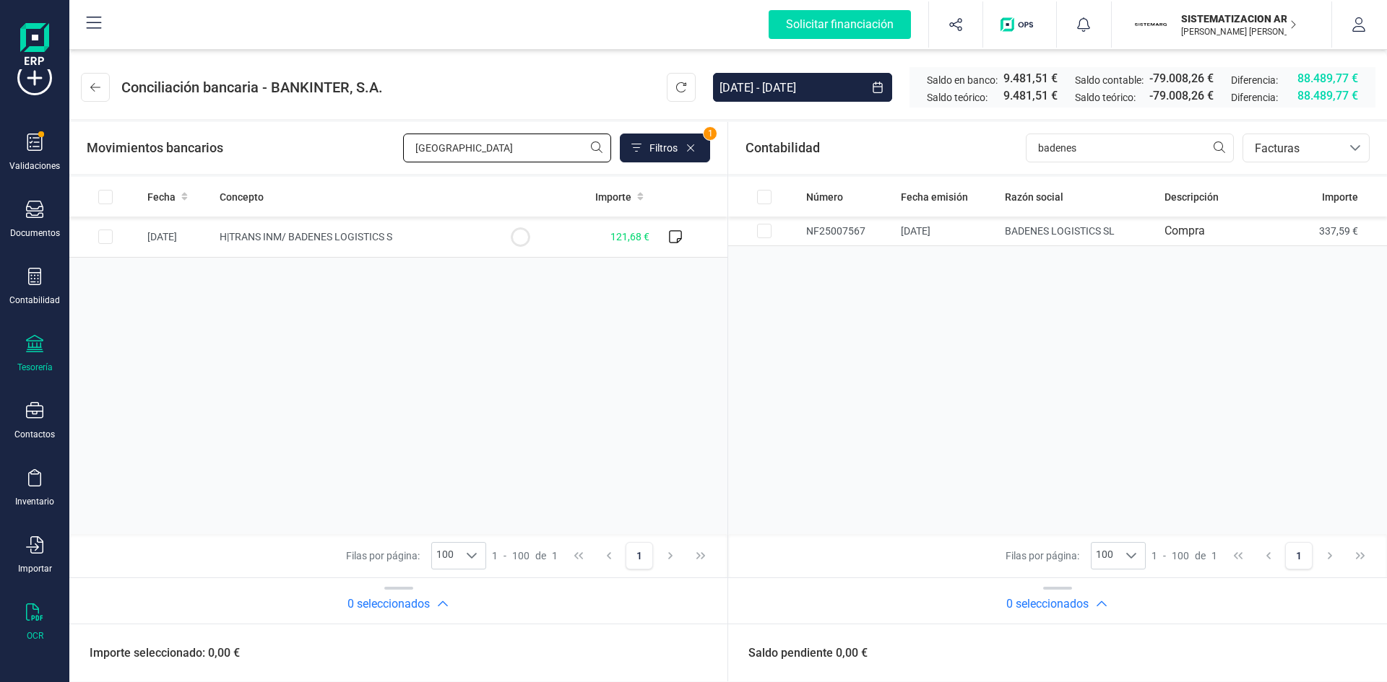
type input "[GEOGRAPHIC_DATA]"
click at [40, 611] on icon at bounding box center [34, 612] width 17 height 17
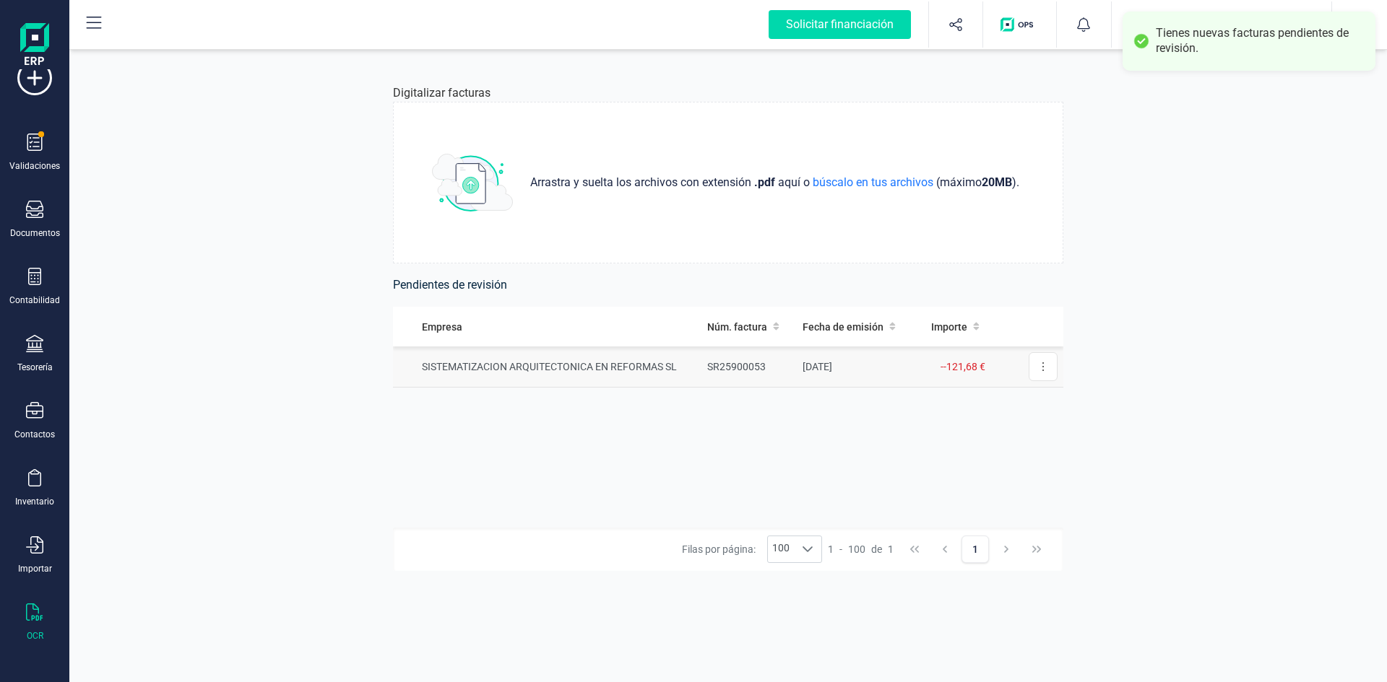
click at [669, 358] on td "SISTEMATIZACION ARQUITECTONICA EN REFORMAS SL" at bounding box center [547, 367] width 308 height 41
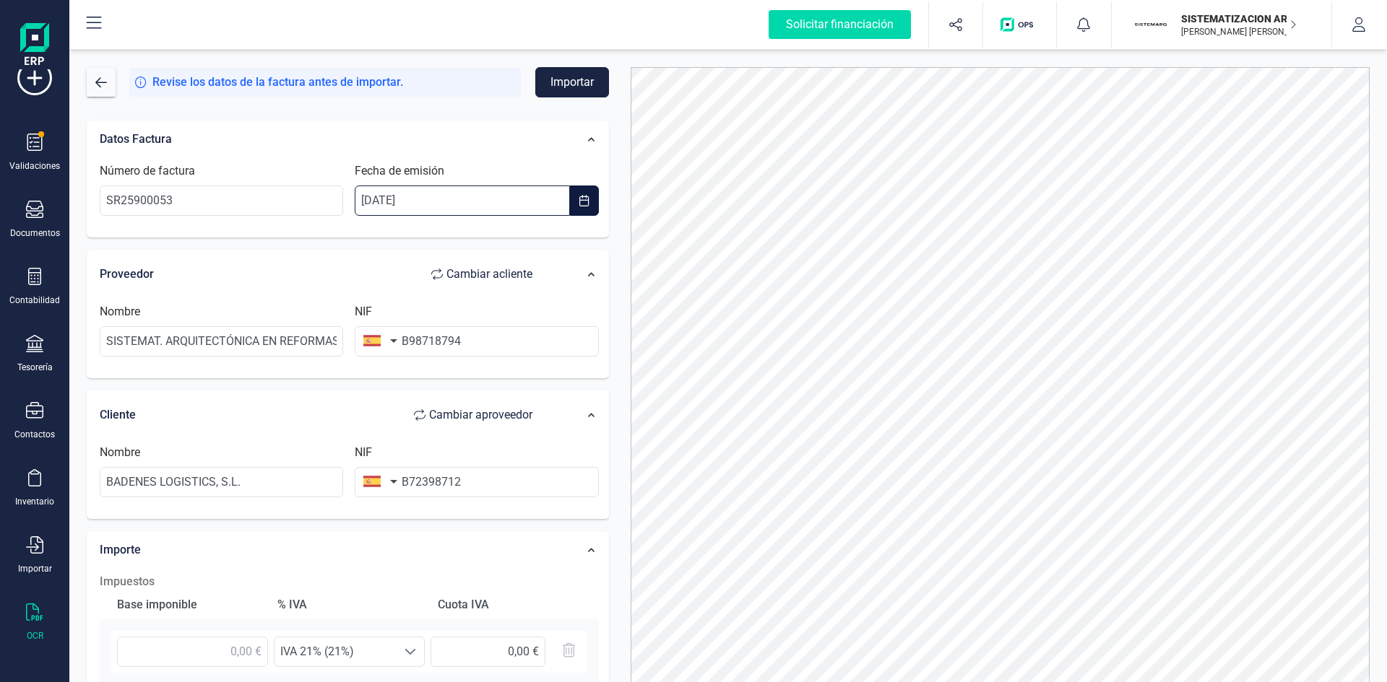
click at [373, 196] on input "[DATE]" at bounding box center [462, 201] width 214 height 30
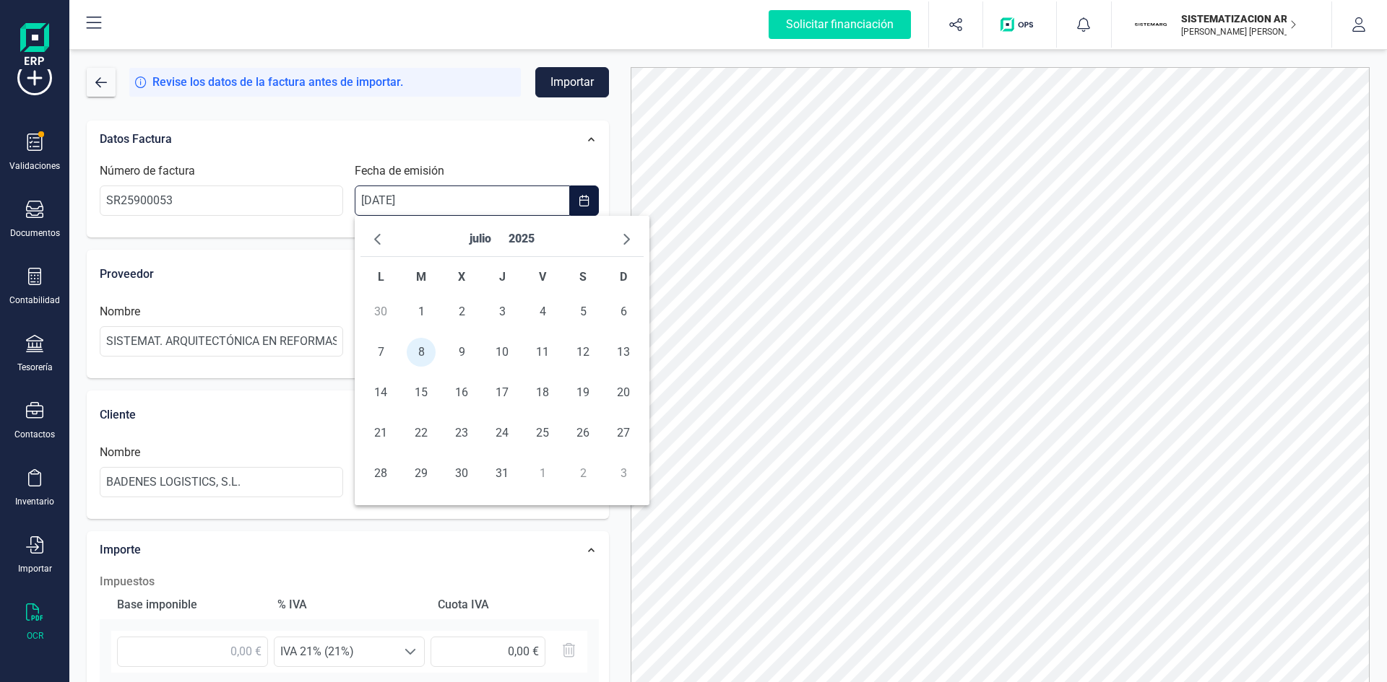
click at [373, 196] on input "[DATE]" at bounding box center [462, 201] width 214 height 30
click at [394, 201] on input "07/07/2025" at bounding box center [462, 201] width 214 height 30
type input "07/08/2025"
click at [208, 264] on div "Proveedor Cambiar a cliente" at bounding box center [323, 274] width 447 height 29
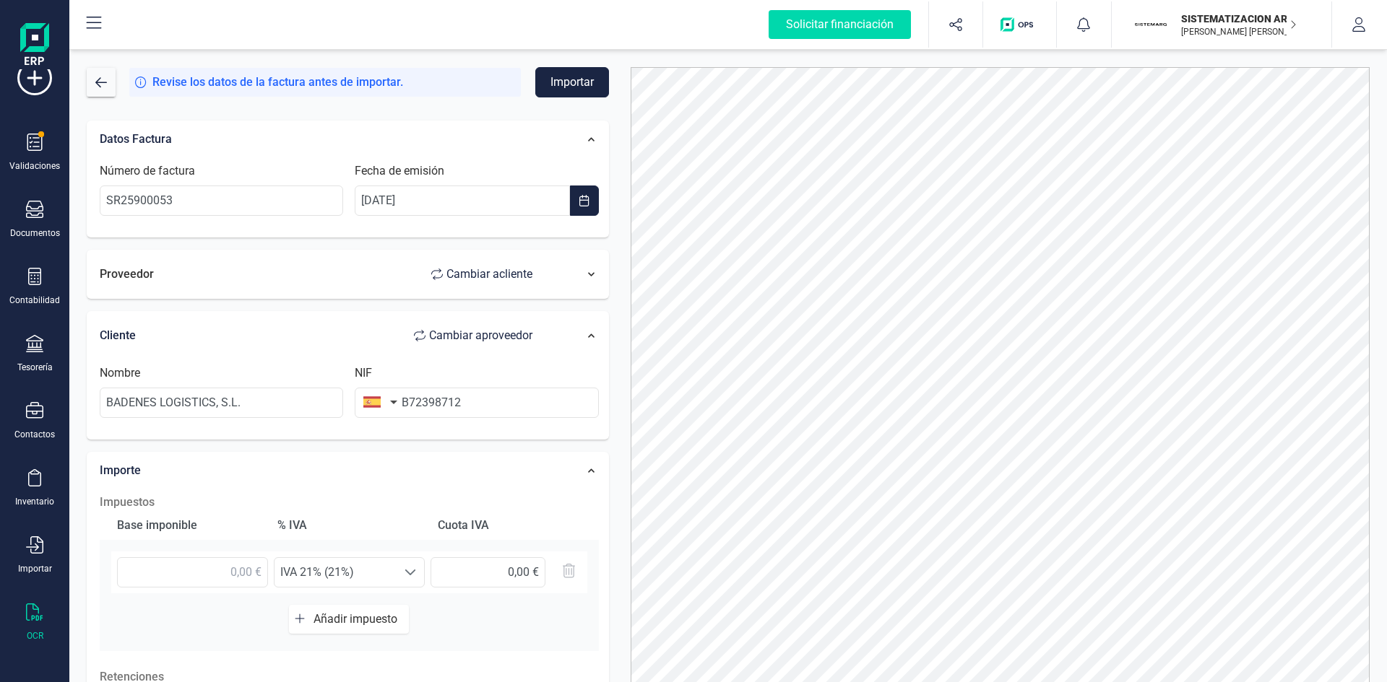
click at [172, 285] on div "Proveedor Cambiar a cliente" at bounding box center [323, 274] width 447 height 29
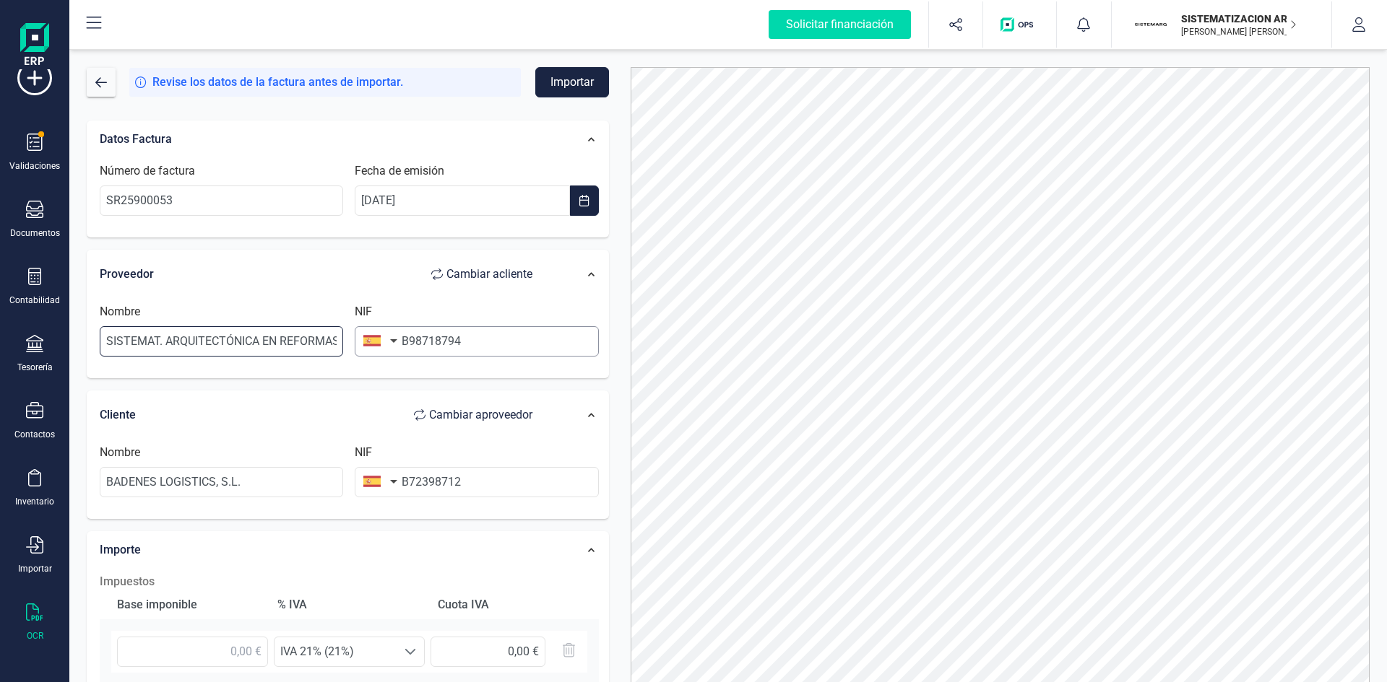
scroll to position [0, 19]
drag, startPoint x: 109, startPoint y: 337, endPoint x: 428, endPoint y: 355, distance: 319.7
click at [428, 355] on div "Nombre SISTEMAT. ARQUITECTÓNICA EN REFORMAS SL NIF B98718794" at bounding box center [349, 335] width 511 height 65
type input "b"
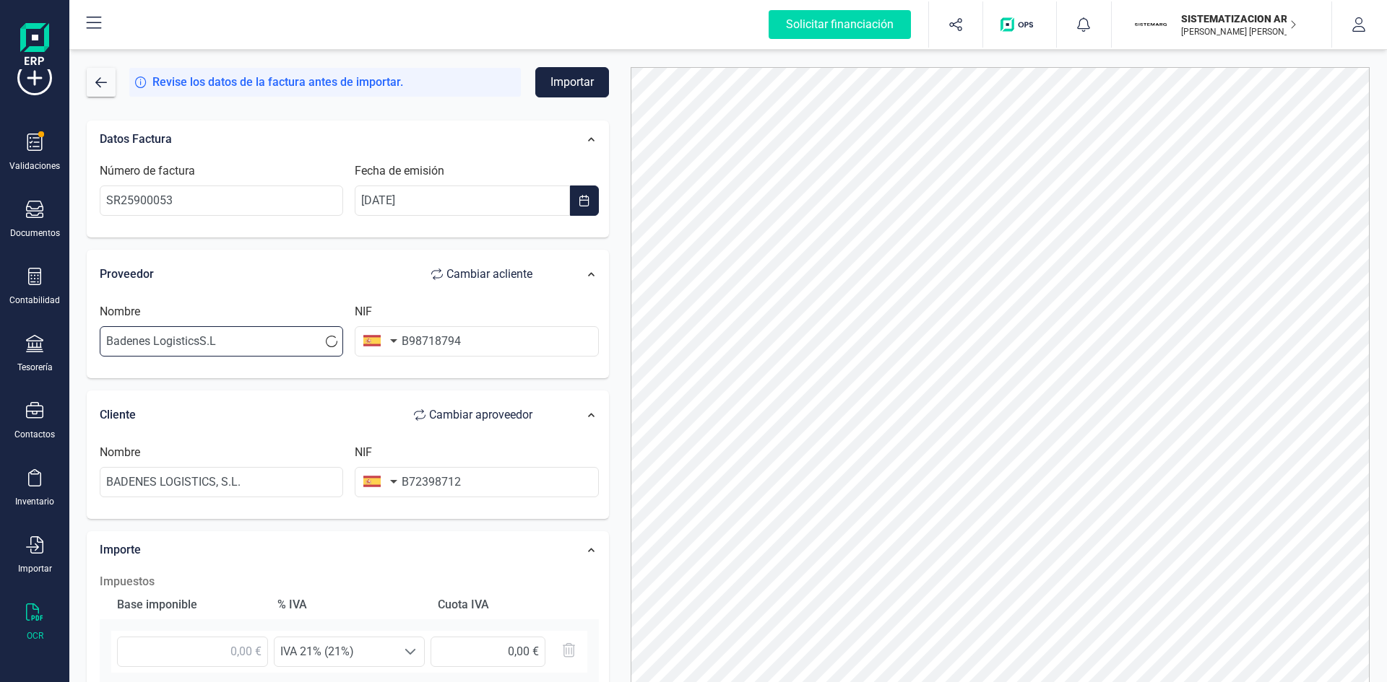
click at [200, 341] on input "Badenes LogisticsS.L" at bounding box center [221, 341] width 243 height 30
type input "Badenes Logistics S.L"
click at [480, 346] on input "B98718794" at bounding box center [476, 341] width 243 height 30
drag, startPoint x: 230, startPoint y: 481, endPoint x: 48, endPoint y: 516, distance: 186.1
click at [48, 516] on div "Solicitar financiación Validaciones Documentos Documentos Presupuestos Pedidos …" at bounding box center [693, 341] width 1387 height 682
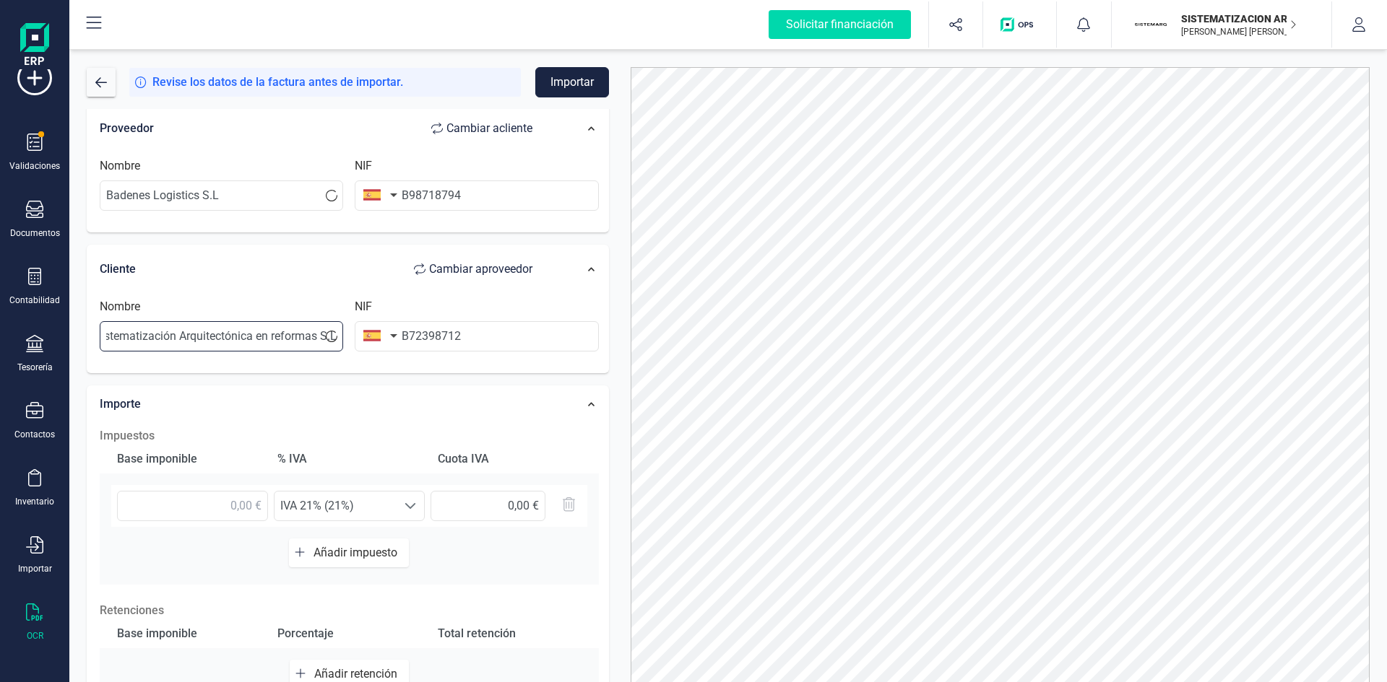
scroll to position [195, 0]
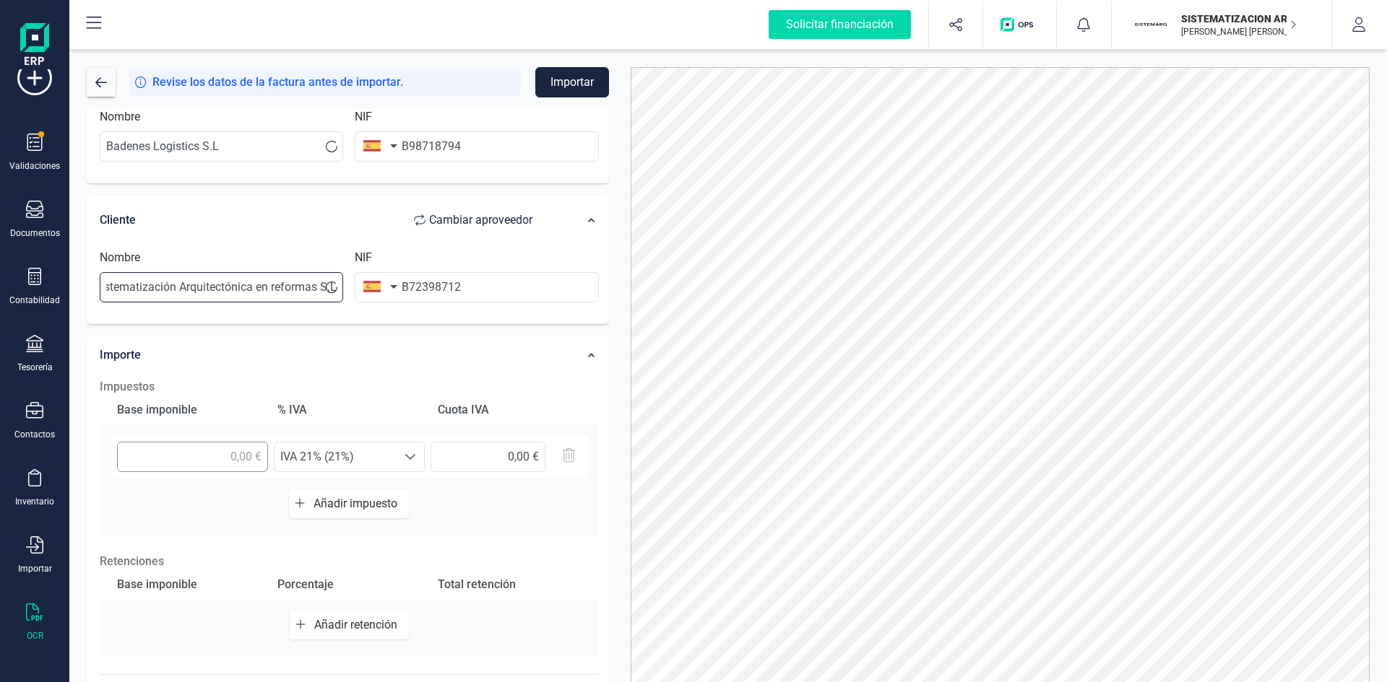
type input "sistematización Arquitectónica en reformas S.L"
click at [234, 454] on input "text" at bounding box center [192, 457] width 151 height 30
type input "-112,71 €"
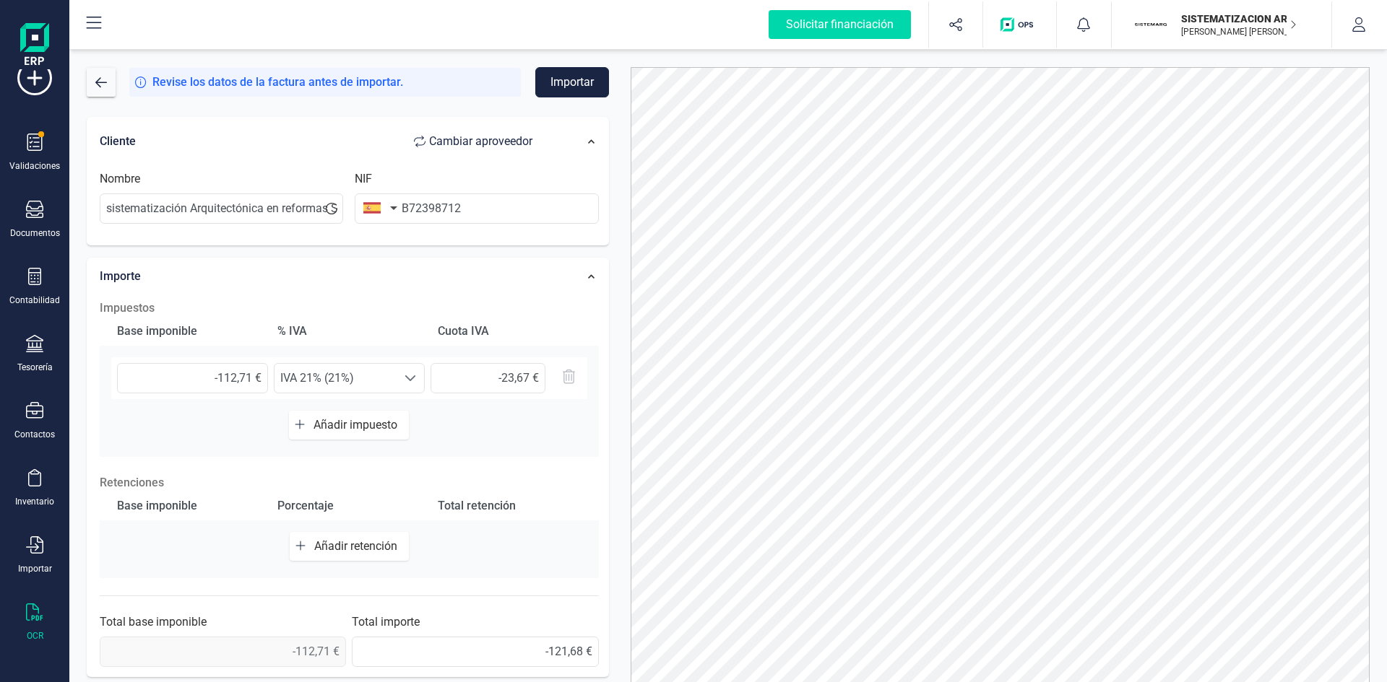
click at [342, 419] on span "Añadir impuesto" at bounding box center [358, 425] width 90 height 14
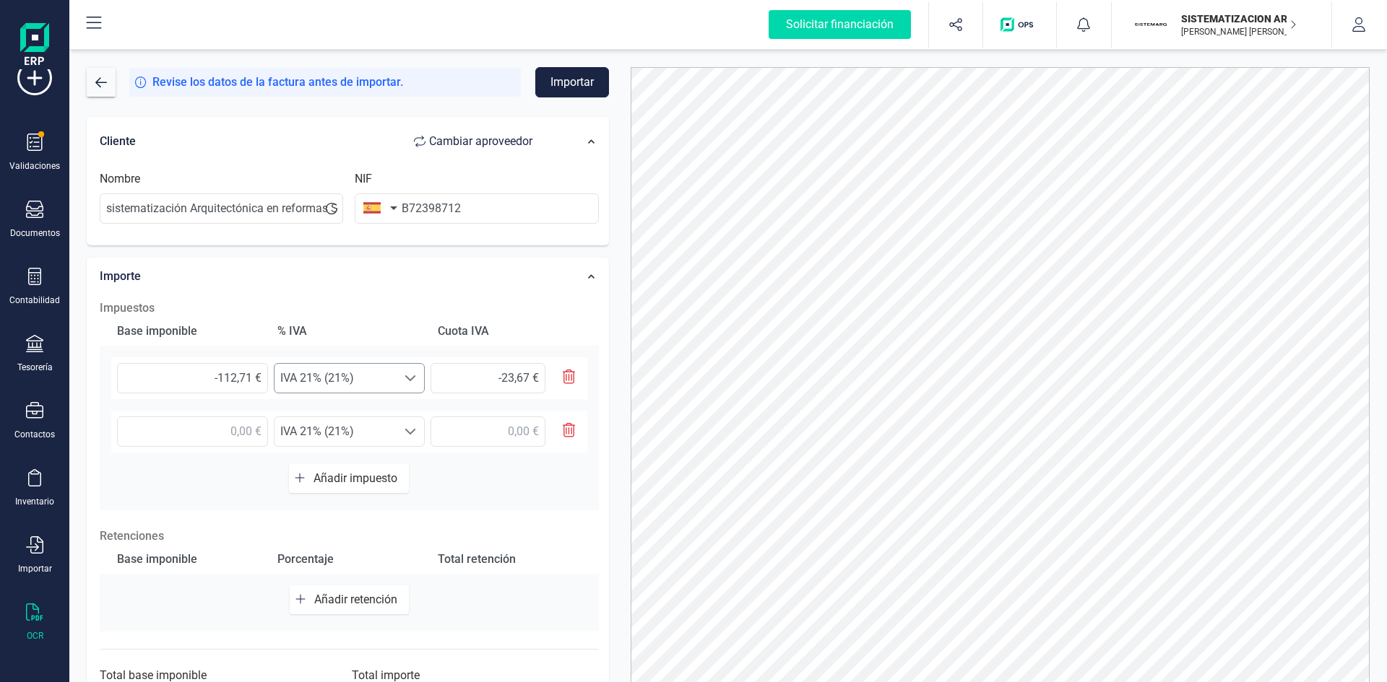
click at [405, 375] on span at bounding box center [410, 379] width 12 height 12
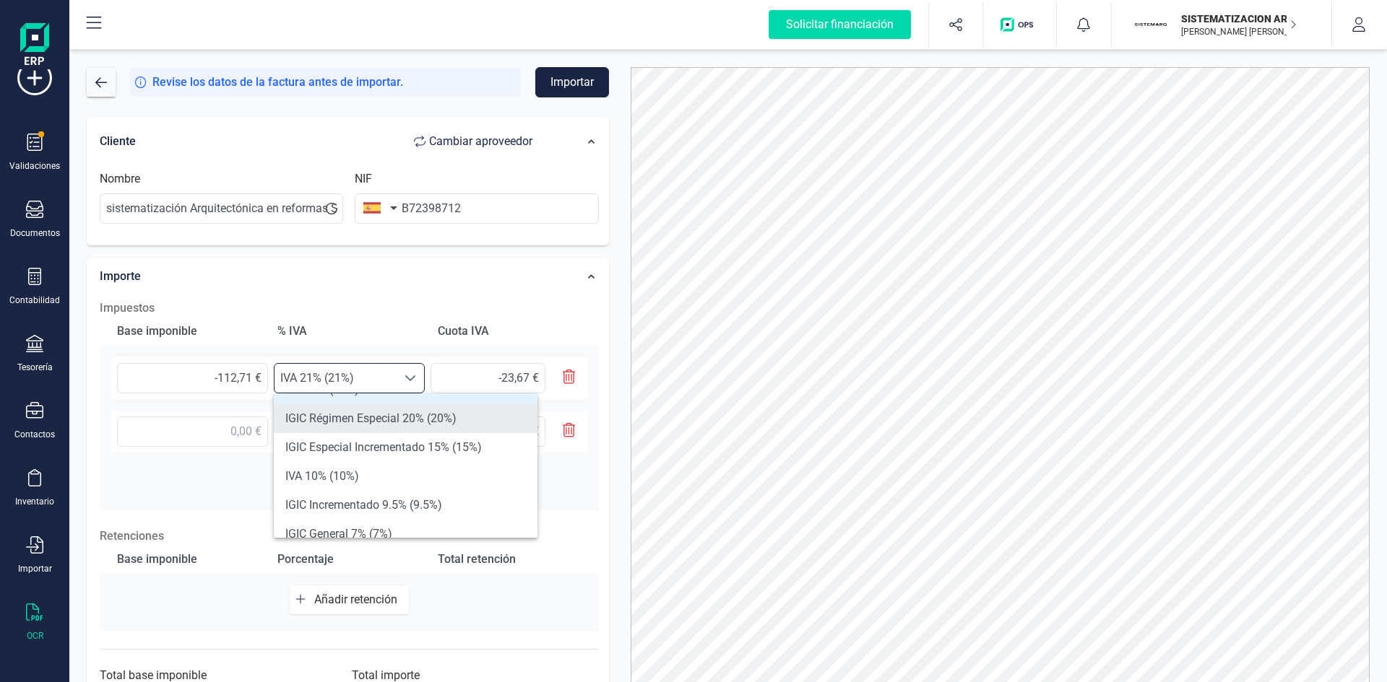
scroll to position [53, 0]
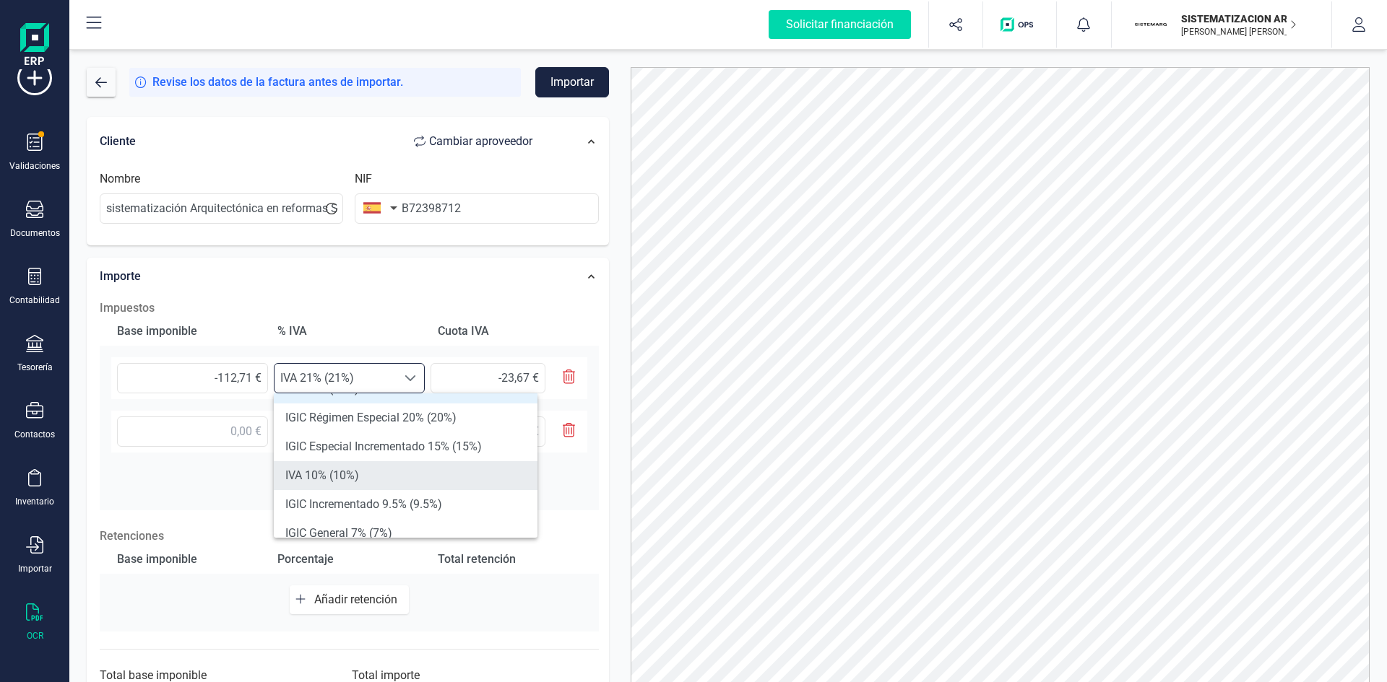
click at [358, 481] on li "IVA 10% (10%)" at bounding box center [406, 475] width 264 height 29
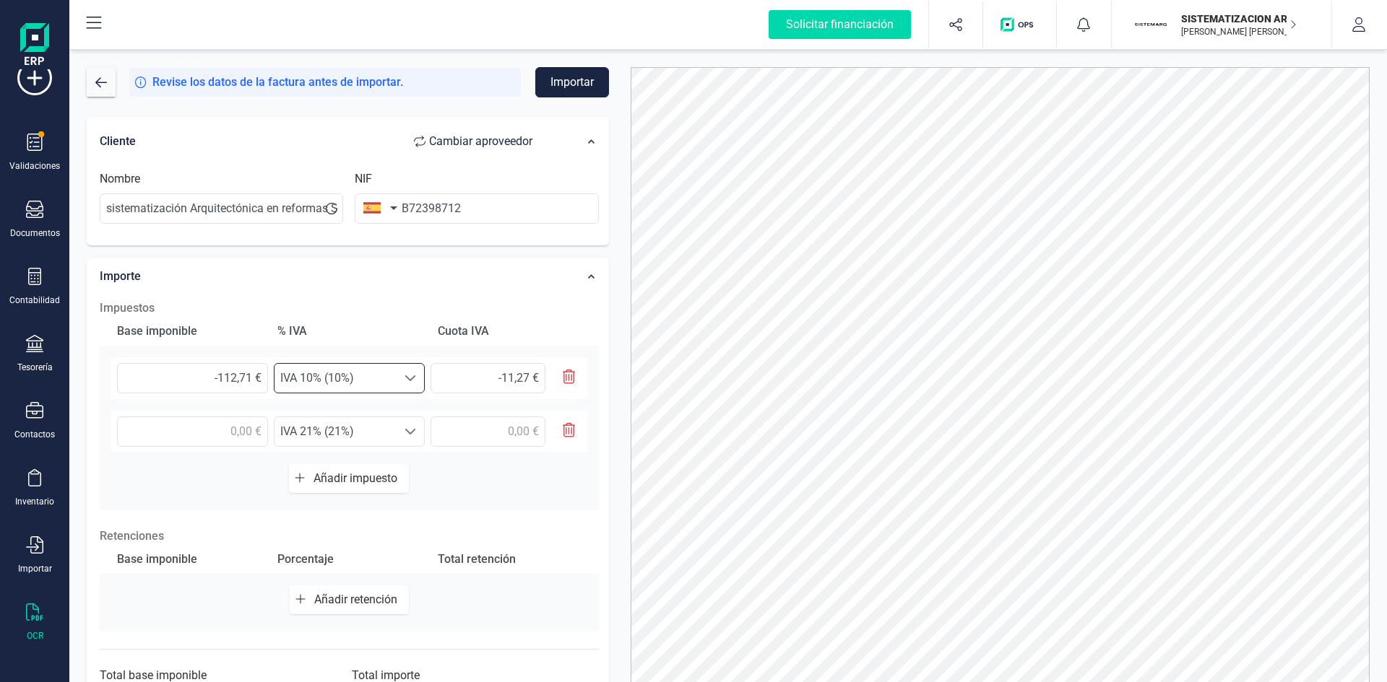
click at [399, 375] on div at bounding box center [409, 378] width 27 height 29
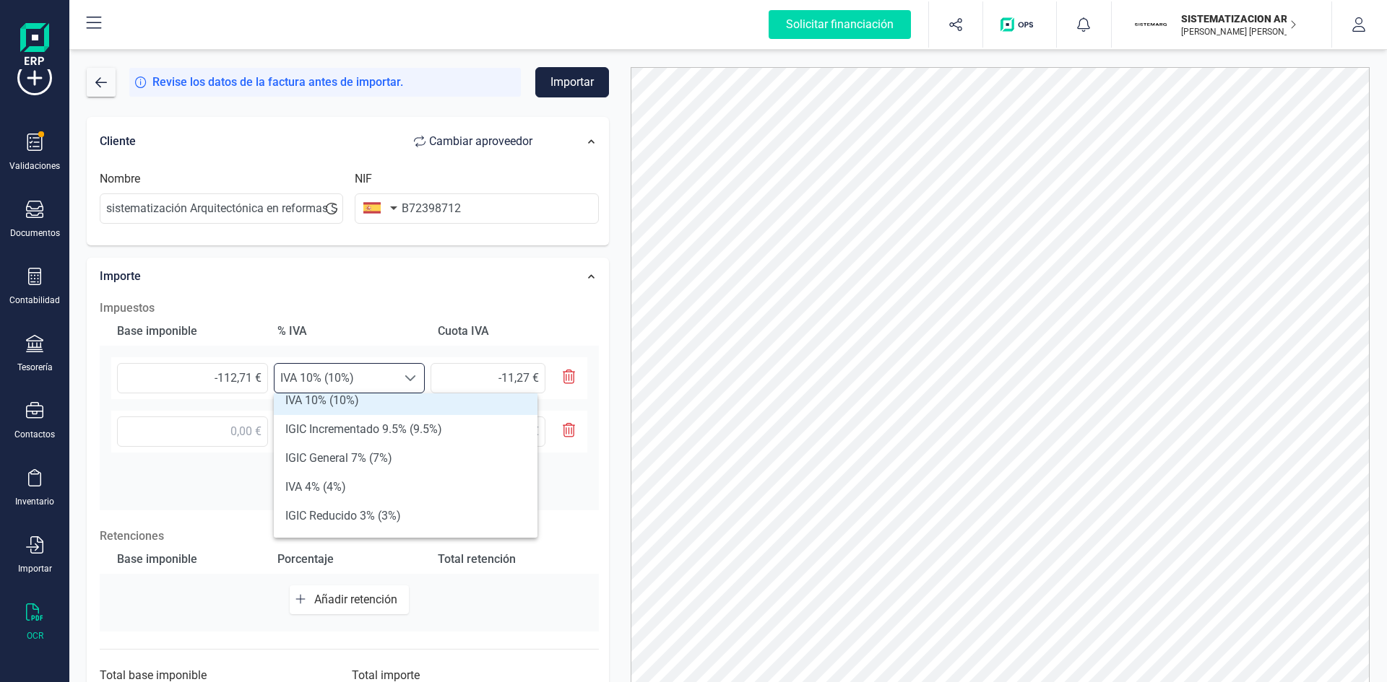
scroll to position [130, 0]
click at [363, 480] on li "IVA 4% (4%)" at bounding box center [406, 486] width 264 height 29
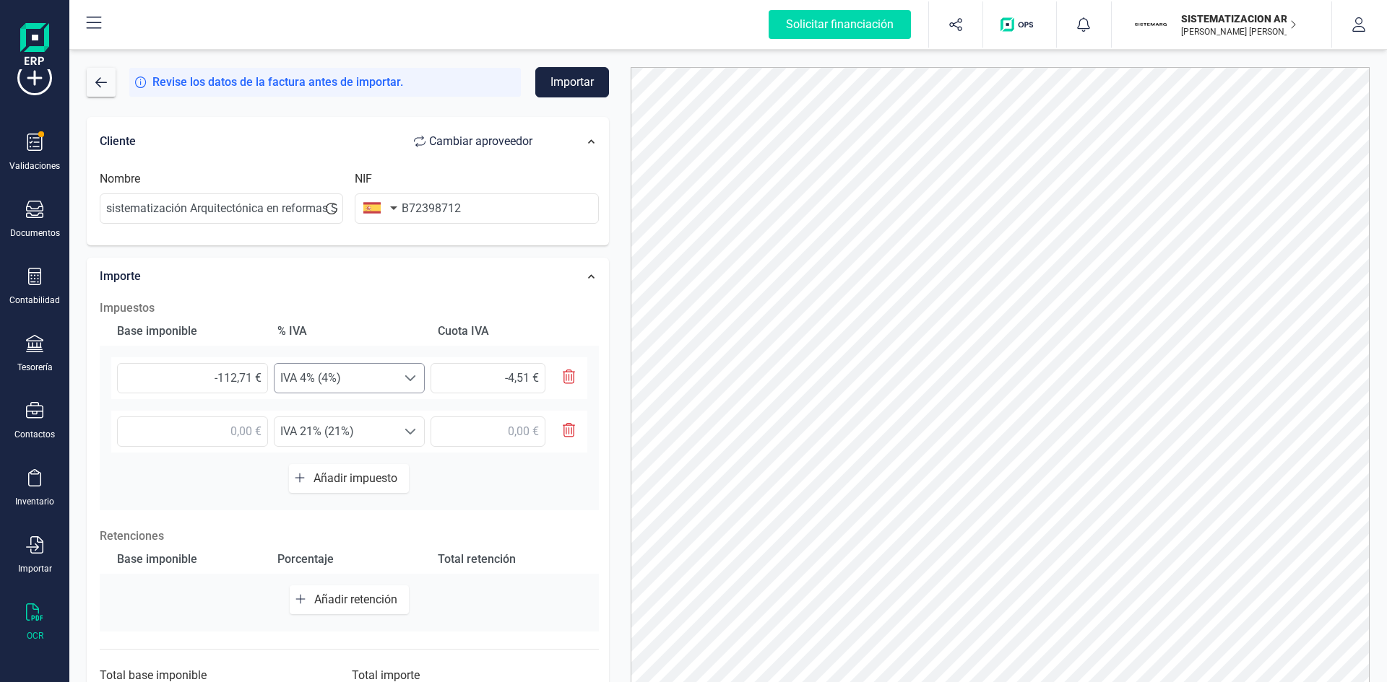
click at [409, 376] on span at bounding box center [410, 379] width 12 height 12
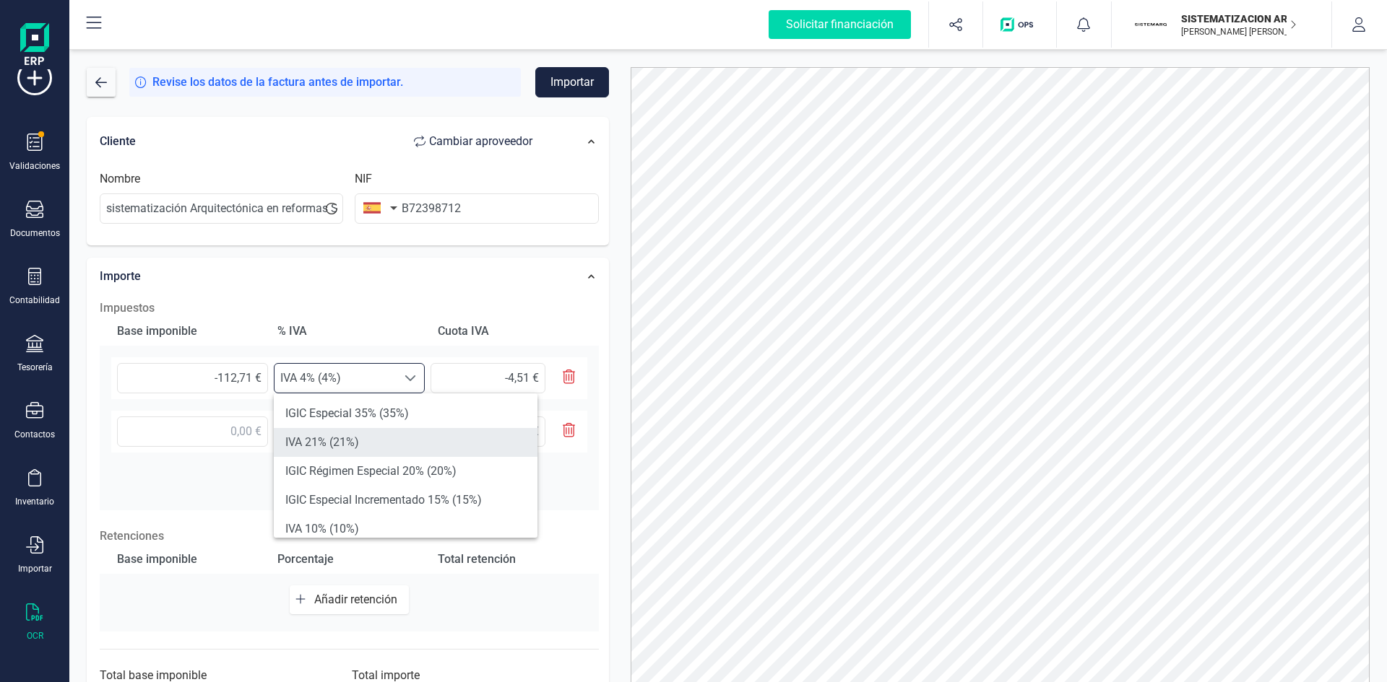
click at [368, 449] on li "IVA 21% (21%)" at bounding box center [406, 442] width 264 height 29
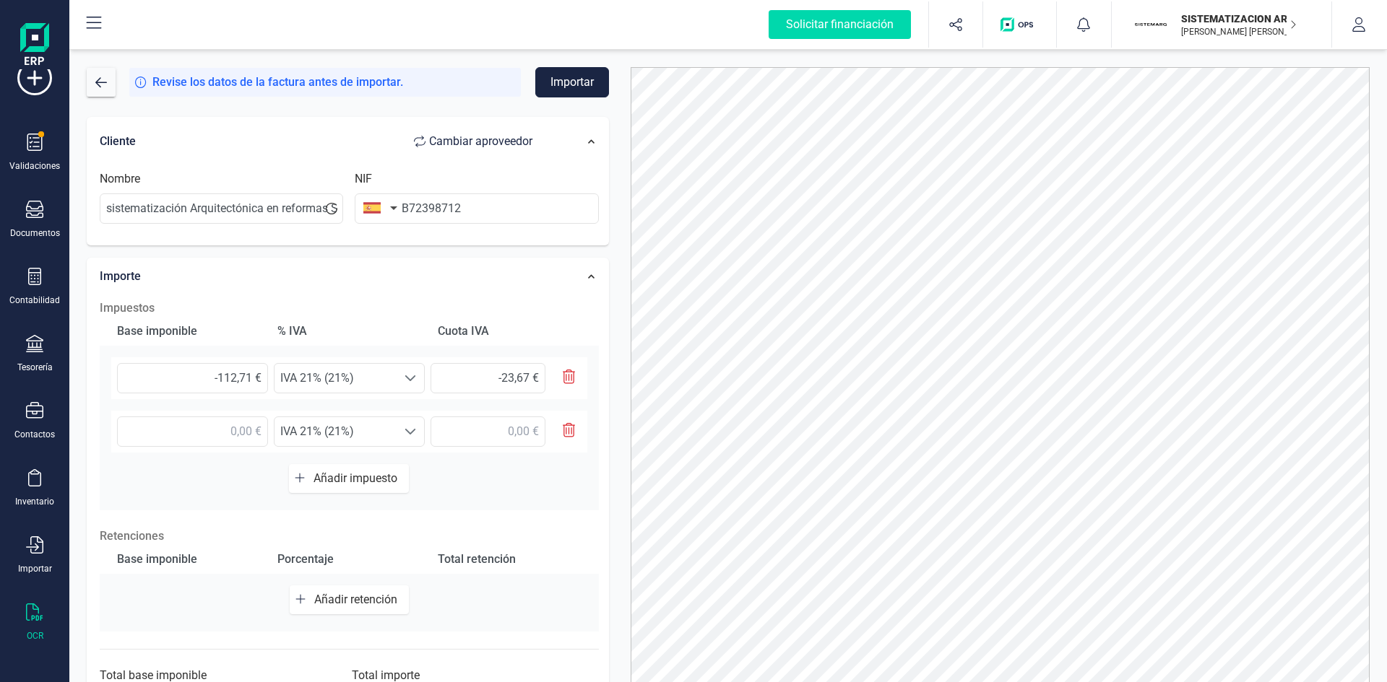
click at [368, 449] on div "Seleccione un % IVA 21% (21%) IVA 21% (21%)" at bounding box center [349, 432] width 476 height 42
click at [403, 372] on div at bounding box center [409, 378] width 27 height 29
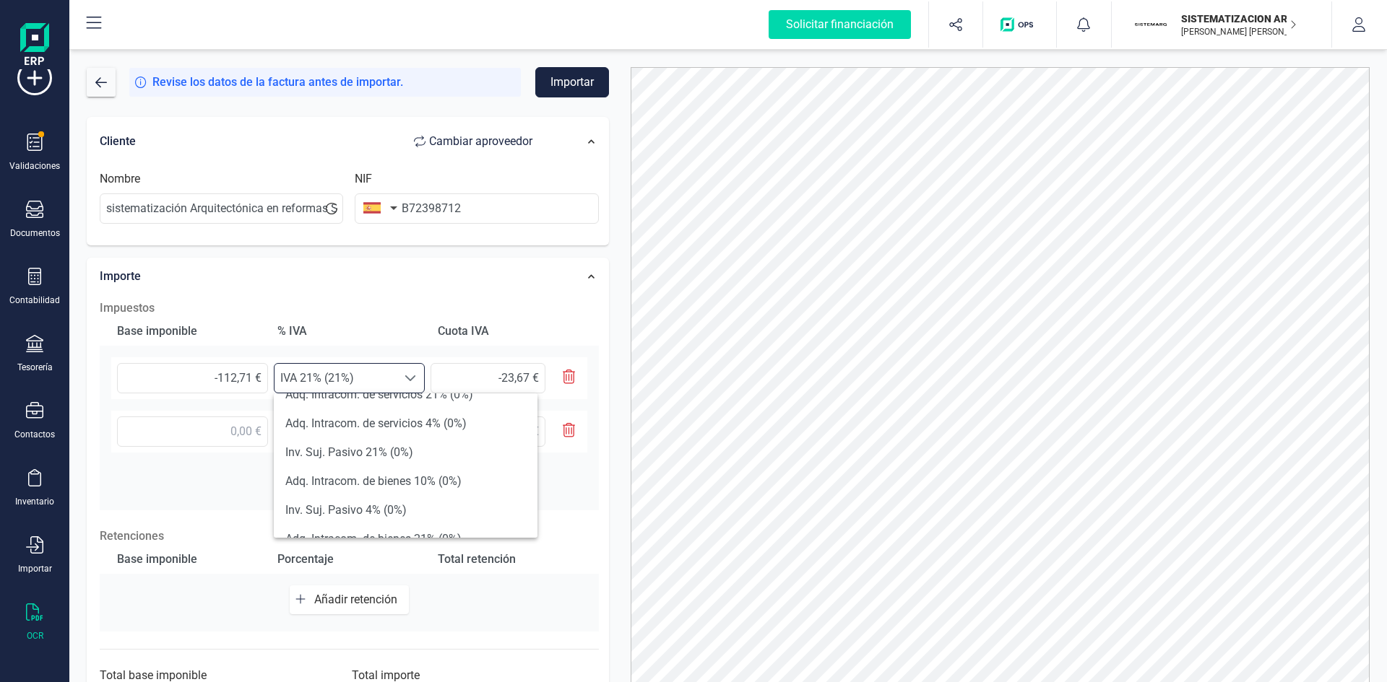
scroll to position [363, 0]
click at [360, 468] on li "Inv. Suj. Pasivo 21% (0%)" at bounding box center [406, 455] width 264 height 29
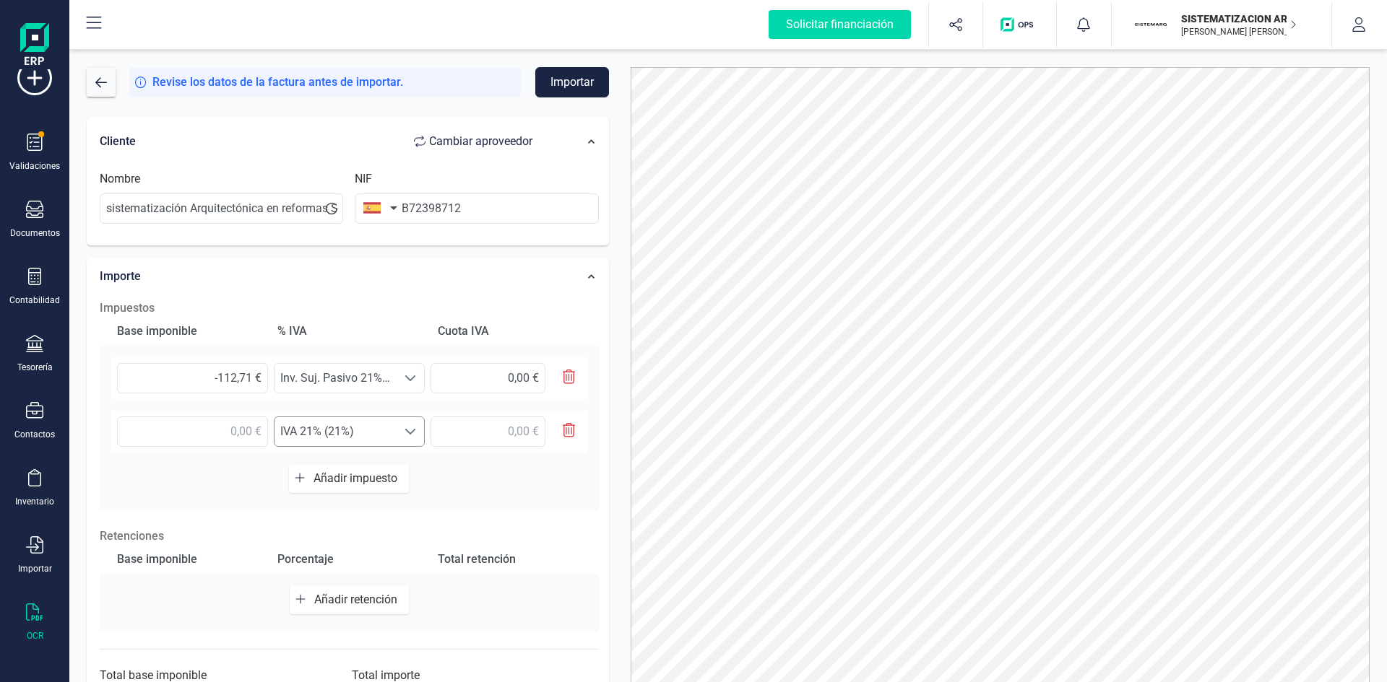
click at [392, 434] on span "IVA 21% (21%)" at bounding box center [335, 431] width 122 height 29
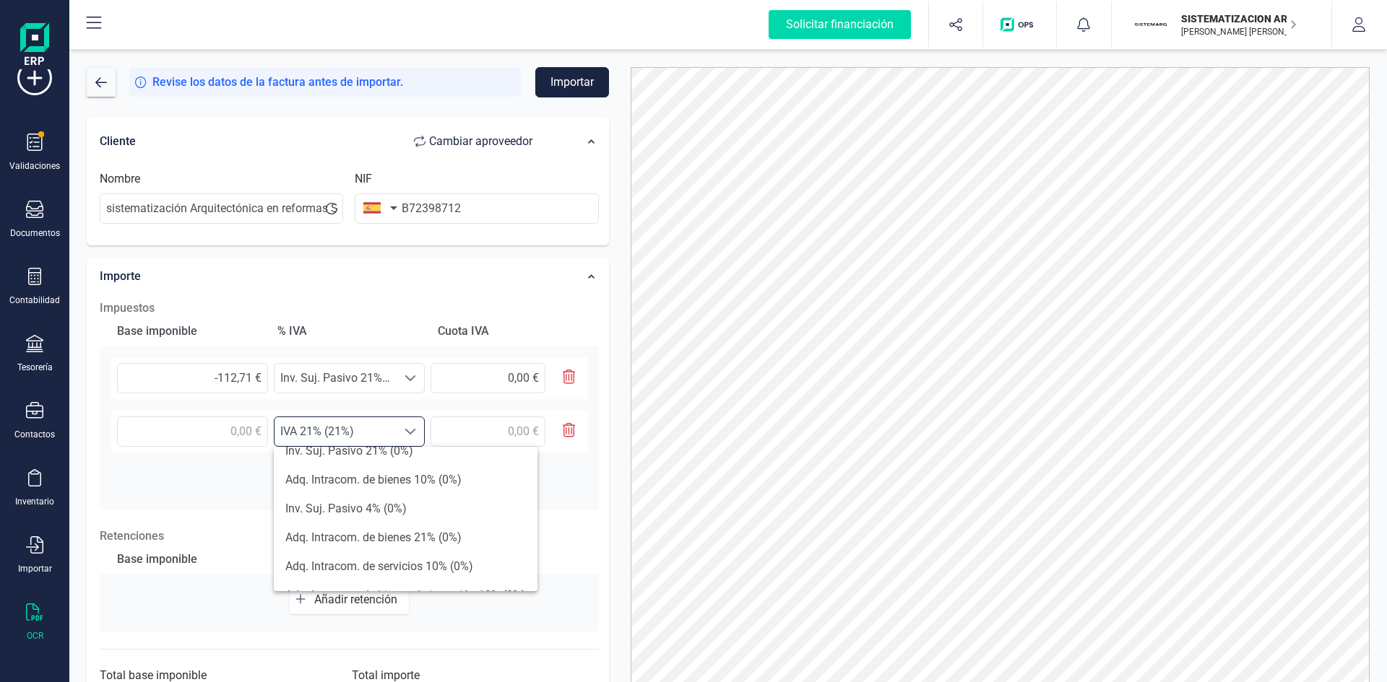
scroll to position [532, 0]
click at [340, 545] on li "Exento (0%)" at bounding box center [406, 542] width 264 height 29
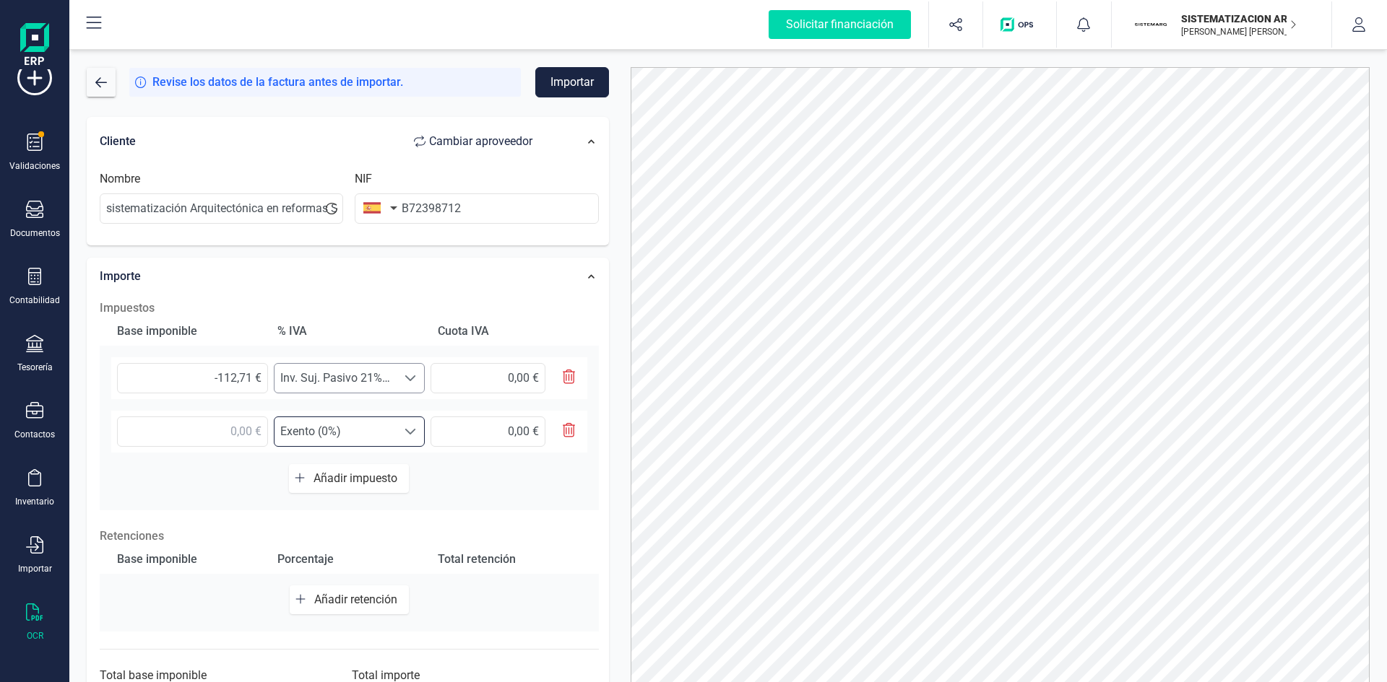
click at [414, 381] on span at bounding box center [410, 379] width 12 height 12
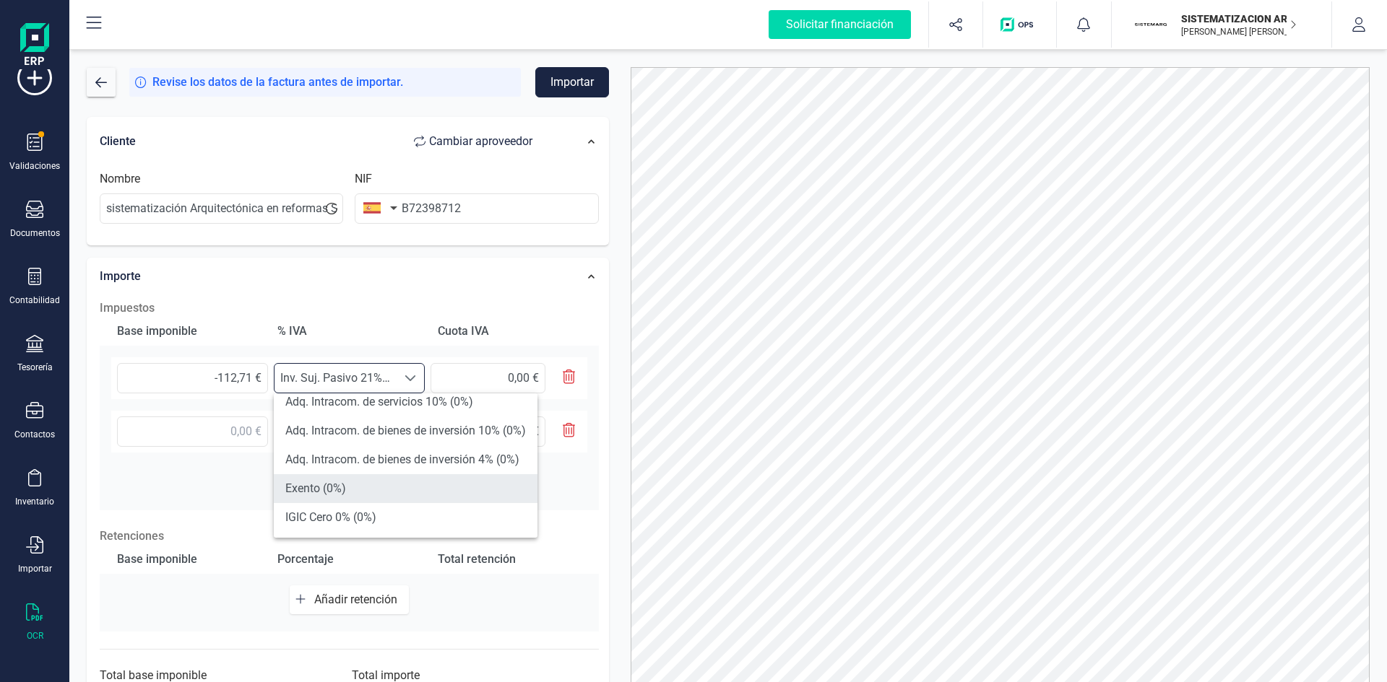
click at [373, 477] on li "Exento (0%)" at bounding box center [406, 488] width 264 height 29
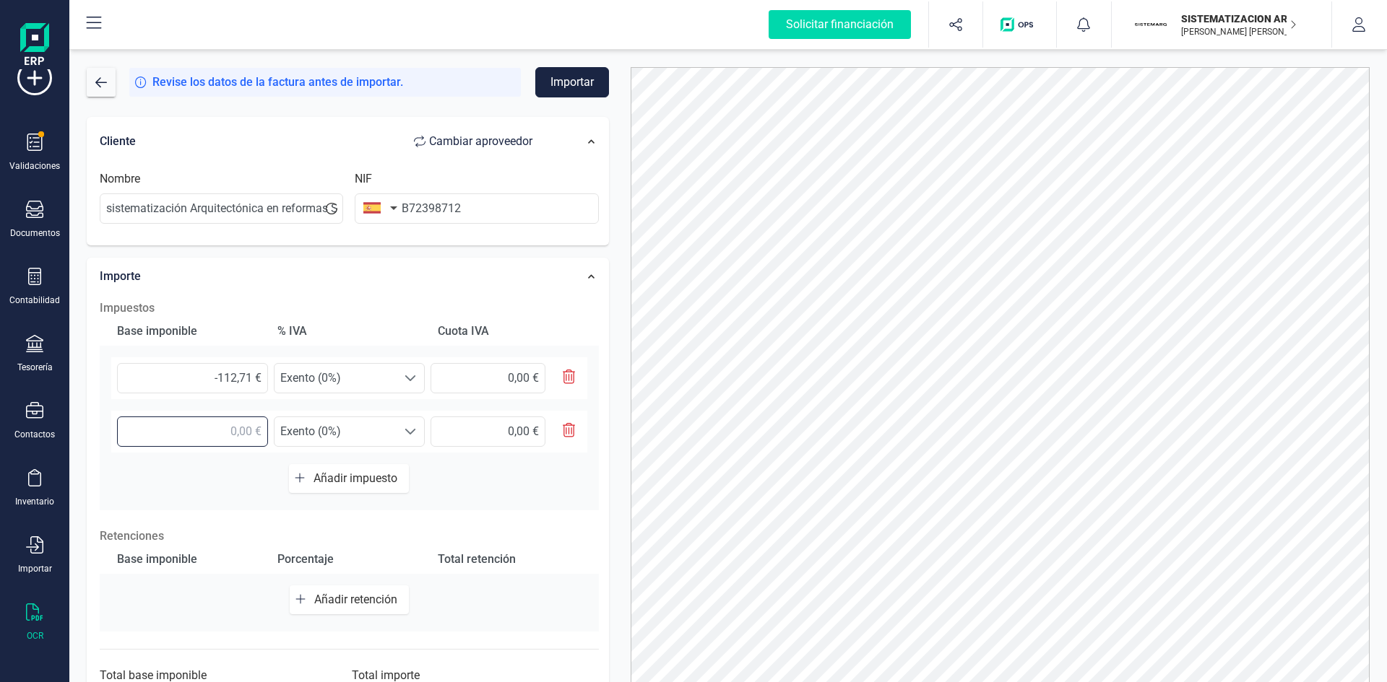
click at [238, 429] on input "text" at bounding box center [192, 432] width 151 height 30
type input "8,00 €"
type input "0,00 €"
drag, startPoint x: 227, startPoint y: 437, endPoint x: 355, endPoint y: 440, distance: 128.6
click at [355, 440] on div "0,00 € Seleccione un % Exento (0%) Exento (0%)" at bounding box center [349, 432] width 476 height 42
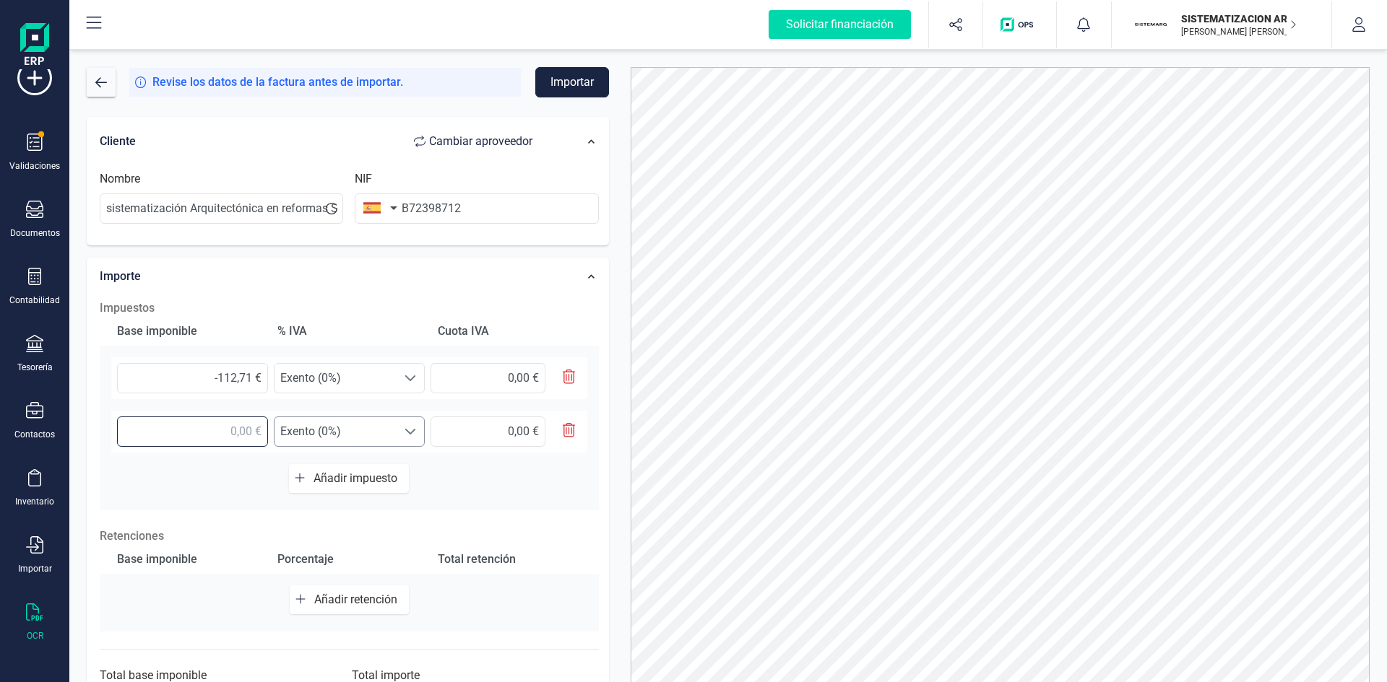
type input "8,00 €"
drag, startPoint x: 217, startPoint y: 436, endPoint x: 336, endPoint y: 485, distance: 128.2
click at [336, 485] on div "Base imponible % IVA Cuota IVA -112,71 € Seleccione un % Exento (0%) Exento (0%…" at bounding box center [349, 414] width 499 height 194
type input "-8,97 €"
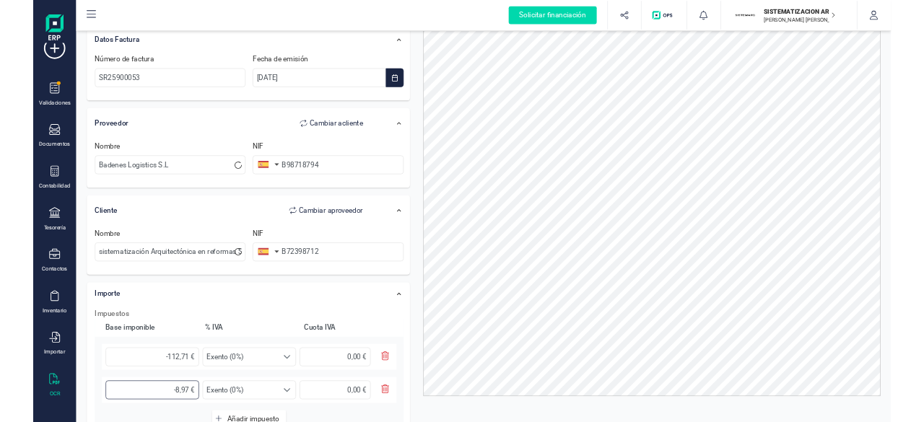
scroll to position [0, 0]
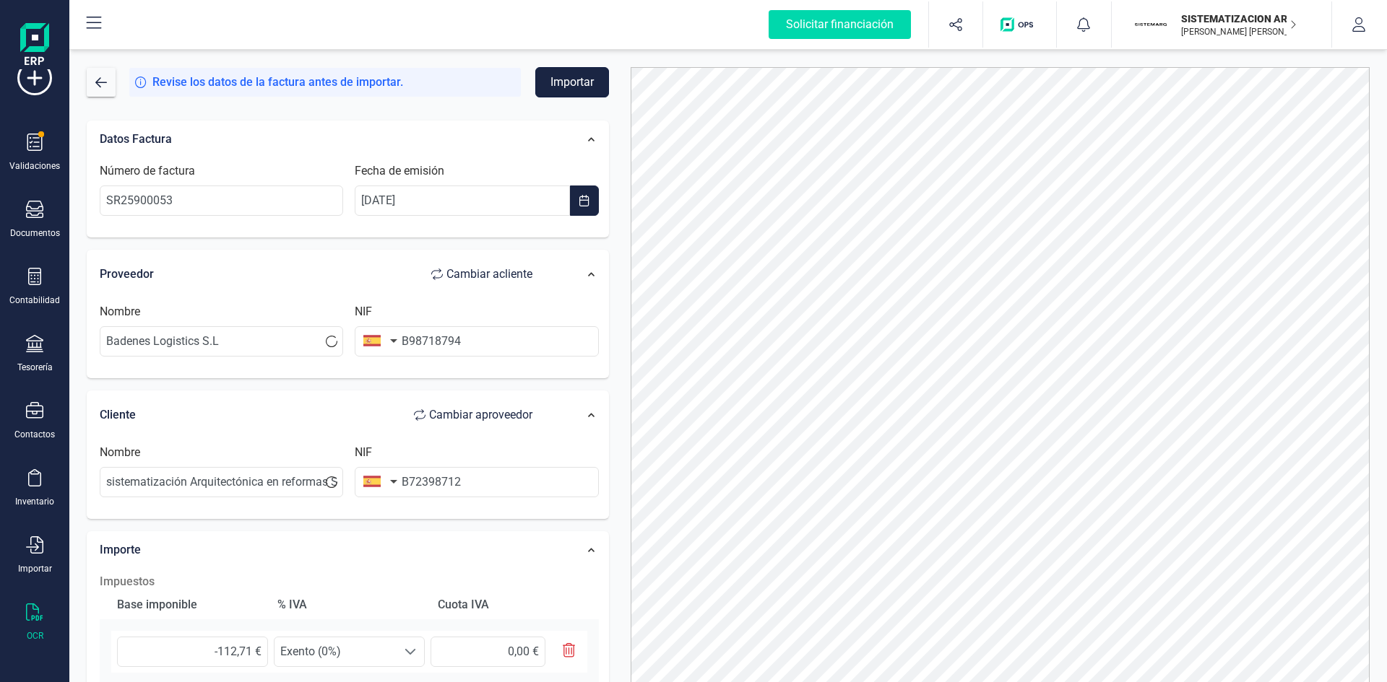
click at [564, 84] on button "Importar" at bounding box center [572, 82] width 74 height 30
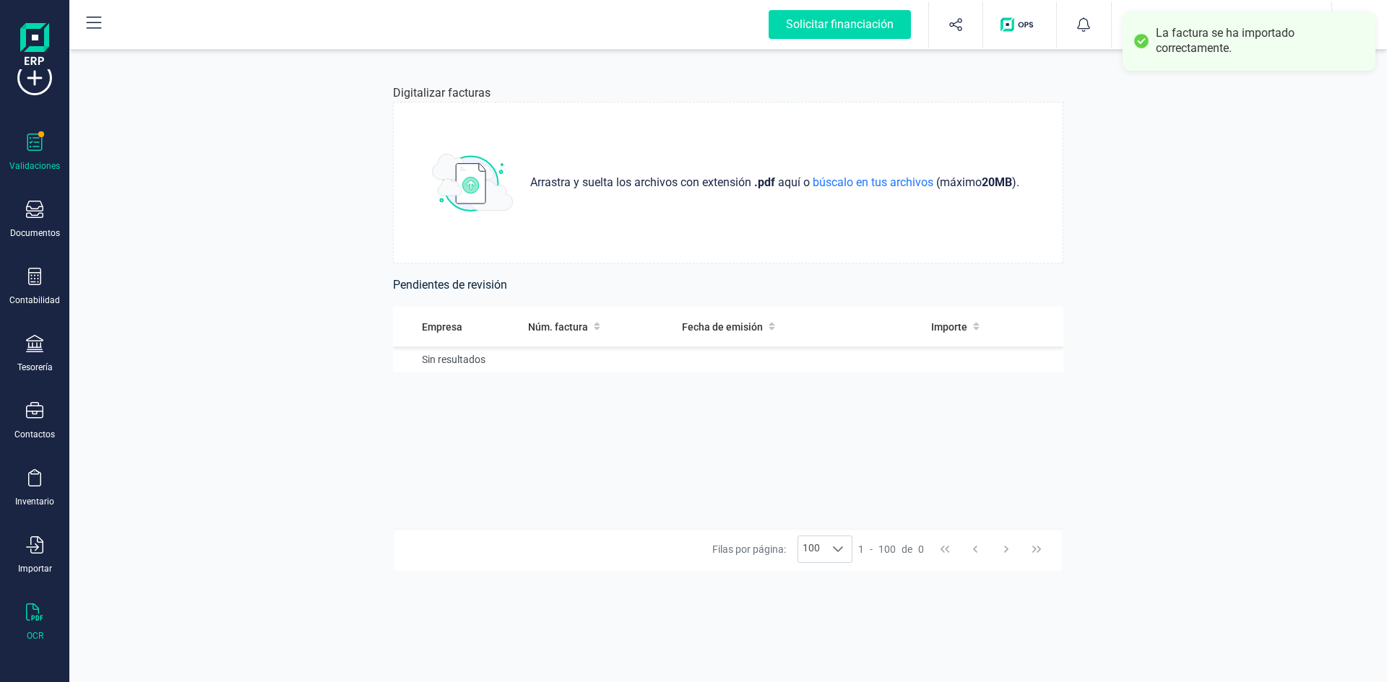
click at [48, 151] on div "Validaciones" at bounding box center [35, 153] width 58 height 38
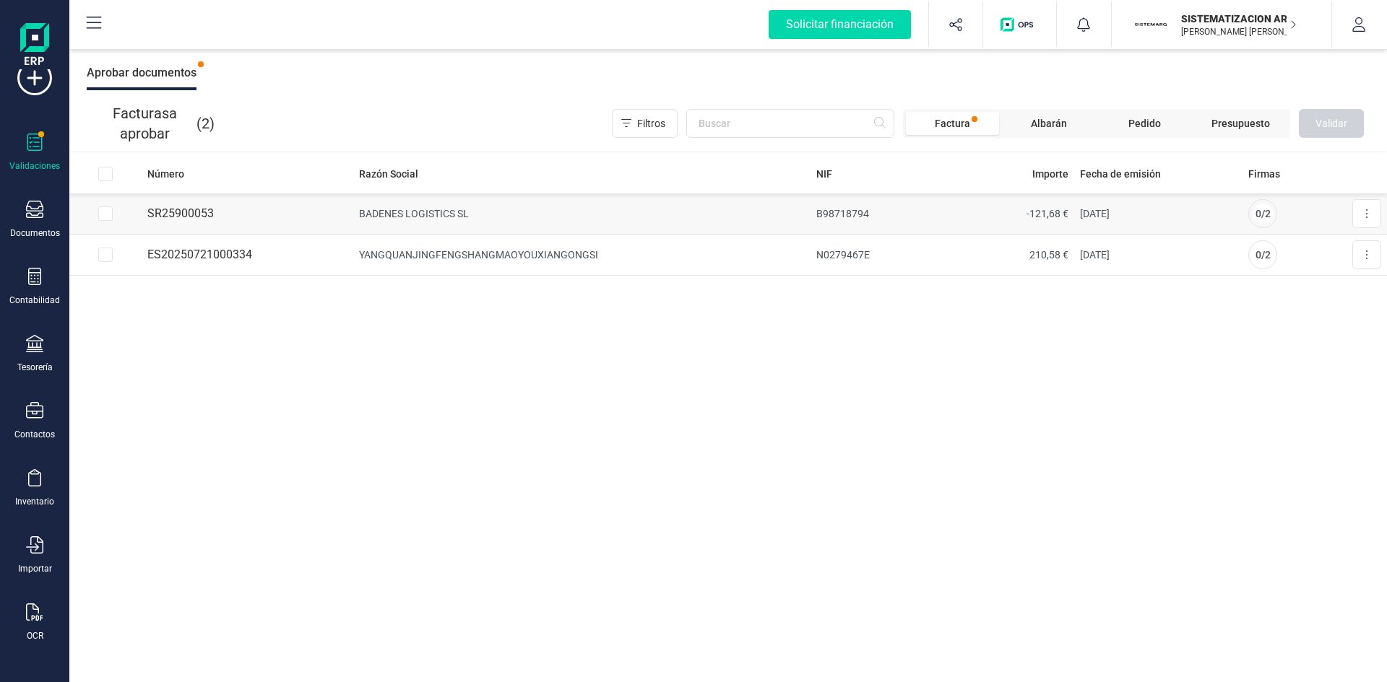
click at [107, 216] on input "Row Selected 5de9b515-7e38-4af9-8436-18abbb4ede28" at bounding box center [105, 214] width 14 height 14
checkbox input "true"
click at [1329, 129] on span "Validar" at bounding box center [1331, 123] width 32 height 14
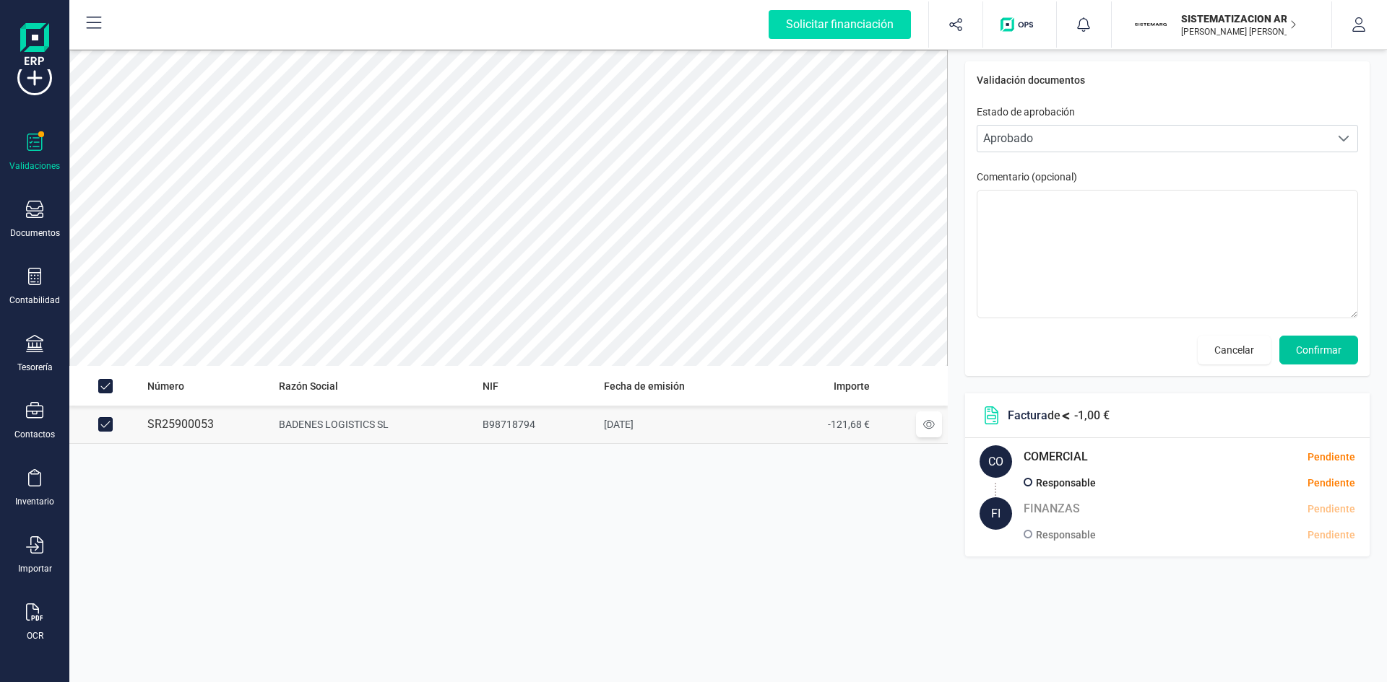
click at [1333, 363] on button "Confirmar" at bounding box center [1318, 350] width 79 height 29
click at [1331, 357] on span "Confirmar" at bounding box center [1318, 350] width 45 height 14
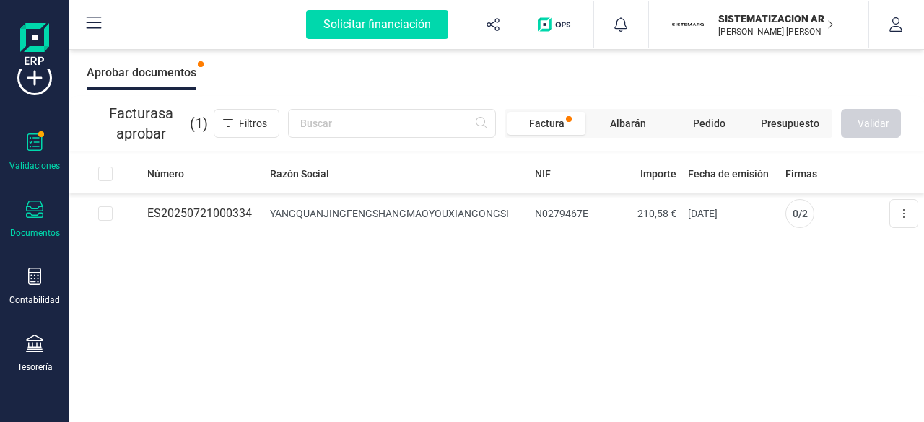
click at [43, 232] on div "Documentos" at bounding box center [35, 220] width 58 height 38
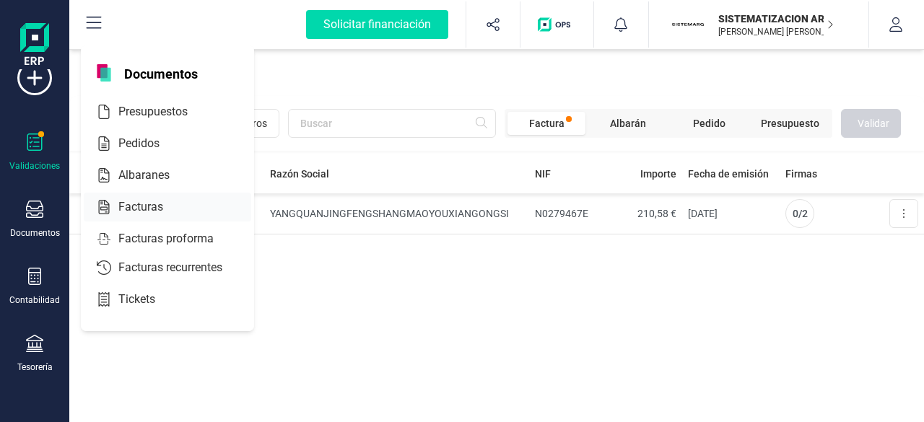
click at [151, 217] on div "Facturas" at bounding box center [168, 207] width 168 height 29
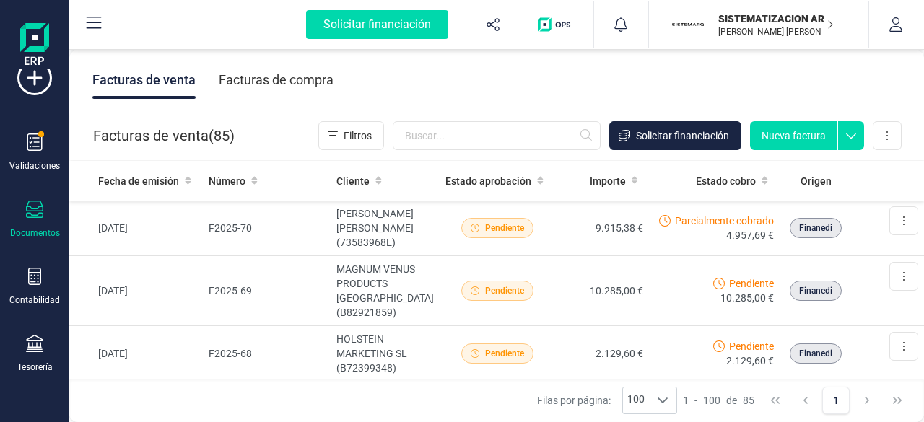
click at [299, 71] on div "Facturas de compra" at bounding box center [276, 80] width 115 height 38
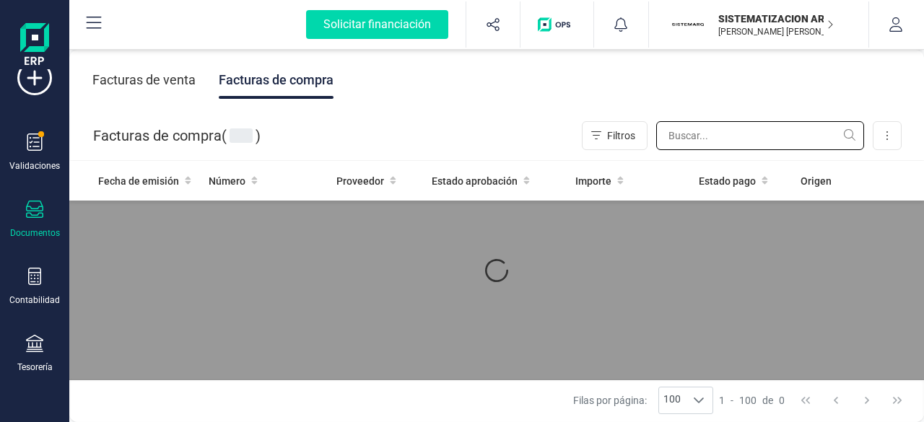
click at [744, 135] on input "text" at bounding box center [760, 135] width 208 height 29
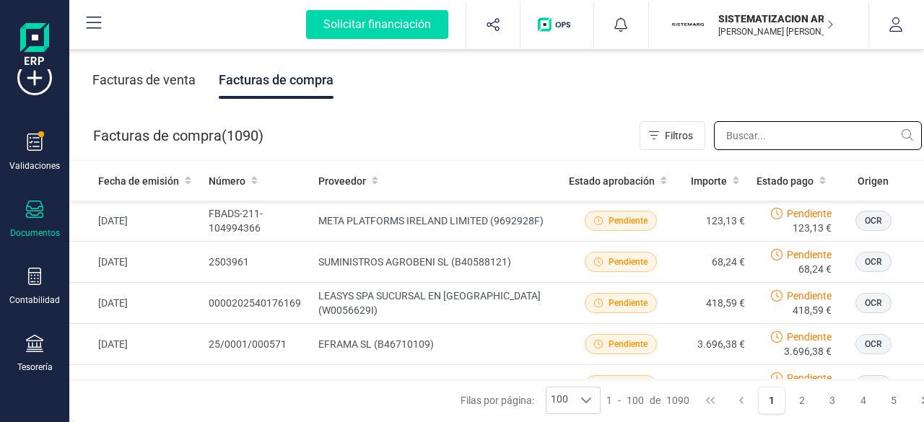
drag, startPoint x: 744, startPoint y: 135, endPoint x: 792, endPoint y: 136, distance: 48.4
click at [792, 136] on input "text" at bounding box center [818, 135] width 208 height 29
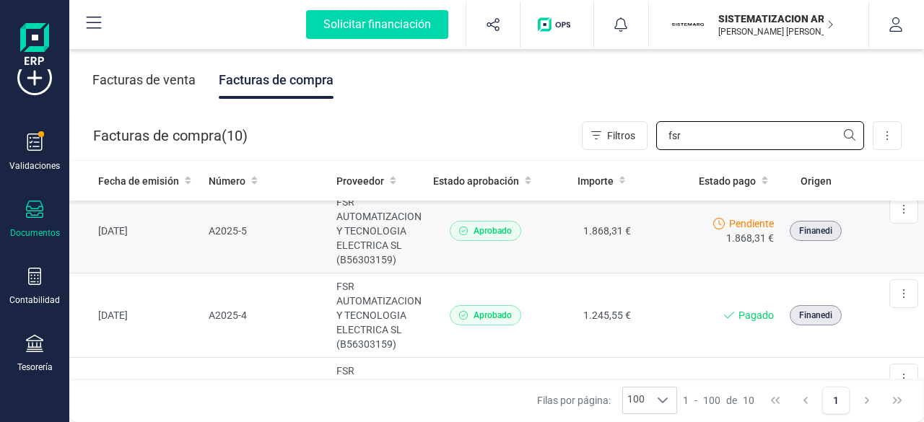
scroll to position [97, 0]
type input "fsr"
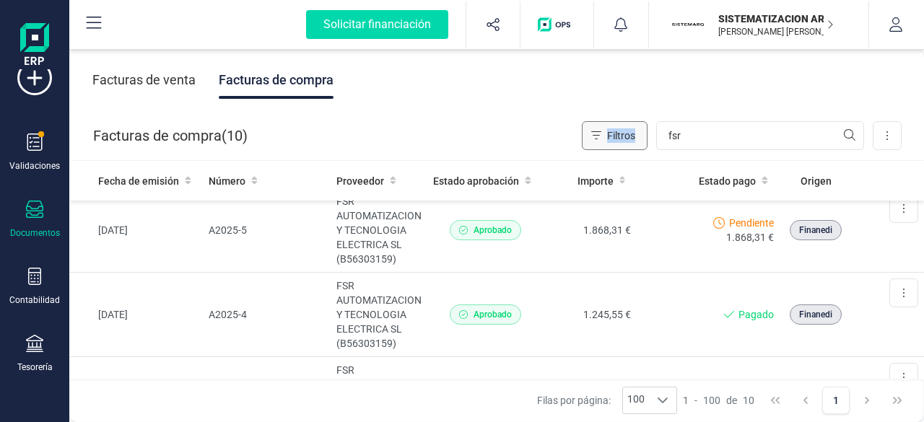
drag, startPoint x: 713, startPoint y: 150, endPoint x: 584, endPoint y: 147, distance: 128.6
click at [584, 147] on div "Facturas de compra ( 10 ) Filtros fsr Importar Carga masiva (Excel) Factura ele…" at bounding box center [497, 135] width 855 height 49
click at [697, 105] on div "Facturas de venta Facturas de compra" at bounding box center [496, 80] width 855 height 61
drag, startPoint x: 697, startPoint y: 128, endPoint x: 633, endPoint y: 142, distance: 65.9
click at [633, 142] on div "Filtros fsr" at bounding box center [723, 135] width 282 height 29
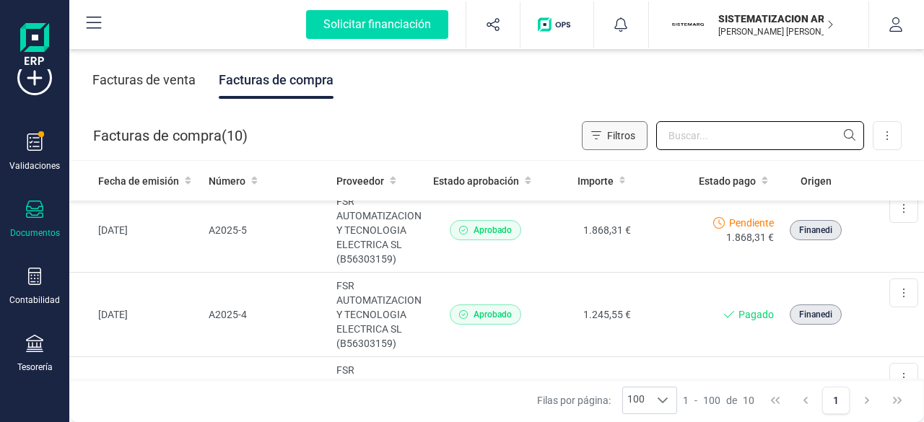
scroll to position [0, 0]
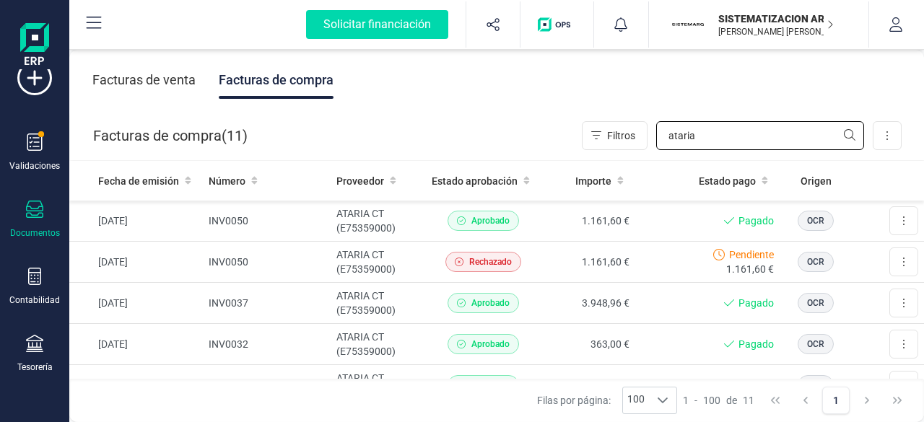
type input "ataria"
drag, startPoint x: 721, startPoint y: 134, endPoint x: 604, endPoint y: 136, distance: 117.0
click at [604, 136] on div "Filtros ataria" at bounding box center [723, 135] width 282 height 29
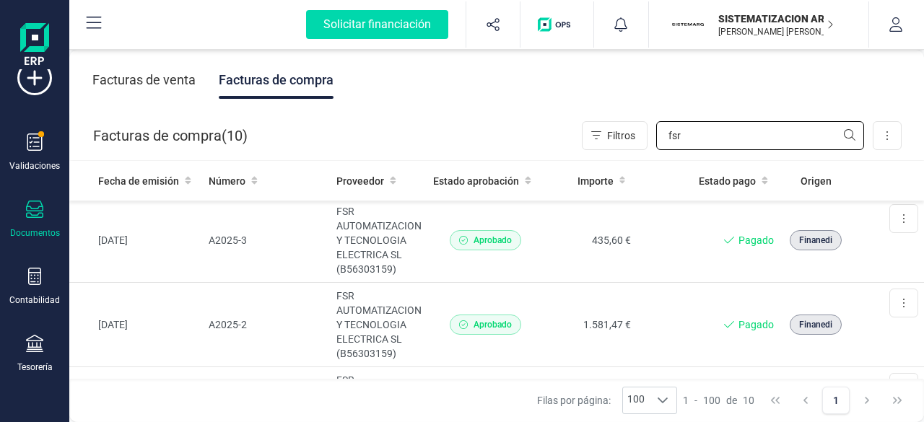
scroll to position [294, 0]
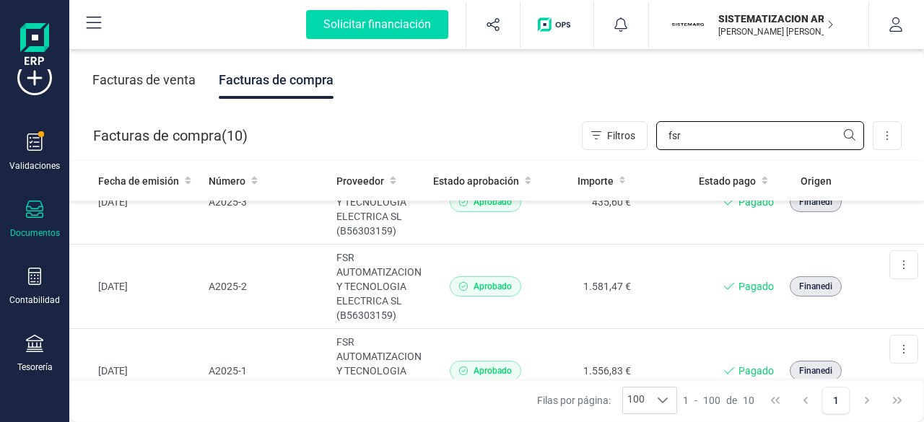
type input "fsr"
drag, startPoint x: 742, startPoint y: 137, endPoint x: 631, endPoint y: 147, distance: 111.6
click at [631, 147] on div "Filtros fsr" at bounding box center [723, 135] width 282 height 29
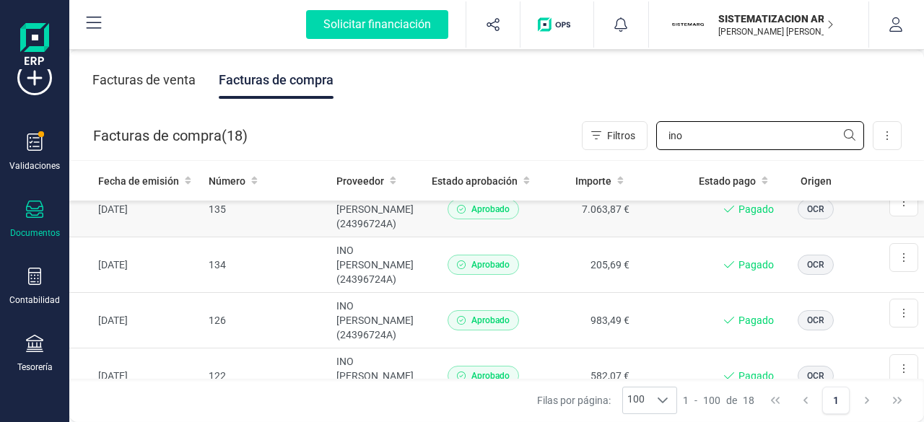
scroll to position [73, 0]
type input "ino"
drag, startPoint x: 708, startPoint y: 136, endPoint x: 511, endPoint y: 123, distance: 196.8
click at [511, 123] on div "Facturas de compra ( 18 ) Filtros ino Importar Carga masiva (Excel) Factura ele…" at bounding box center [497, 135] width 855 height 49
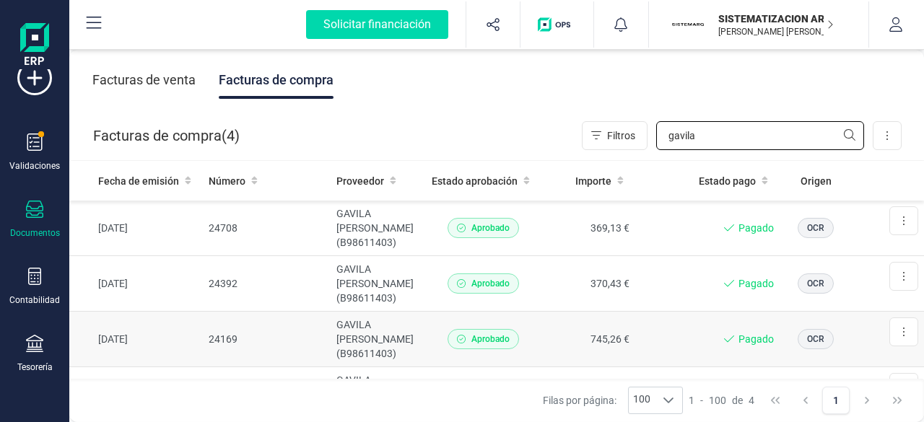
scroll to position [0, 0]
click at [695, 136] on input "gavila" at bounding box center [760, 135] width 208 height 29
type input "g"
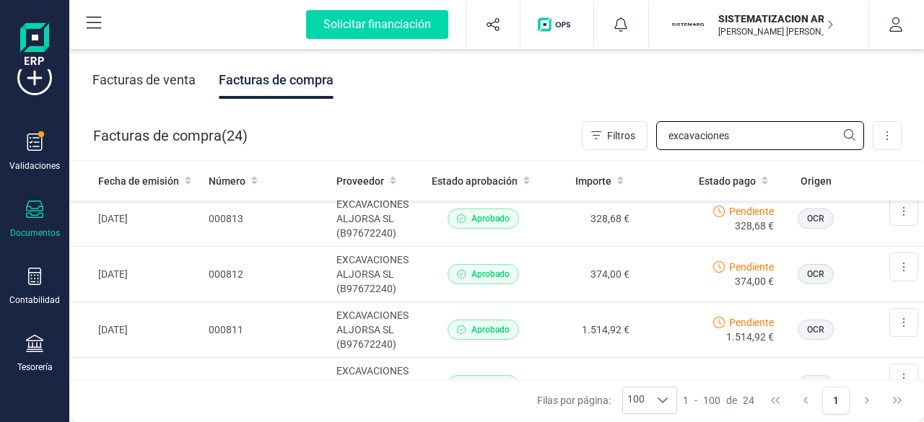
scroll to position [443, 0]
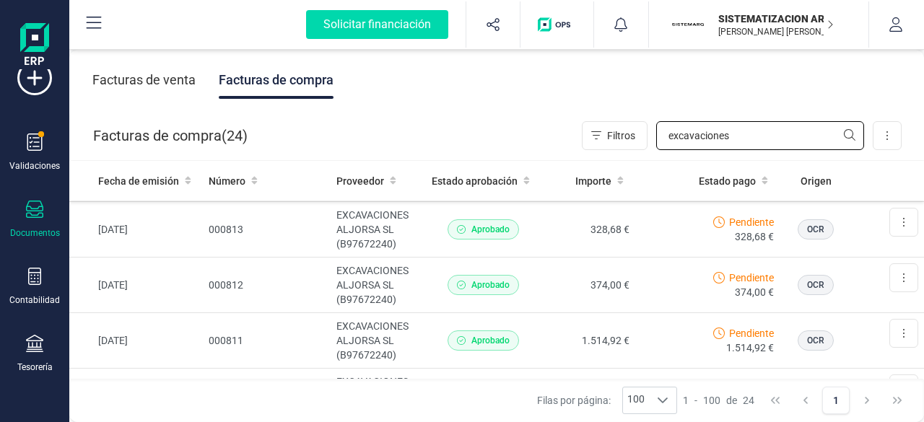
type input "excavaciones"
click at [287, 346] on td "000811" at bounding box center [267, 341] width 129 height 56
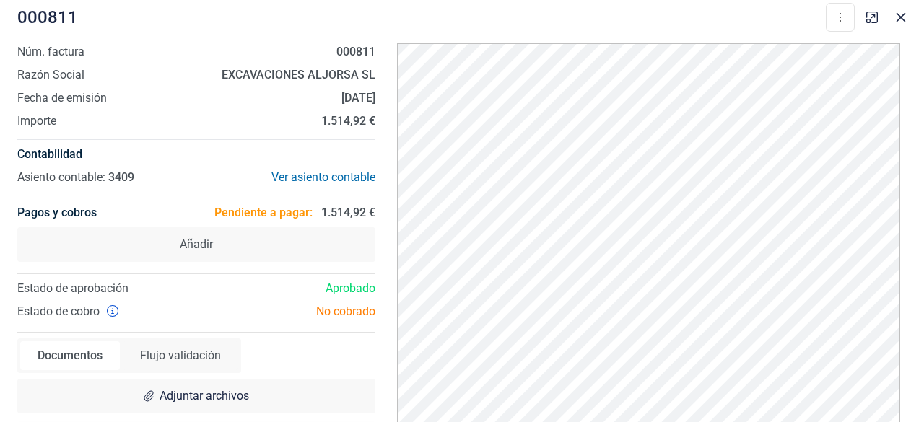
scroll to position [45, 0]
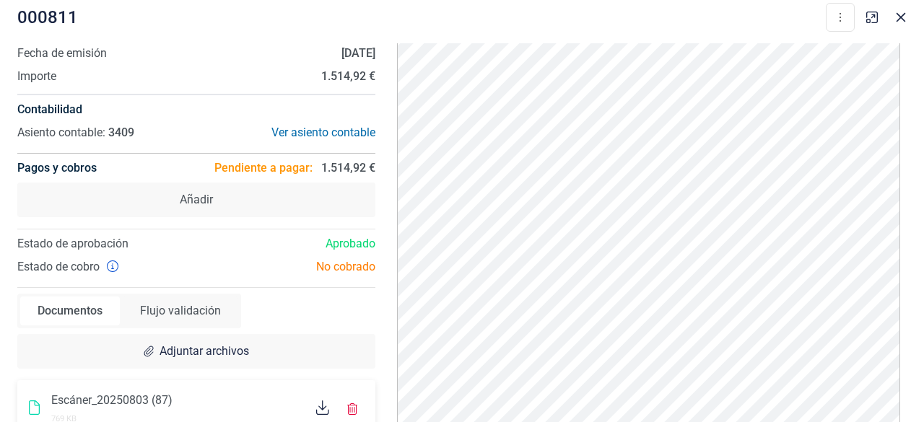
click at [279, 394] on div "Escáner_20250803 (87)" at bounding box center [177, 400] width 253 height 17
click at [96, 404] on span "Escáner_20250803 (87)" at bounding box center [111, 401] width 121 height 14
click at [32, 404] on icon at bounding box center [34, 408] width 11 height 14
click at [118, 413] on div "769 KB" at bounding box center [177, 417] width 253 height 17
click at [318, 405] on icon at bounding box center [322, 408] width 13 height 14
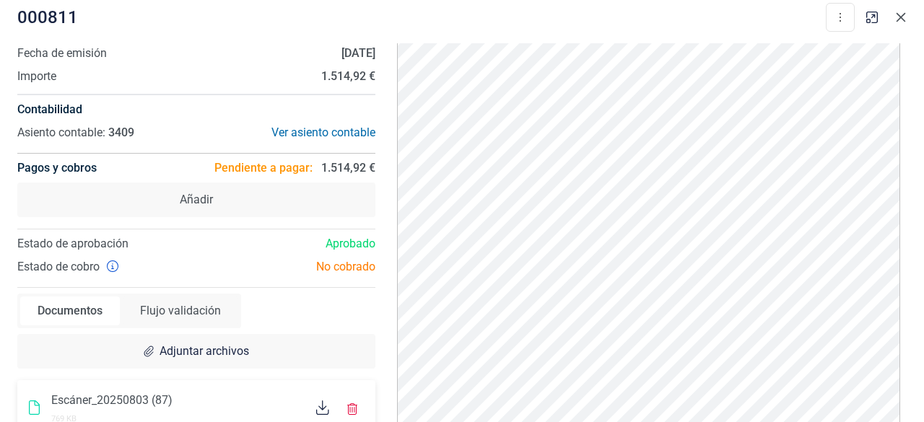
click at [907, 17] on button "Close" at bounding box center [901, 17] width 23 height 23
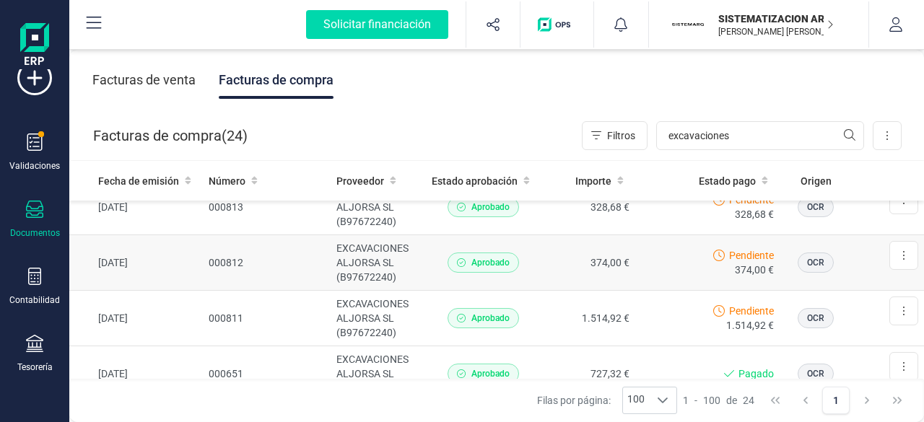
scroll to position [471, 0]
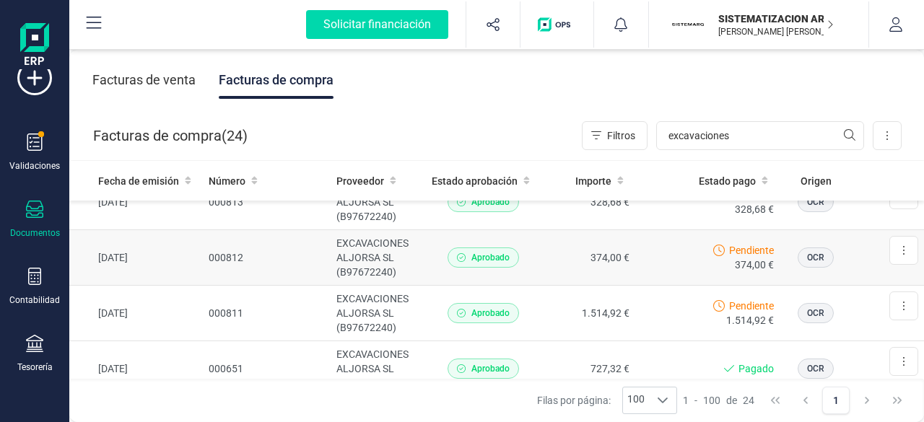
click at [683, 260] on div "Pendiente 374,00 €" at bounding box center [707, 257] width 133 height 29
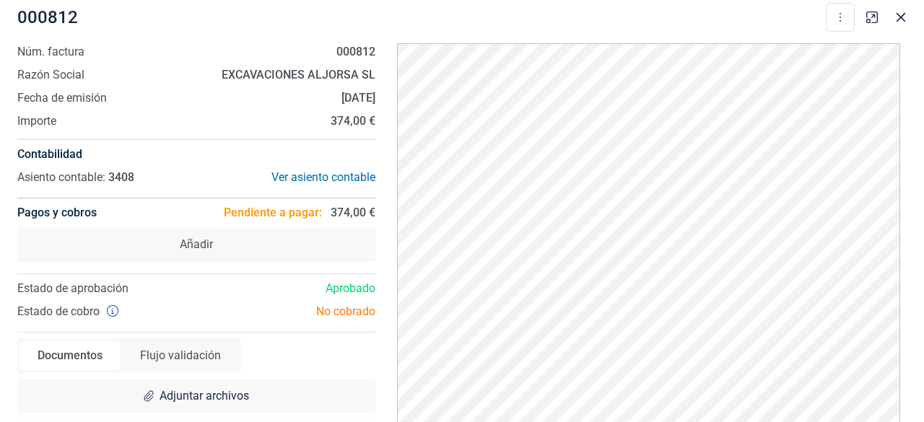
scroll to position [45, 0]
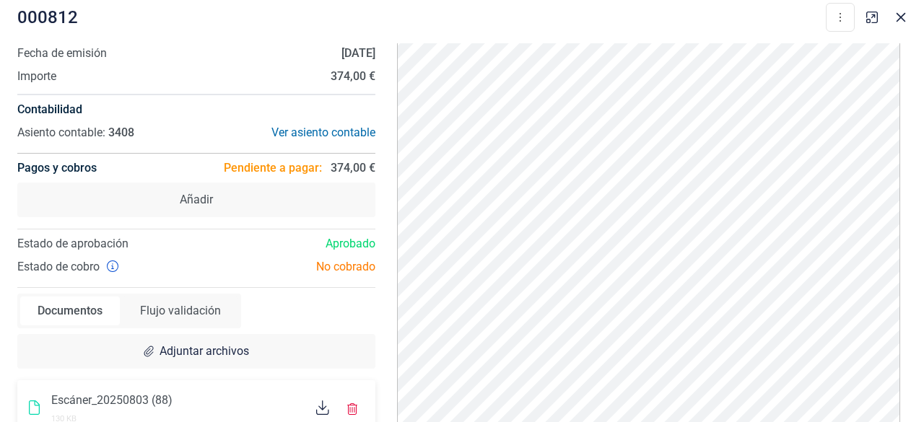
click at [321, 409] on icon at bounding box center [322, 408] width 13 height 14
click at [899, 21] on icon "Close" at bounding box center [902, 18] width 12 height 12
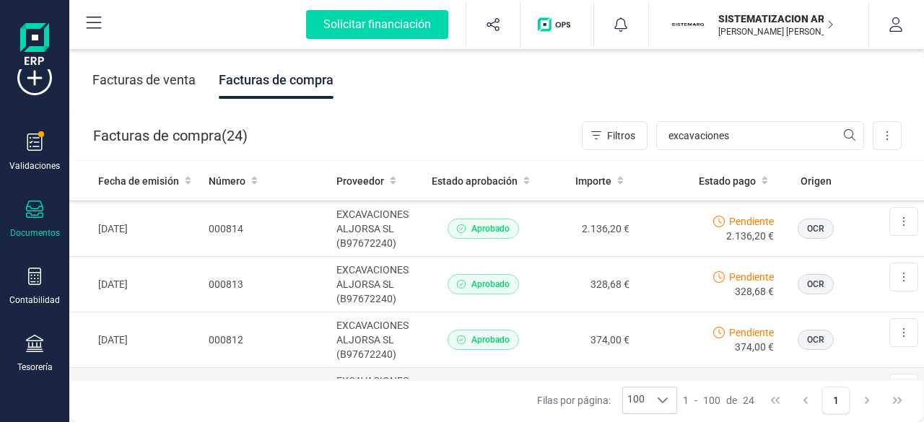
scroll to position [388, 0]
click at [542, 282] on td "328,68 €" at bounding box center [589, 286] width 94 height 56
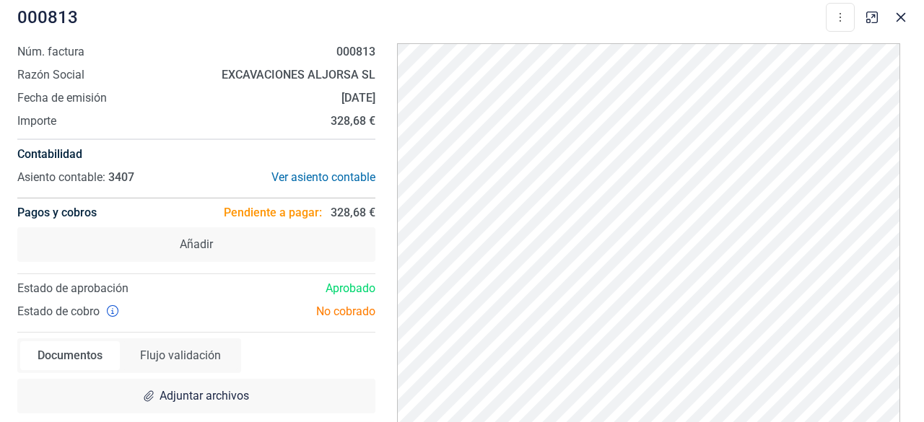
scroll to position [45, 0]
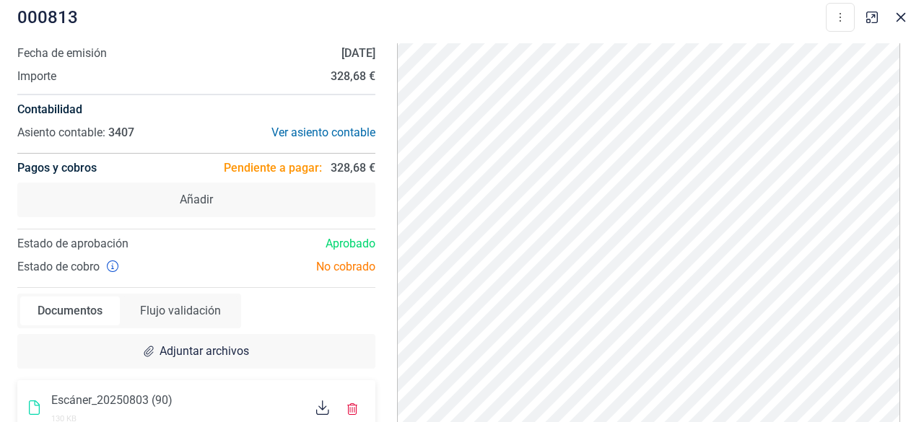
click at [316, 412] on icon at bounding box center [322, 408] width 13 height 14
click at [899, 19] on icon "Close" at bounding box center [901, 17] width 9 height 9
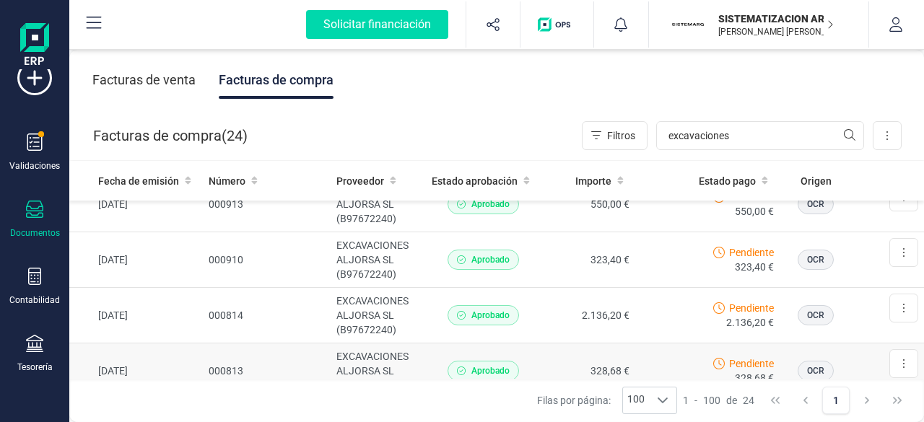
scroll to position [301, 0]
click at [237, 318] on td "000814" at bounding box center [267, 317] width 129 height 56
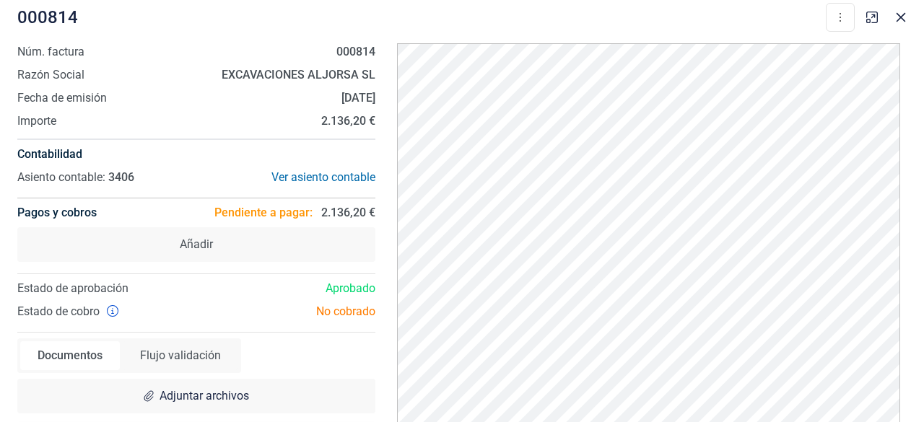
scroll to position [45, 0]
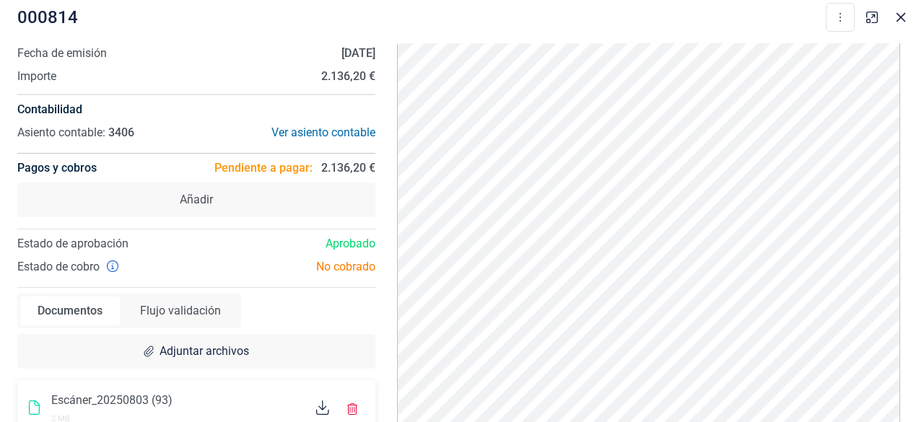
click at [324, 415] on div at bounding box center [323, 410] width 25 height 18
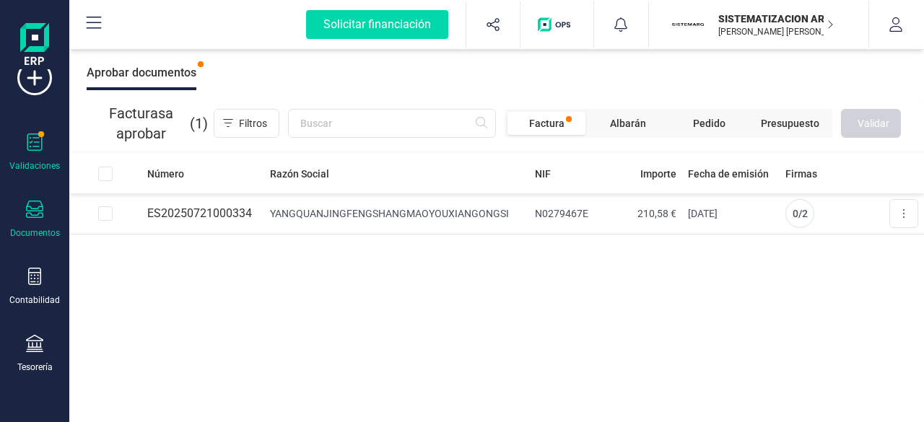
click at [52, 221] on div "Documentos" at bounding box center [35, 220] width 58 height 38
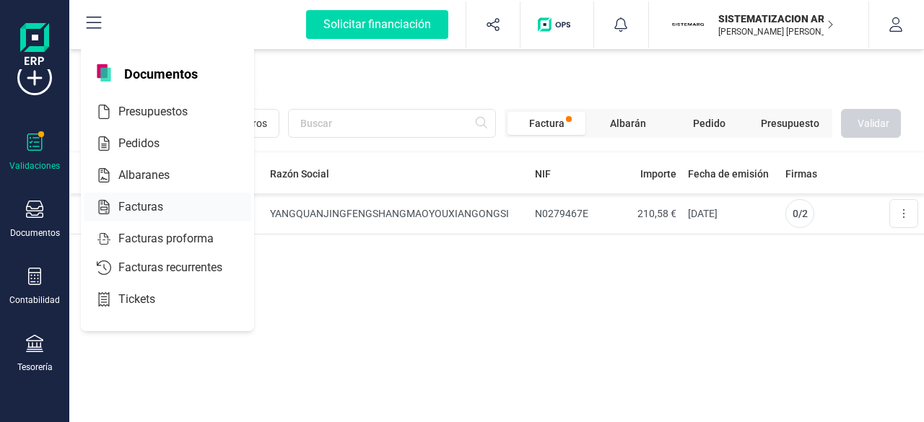
click at [134, 219] on div "Facturas" at bounding box center [168, 207] width 168 height 29
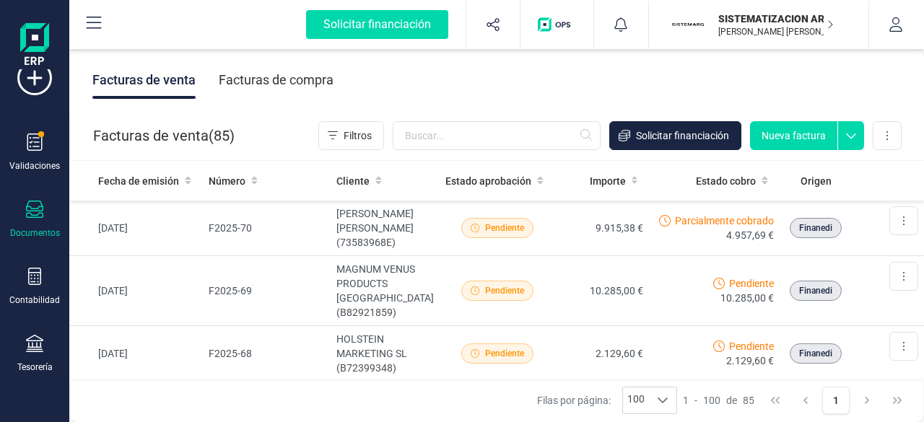
click at [292, 70] on div "Facturas de compra" at bounding box center [276, 80] width 115 height 38
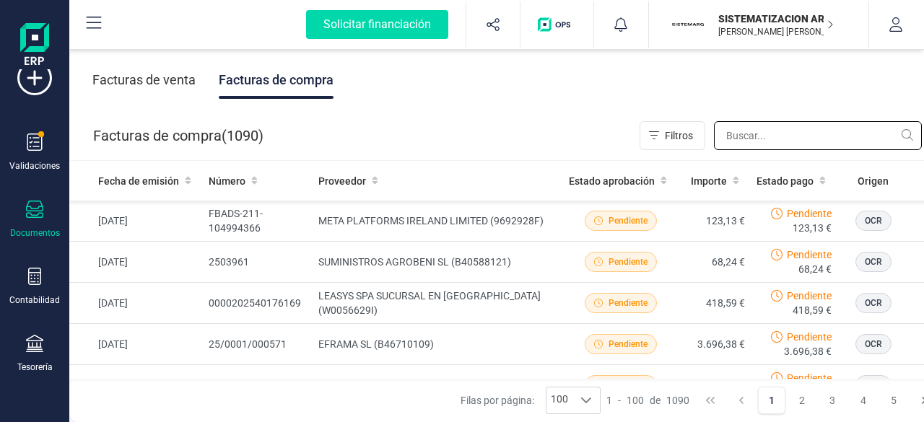
click at [786, 147] on input "text" at bounding box center [818, 135] width 208 height 29
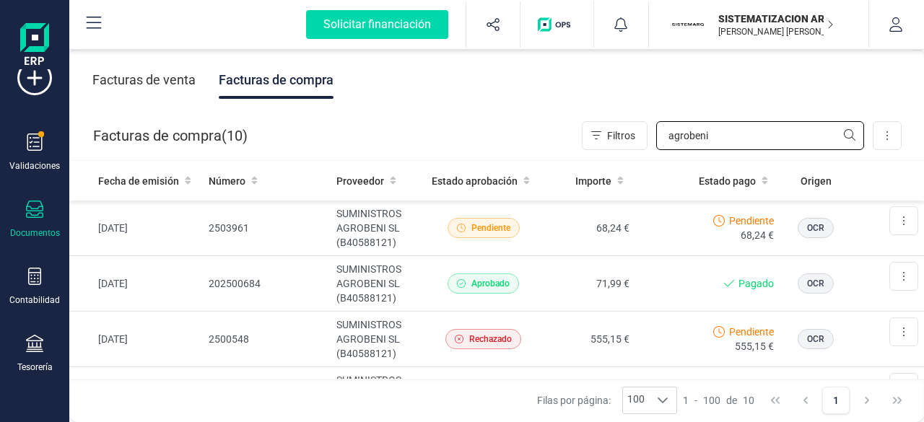
type input "agrobeni"
drag, startPoint x: 784, startPoint y: 145, endPoint x: 574, endPoint y: 142, distance: 210.2
click at [574, 142] on div "Facturas de compra ( 10 ) Filtros agrobeni Importar Carga masiva (Excel) Factur…" at bounding box center [497, 135] width 855 height 49
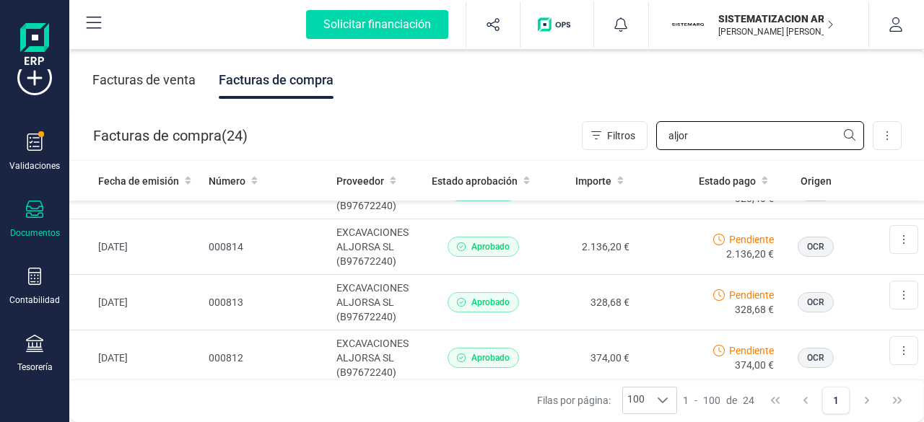
scroll to position [370, 0]
click at [701, 137] on input "aljor" at bounding box center [760, 135] width 208 height 29
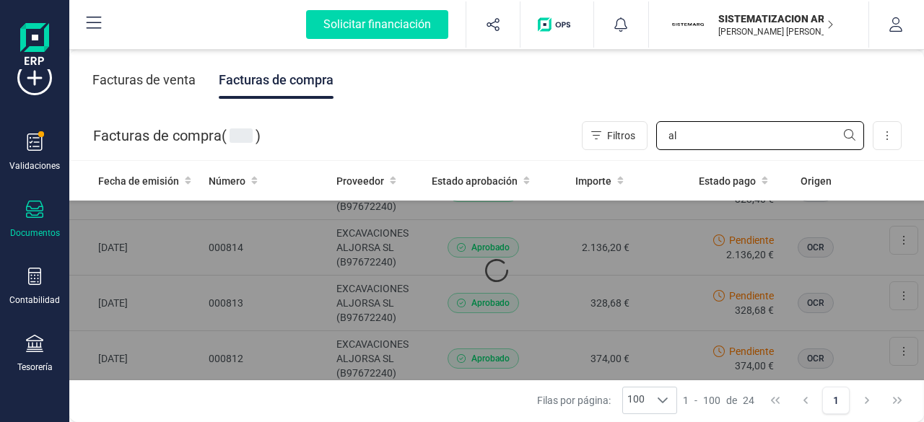
type input "a"
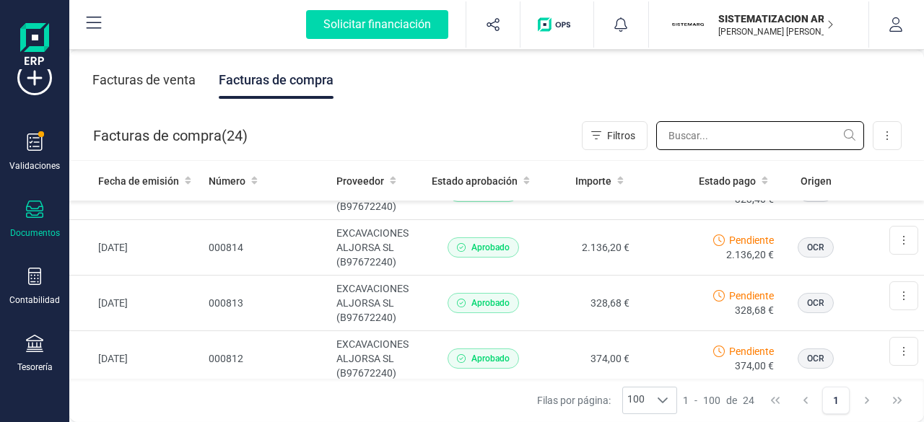
scroll to position [0, 0]
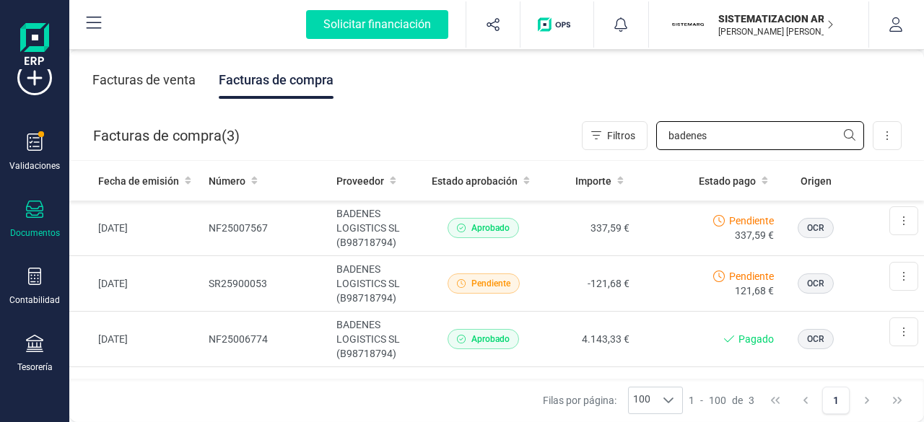
click at [738, 136] on input "badenes" at bounding box center [760, 135] width 208 height 29
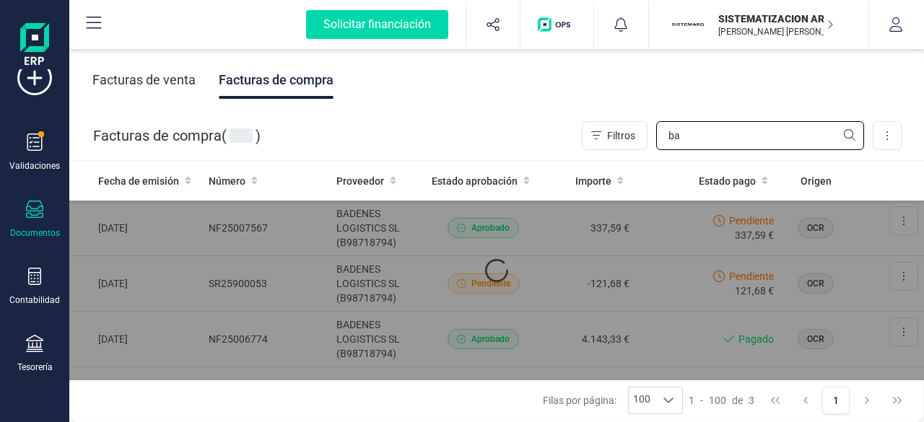
type input "b"
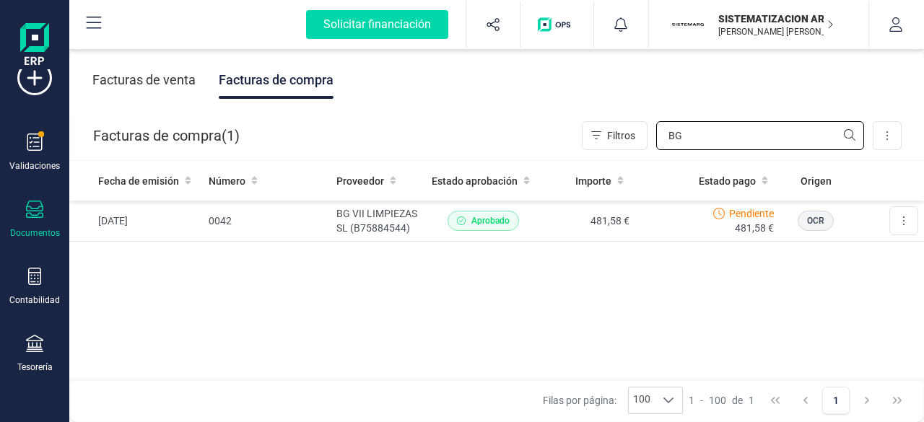
type input "BG"
drag, startPoint x: 685, startPoint y: 131, endPoint x: 577, endPoint y: 142, distance: 108.9
click at [577, 142] on div "Facturas de compra ( 1 ) Filtros BG Importar Carga masiva (Excel) Factura elect…" at bounding box center [497, 135] width 855 height 49
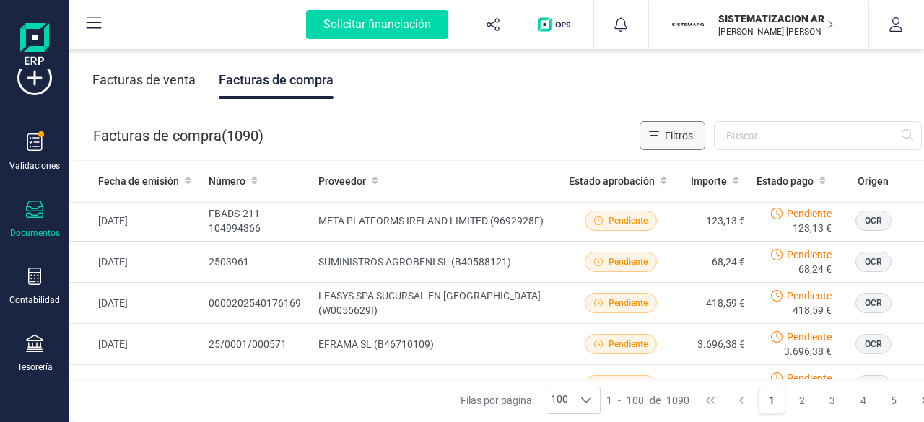
click at [692, 133] on span "Filtros" at bounding box center [679, 136] width 28 height 14
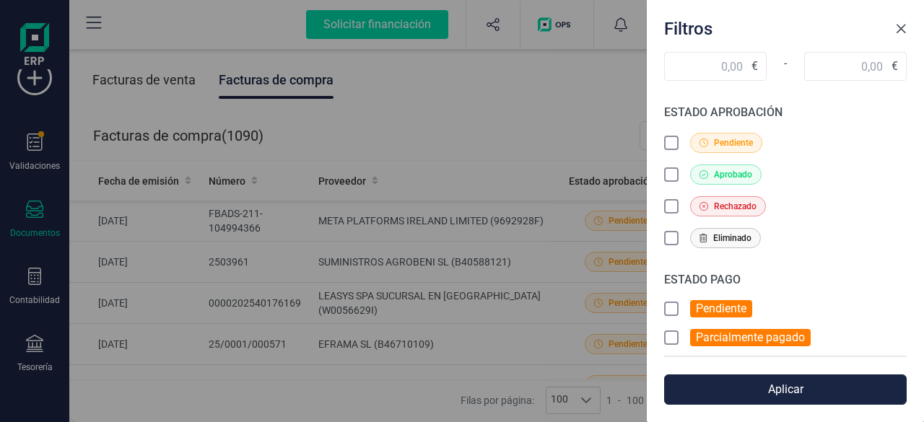
scroll to position [58, 0]
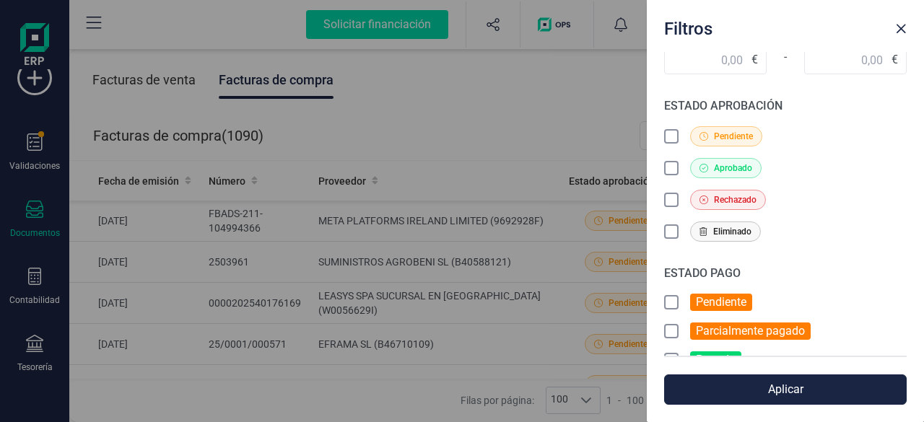
click at [676, 302] on icon at bounding box center [673, 304] width 14 height 14
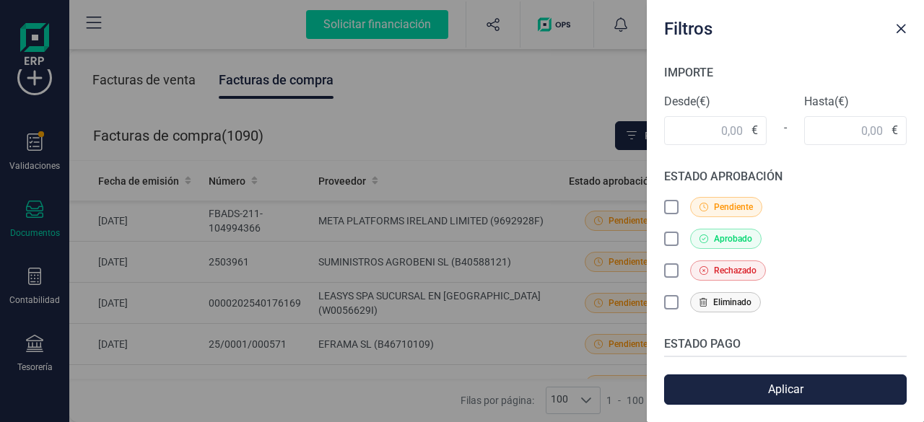
click at [748, 392] on button "Aplicar" at bounding box center [785, 390] width 243 height 30
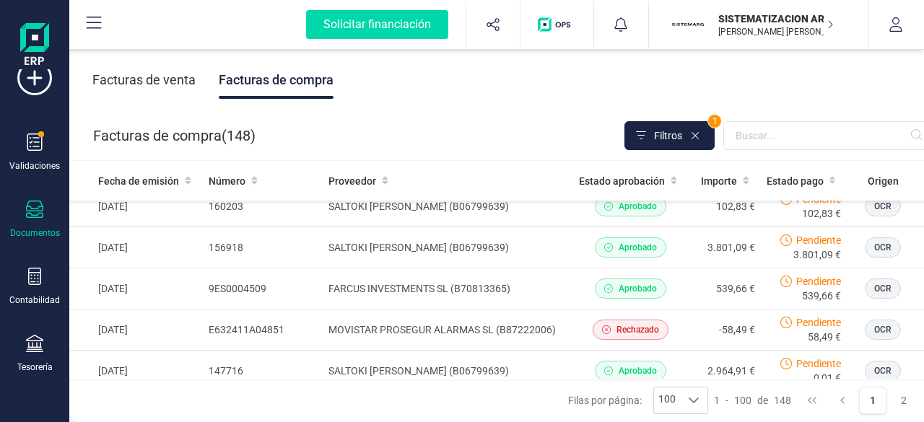
scroll to position [3471, 0]
click at [244, 421] on div "Filas por página: 100 100 100 1 - 100 de 148 1 2" at bounding box center [530, 400] width 922 height 43
click at [762, 79] on div "Facturas de venta Facturas de compra" at bounding box center [530, 80] width 922 height 61
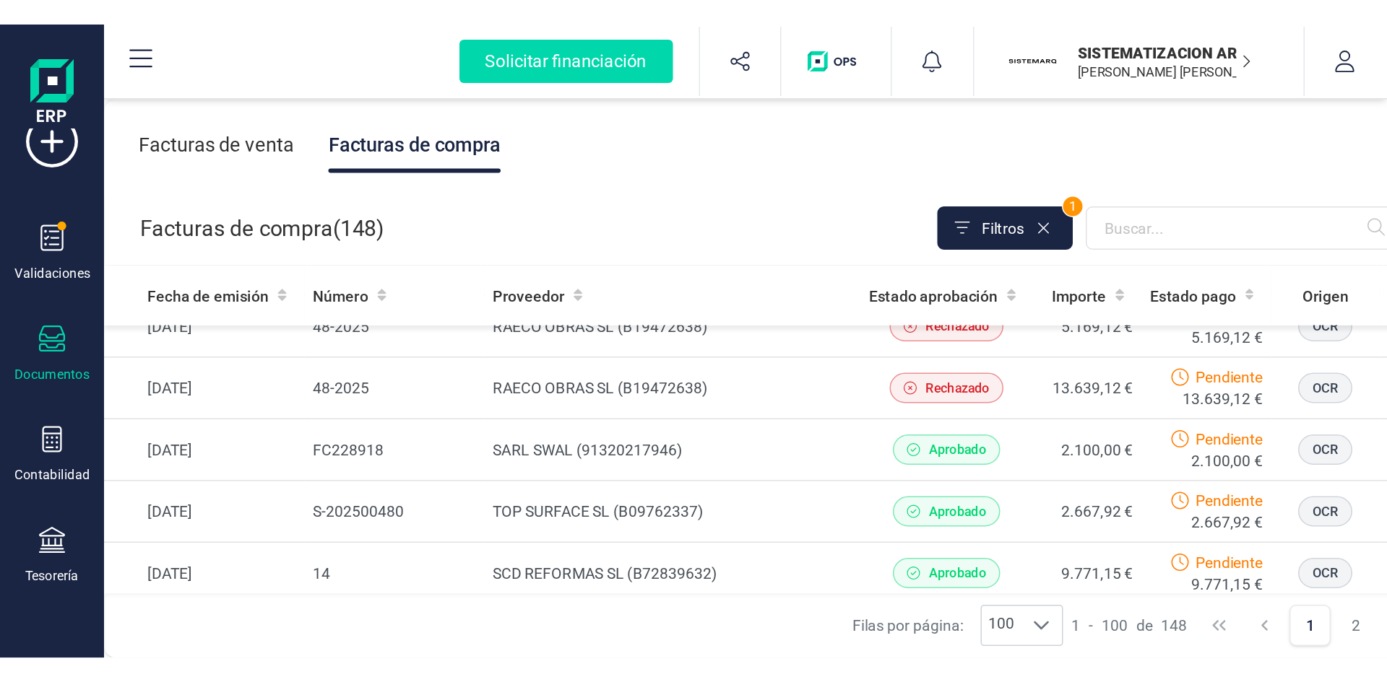
scroll to position [2279, 0]
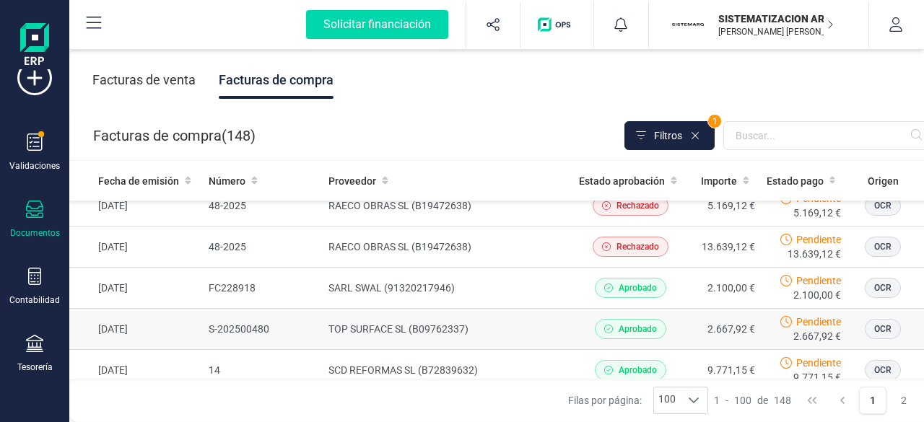
click at [488, 309] on td "TOP SURFACE SL (B09762337)" at bounding box center [448, 329] width 251 height 41
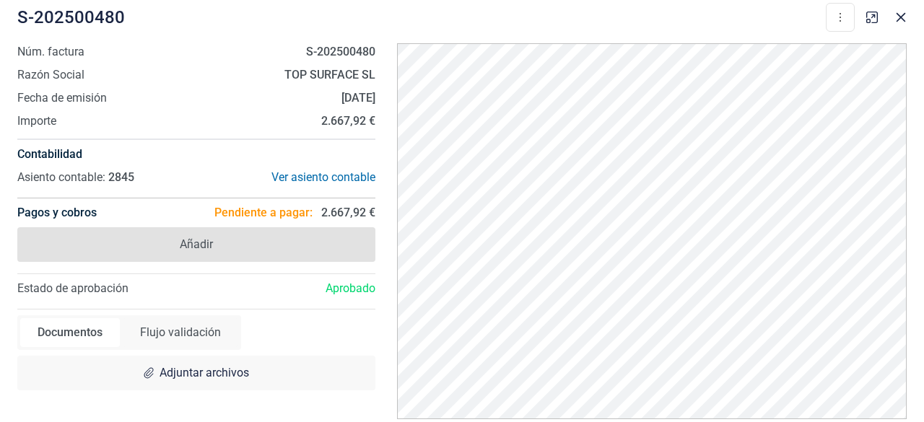
click at [225, 246] on span "Añadir" at bounding box center [196, 244] width 358 height 35
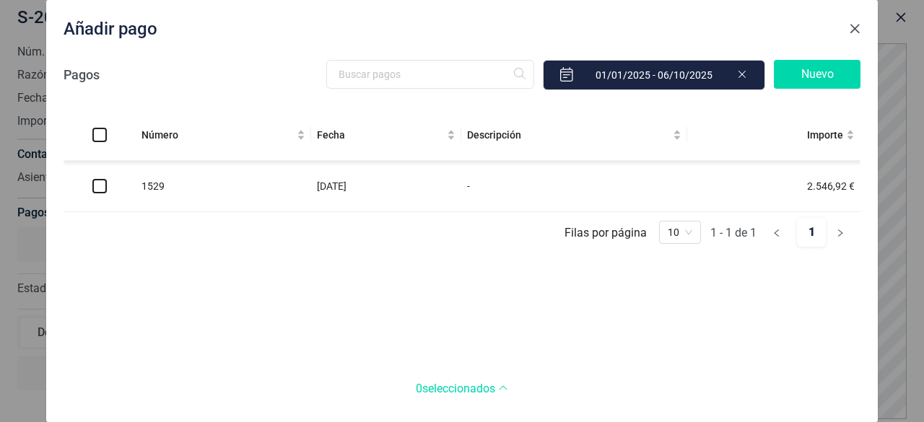
click at [851, 21] on button "Close" at bounding box center [855, 28] width 23 height 23
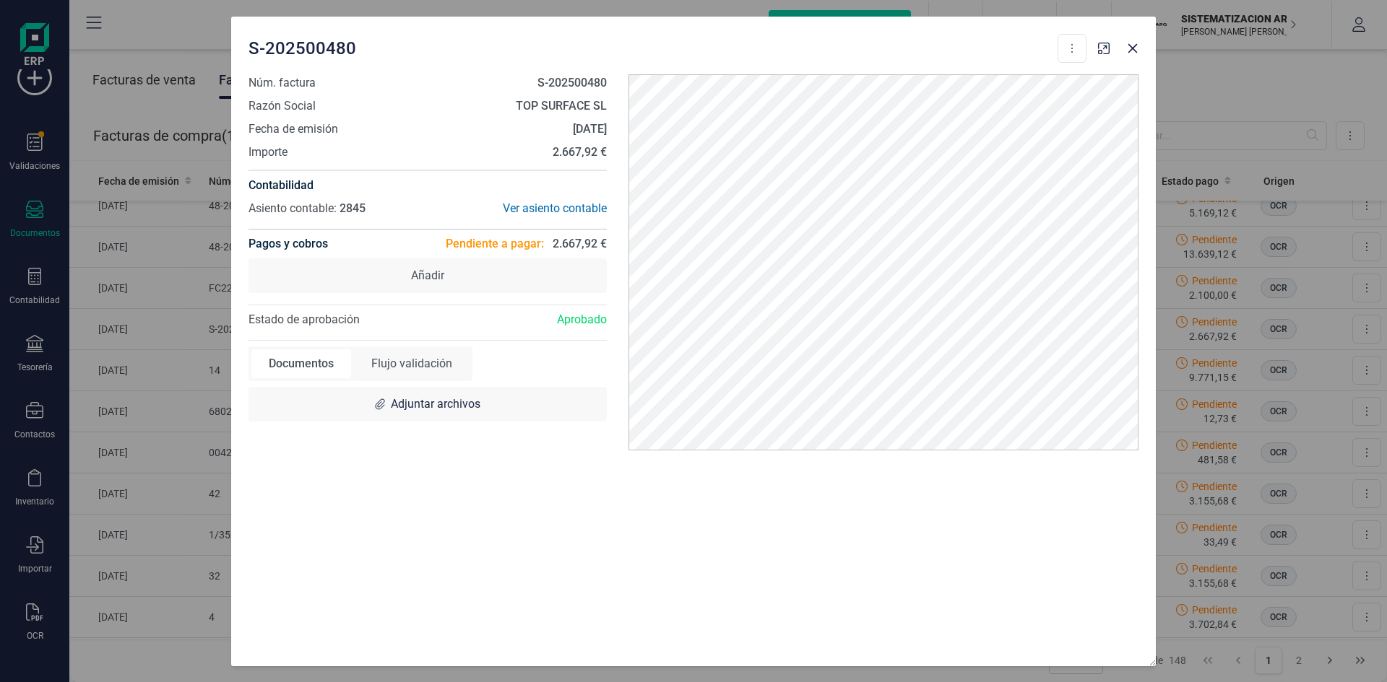
scroll to position [2280, 0]
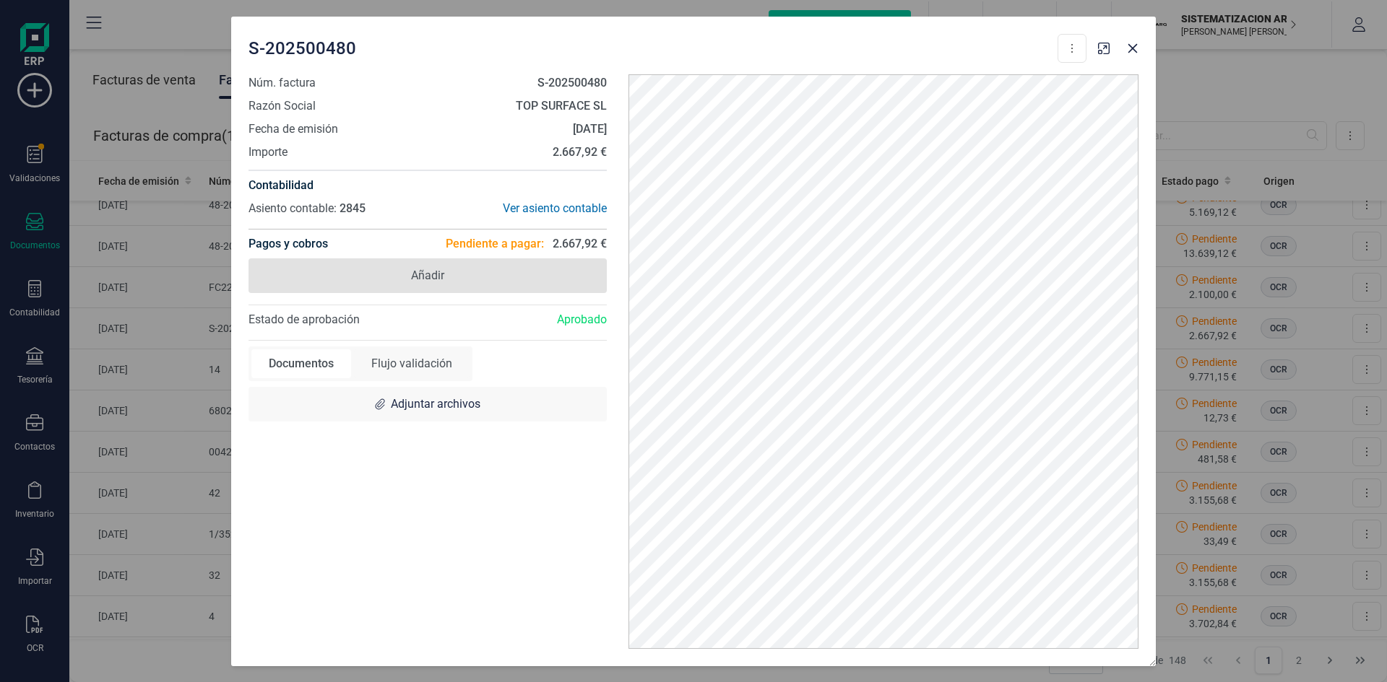
click at [453, 282] on span "Añadir" at bounding box center [427, 276] width 358 height 35
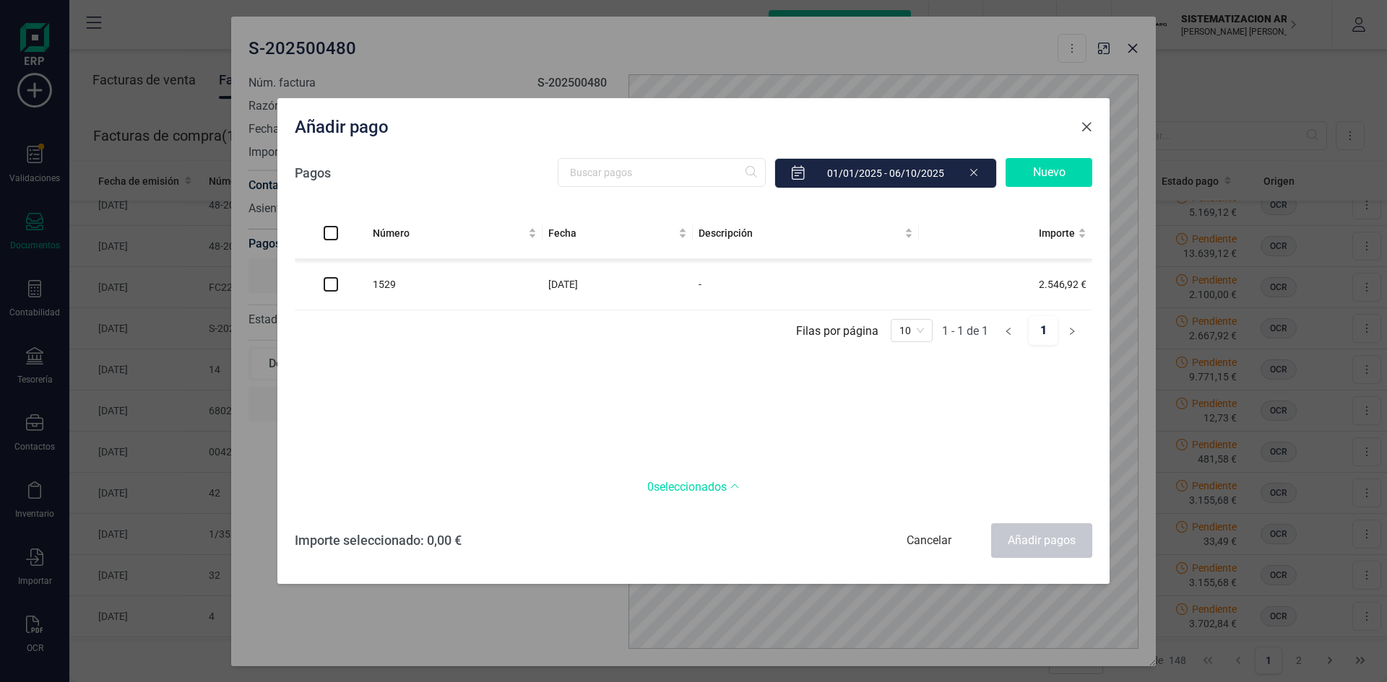
click at [1078, 126] on button "Close" at bounding box center [1086, 127] width 23 height 23
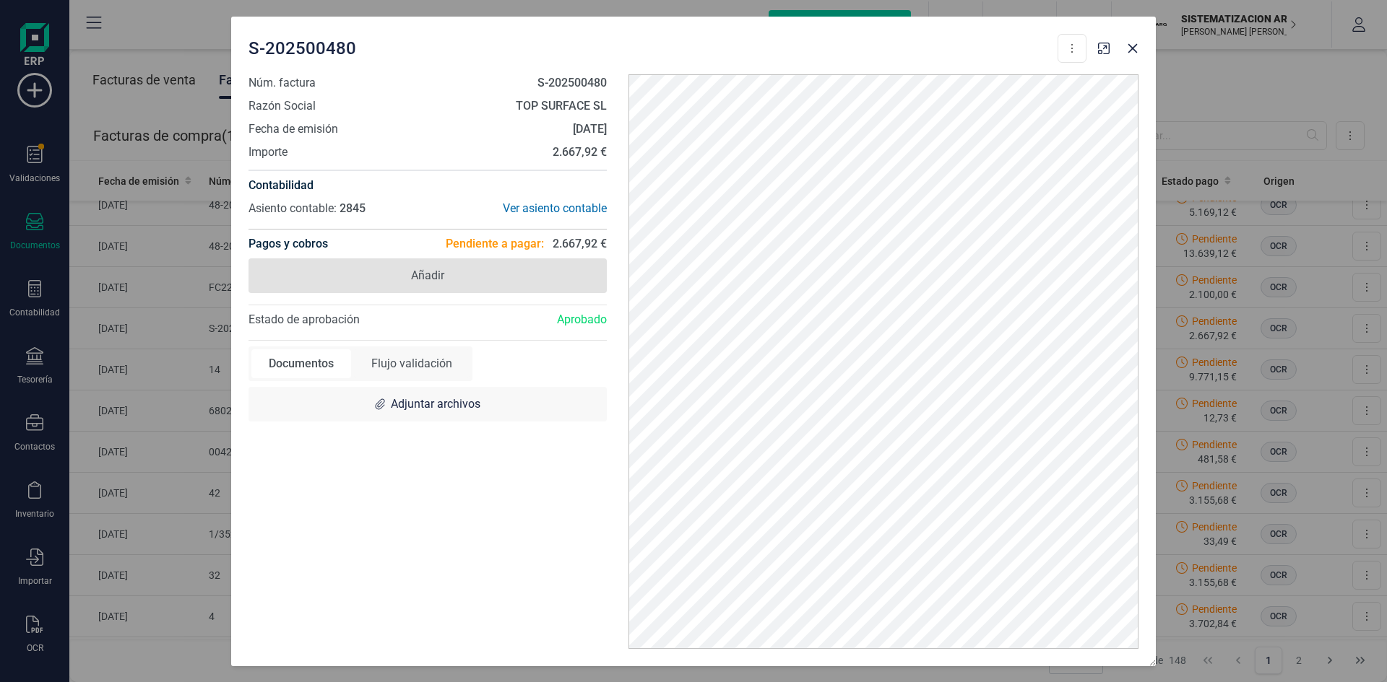
click at [461, 279] on span "Añadir" at bounding box center [427, 276] width 358 height 35
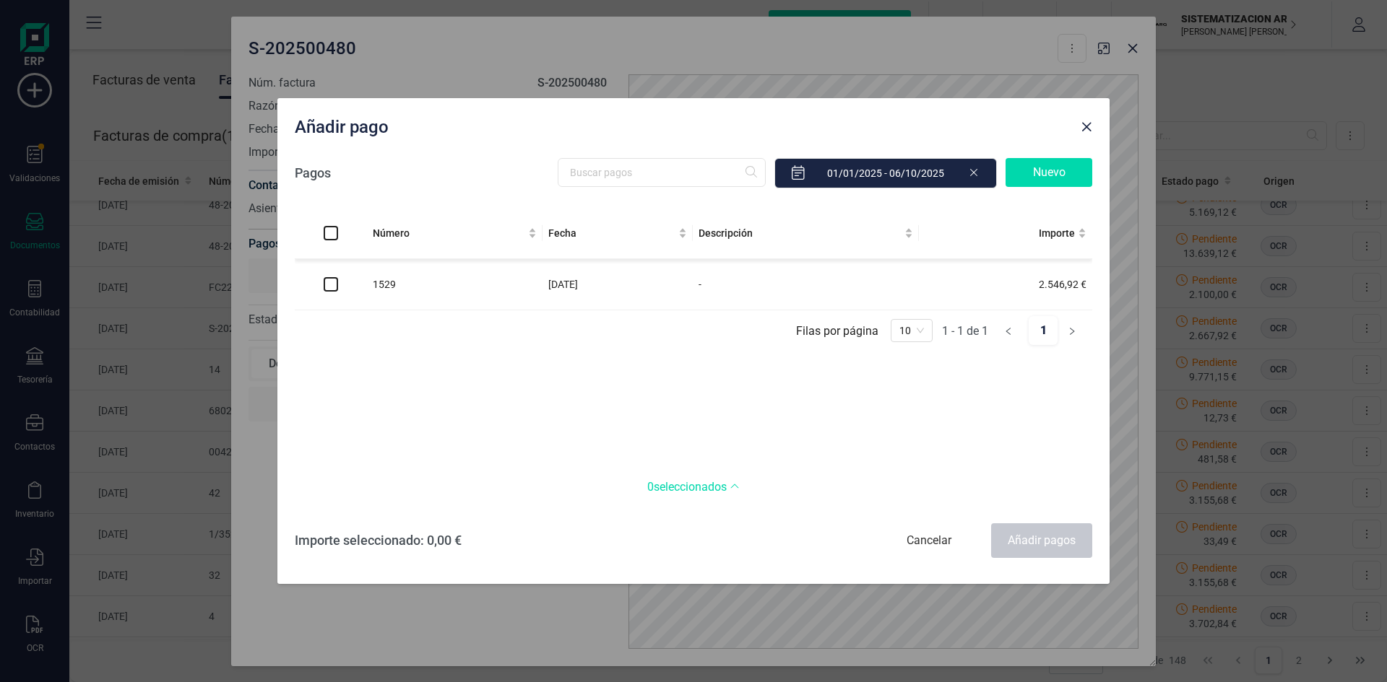
click at [333, 285] on input "checkbox" at bounding box center [331, 284] width 14 height 14
checkbox input "true"
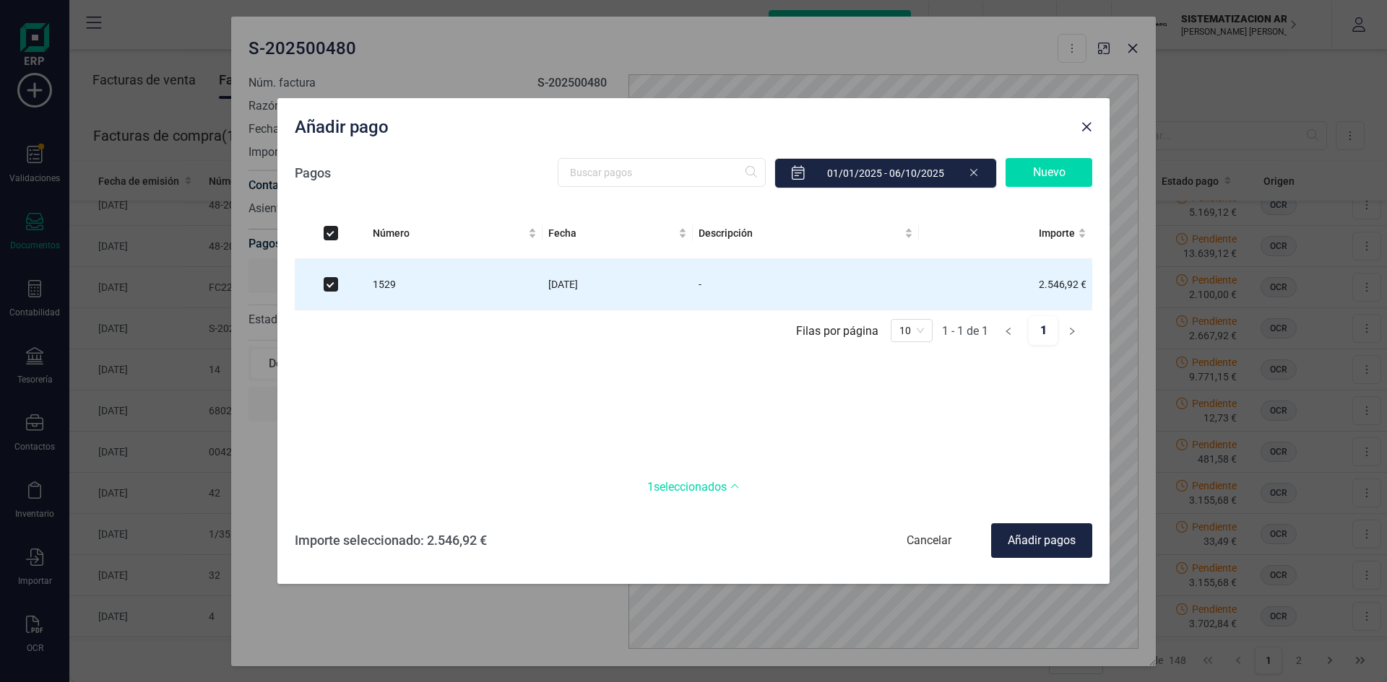
click at [1029, 537] on div "Añadir pagos" at bounding box center [1041, 541] width 101 height 35
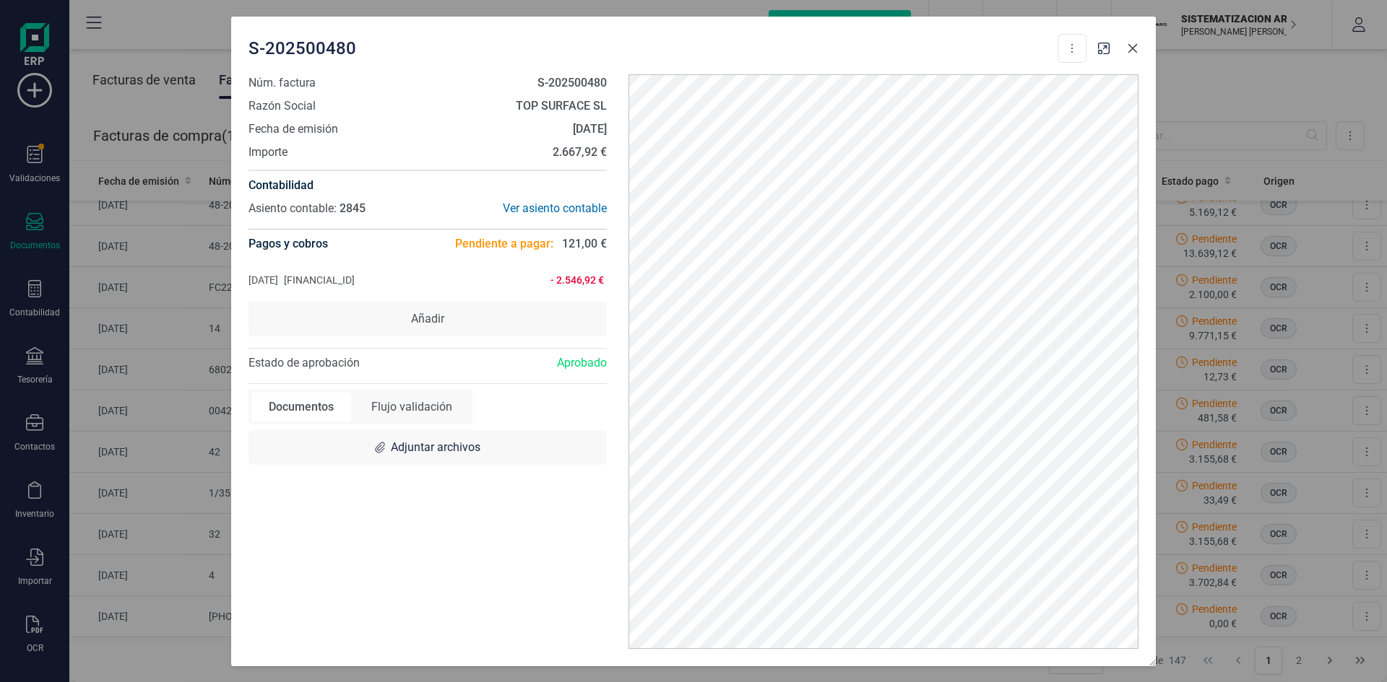
click at [1130, 46] on icon "Close" at bounding box center [1132, 47] width 9 height 9
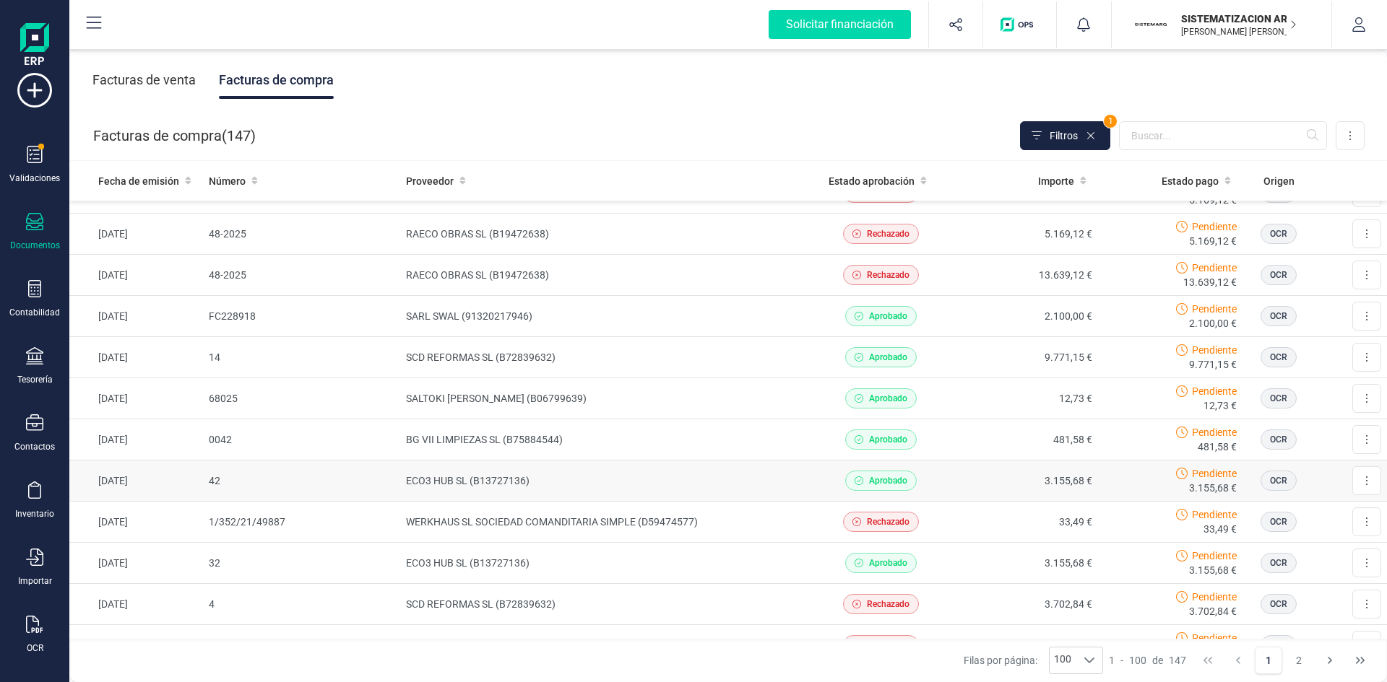
scroll to position [2227, 0]
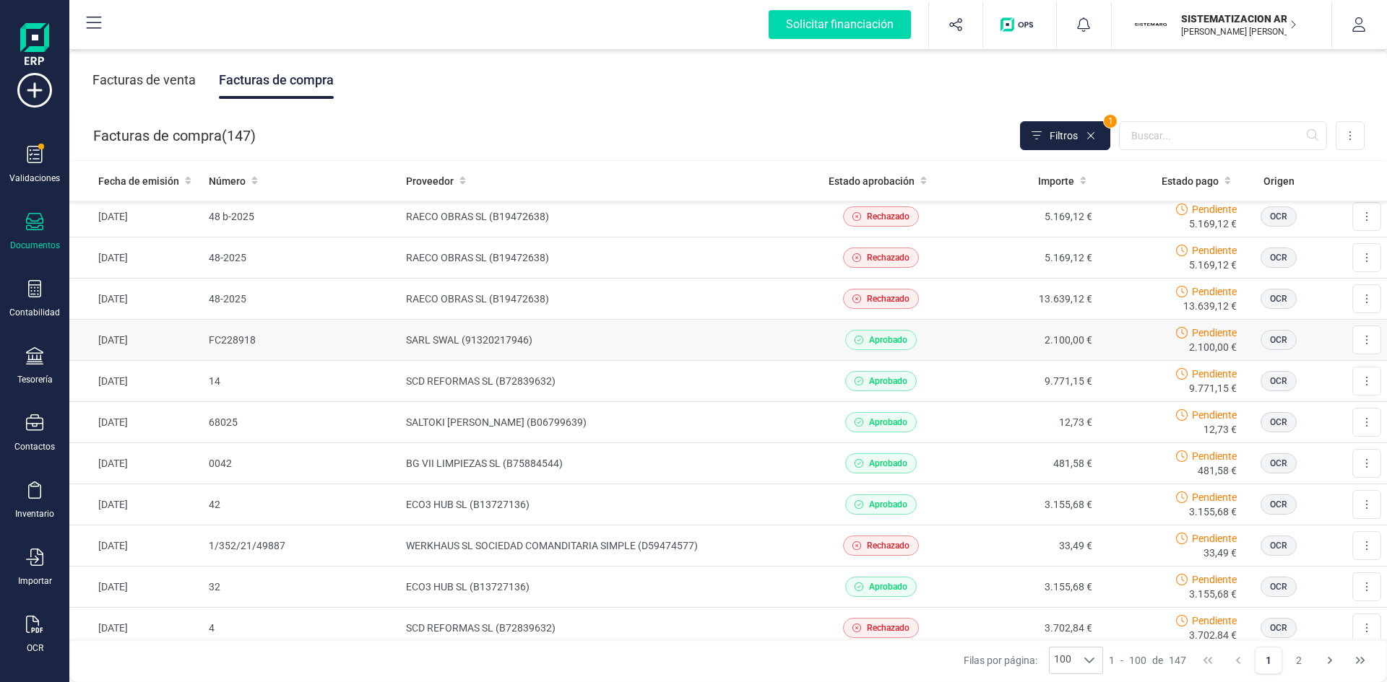
click at [953, 344] on td "2.100,00 €" at bounding box center [1025, 340] width 145 height 41
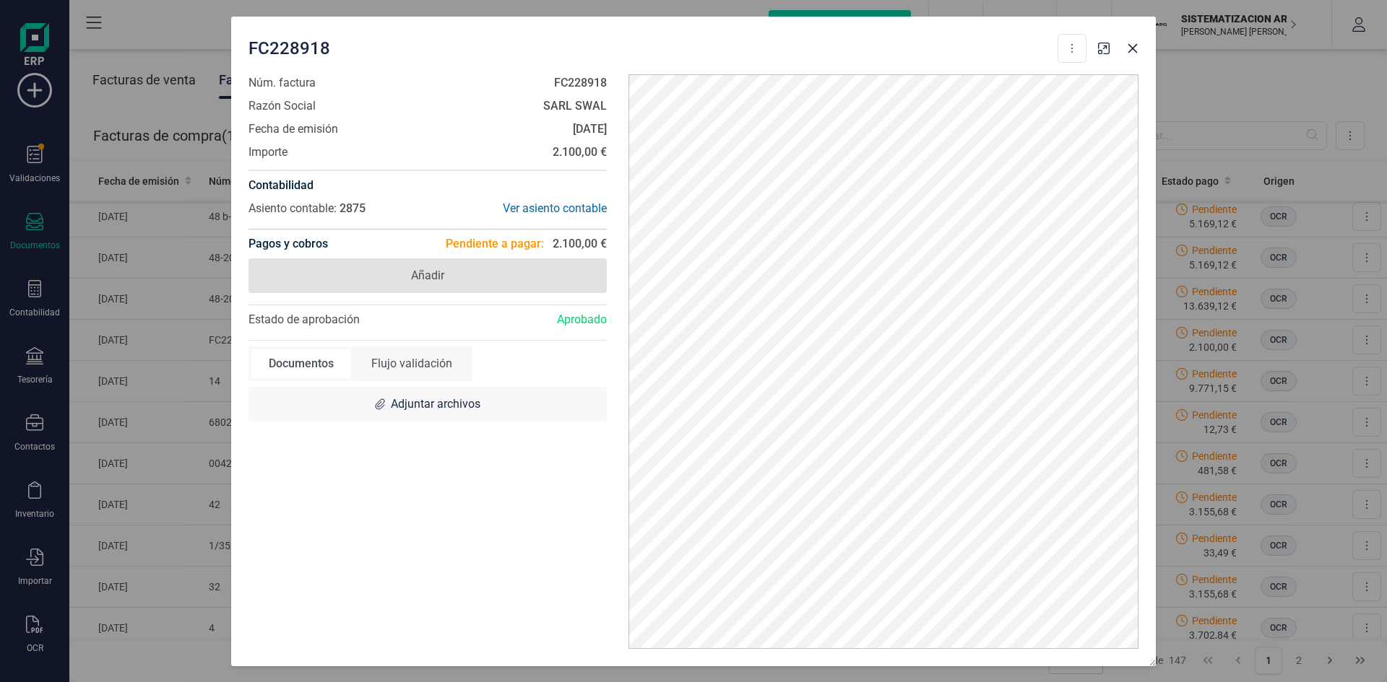
click at [512, 277] on span "Añadir" at bounding box center [427, 276] width 358 height 35
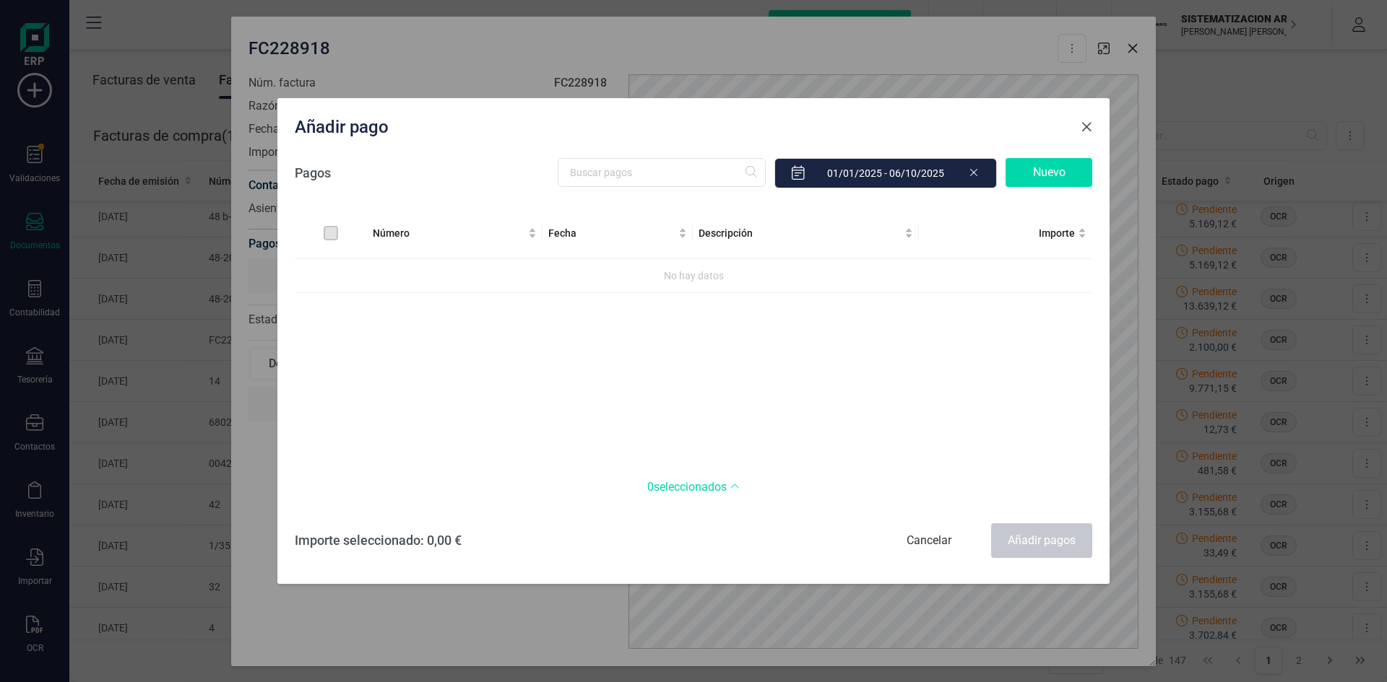
click at [1088, 125] on span "Close" at bounding box center [1086, 127] width 12 height 12
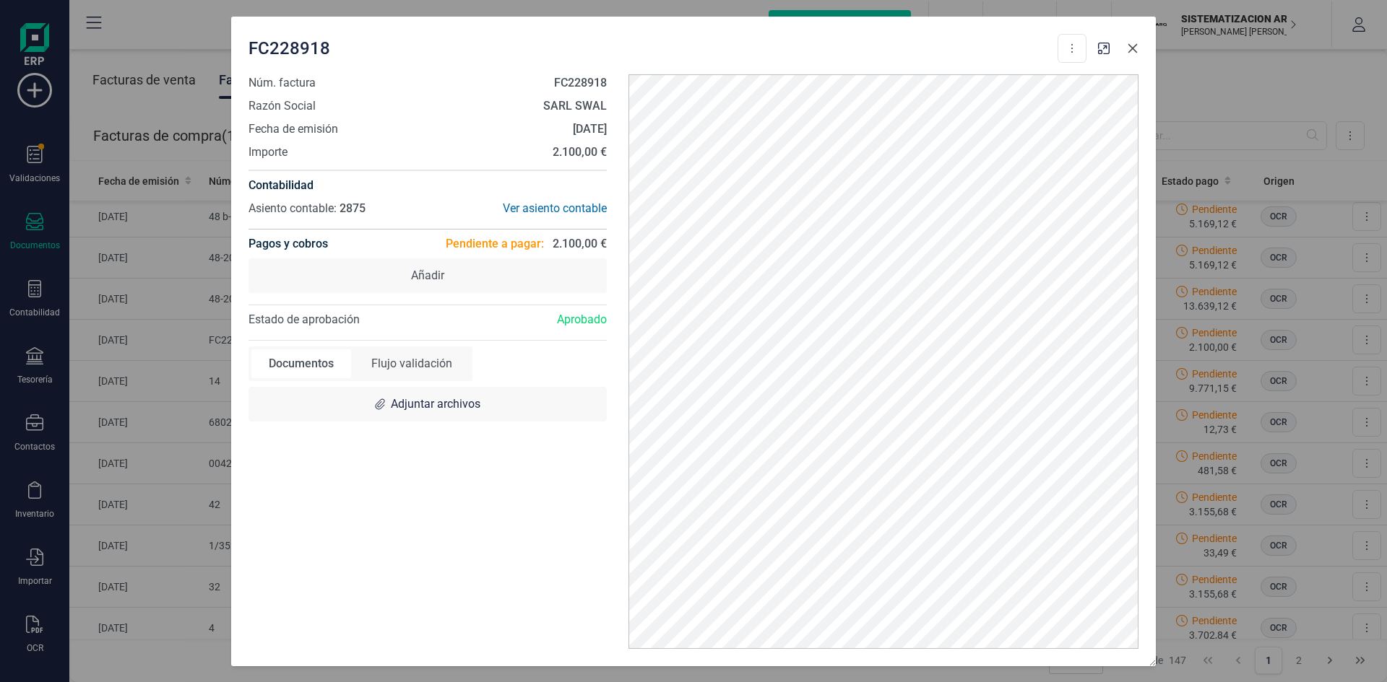
click at [1129, 49] on icon "Close" at bounding box center [1133, 49] width 12 height 12
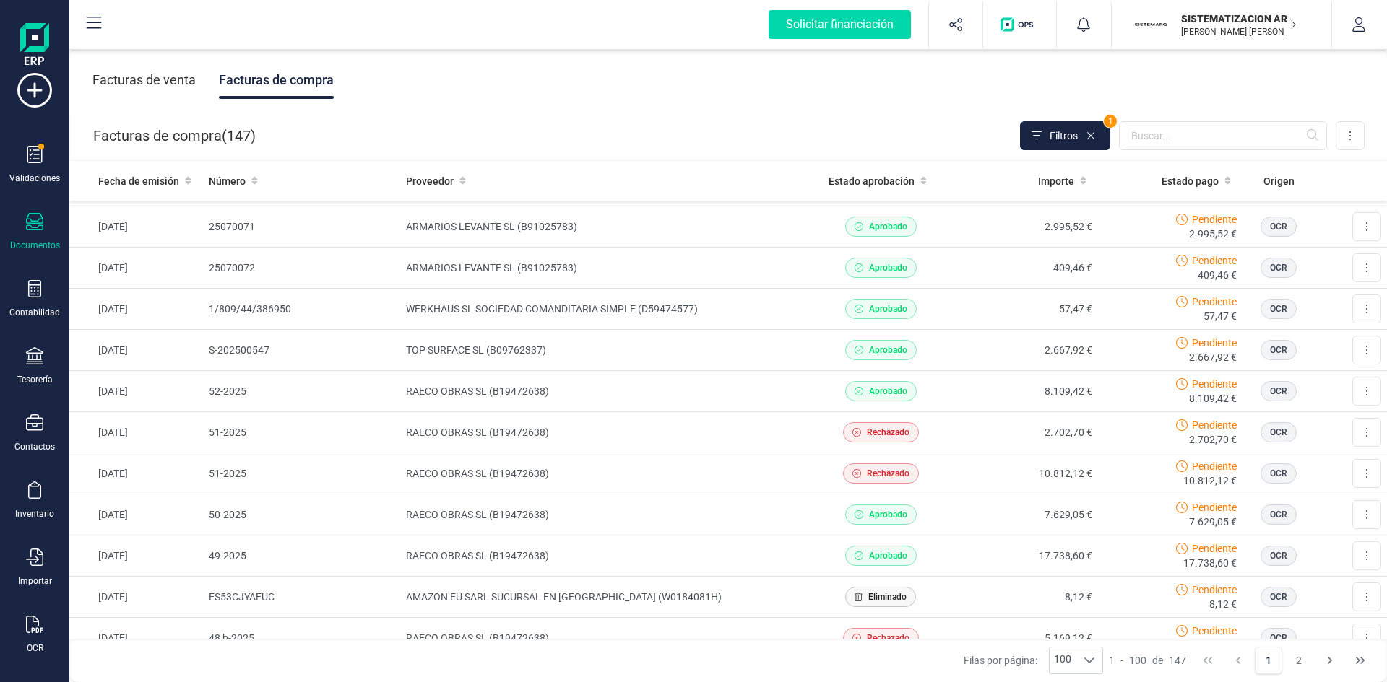
scroll to position [1805, 0]
click at [968, 344] on td "2.667,92 €" at bounding box center [1025, 351] width 145 height 41
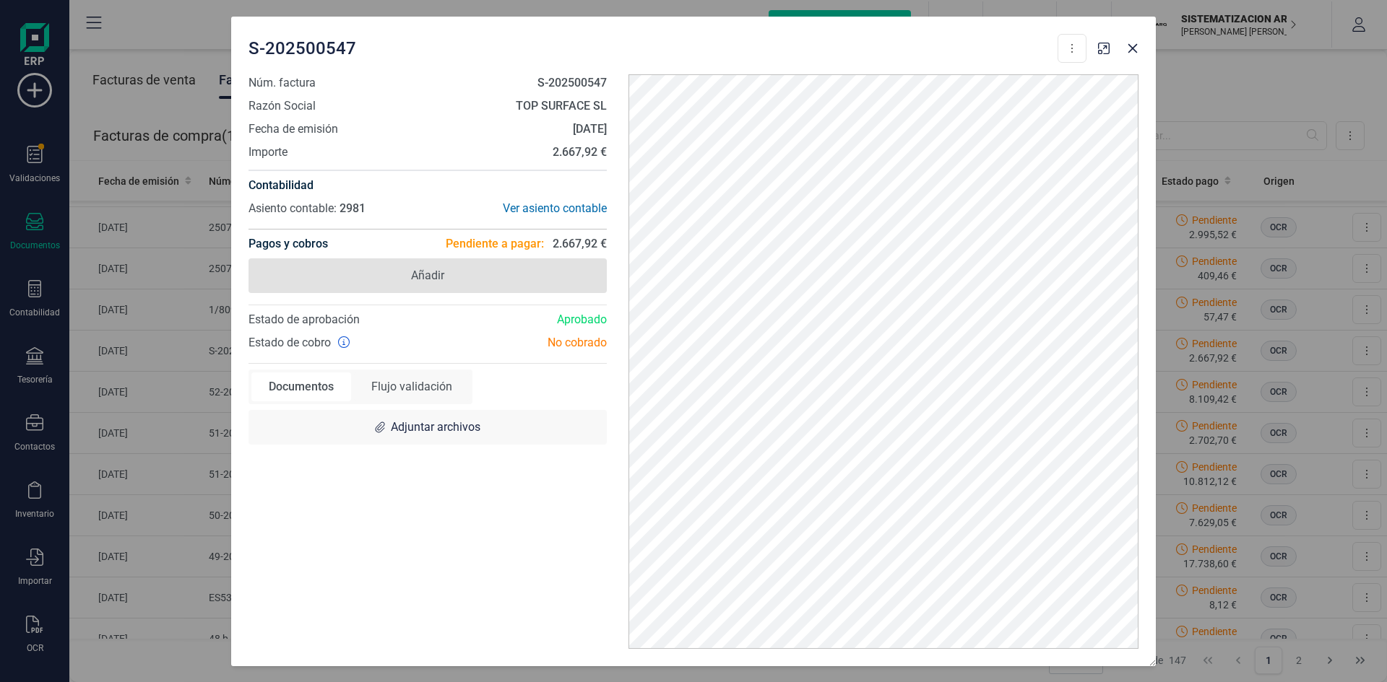
click at [498, 271] on span "Añadir" at bounding box center [427, 276] width 358 height 35
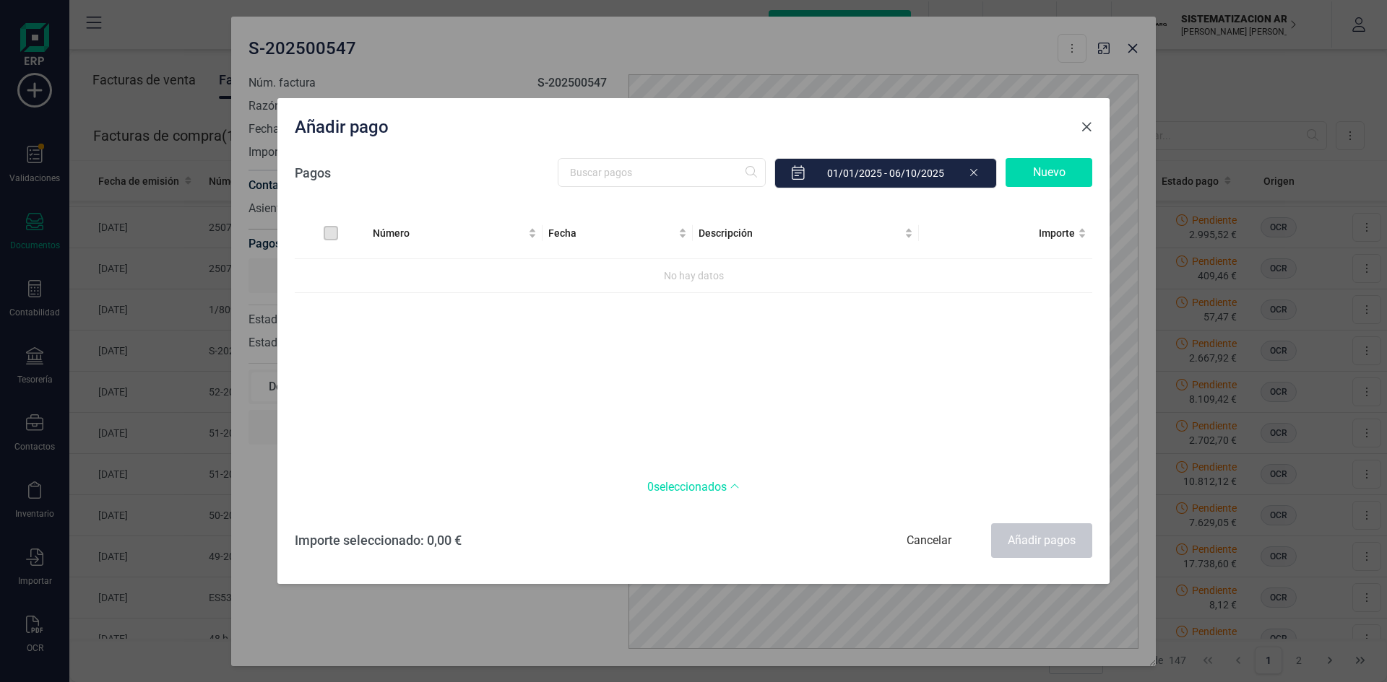
click at [1085, 128] on span "Close" at bounding box center [1086, 127] width 12 height 12
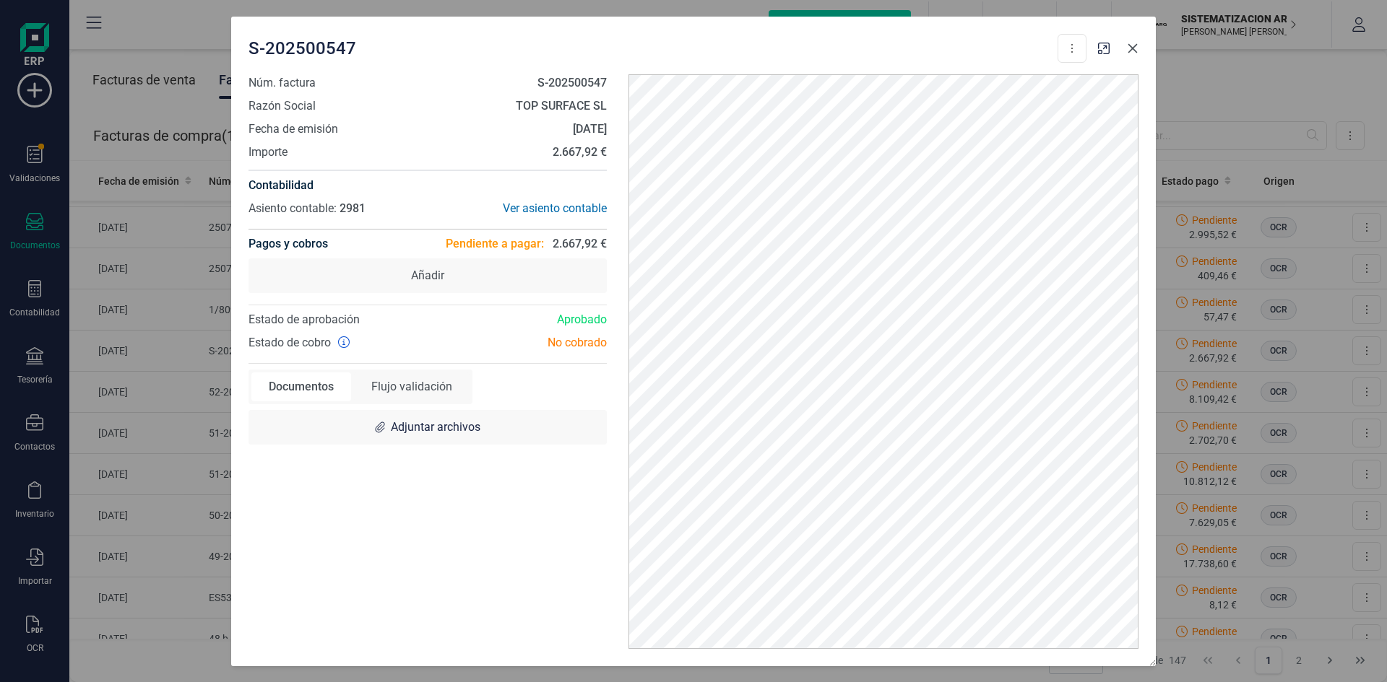
click at [1131, 51] on icon "Close" at bounding box center [1133, 49] width 12 height 12
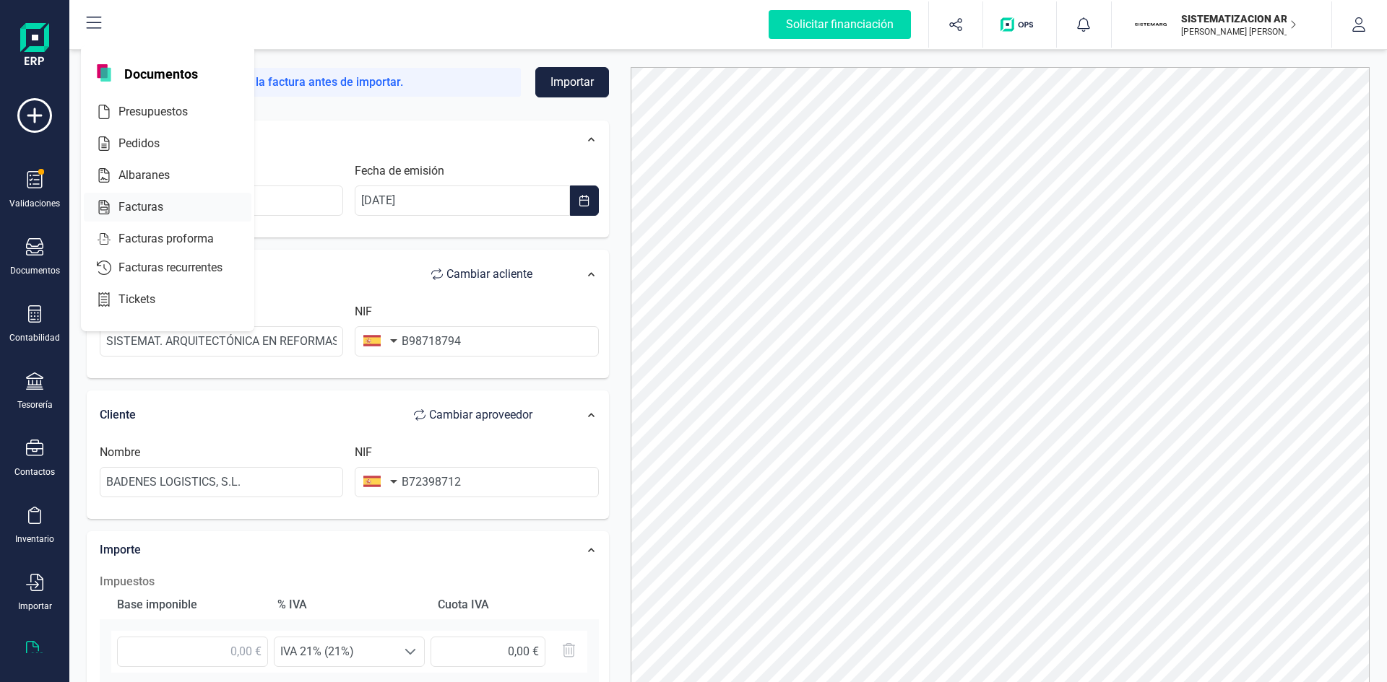
click at [147, 217] on div "Facturas" at bounding box center [168, 207] width 168 height 29
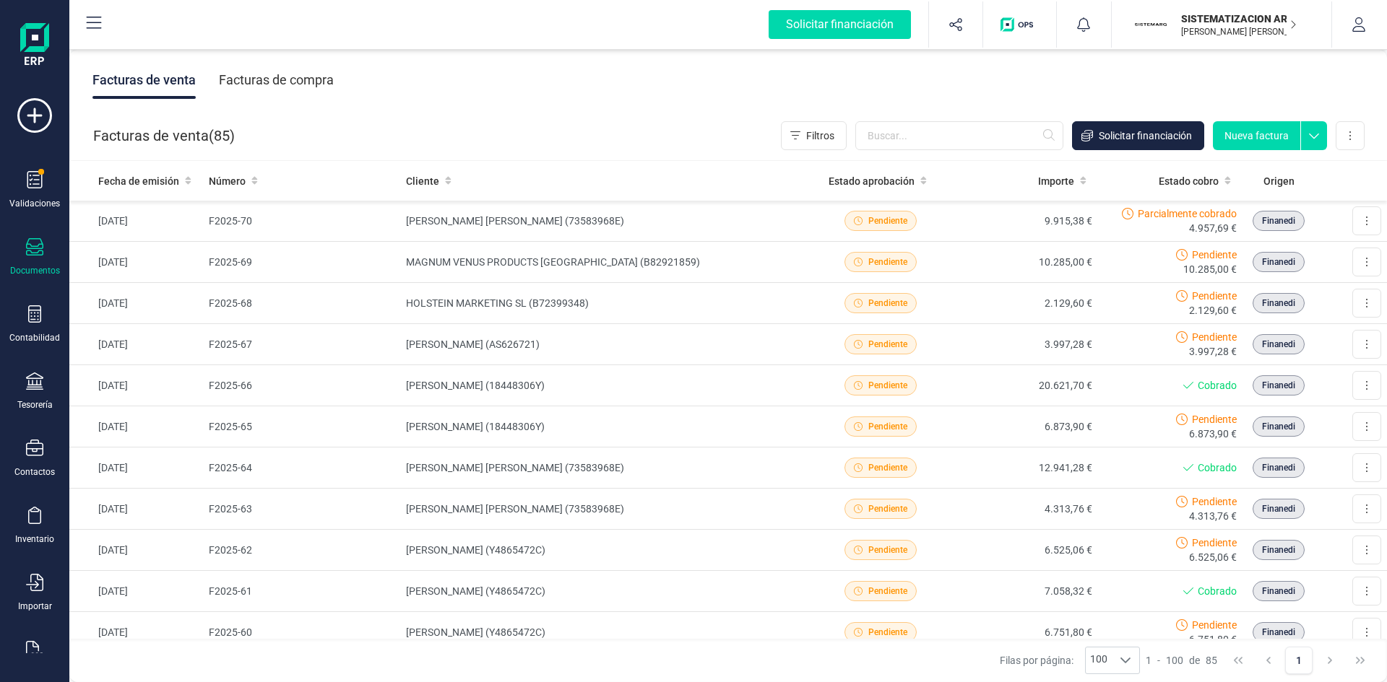
click at [255, 85] on div "Facturas de compra" at bounding box center [276, 80] width 115 height 38
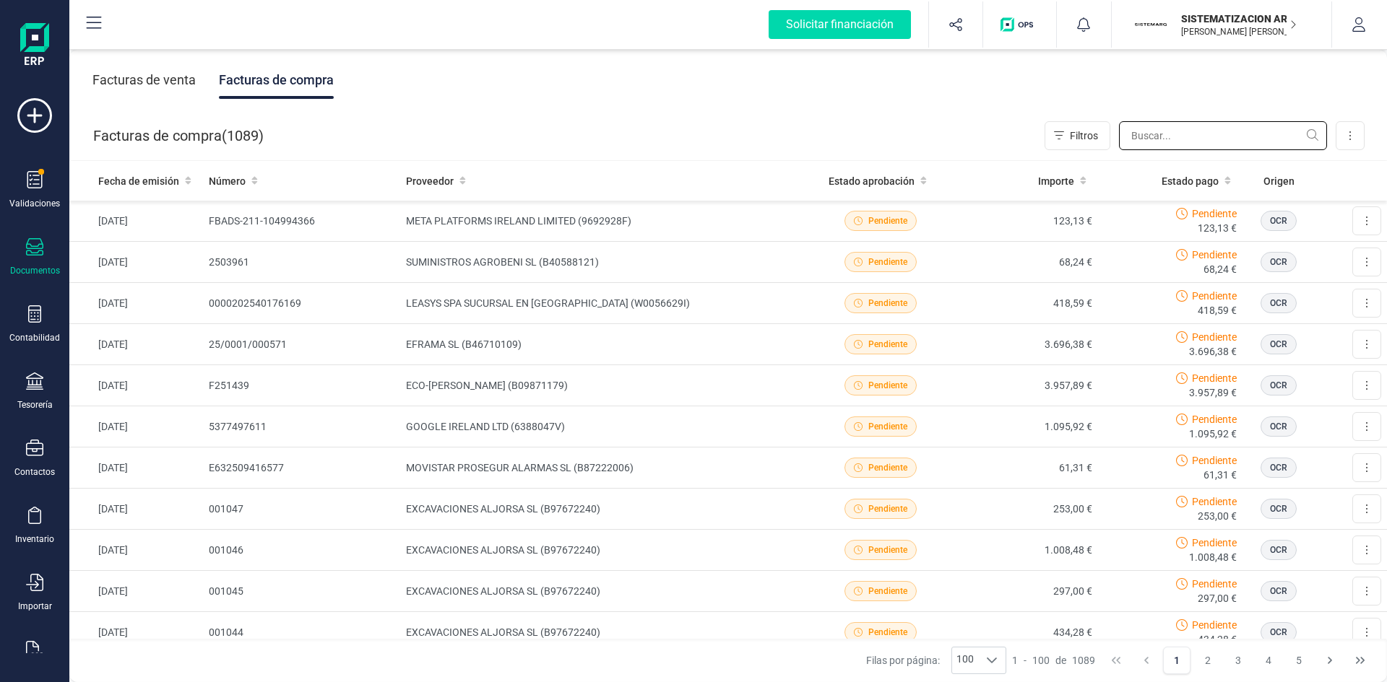
click at [1165, 131] on input "text" at bounding box center [1223, 135] width 208 height 29
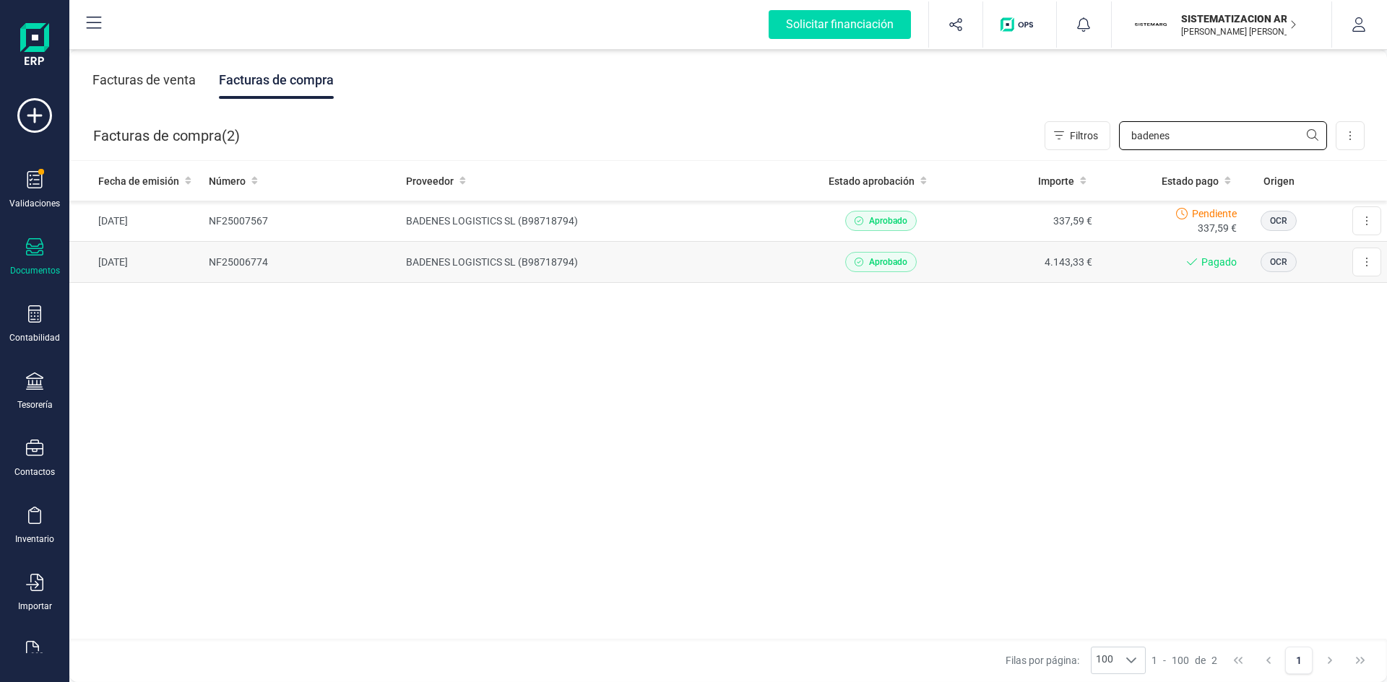
type input "badenes"
click at [786, 254] on td "BADENES LOGISTICS SL (B98718794)" at bounding box center [603, 262] width 407 height 41
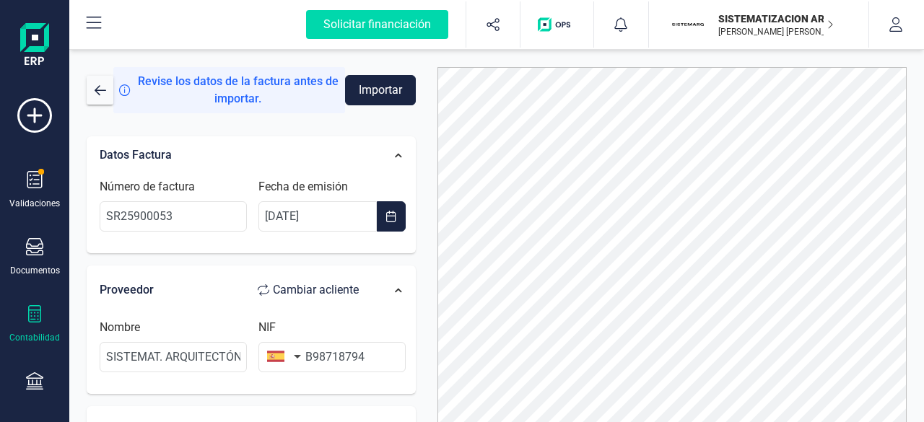
click at [35, 313] on icon at bounding box center [34, 313] width 17 height 17
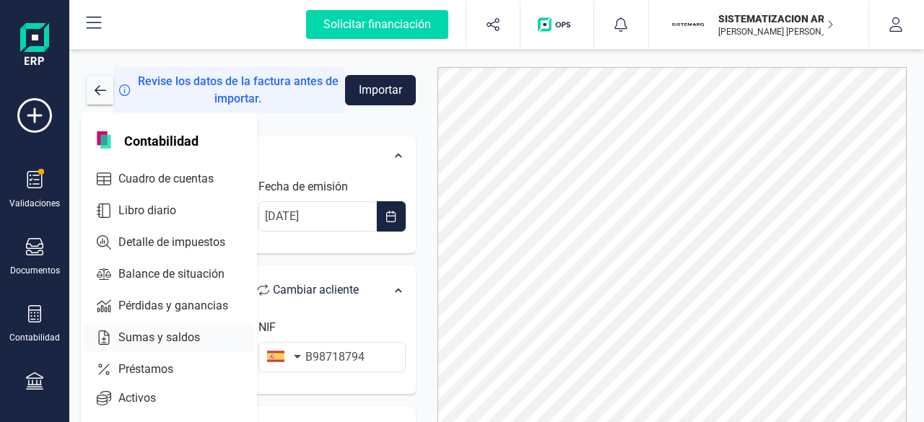
scroll to position [6, 0]
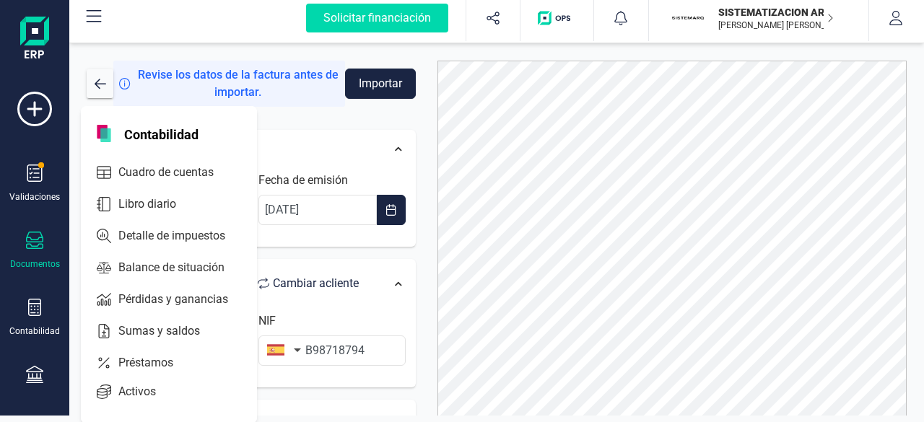
click at [32, 236] on icon at bounding box center [34, 240] width 17 height 17
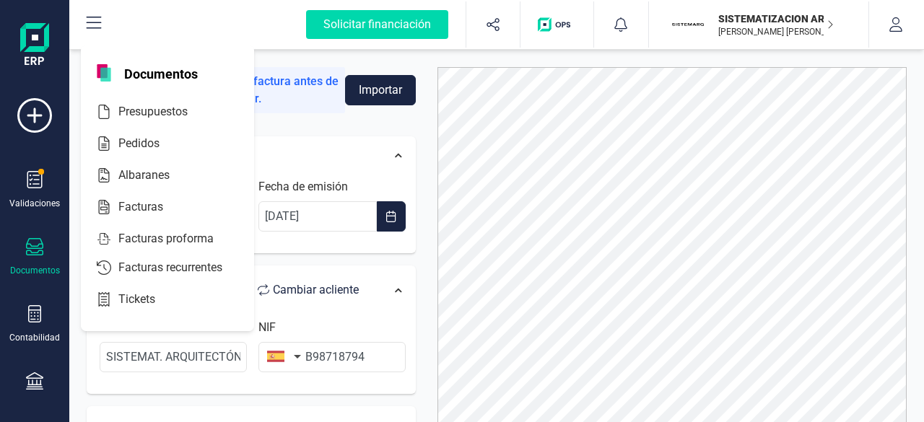
scroll to position [0, 0]
click at [32, 318] on icon at bounding box center [34, 313] width 13 height 17
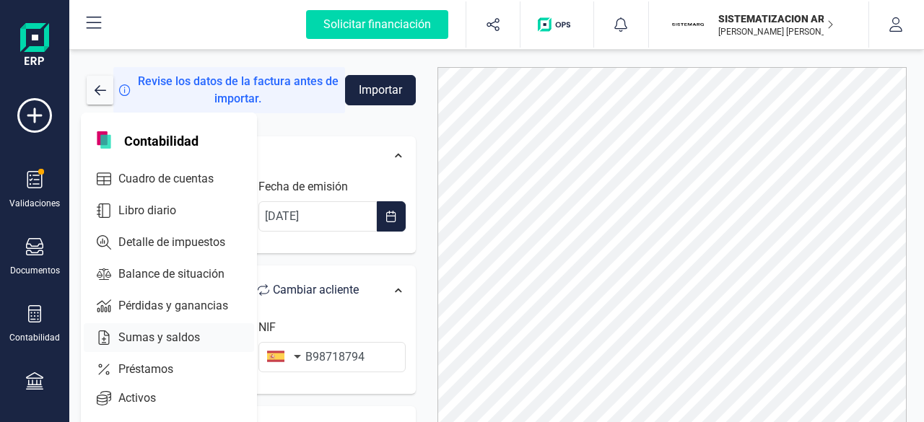
scroll to position [6, 0]
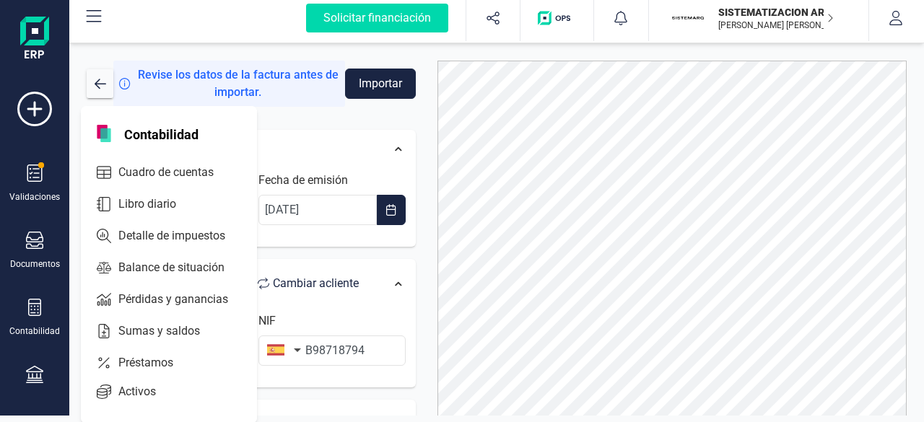
click at [17, 362] on div "Validaciones Documentos Documentos Presupuestos Pedidos Albaranes Facturas Fact…" at bounding box center [35, 388] width 58 height 593
click at [30, 374] on icon at bounding box center [34, 374] width 17 height 17
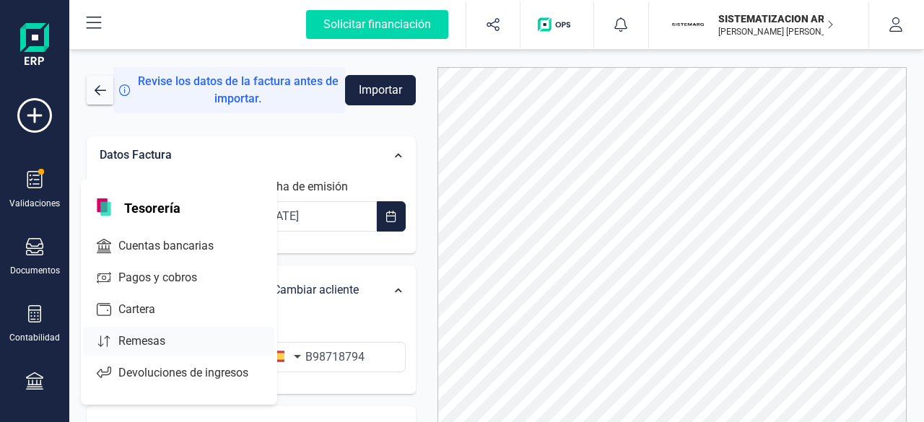
click at [176, 344] on span "Remesas" at bounding box center [152, 341] width 79 height 17
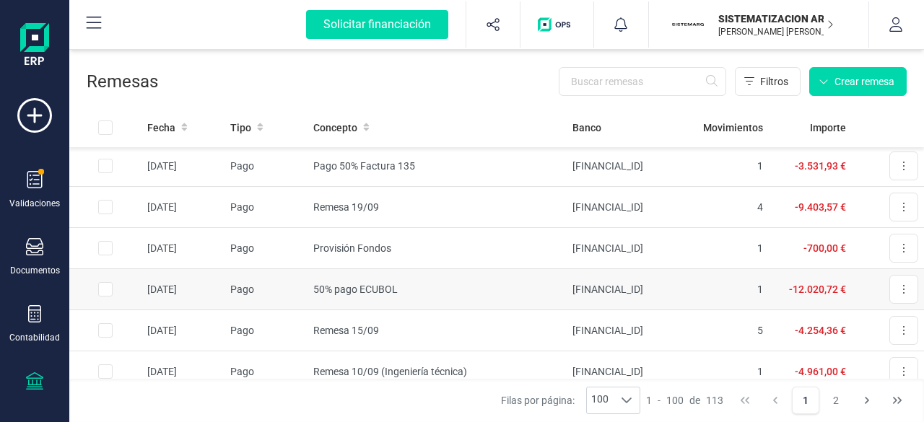
scroll to position [79, 0]
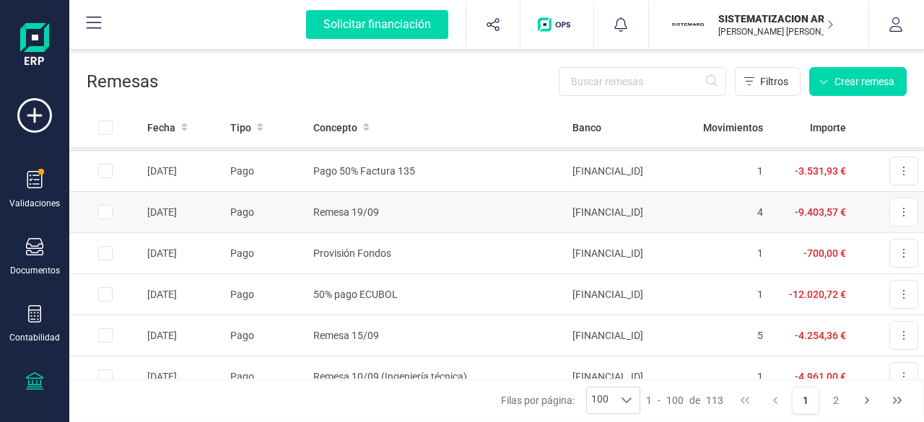
click at [487, 222] on td "Remesa 19/09" at bounding box center [437, 212] width 259 height 41
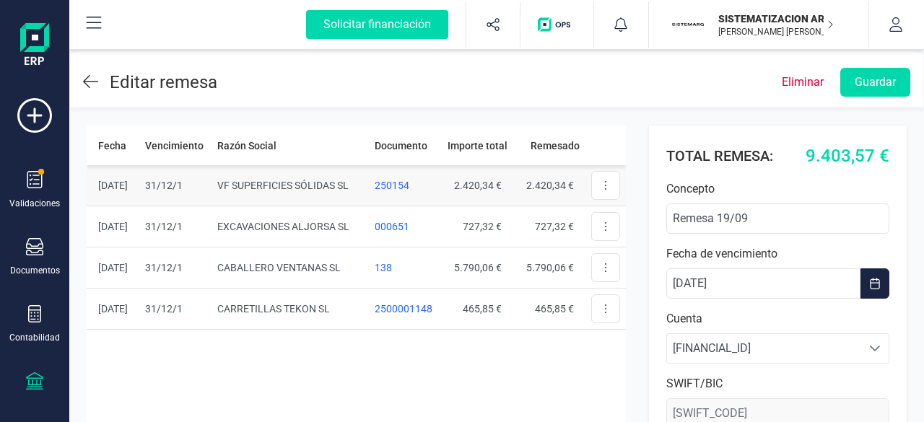
click at [331, 190] on td "VF SUPERFICIES SÓLIDAS SL" at bounding box center [290, 185] width 157 height 41
click at [311, 181] on td "VF SUPERFICIES SÓLIDAS SL" at bounding box center [290, 185] width 157 height 41
click at [88, 86] on icon at bounding box center [90, 81] width 15 height 13
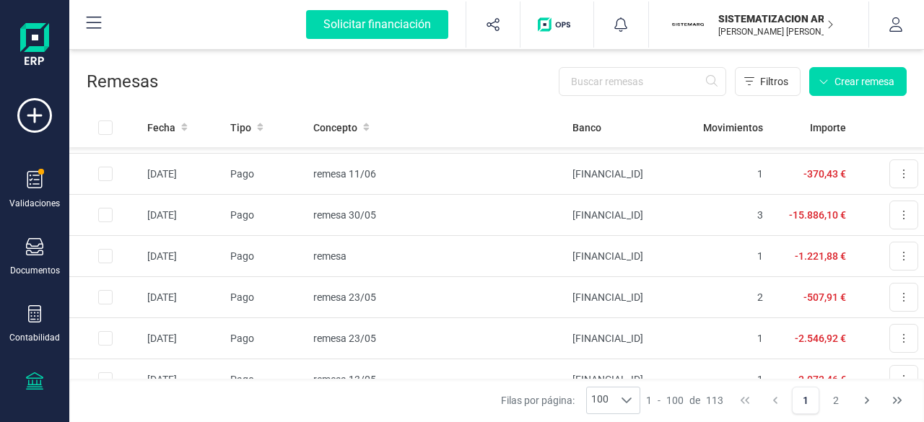
scroll to position [1312, 0]
click at [425, 339] on td "remesa 23/05" at bounding box center [437, 337] width 259 height 41
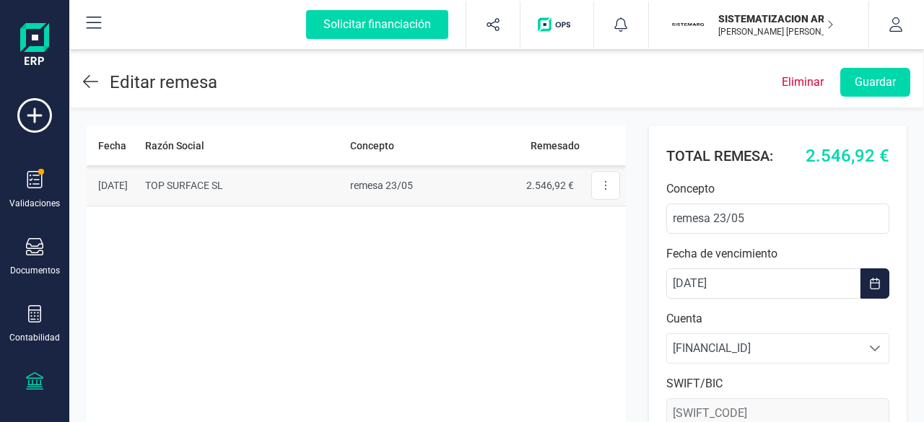
click at [305, 190] on td "TOP SURFACE SL" at bounding box center [241, 185] width 205 height 41
click at [95, 85] on icon at bounding box center [90, 81] width 15 height 17
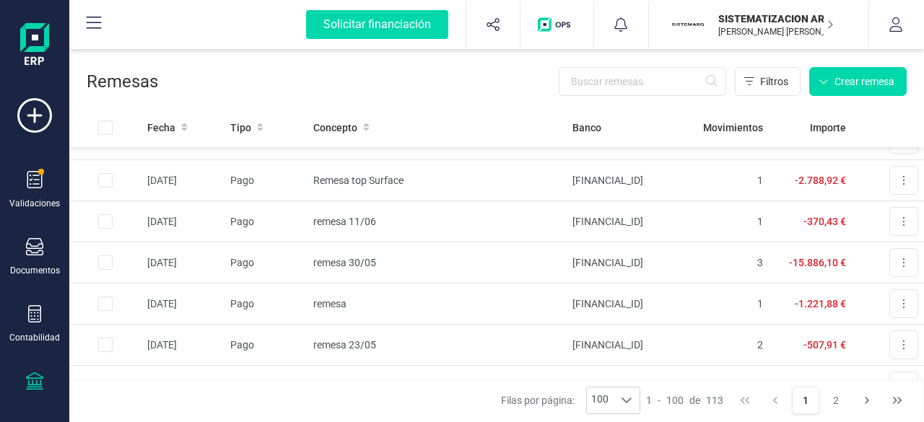
scroll to position [1264, 0]
click at [276, 289] on td "Pago" at bounding box center [266, 303] width 83 height 41
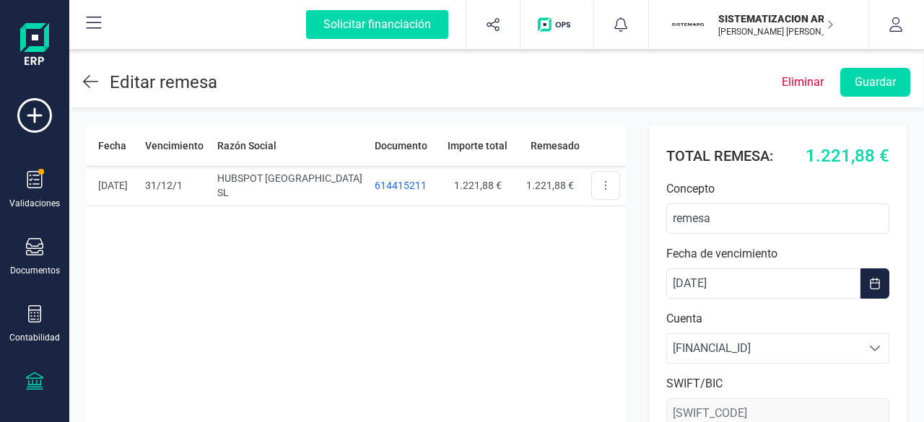
click at [92, 86] on icon at bounding box center [90, 81] width 15 height 17
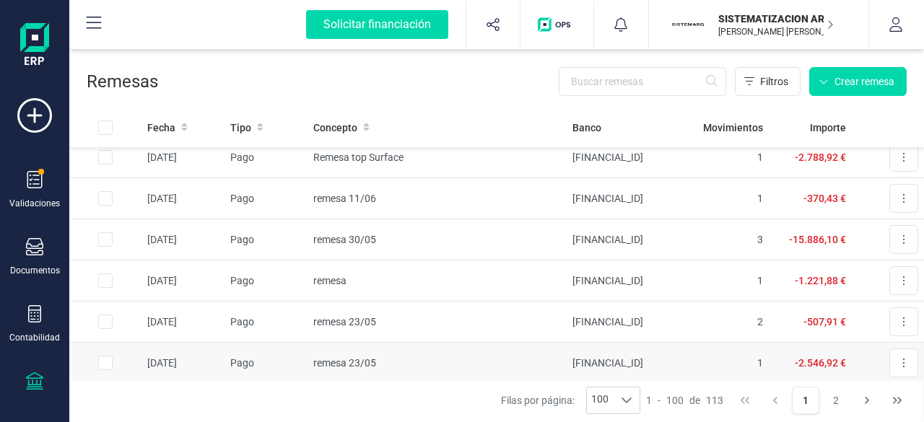
scroll to position [1286, 0]
click at [245, 235] on span "Pago" at bounding box center [242, 241] width 24 height 12
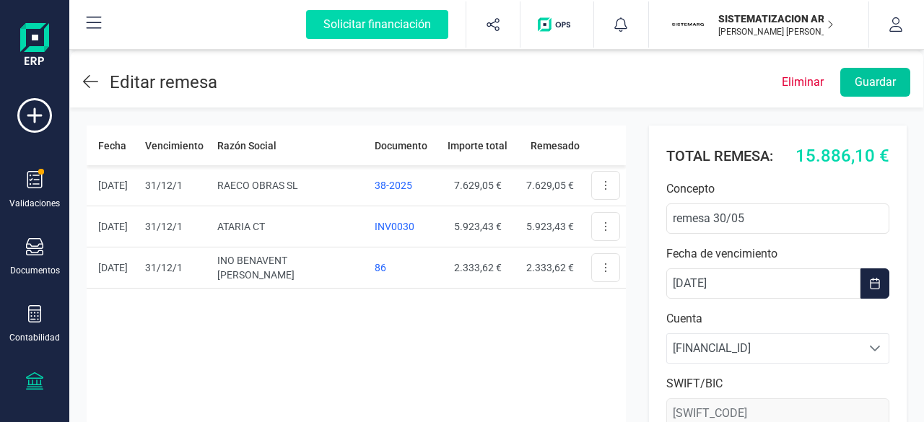
click at [885, 87] on button "Guardar" at bounding box center [876, 82] width 70 height 29
click at [95, 83] on icon at bounding box center [90, 81] width 15 height 17
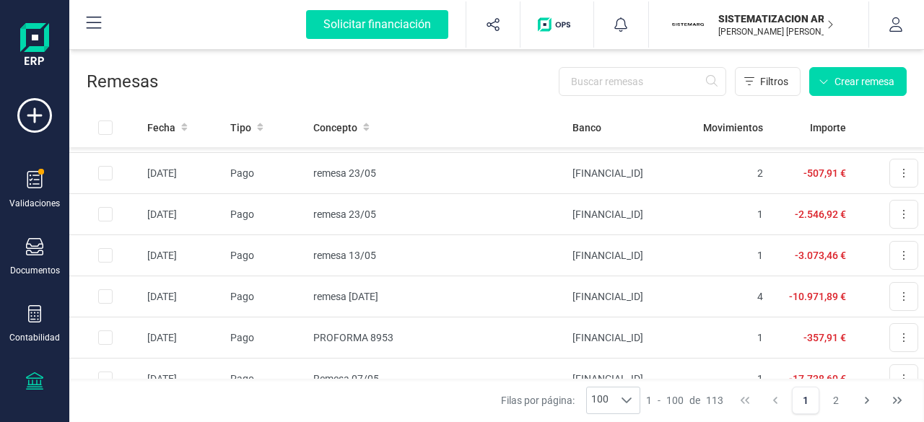
scroll to position [1434, 0]
click at [442, 260] on td "remesa 13/05" at bounding box center [437, 256] width 259 height 41
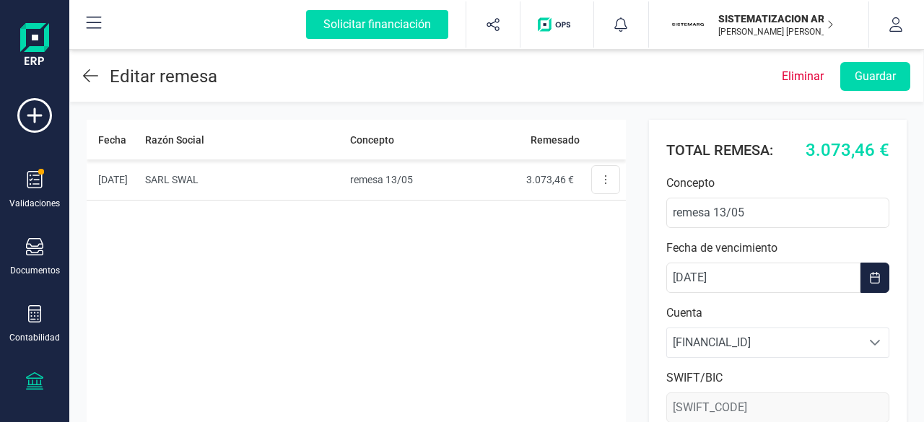
scroll to position [4, 0]
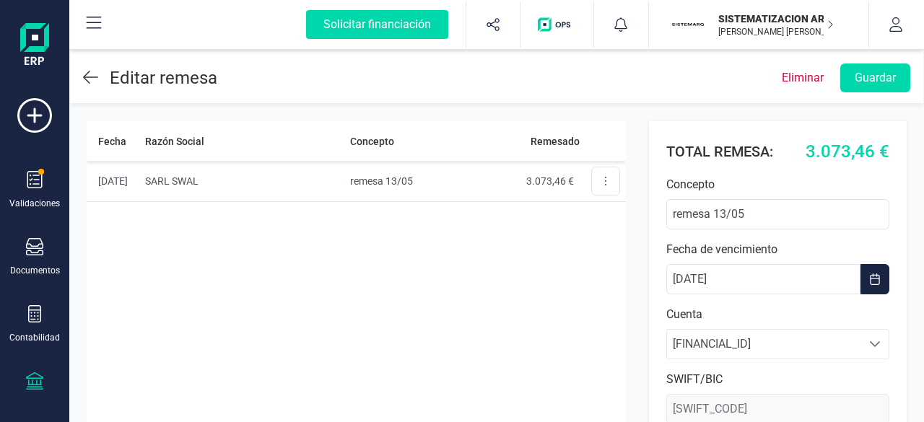
click at [92, 79] on icon at bounding box center [90, 77] width 15 height 17
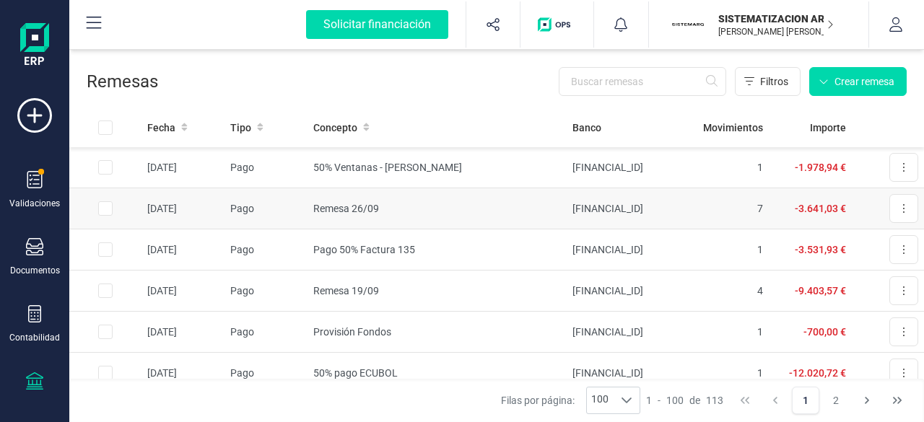
click at [380, 214] on td "Remesa 26/09" at bounding box center [437, 208] width 259 height 41
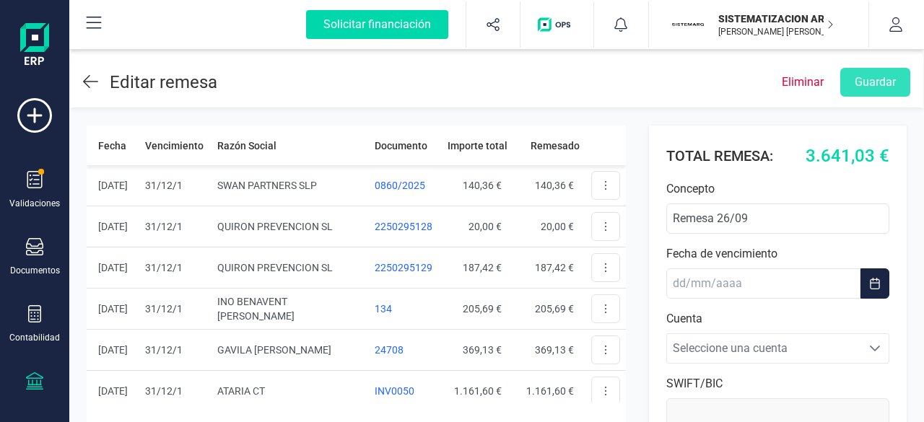
type input "BKBKESMM"
type input "[DATE]"
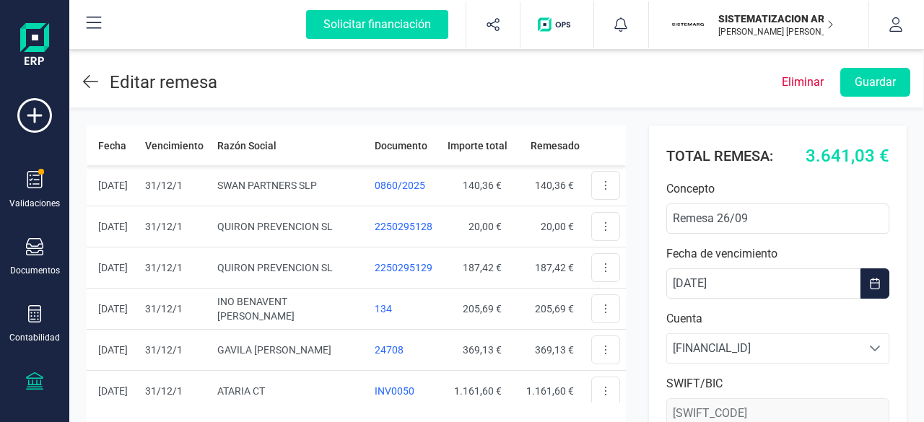
click at [103, 79] on div "Editar remesa" at bounding box center [150, 82] width 134 height 26
click at [87, 82] on icon at bounding box center [90, 81] width 15 height 13
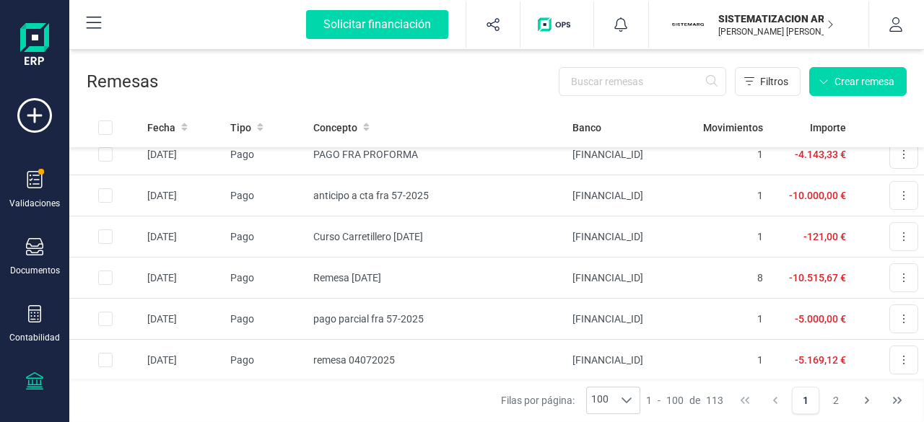
scroll to position [932, 0]
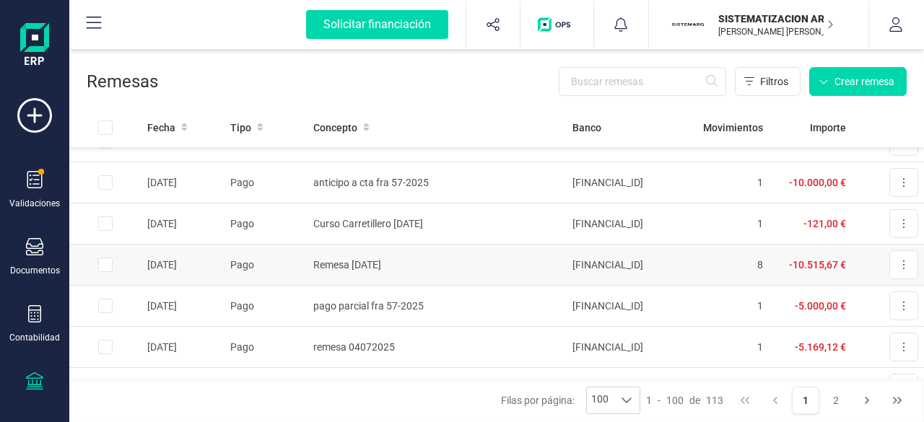
click at [459, 264] on td "Remesa 10/07/2025" at bounding box center [437, 265] width 259 height 41
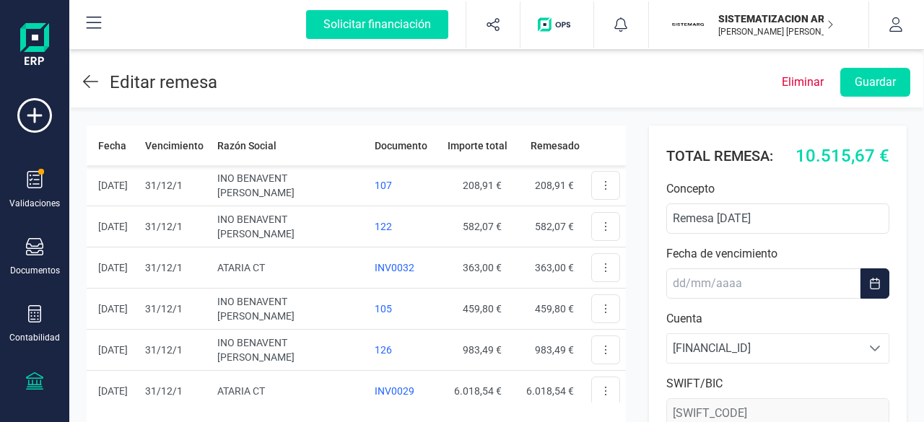
type input "10/07/2025"
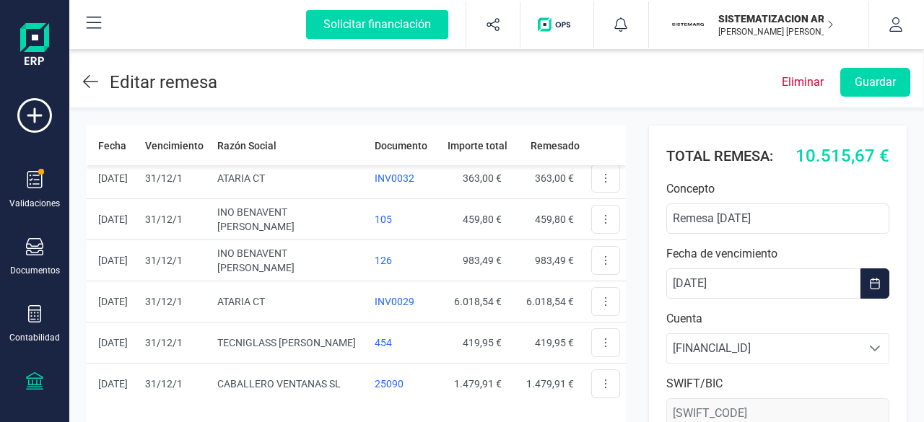
scroll to position [119, 0]
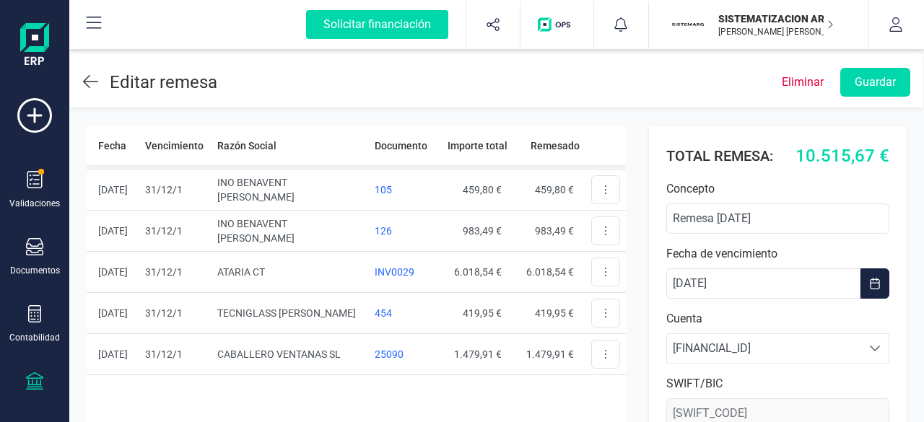
click at [97, 82] on icon at bounding box center [90, 81] width 15 height 17
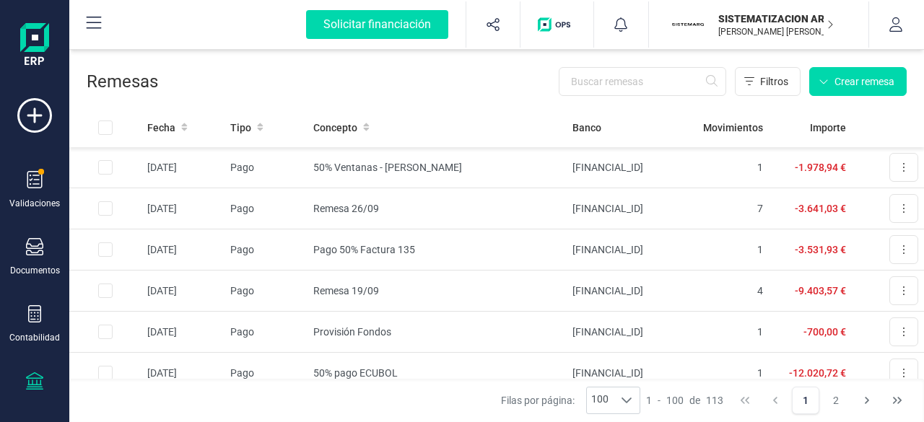
click at [313, 222] on td "Remesa 26/09" at bounding box center [437, 208] width 259 height 41
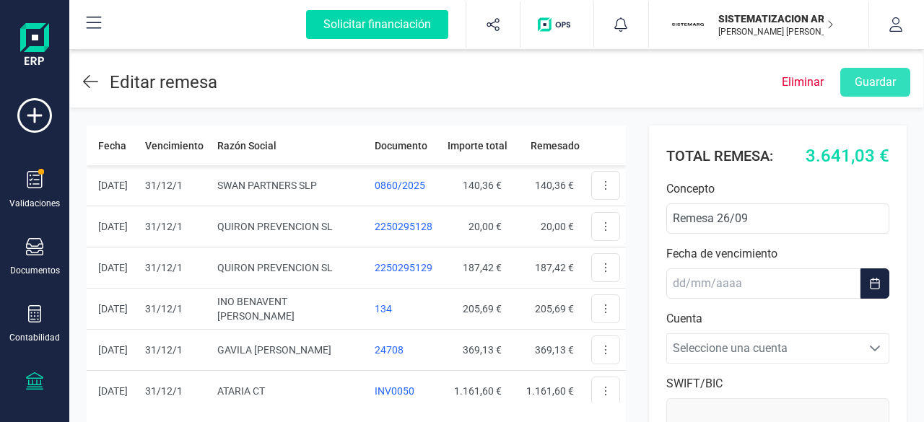
type input "BKBKESMM"
type input "[DATE]"
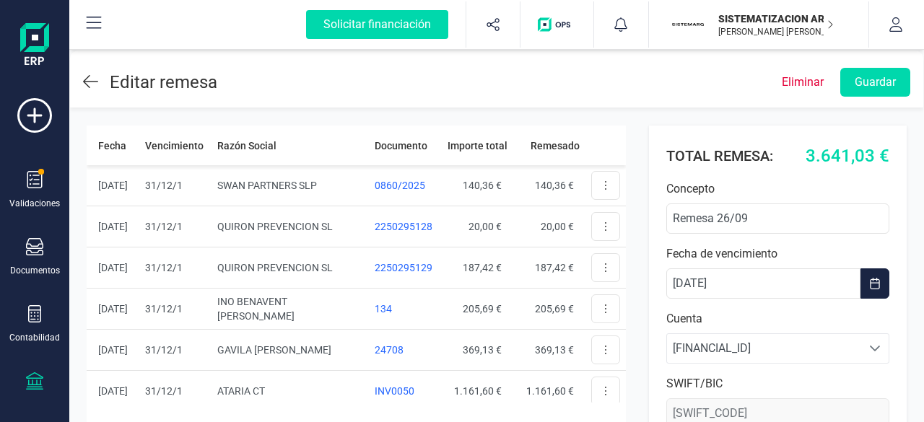
click at [92, 74] on icon at bounding box center [90, 81] width 15 height 17
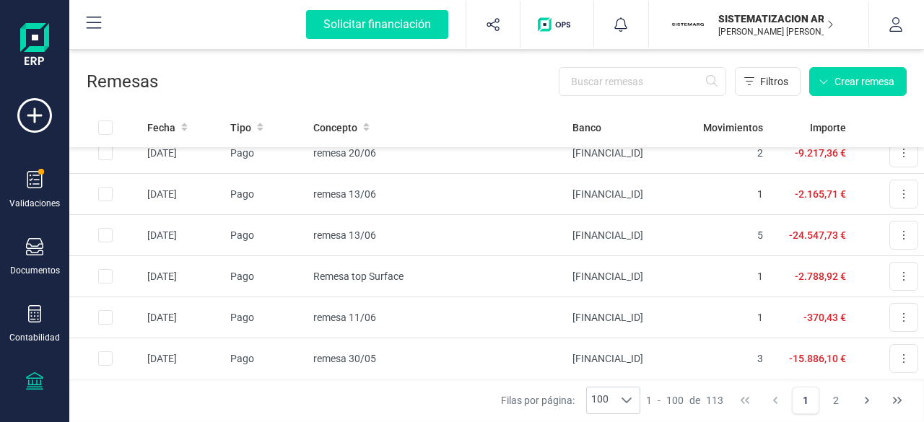
scroll to position [1165, 0]
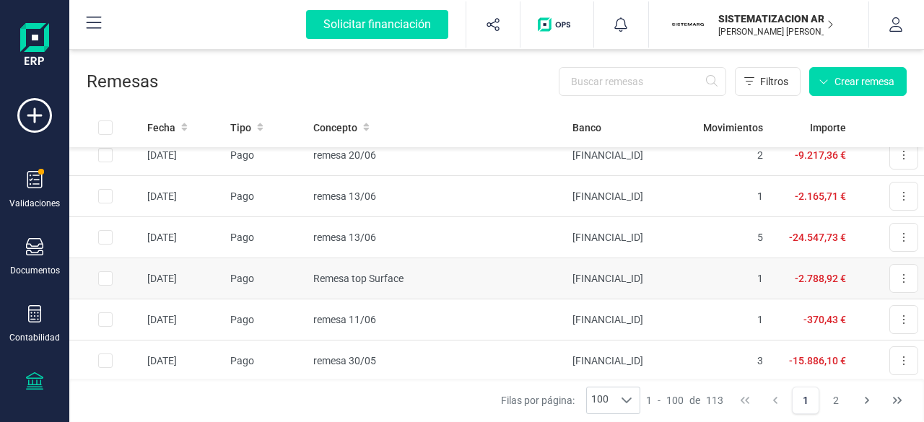
click at [462, 272] on td "Remesa top Surface" at bounding box center [437, 279] width 259 height 41
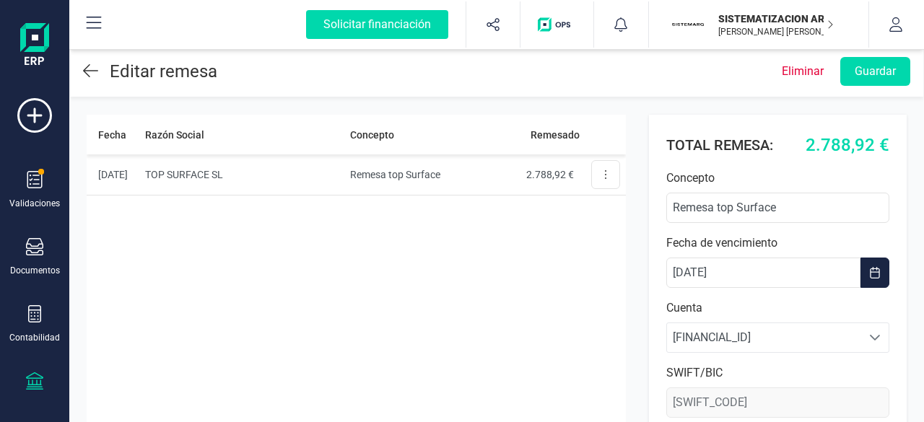
scroll to position [9, 0]
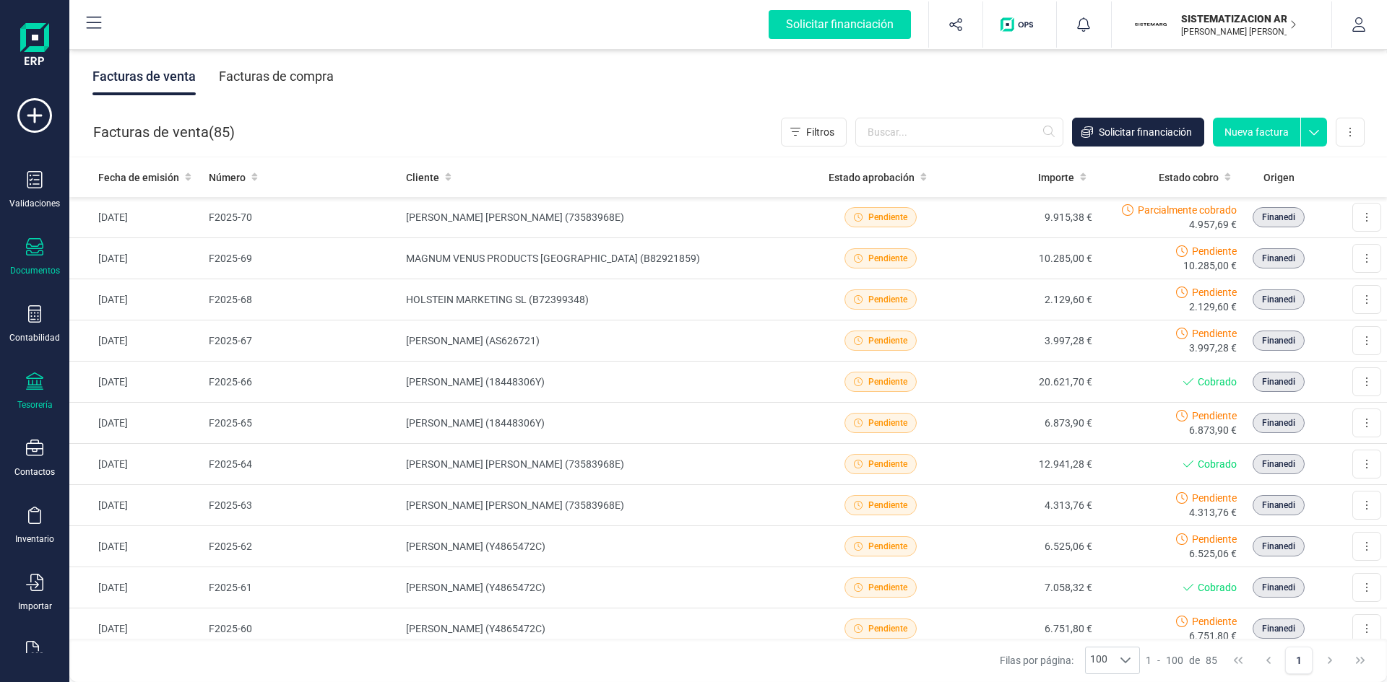
click at [35, 384] on icon at bounding box center [34, 381] width 17 height 17
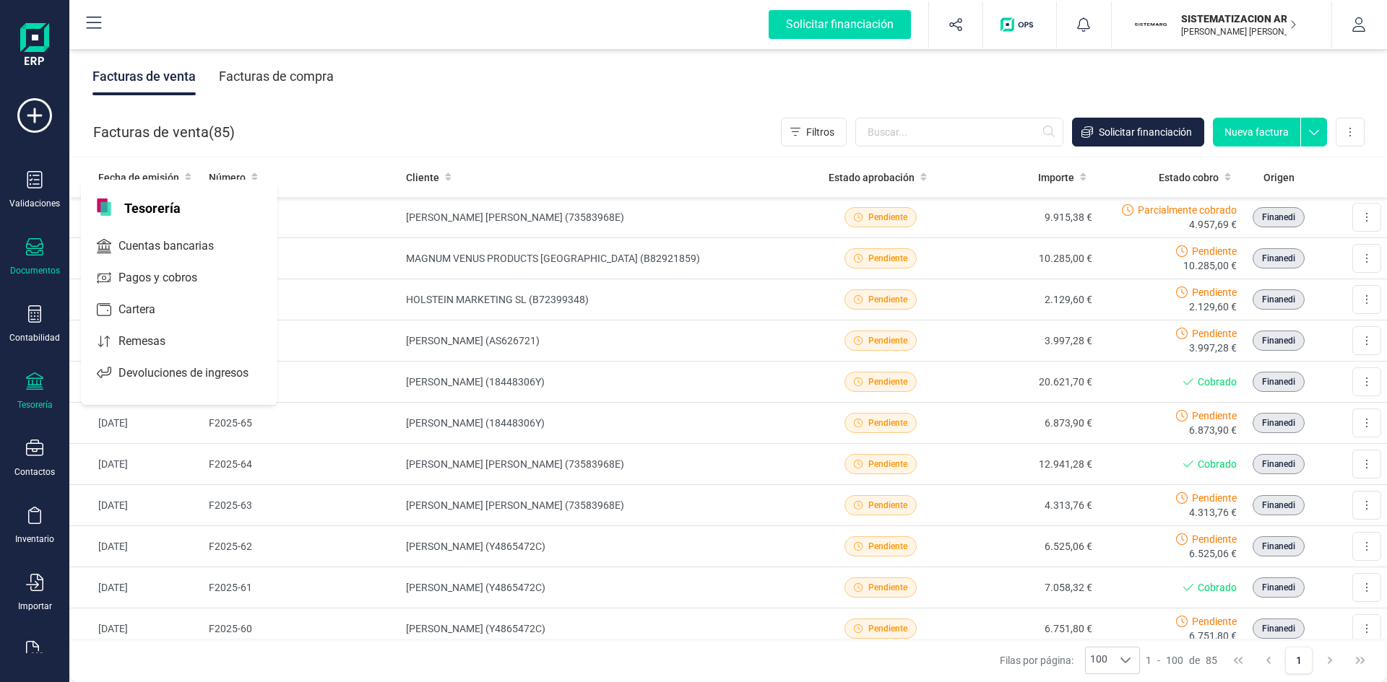
click at [43, 384] on icon at bounding box center [34, 381] width 17 height 17
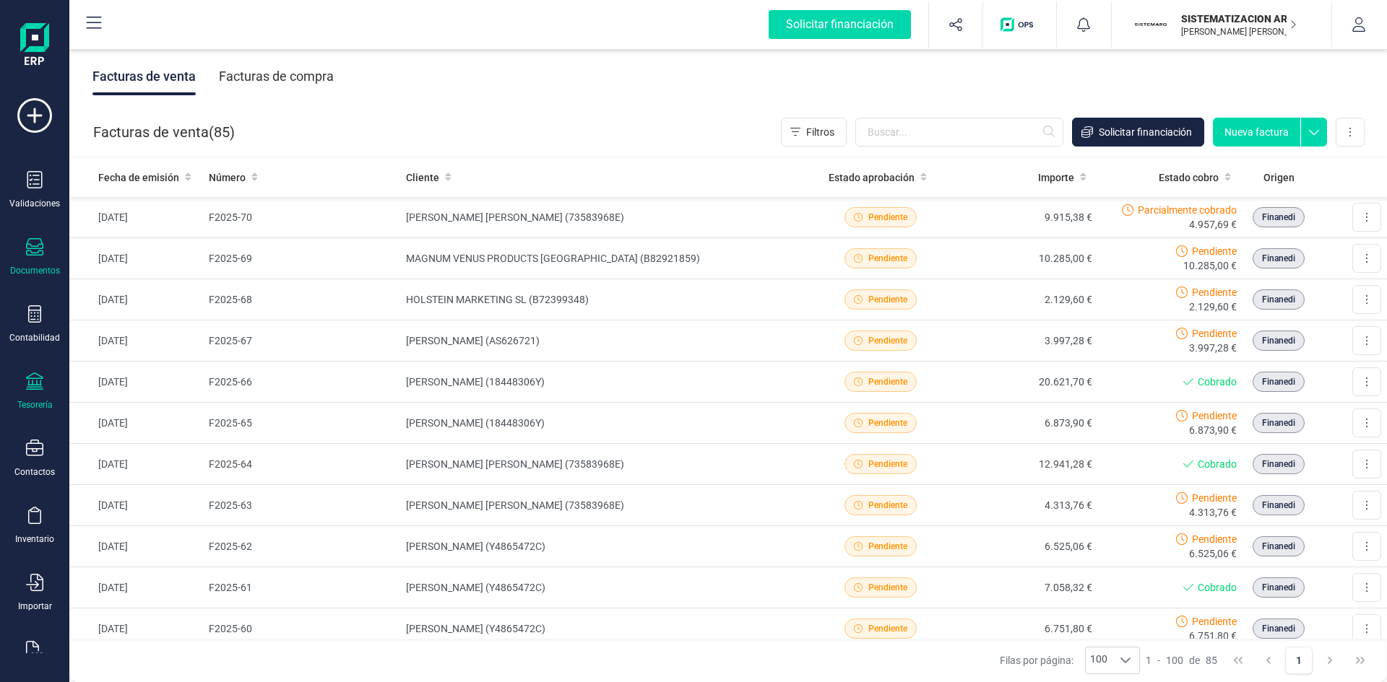
click at [34, 394] on div "Tesorería" at bounding box center [35, 392] width 58 height 38
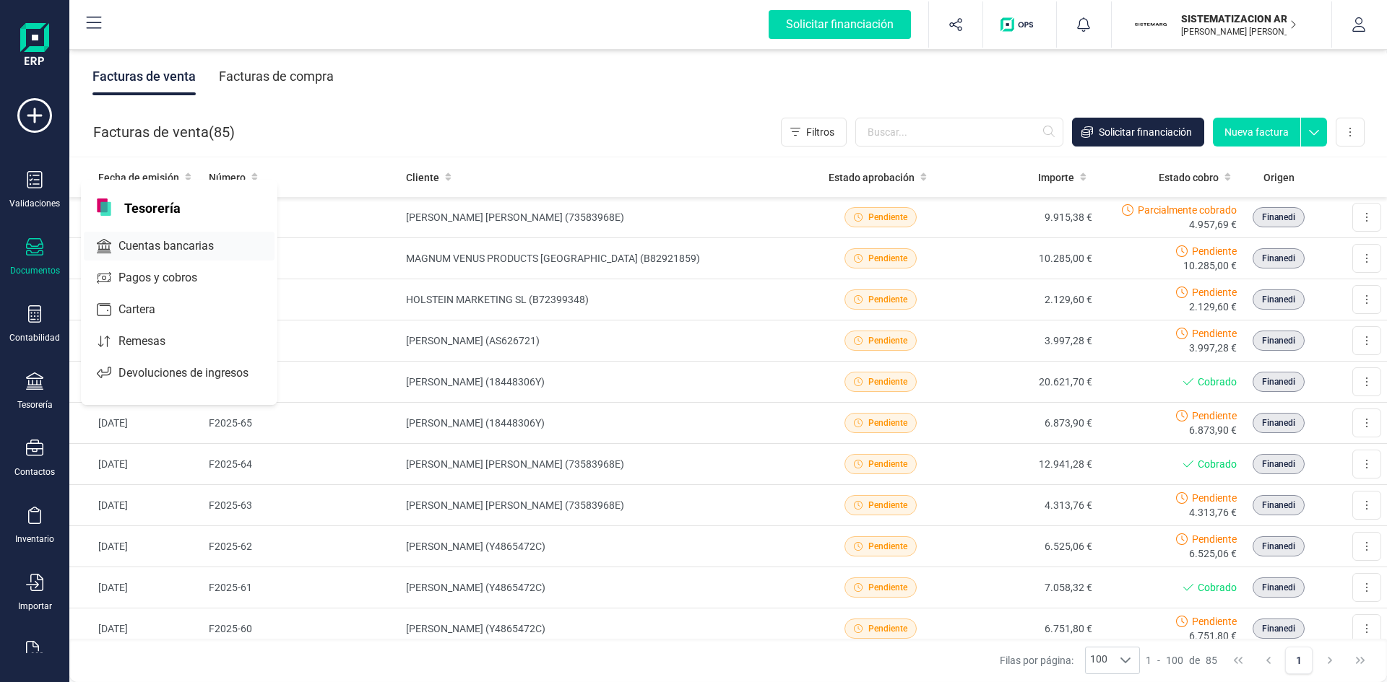
click at [158, 242] on span "Cuentas bancarias" at bounding box center [176, 246] width 127 height 17
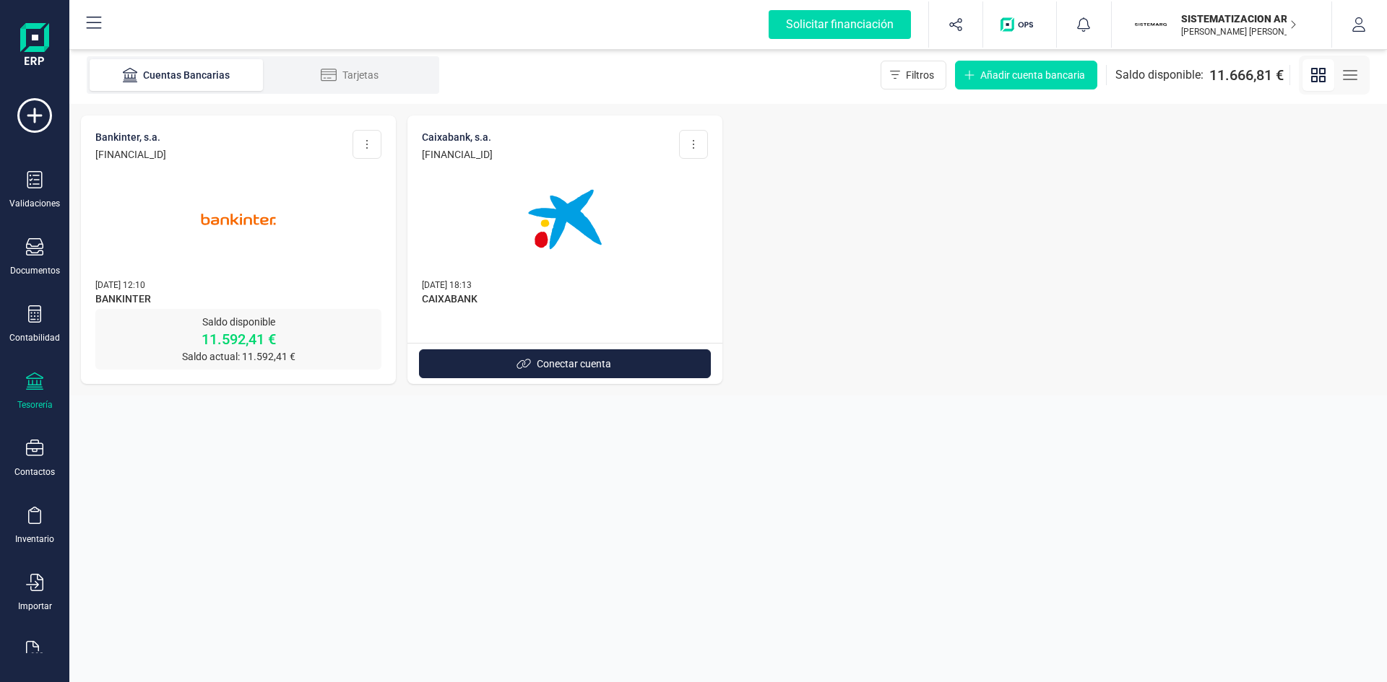
click at [246, 196] on img at bounding box center [238, 219] width 121 height 121
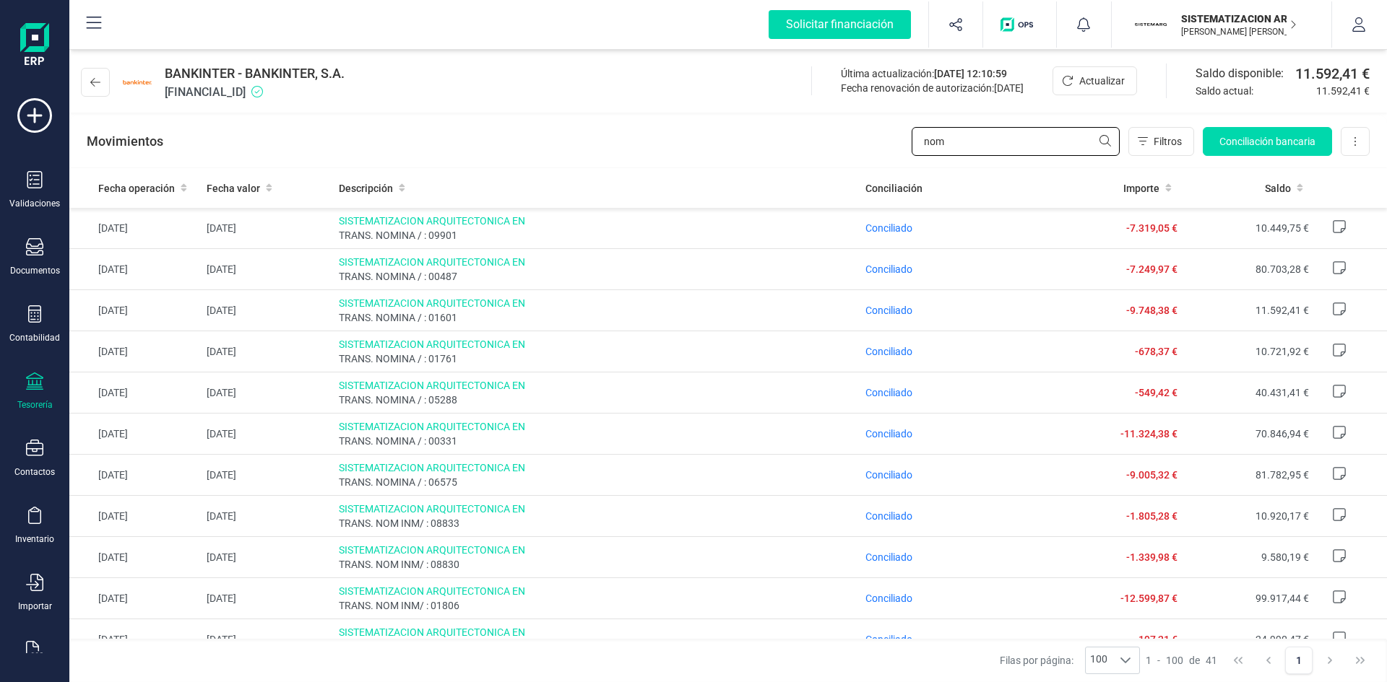
click at [972, 129] on input "nom" at bounding box center [1015, 141] width 208 height 29
drag, startPoint x: 950, startPoint y: 142, endPoint x: 853, endPoint y: 146, distance: 96.9
click at [853, 146] on div "Movimientos nom Filtros Conciliación bancaria Descargar Excel Eliminar cuenta" at bounding box center [727, 142] width 1317 height 52
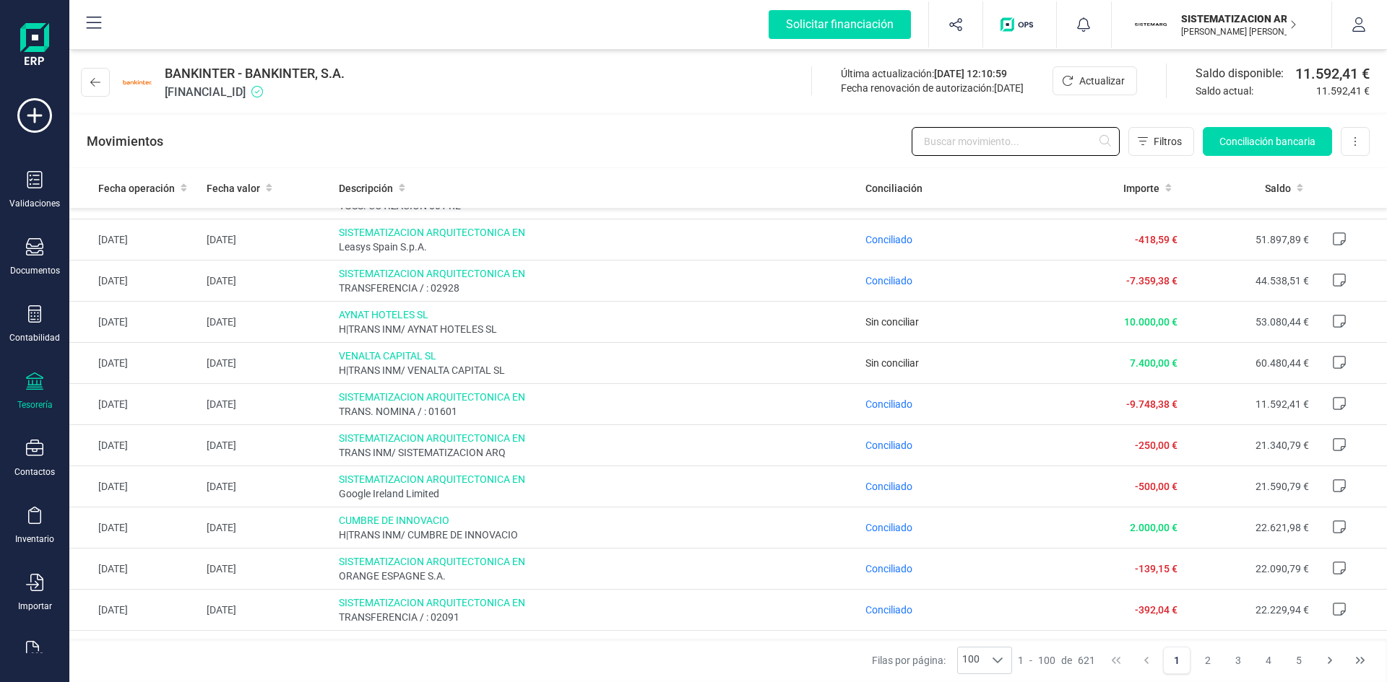
scroll to position [3670, 0]
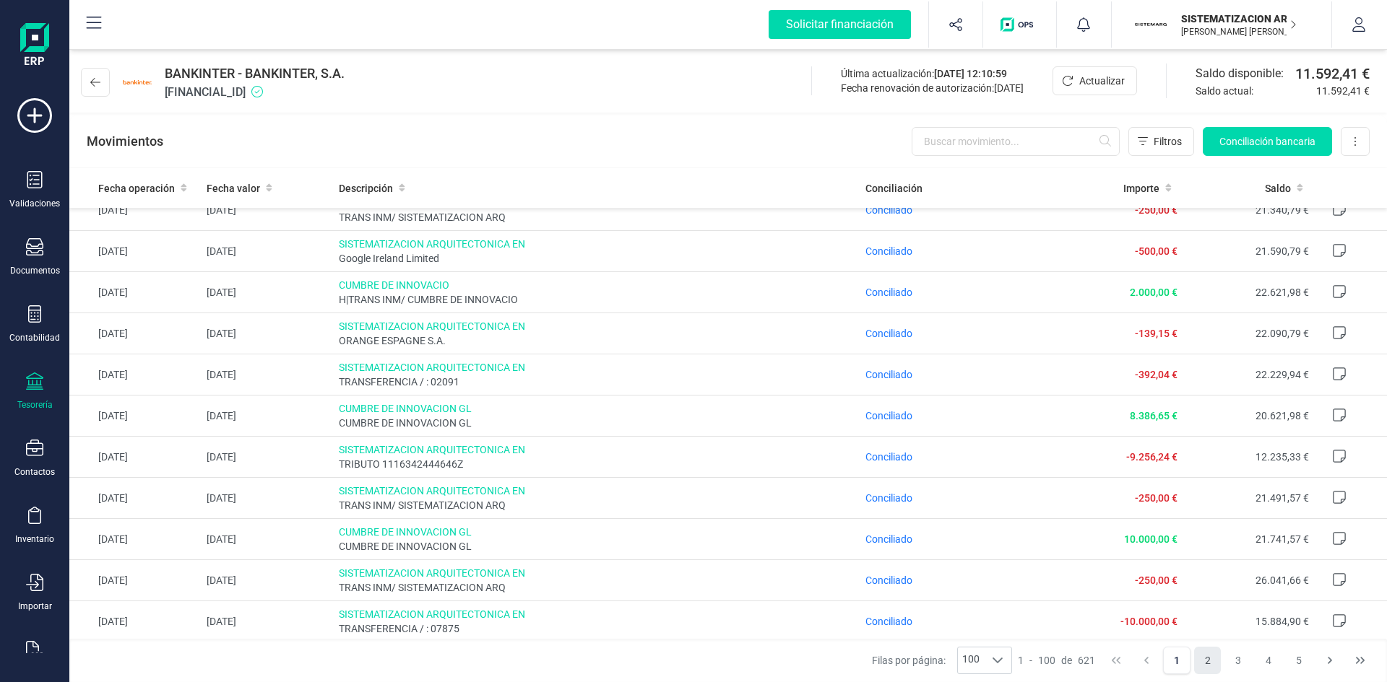
click at [1208, 662] on button "2" at bounding box center [1207, 660] width 27 height 27
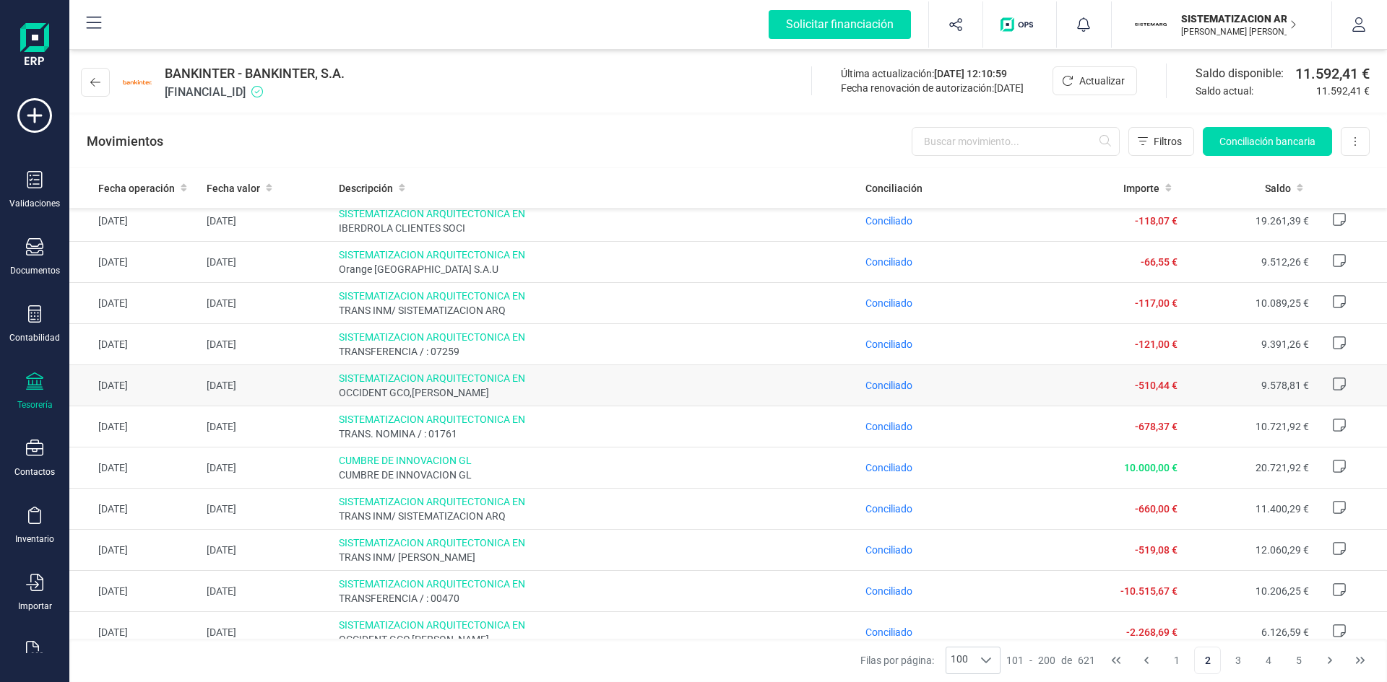
scroll to position [339, 0]
click at [893, 341] on span "Conciliado" at bounding box center [888, 343] width 47 height 12
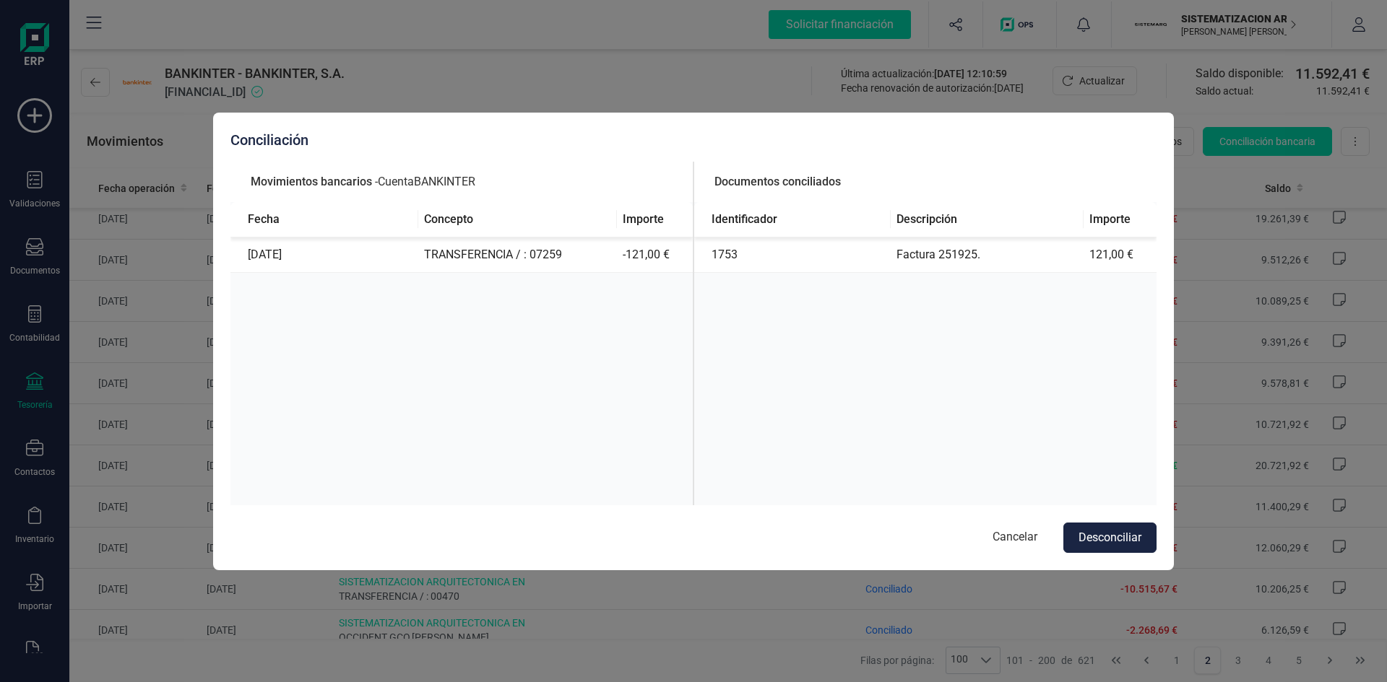
click at [806, 100] on div "Conciliación Movimientos bancarios - Cuenta BANKINTER Fecha Concepto Importe 14…" at bounding box center [693, 341] width 1387 height 682
click at [1013, 543] on button "Cancelar" at bounding box center [1015, 538] width 74 height 30
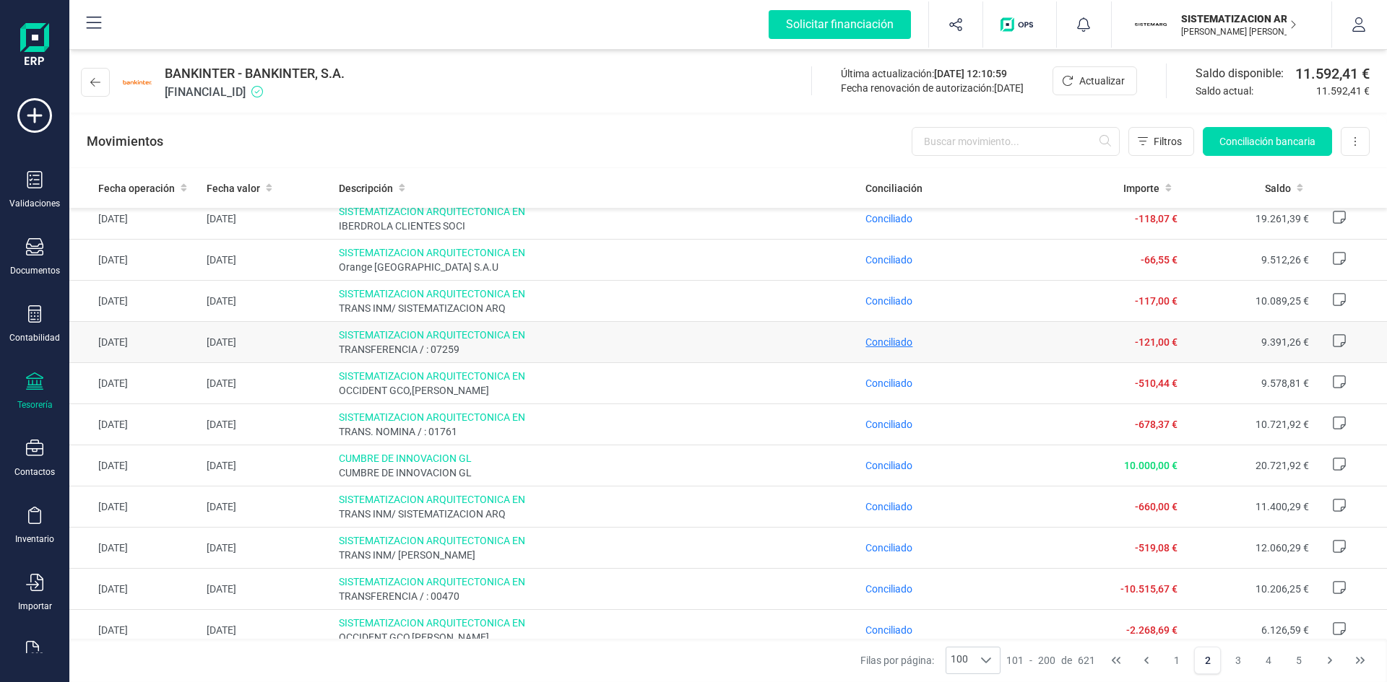
click at [899, 342] on span "Conciliado" at bounding box center [888, 343] width 47 height 12
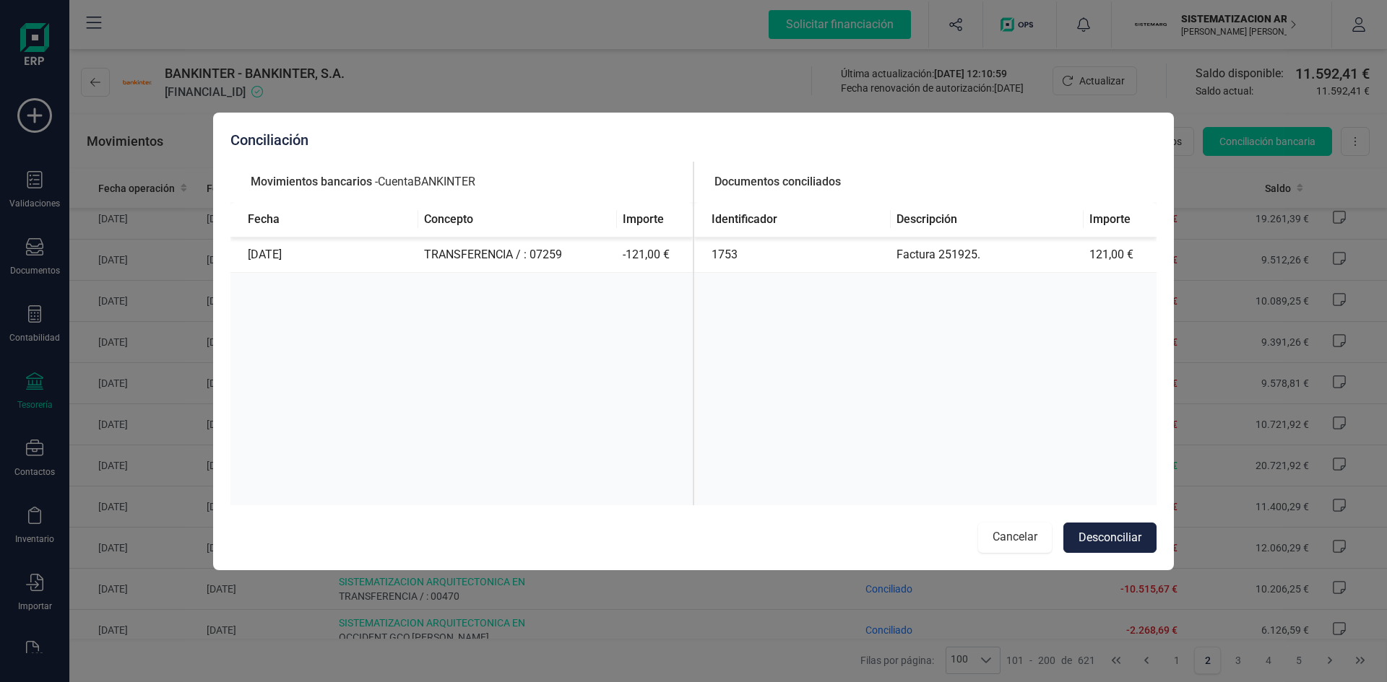
click at [1010, 546] on button "Cancelar" at bounding box center [1015, 538] width 74 height 30
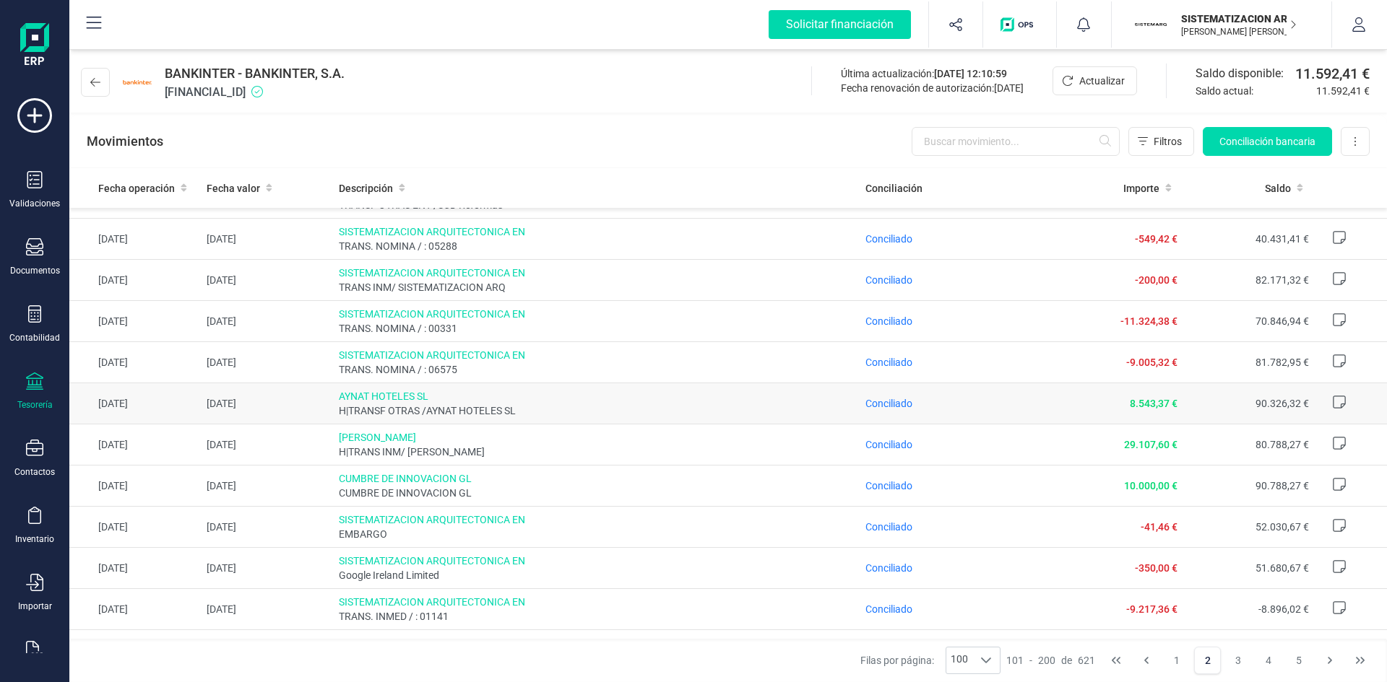
scroll to position [1581, 0]
